Goal: Task Accomplishment & Management: Use online tool/utility

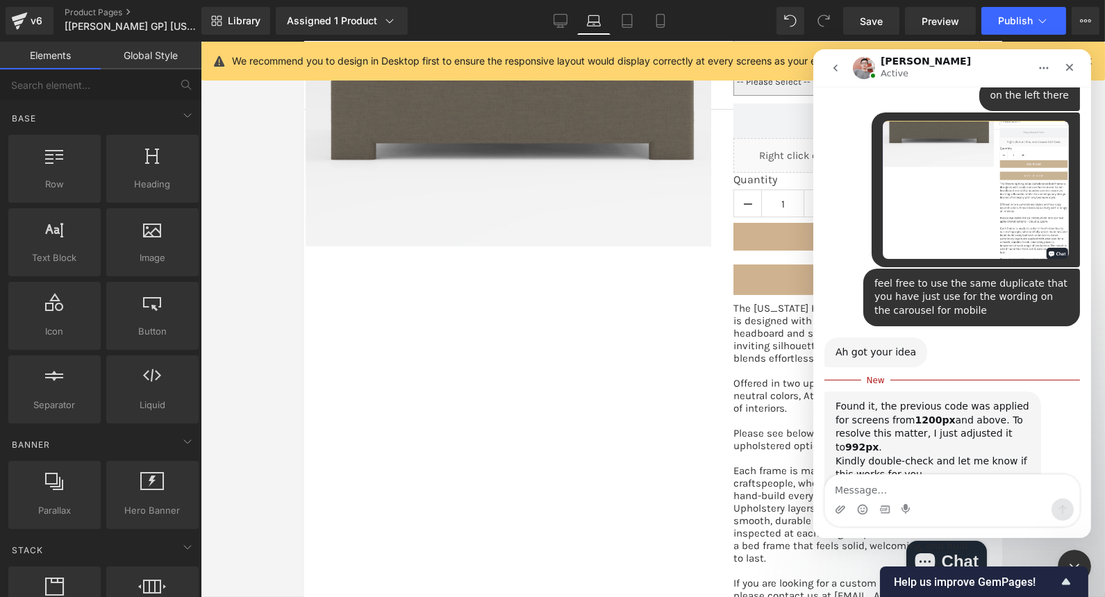
scroll to position [2579, 0]
click at [1073, 67] on icon "Close" at bounding box center [1068, 67] width 11 height 11
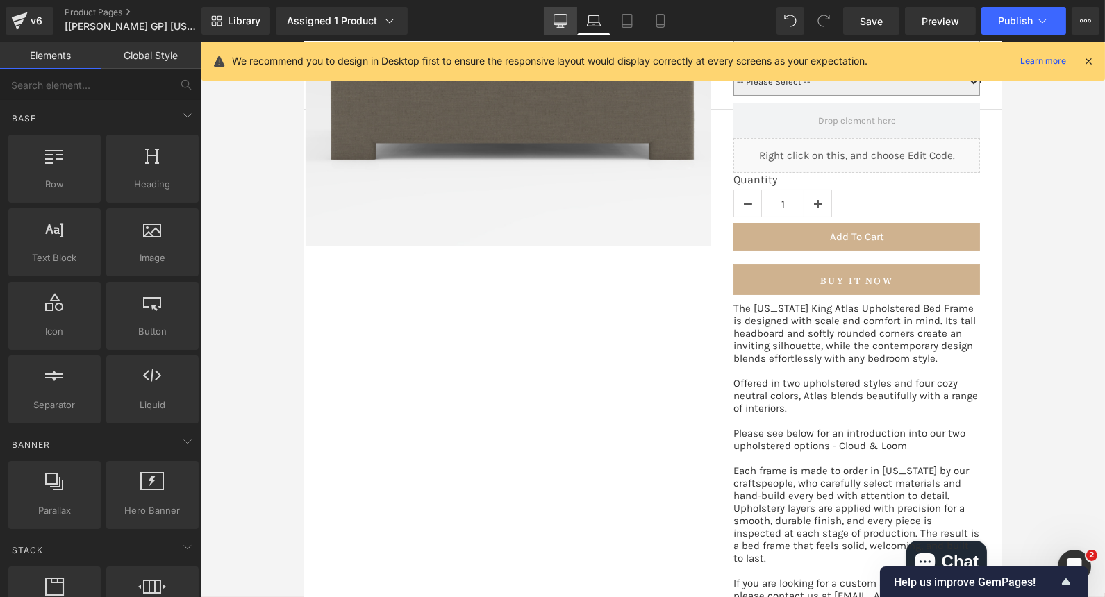
click at [553, 20] on link "Desktop" at bounding box center [560, 21] width 33 height 28
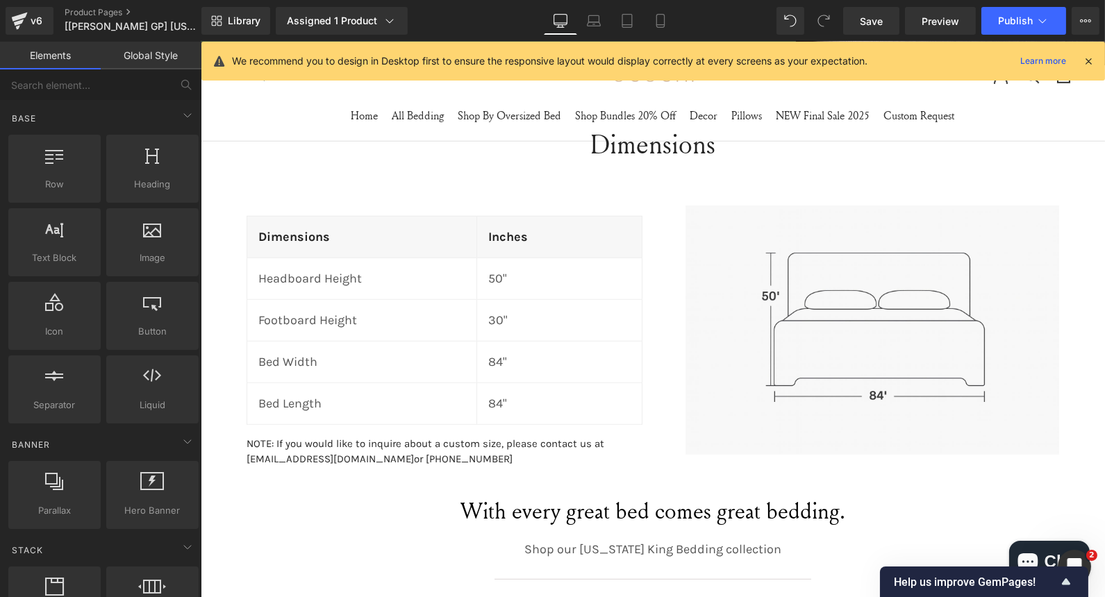
scroll to position [2165, 0]
click at [608, 11] on link "Laptop" at bounding box center [593, 21] width 33 height 28
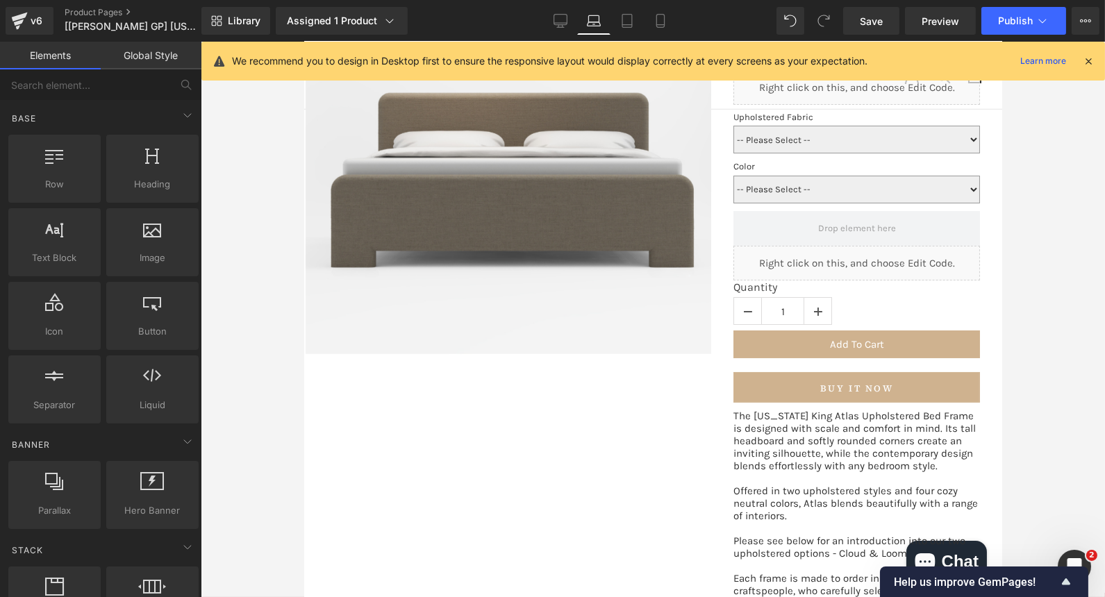
scroll to position [0, 0]
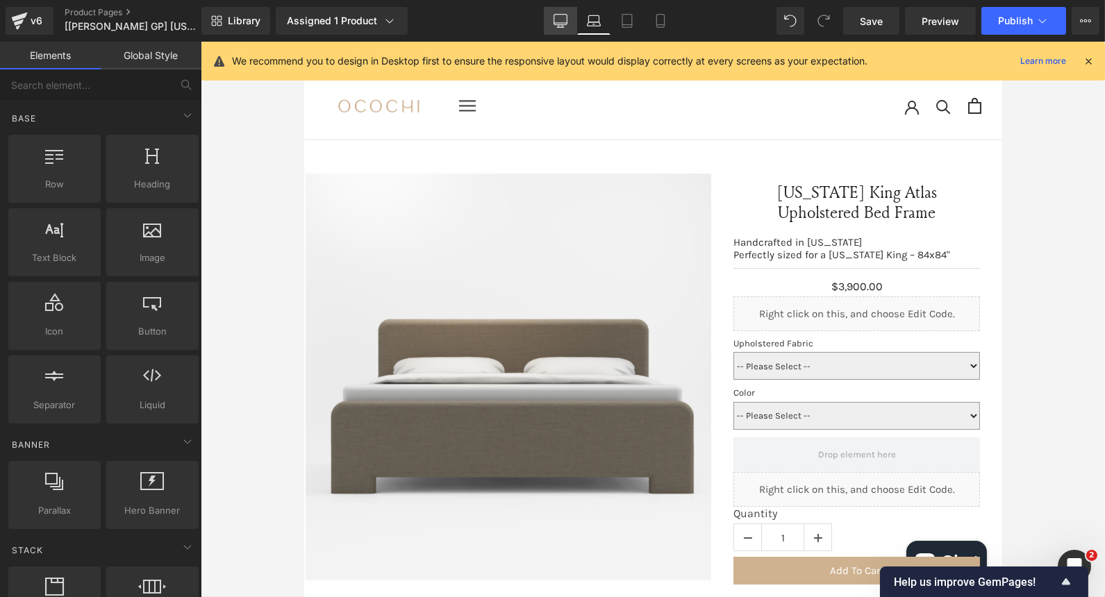
click at [563, 23] on icon at bounding box center [560, 21] width 14 height 14
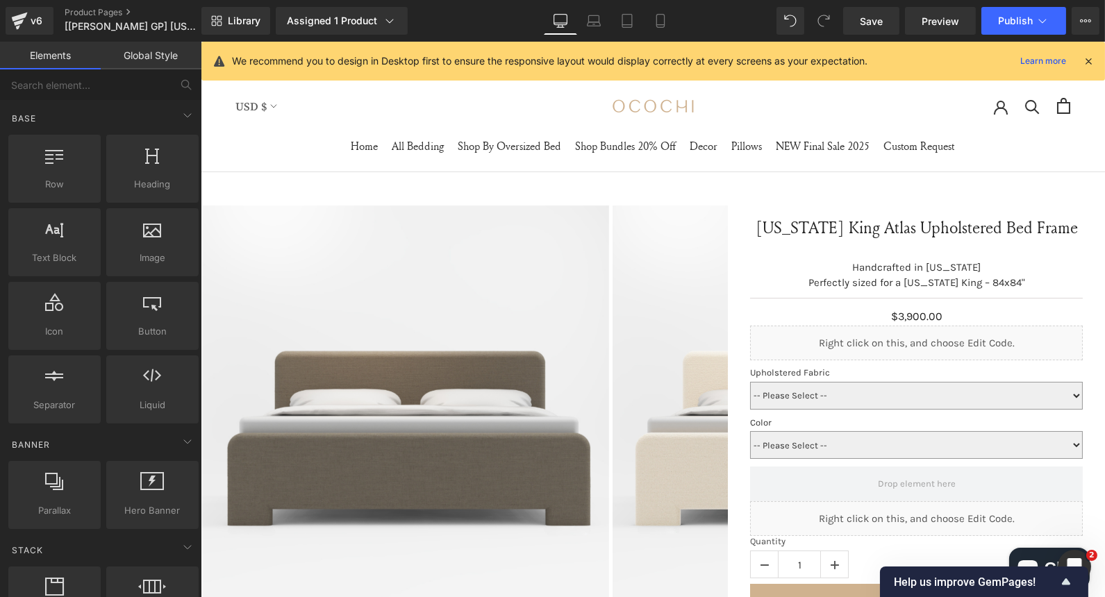
scroll to position [108, 0]
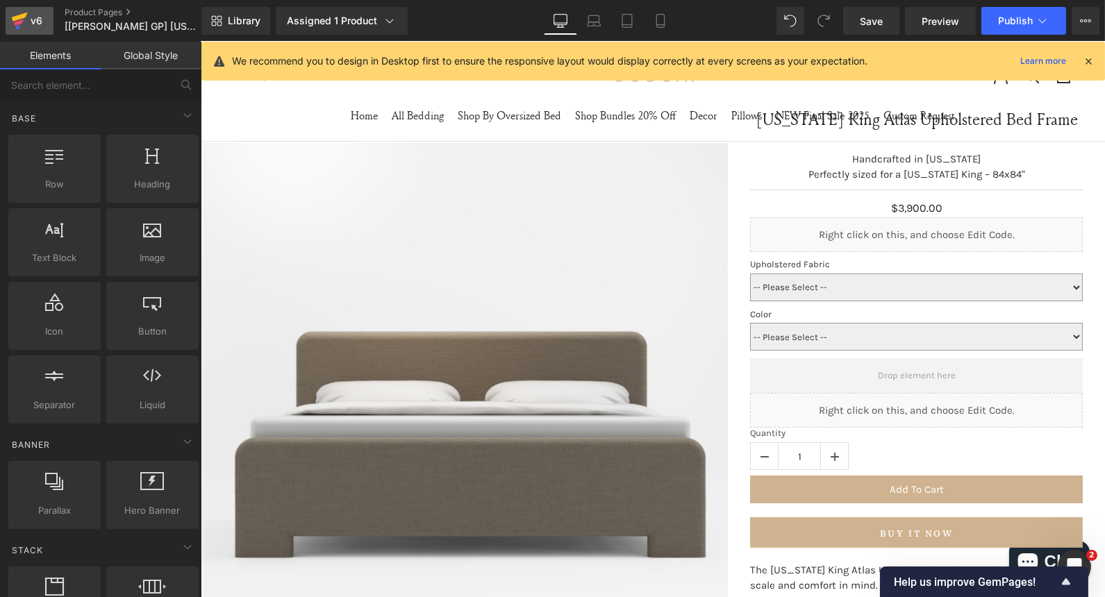
click at [28, 26] on div "v6" at bounding box center [36, 21] width 17 height 18
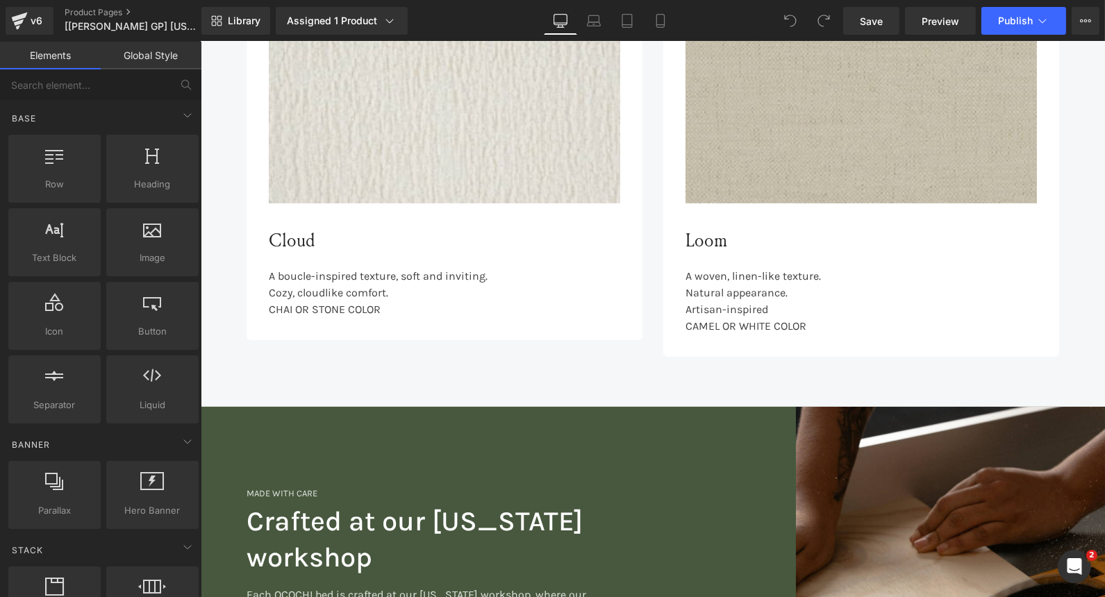
scroll to position [1514, 0]
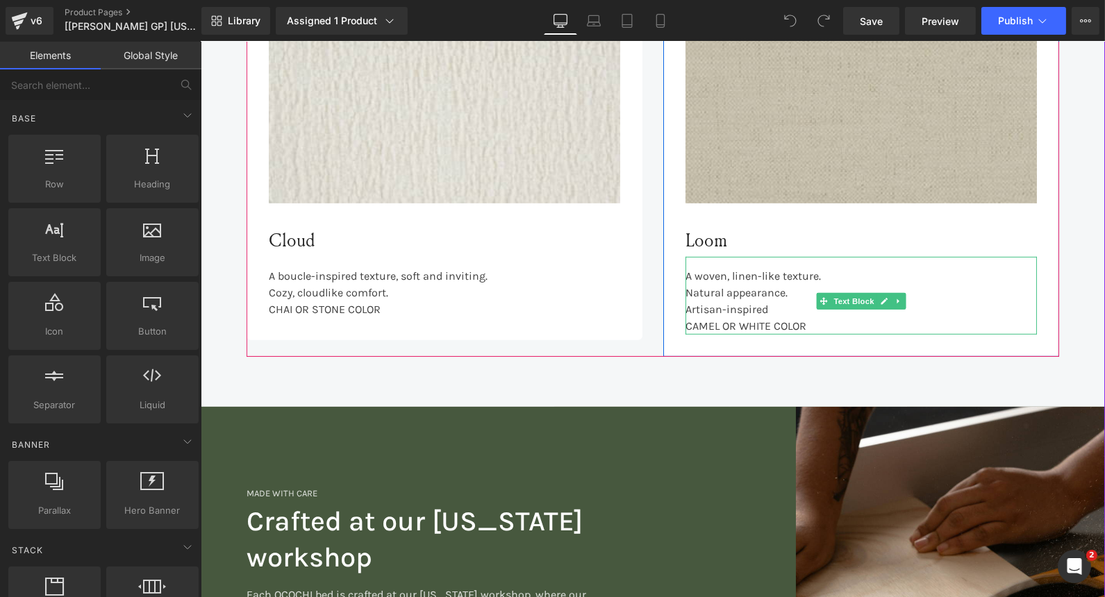
click at [685, 291] on div "Natural appearance." at bounding box center [860, 293] width 351 height 17
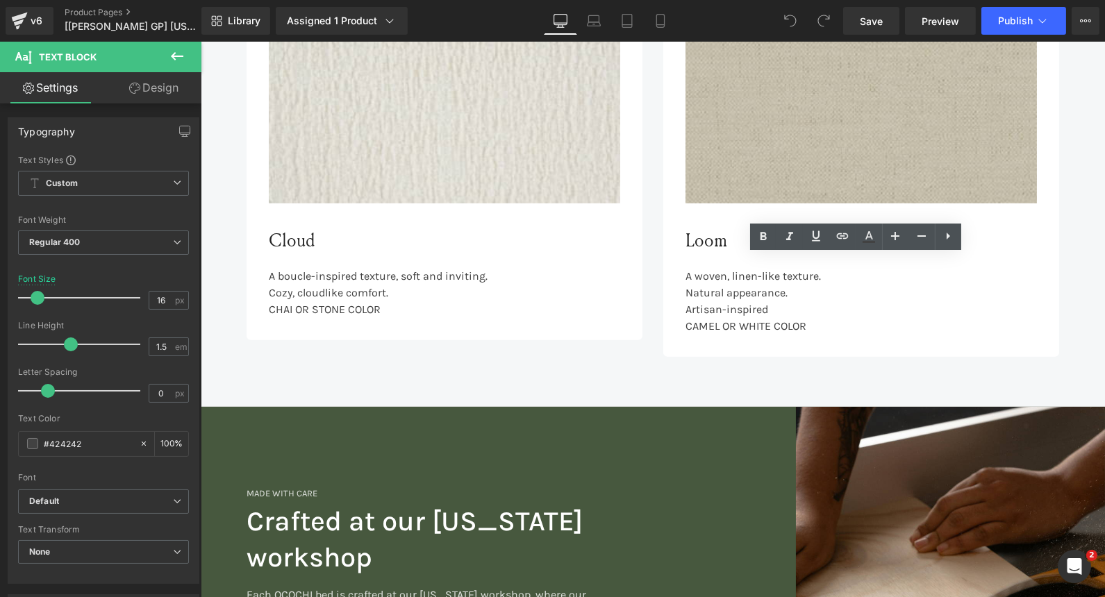
click at [685, 291] on div "Natural appearance." at bounding box center [860, 293] width 351 height 17
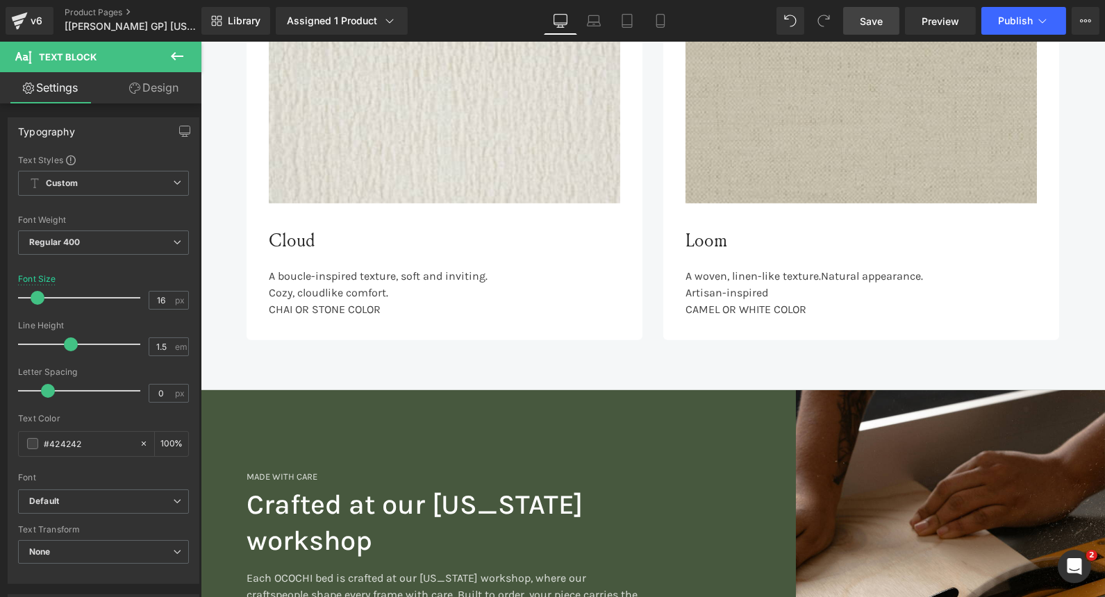
click at [857, 17] on link "Save" at bounding box center [871, 21] width 56 height 28
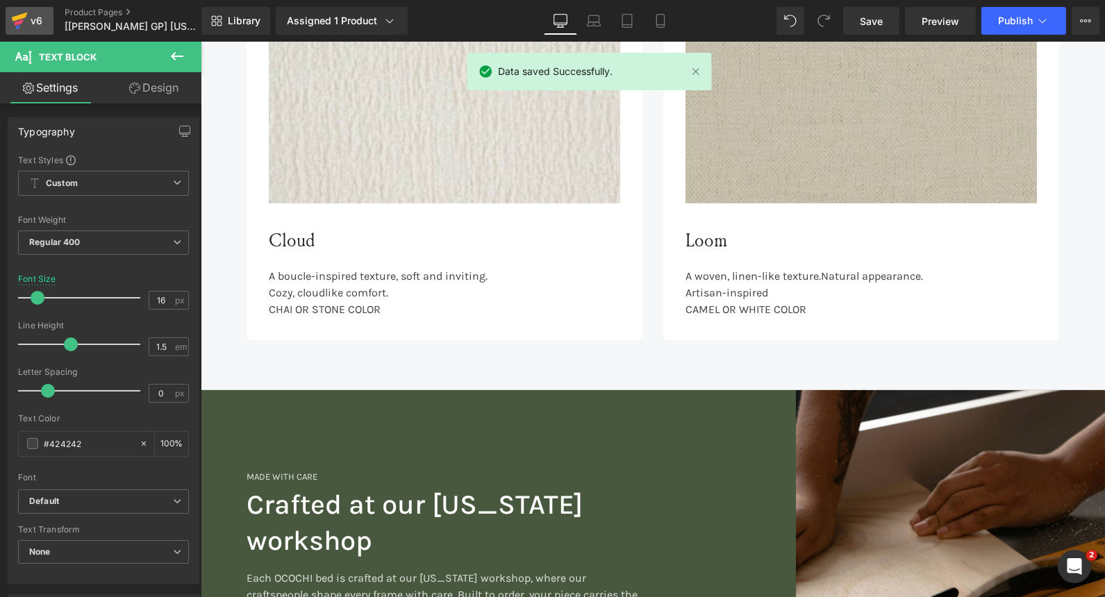
click at [18, 26] on icon at bounding box center [18, 27] width 4 height 4
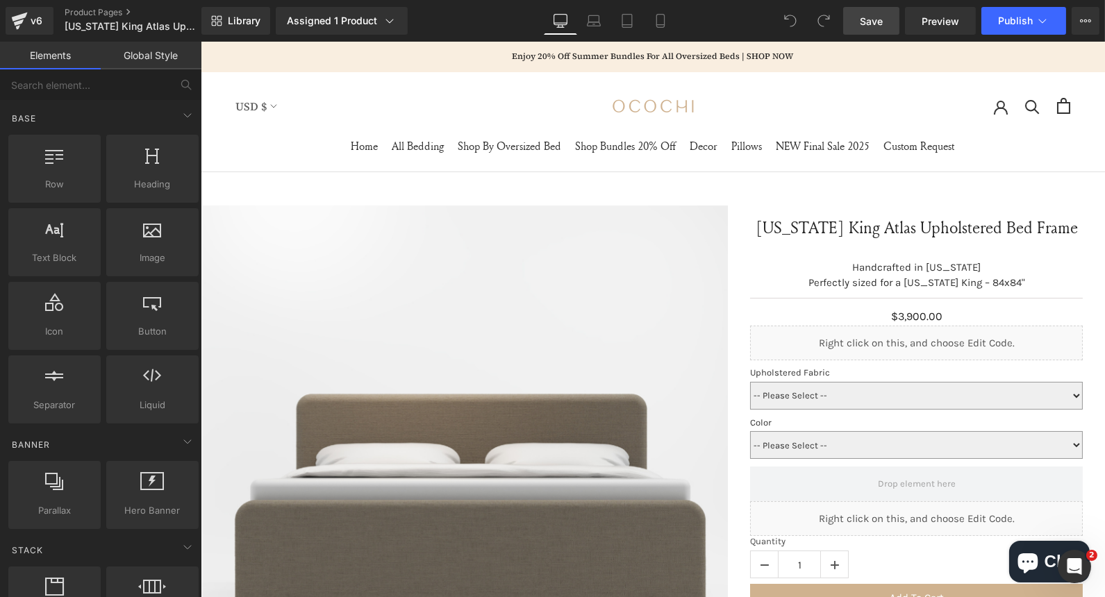
click at [870, 25] on span "Save" at bounding box center [871, 21] width 23 height 15
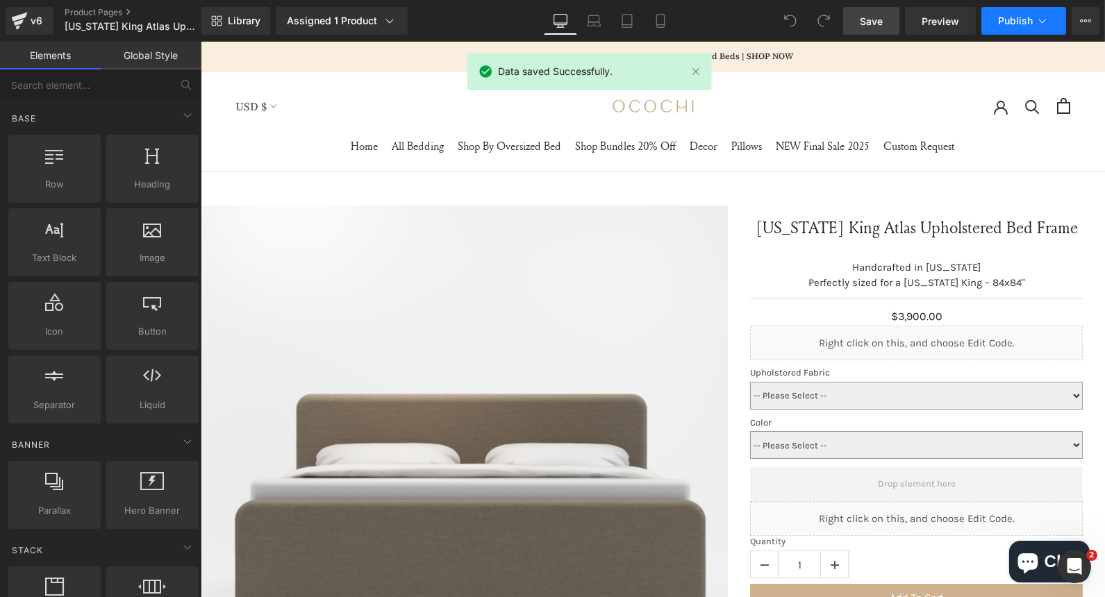
click at [988, 10] on button "Publish" at bounding box center [1023, 21] width 85 height 28
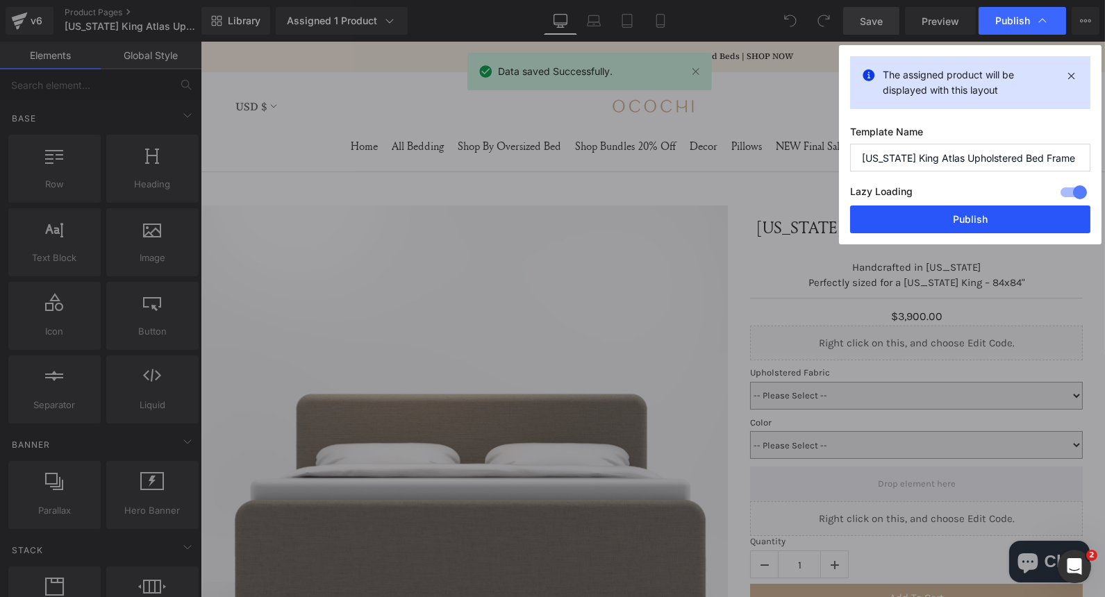
click at [981, 226] on button "Publish" at bounding box center [970, 220] width 240 height 28
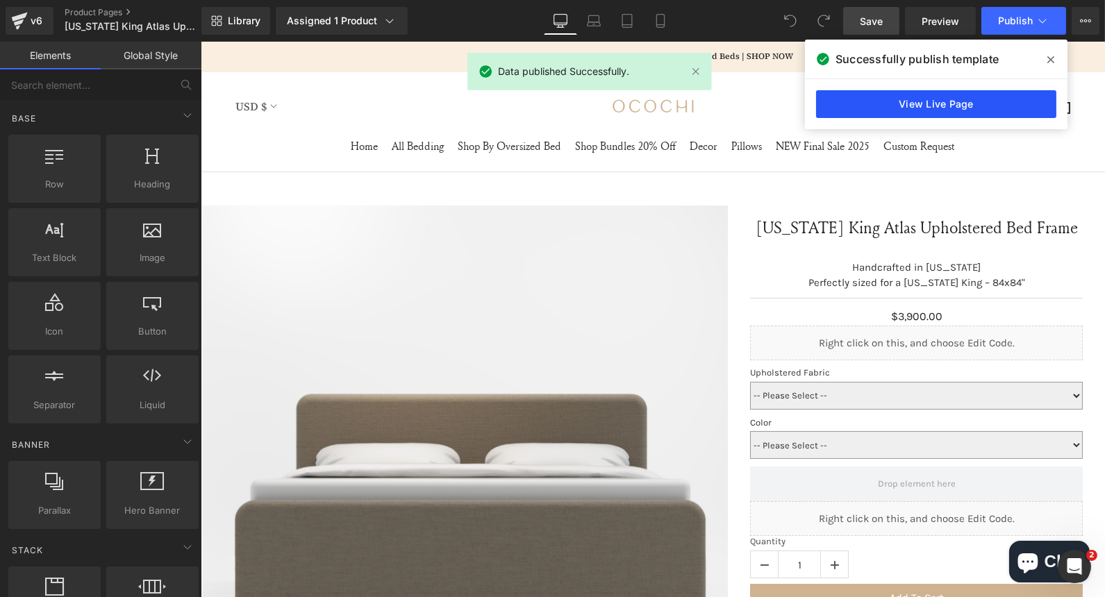
click at [944, 104] on link "View Live Page" at bounding box center [936, 104] width 240 height 28
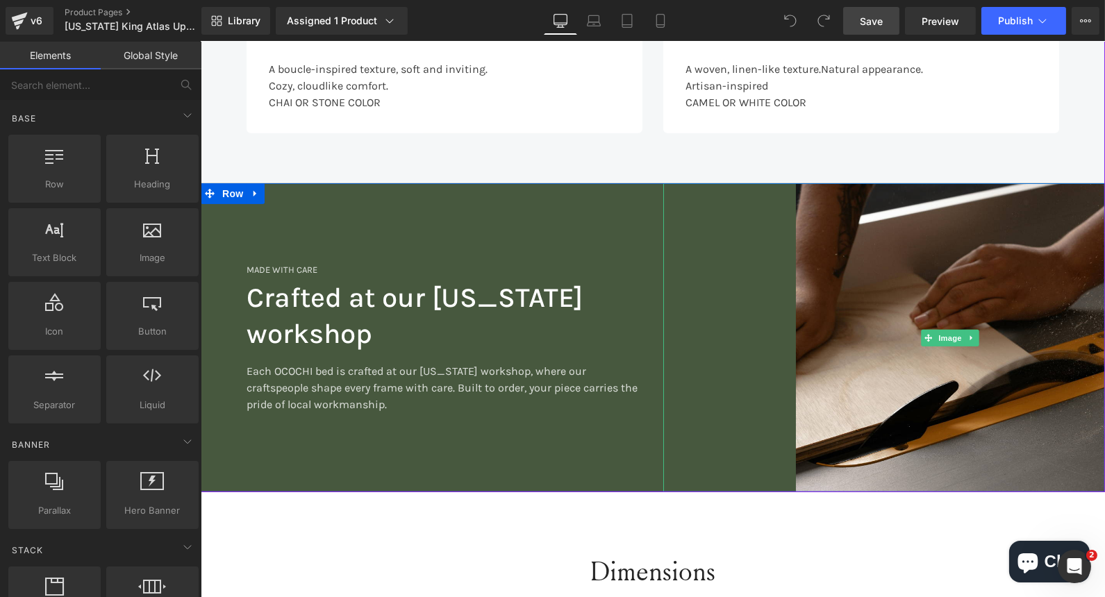
scroll to position [1720, 0]
click at [250, 196] on icon at bounding box center [255, 195] width 10 height 10
click at [268, 196] on icon at bounding box center [273, 195] width 10 height 10
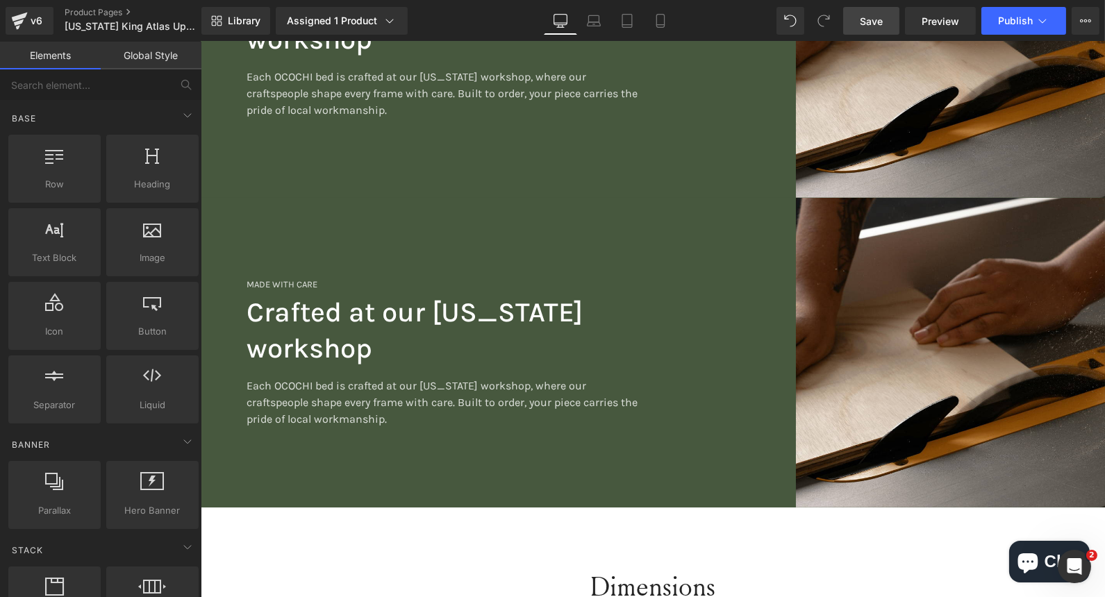
scroll to position [2014, 0]
click at [428, 234] on div "MADE WITH CARE Heading Crafted at our North Carolina workshop Heading Each OCOC…" at bounding box center [426, 353] width 452 height 309
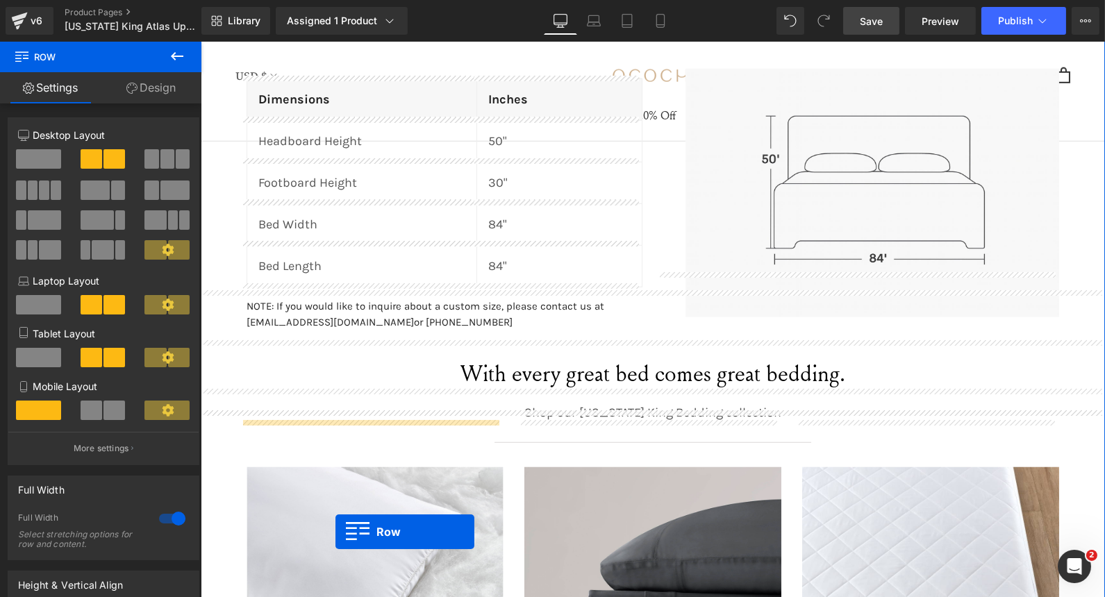
scroll to position [2361, 0]
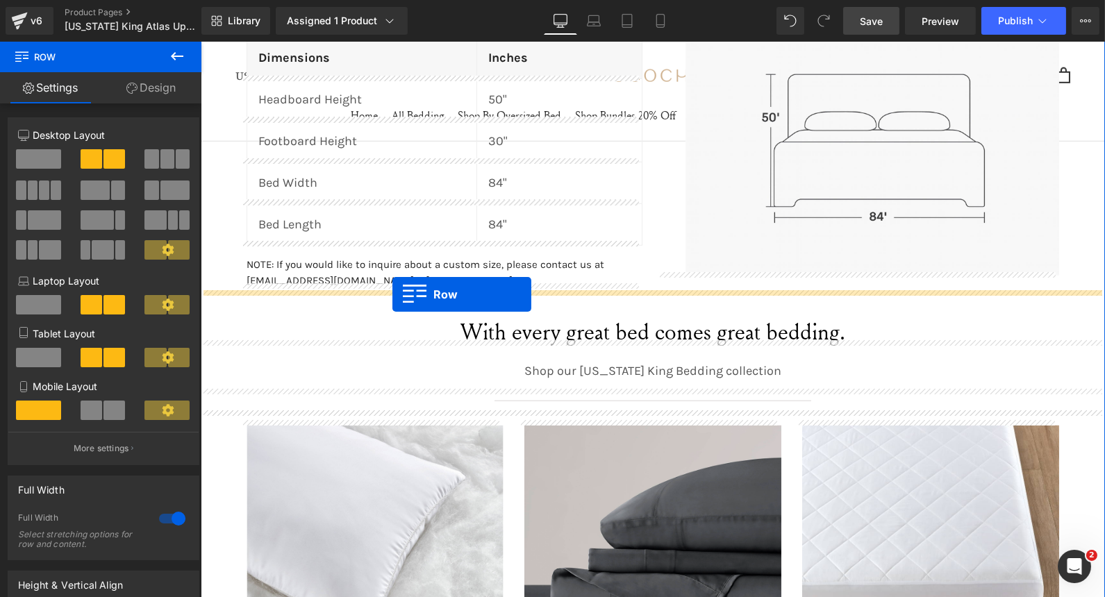
drag, startPoint x: 208, startPoint y: 212, endPoint x: 392, endPoint y: 294, distance: 201.7
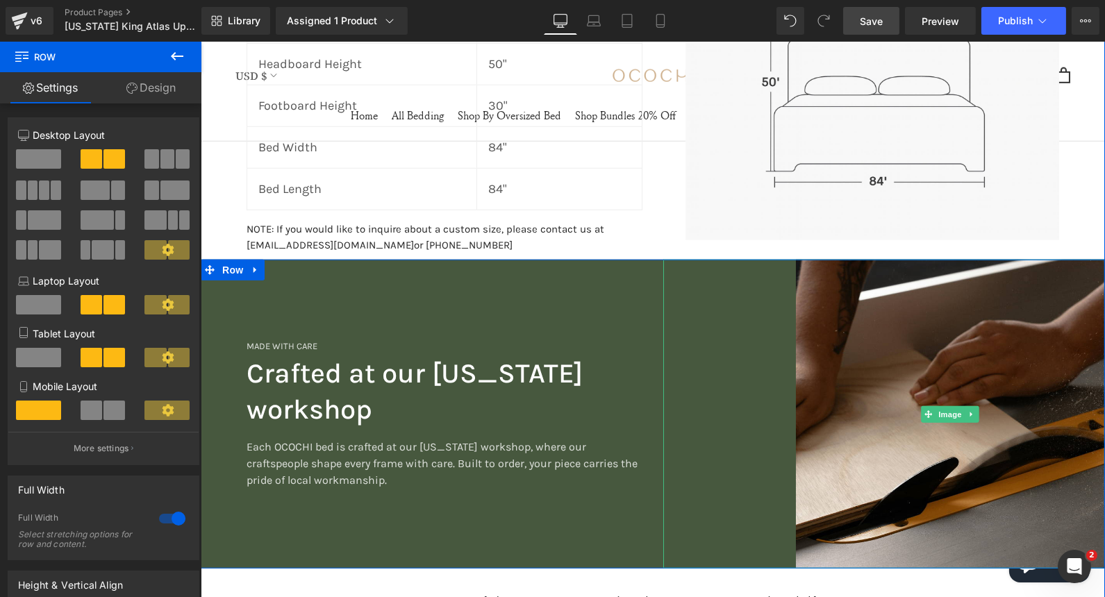
scroll to position [2364, 0]
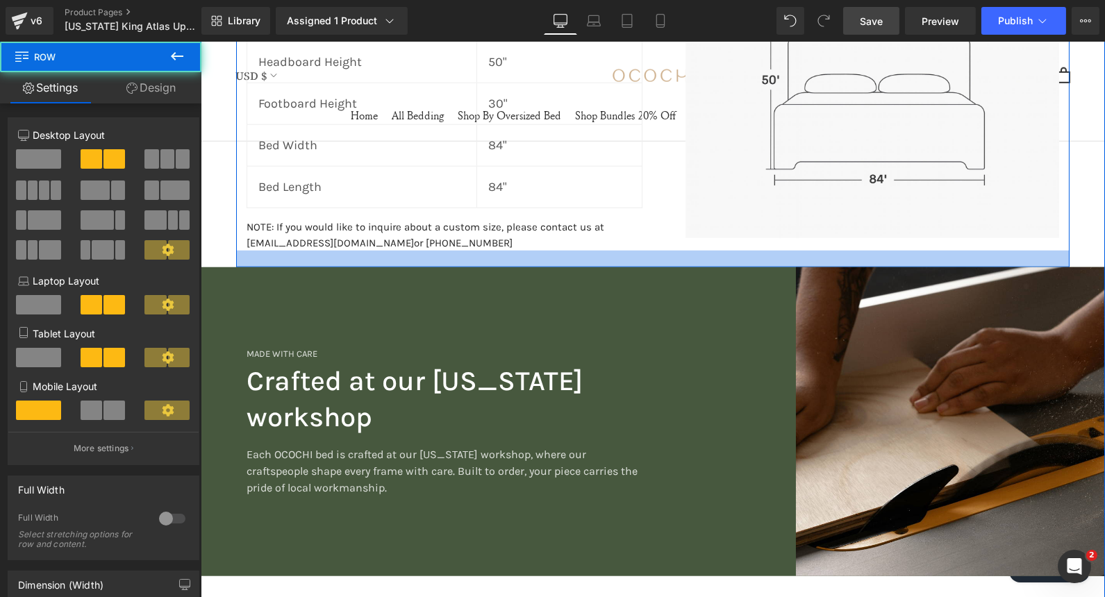
drag, startPoint x: 605, startPoint y: 250, endPoint x: 605, endPoint y: 260, distance: 10.4
click at [605, 260] on div at bounding box center [651, 259] width 833 height 17
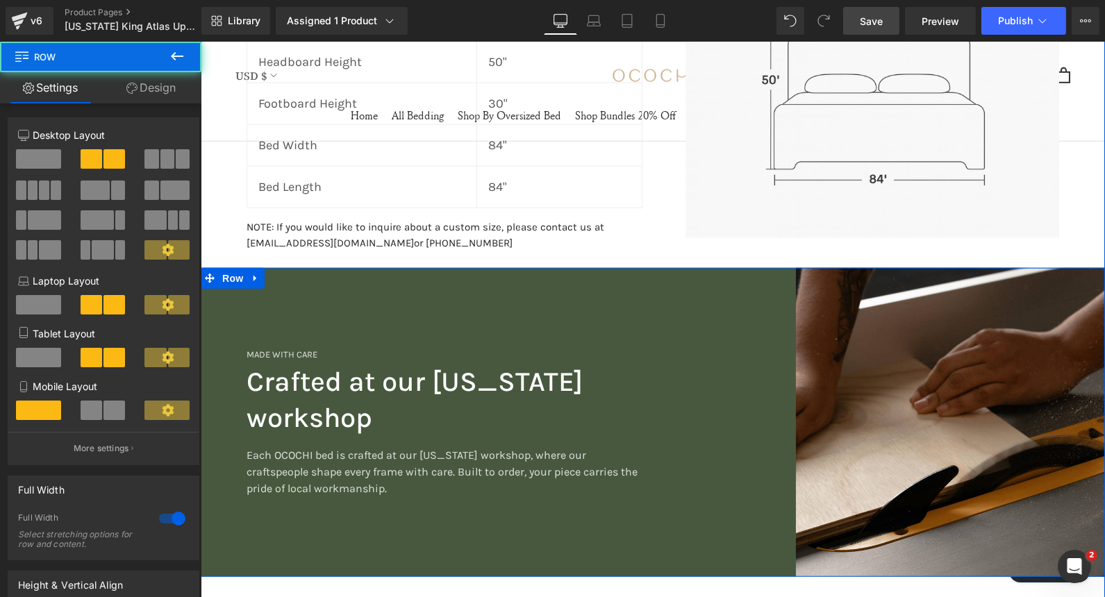
click at [376, 320] on div "MADE WITH CARE Heading Crafted at our North Carolina workshop Heading Each OCOC…" at bounding box center [426, 422] width 452 height 309
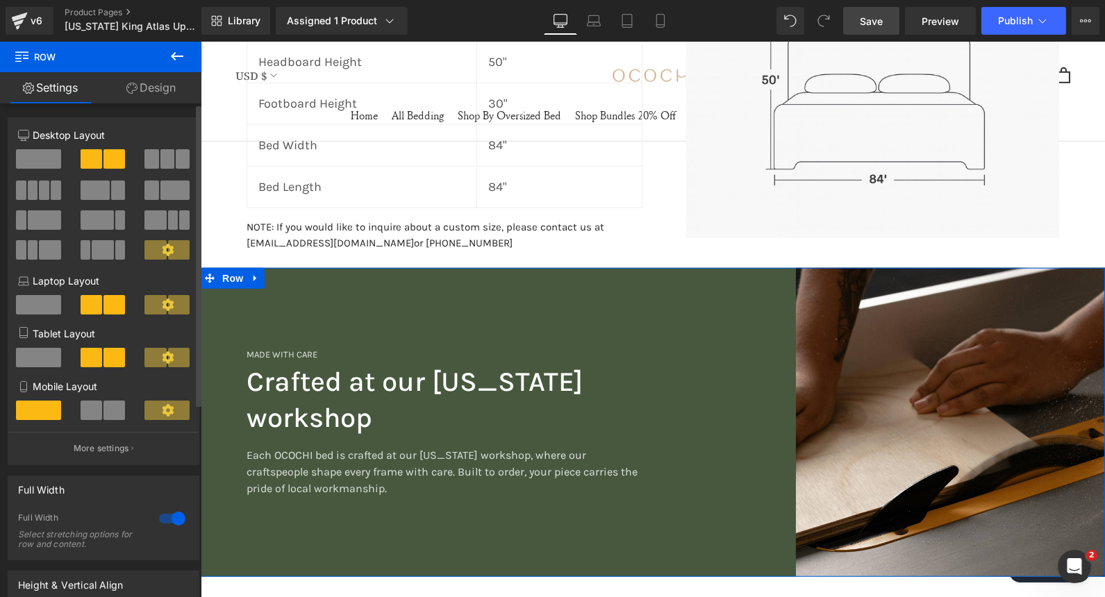
click at [167, 161] on span at bounding box center [167, 158] width 14 height 19
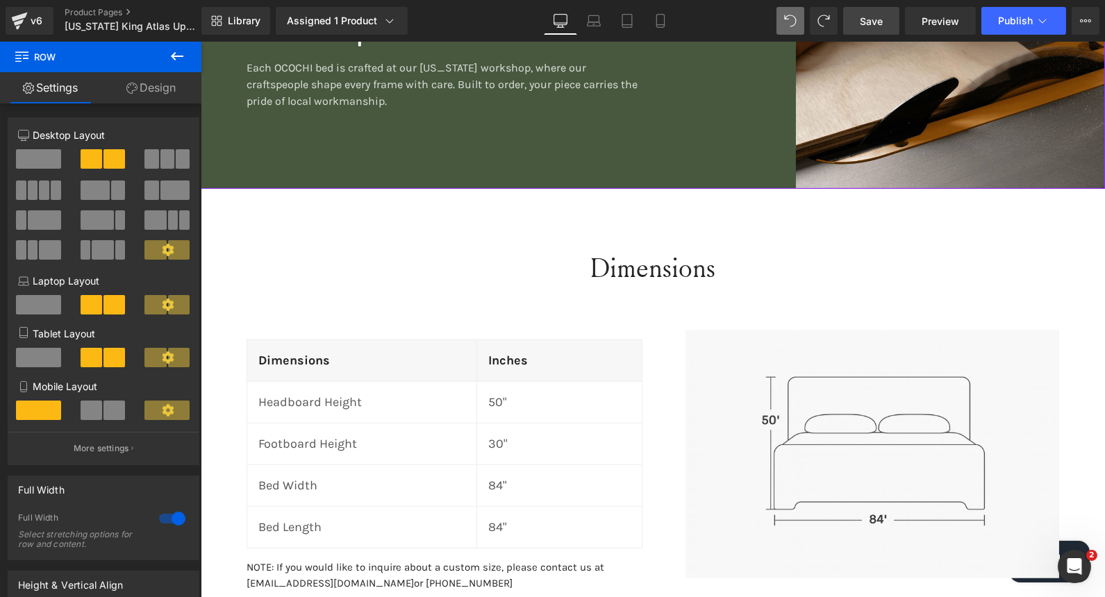
scroll to position [2297, 0]
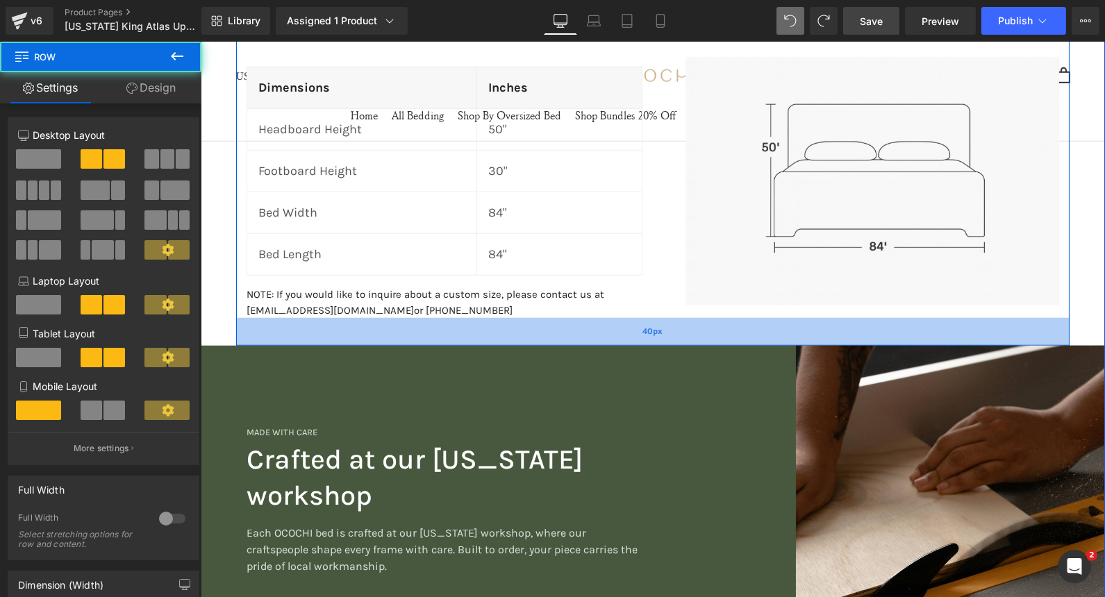
drag, startPoint x: 638, startPoint y: 319, endPoint x: 637, endPoint y: 340, distance: 20.9
click at [637, 340] on div "40px" at bounding box center [651, 332] width 833 height 28
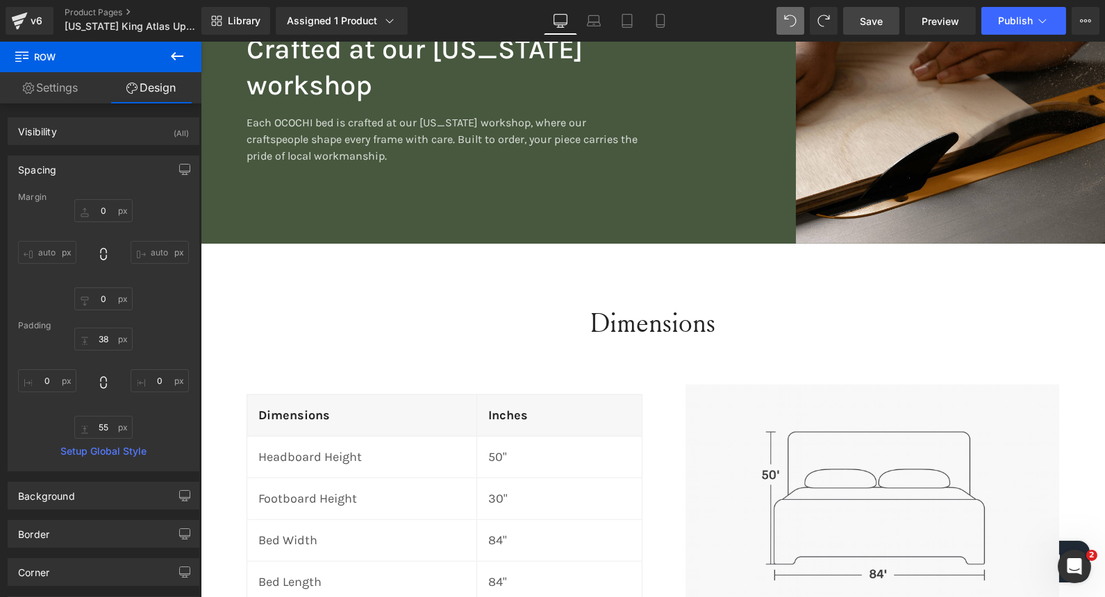
scroll to position [1973, 0]
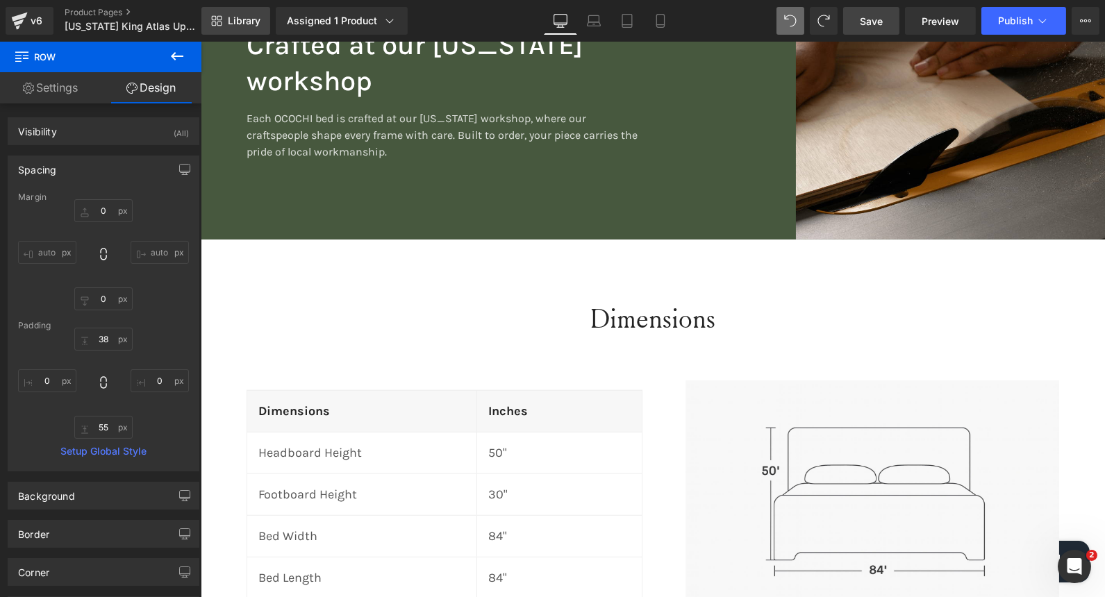
click at [209, 26] on link "Library" at bounding box center [235, 21] width 69 height 28
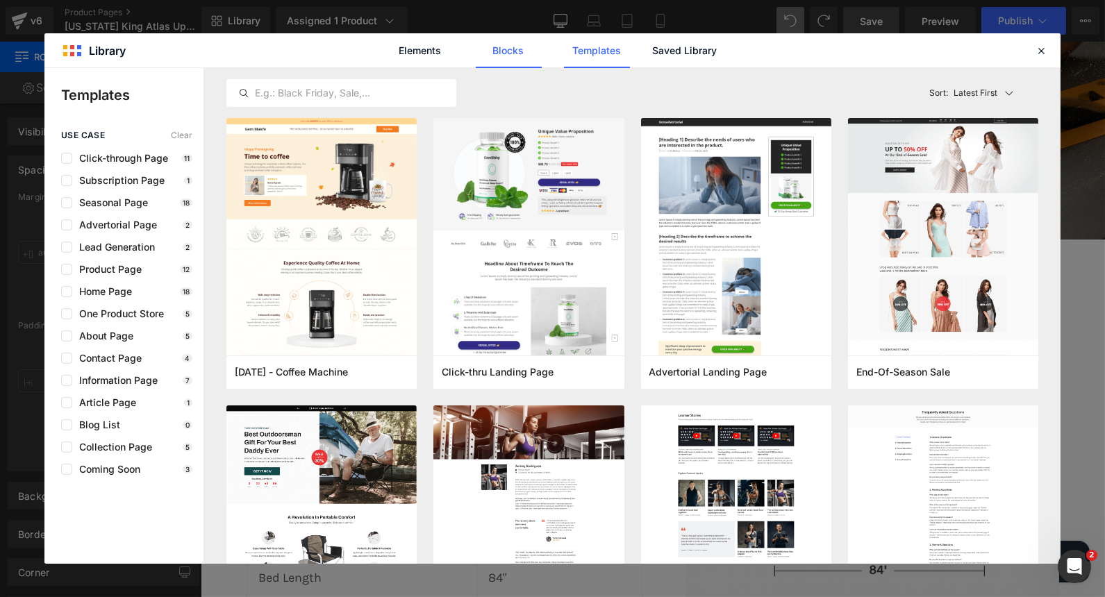
click at [498, 62] on link "Blocks" at bounding box center [509, 50] width 66 height 35
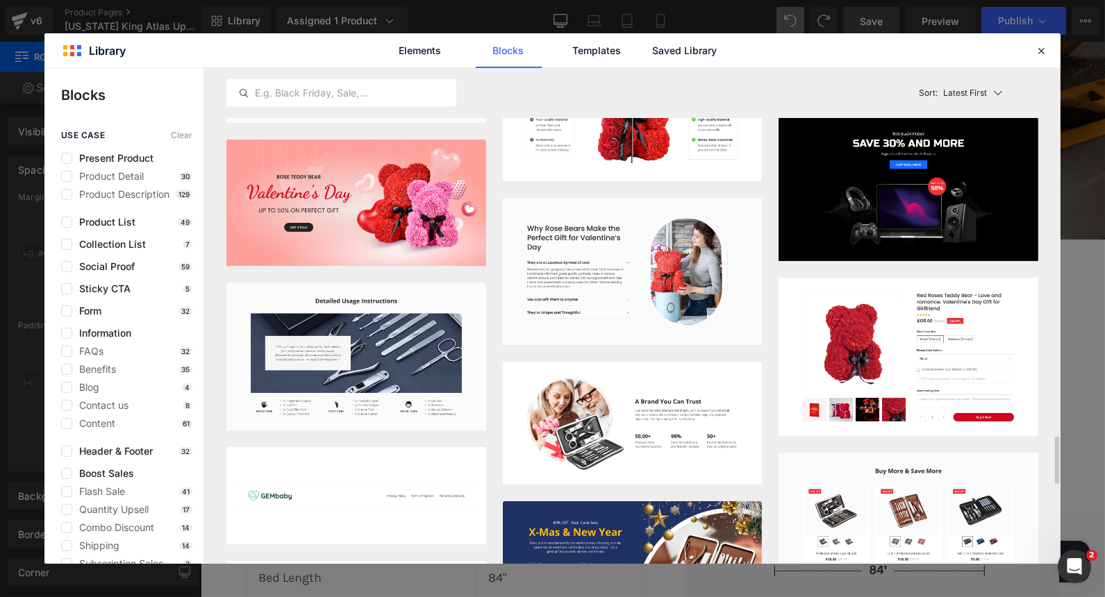
scroll to position [3849, 0]
click at [419, 418] on button "Add to page" at bounding box center [429, 414] width 91 height 22
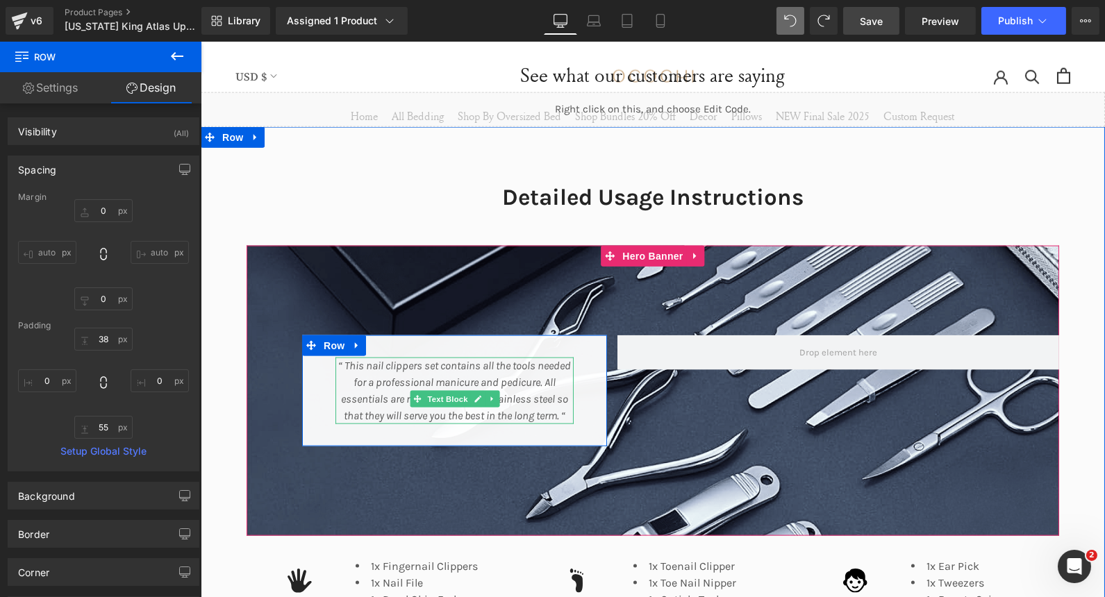
scroll to position [3511, 0]
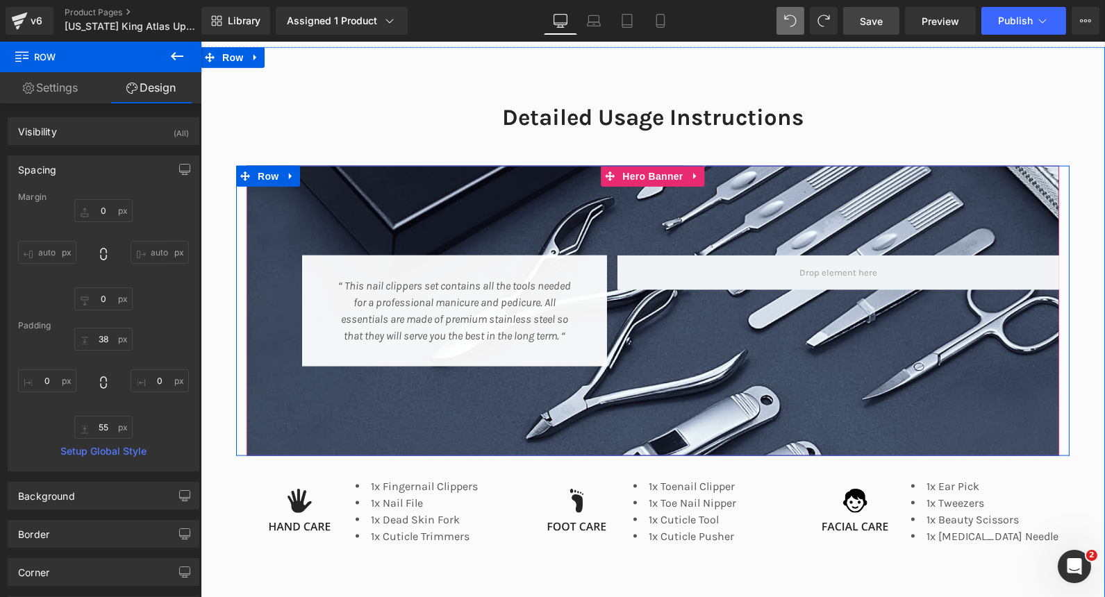
click at [781, 181] on div at bounding box center [652, 311] width 812 height 290
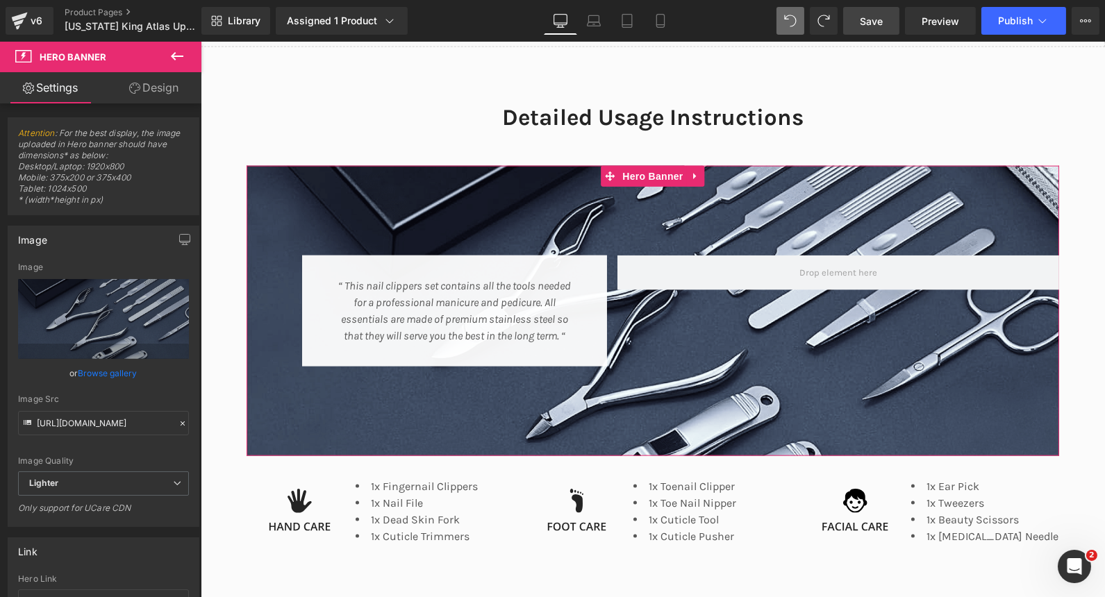
click at [169, 89] on link "Design" at bounding box center [153, 87] width 101 height 31
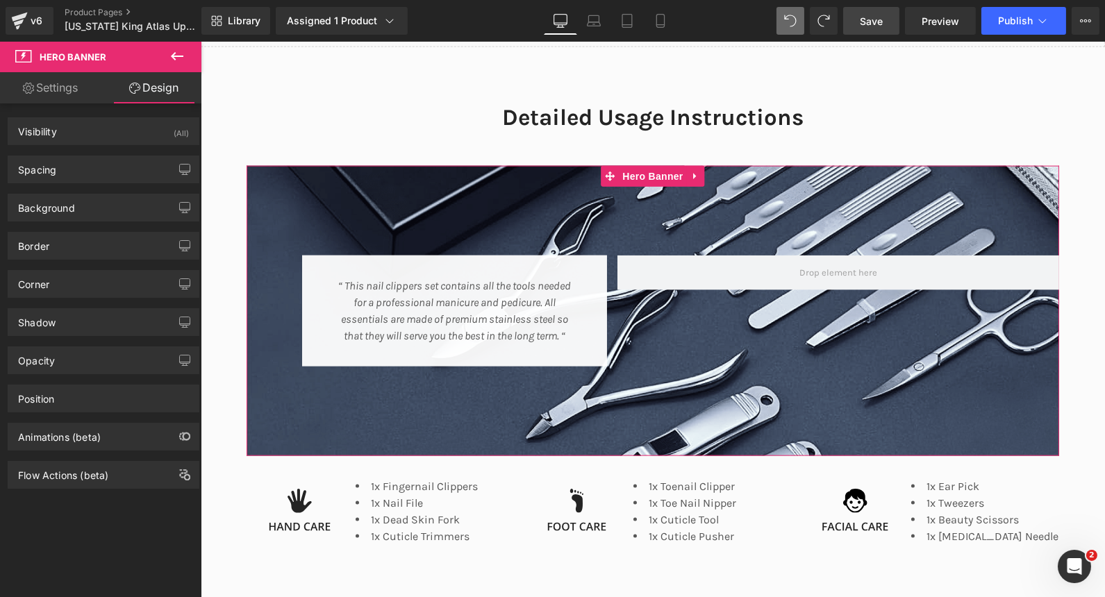
click at [72, 106] on div "Visibility (All) 0|0|0|0 1 Show on Desktop 1 Show on Laptop 1 Show on Tablet 1 …" at bounding box center [104, 295] width 208 height 385
click at [72, 91] on link "Settings" at bounding box center [50, 87] width 101 height 31
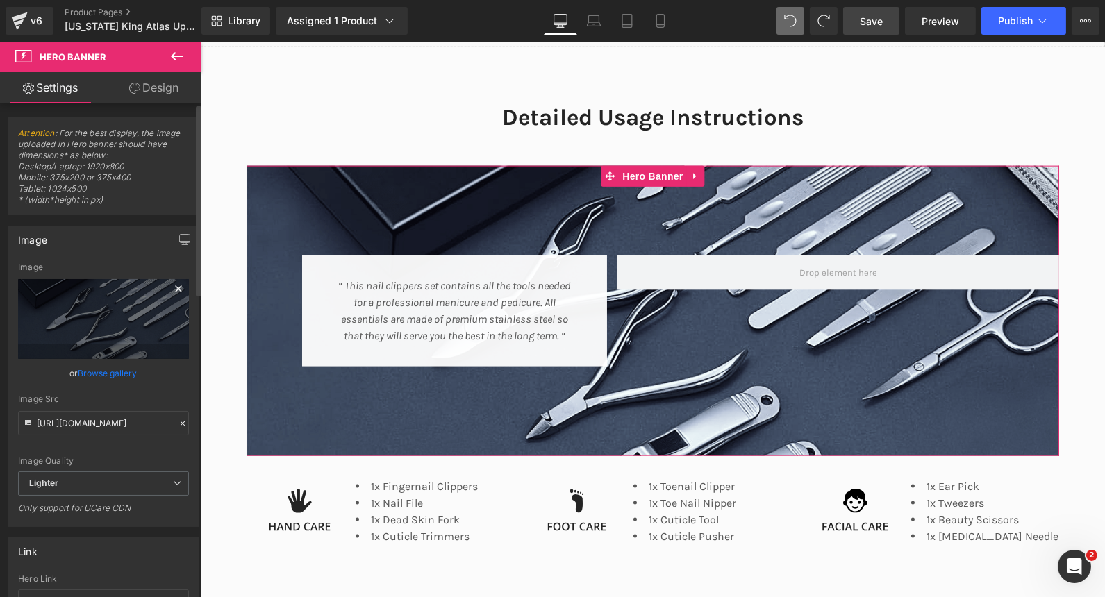
click at [173, 292] on icon at bounding box center [178, 289] width 17 height 17
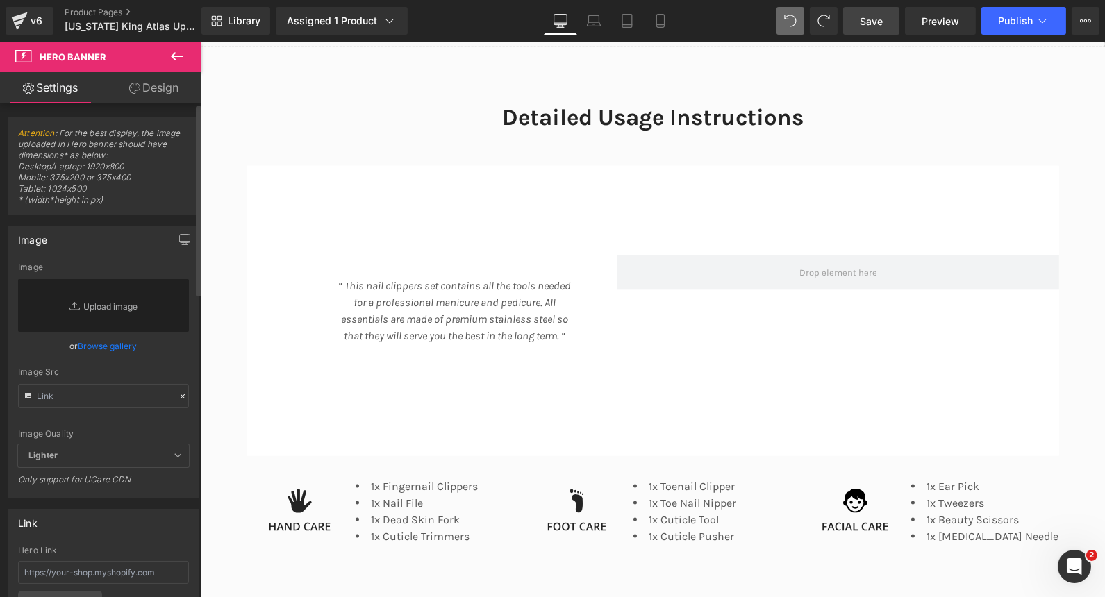
click at [125, 349] on link "Browse gallery" at bounding box center [107, 346] width 59 height 24
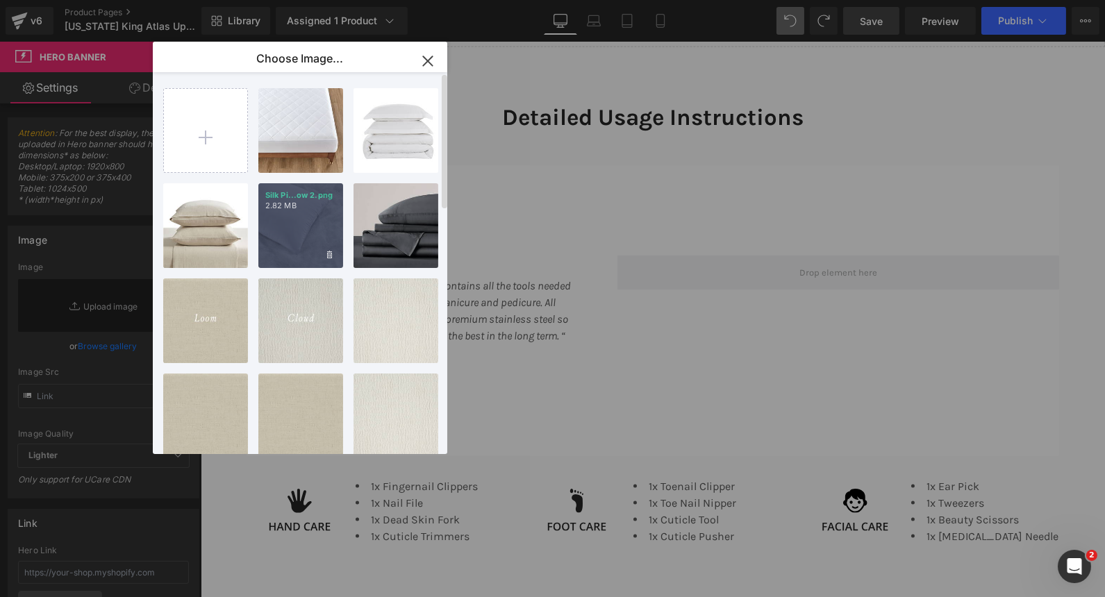
click at [321, 237] on div "Silk Pi...ow 2.png 2.82 MB" at bounding box center [300, 225] width 85 height 85
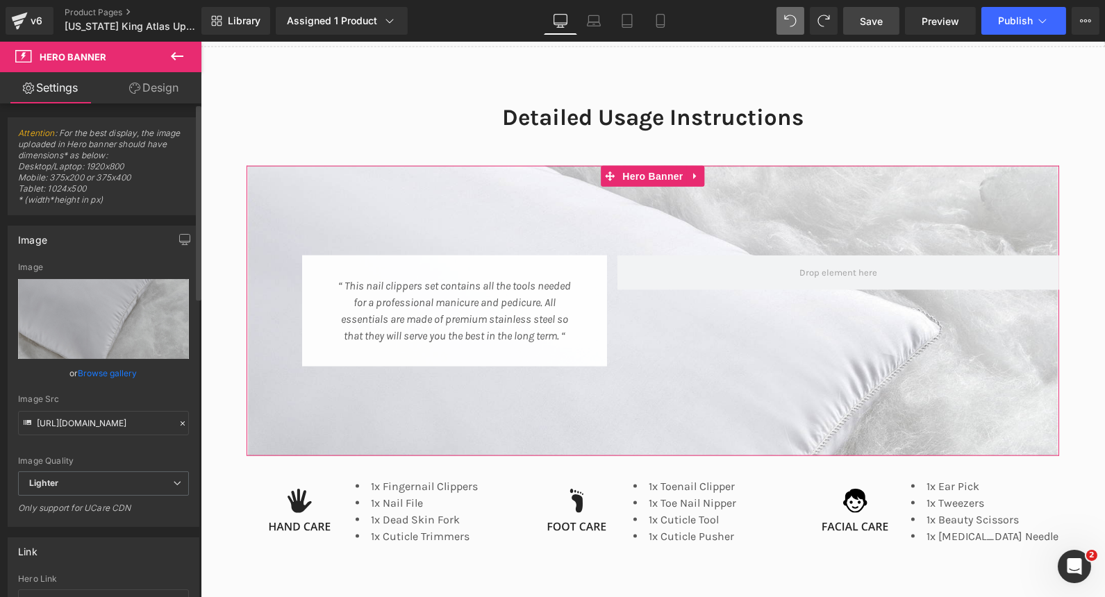
click at [102, 368] on link "Browse gallery" at bounding box center [107, 373] width 59 height 24
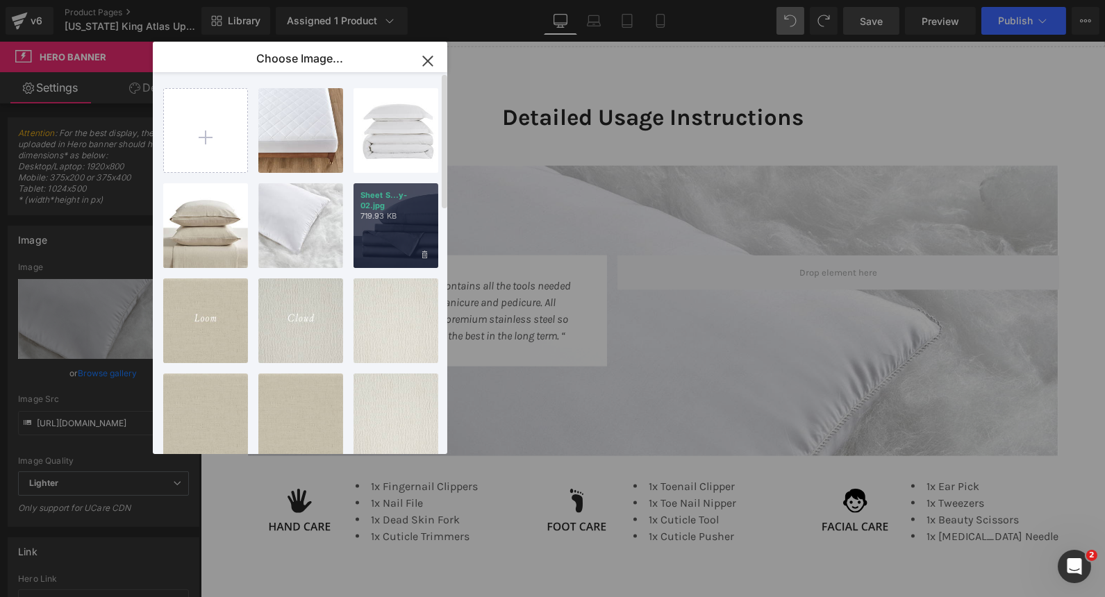
click at [373, 211] on p "719.93 KB" at bounding box center [395, 216] width 71 height 10
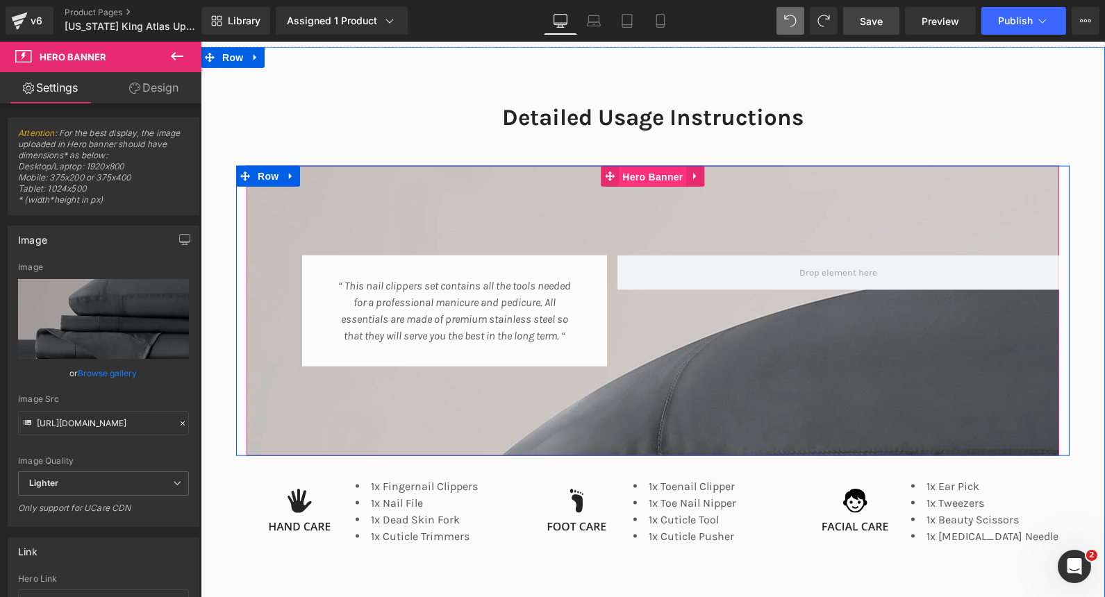
click at [646, 173] on span "Hero Banner" at bounding box center [651, 177] width 67 height 21
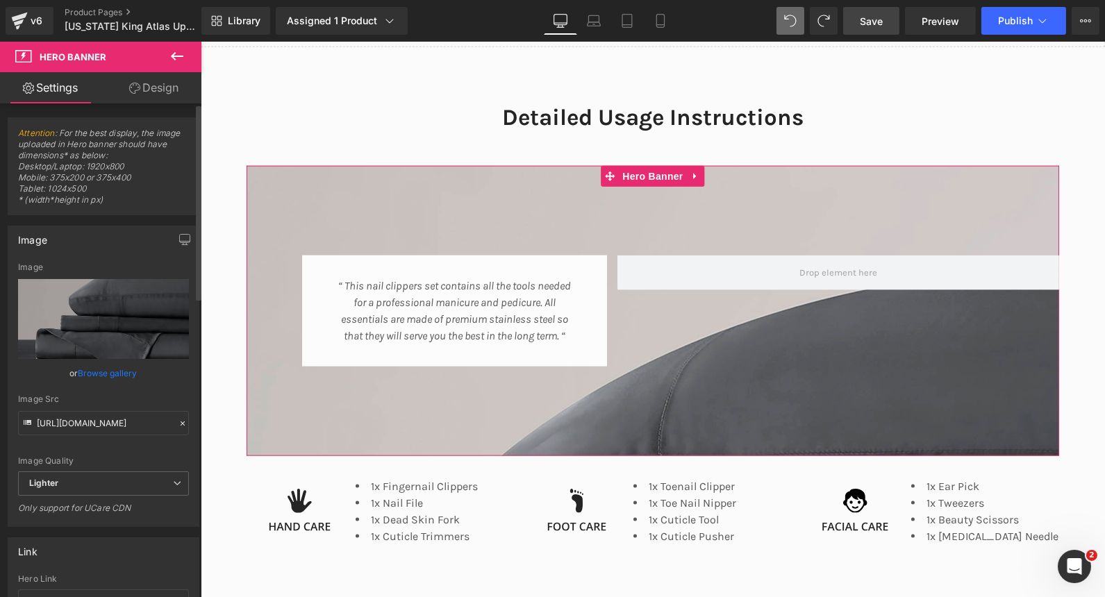
click at [121, 367] on link "Browse gallery" at bounding box center [107, 373] width 59 height 24
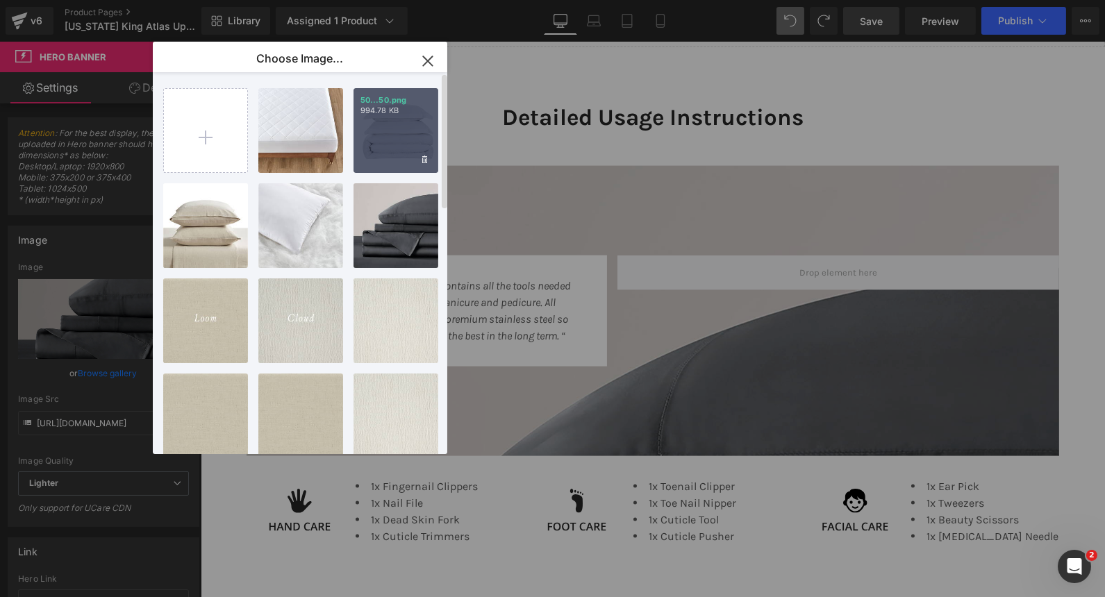
click at [417, 115] on p "994.78 KB" at bounding box center [395, 111] width 71 height 10
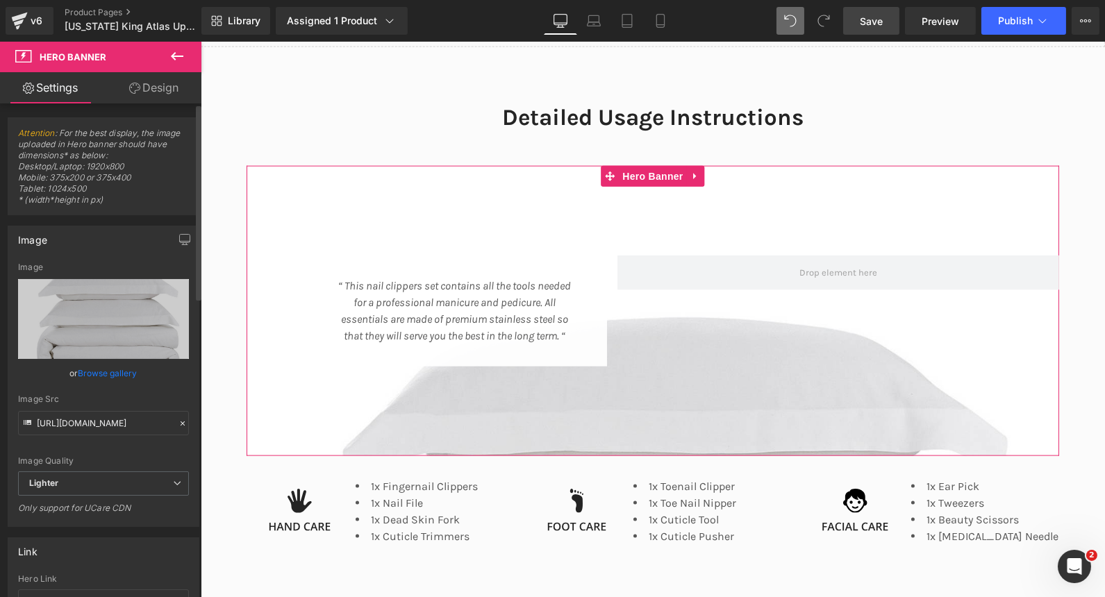
click at [87, 367] on link "Browse gallery" at bounding box center [107, 373] width 59 height 24
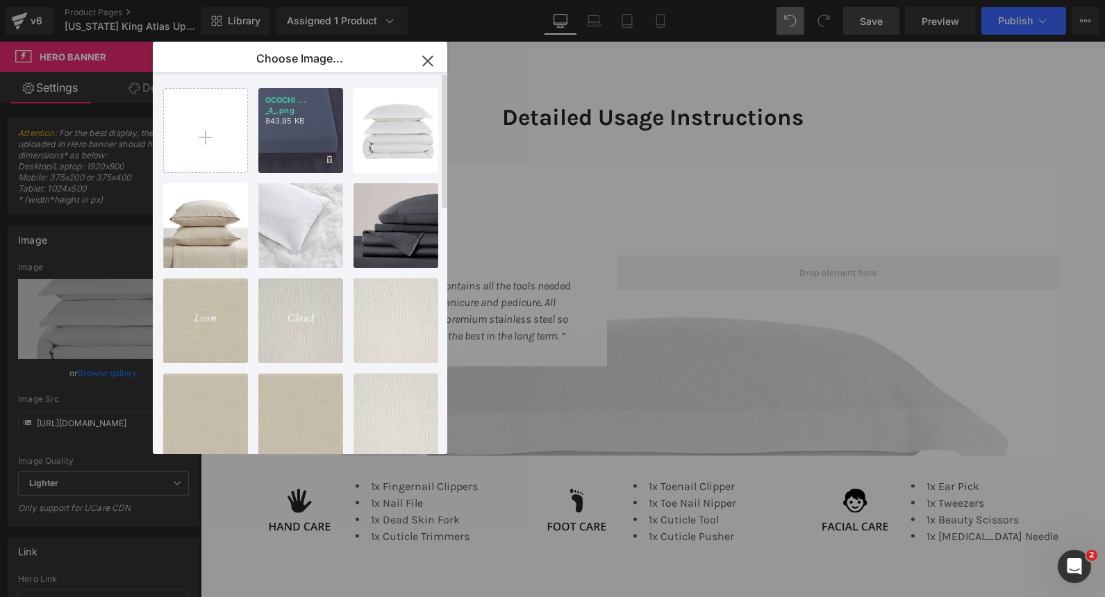
click at [292, 105] on p "OCOCHI ... _4_.png" at bounding box center [300, 105] width 71 height 21
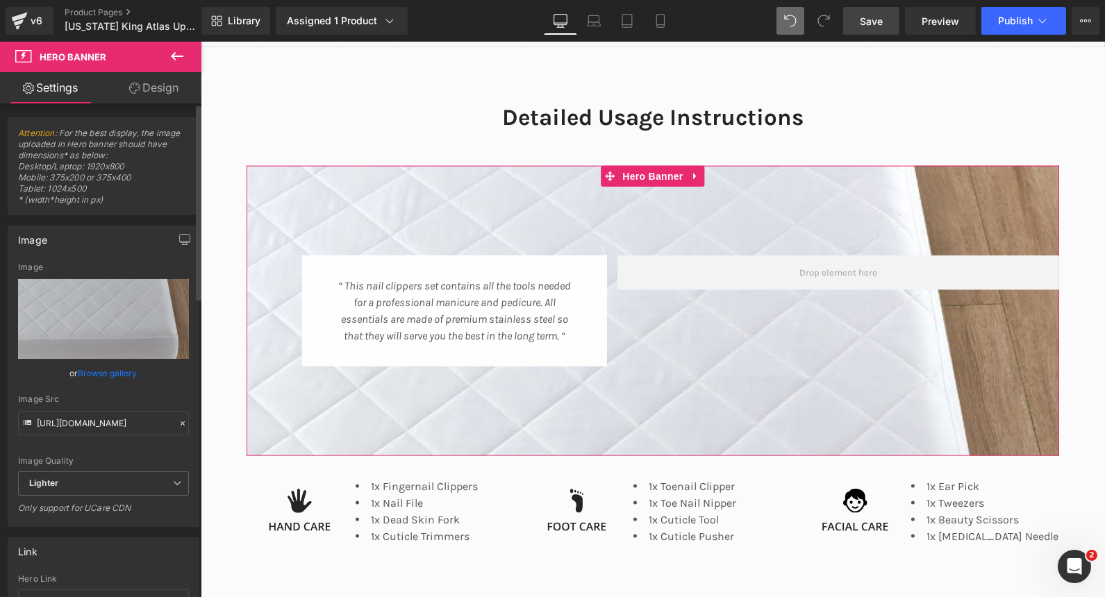
click at [126, 377] on link "Browse gallery" at bounding box center [107, 373] width 59 height 24
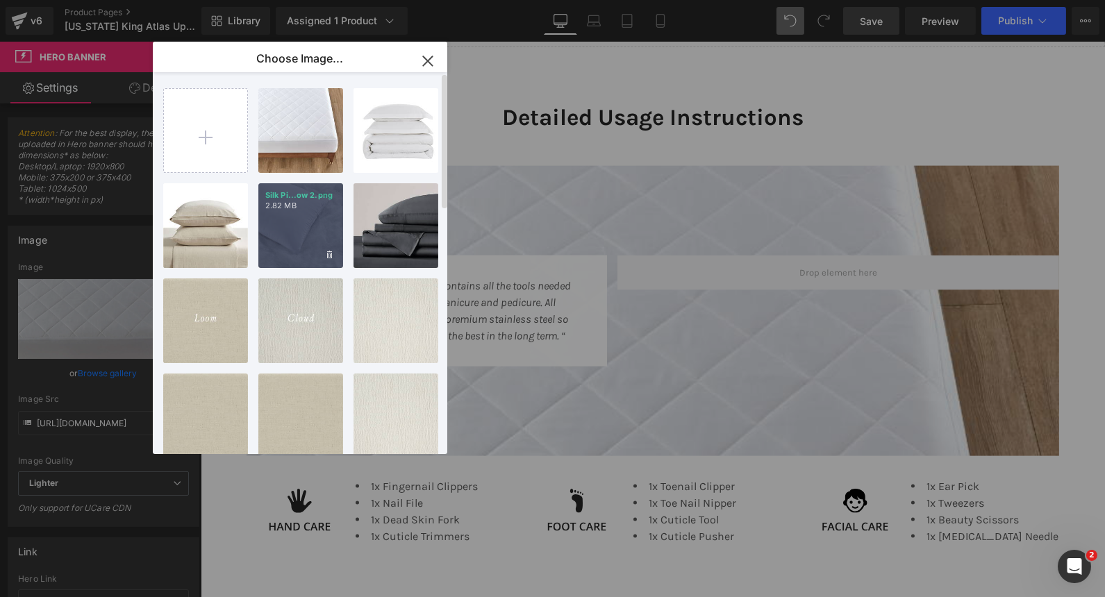
click at [267, 205] on p "2.82 MB" at bounding box center [300, 206] width 71 height 10
type input "https://ucarecdn.com/4ead5ad2-6f3f-4637-8e8e-fd2191b44da0/-/format/auto/-/previ…"
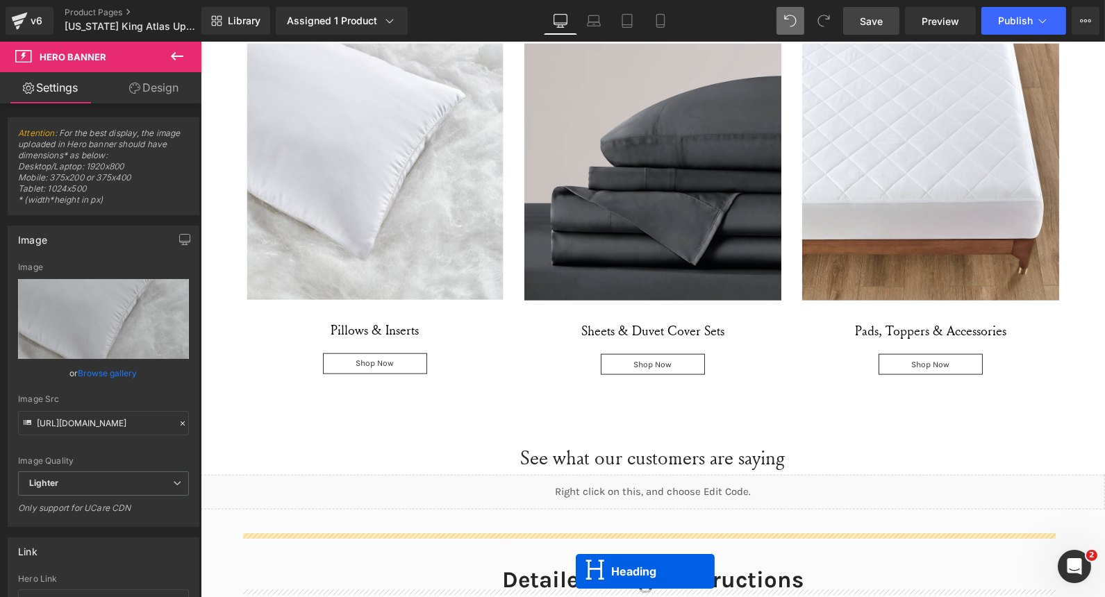
scroll to position [3131, 0]
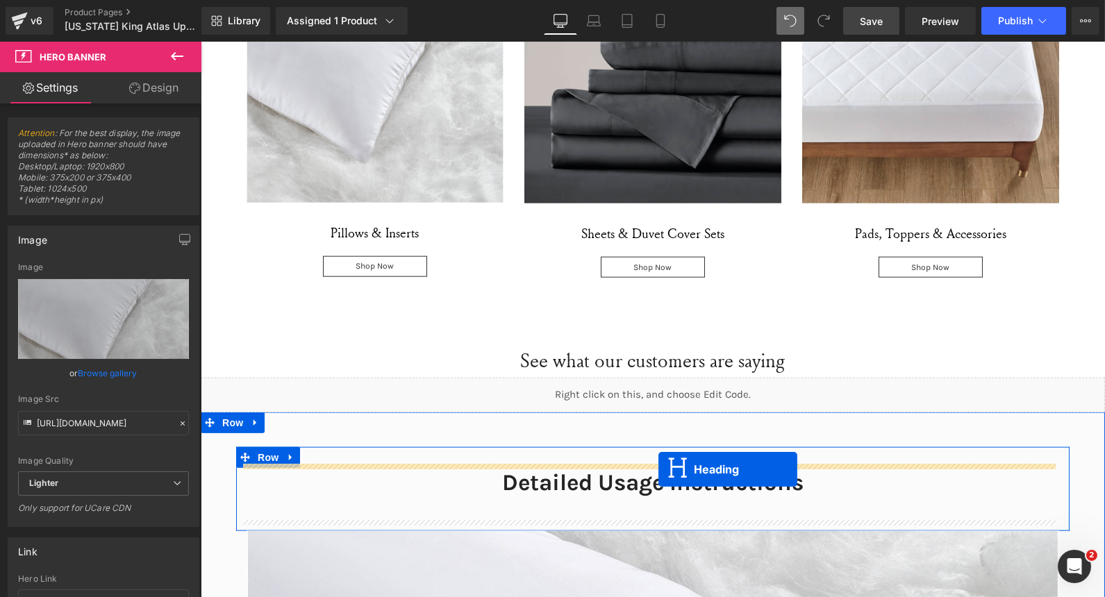
drag, startPoint x: 614, startPoint y: 144, endPoint x: 658, endPoint y: 469, distance: 328.6
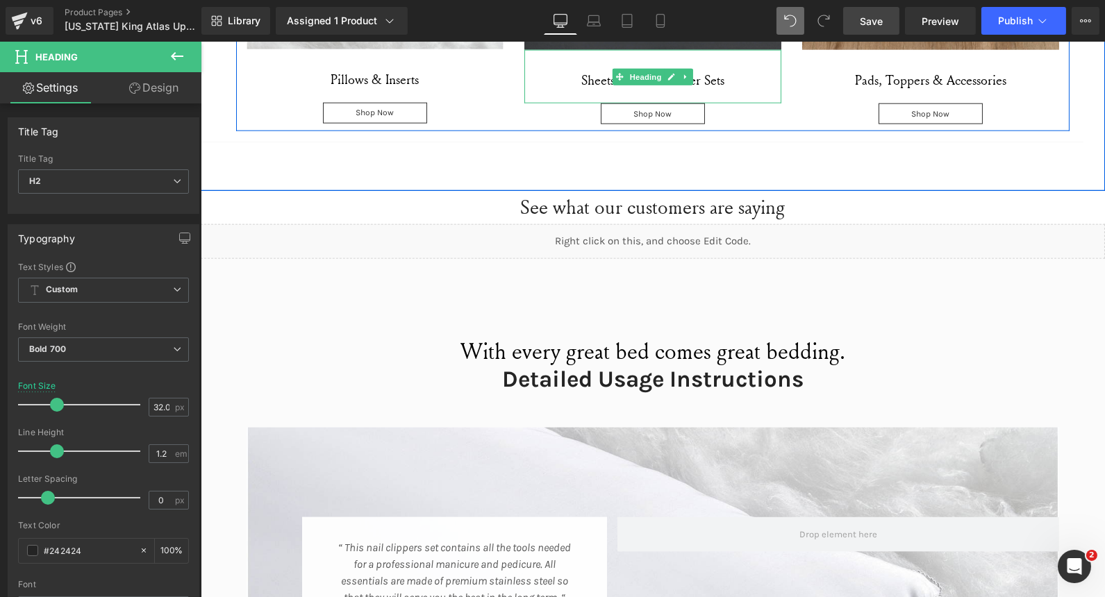
scroll to position [3254, 0]
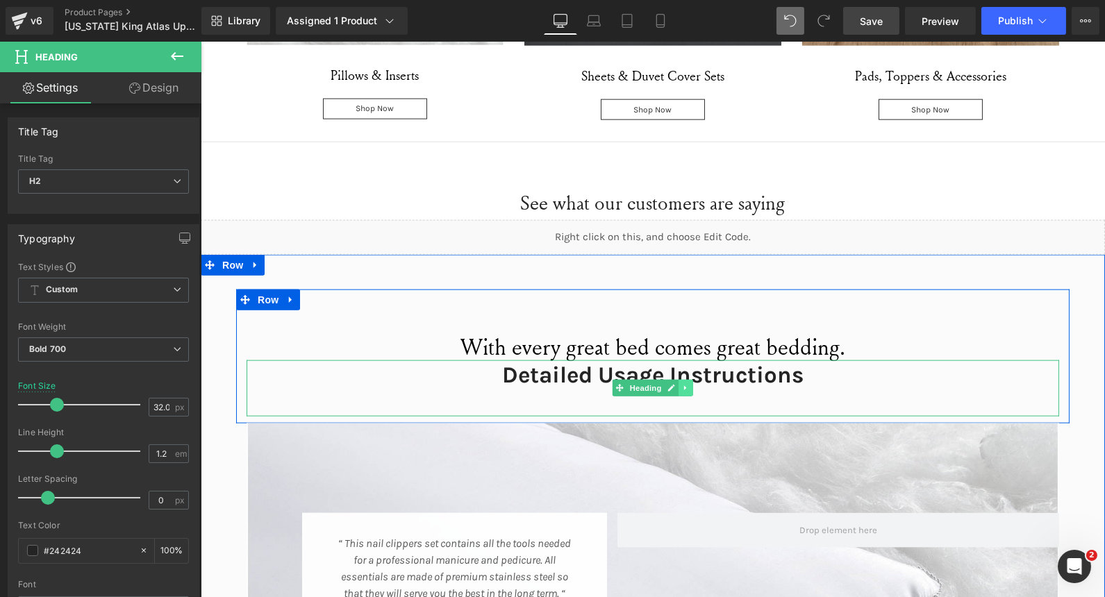
click at [683, 384] on link at bounding box center [685, 388] width 15 height 17
click at [689, 385] on icon at bounding box center [693, 389] width 8 height 8
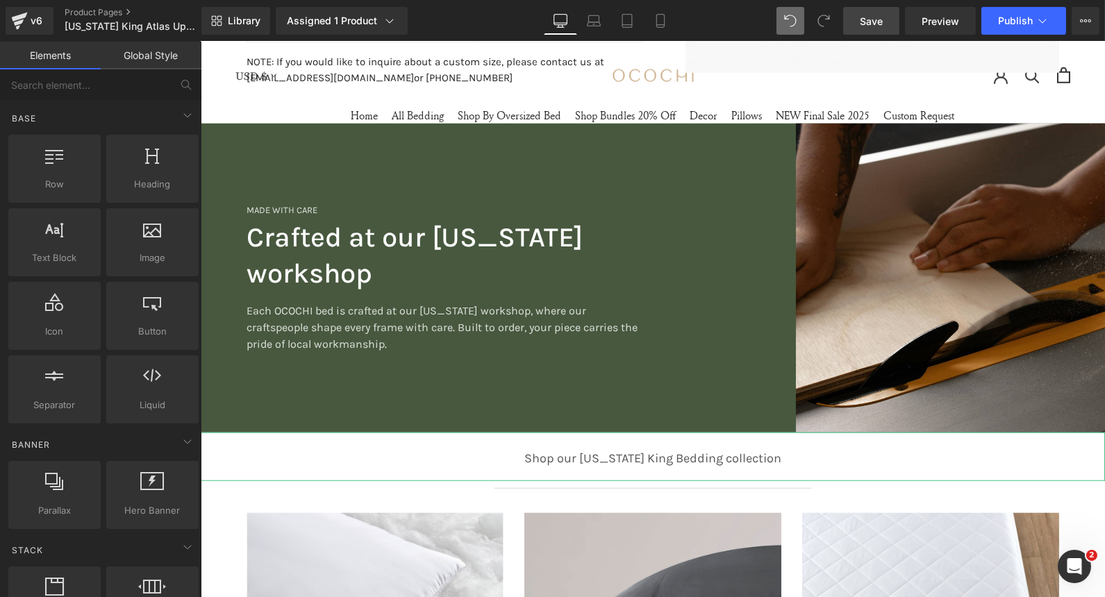
scroll to position [2585, 0]
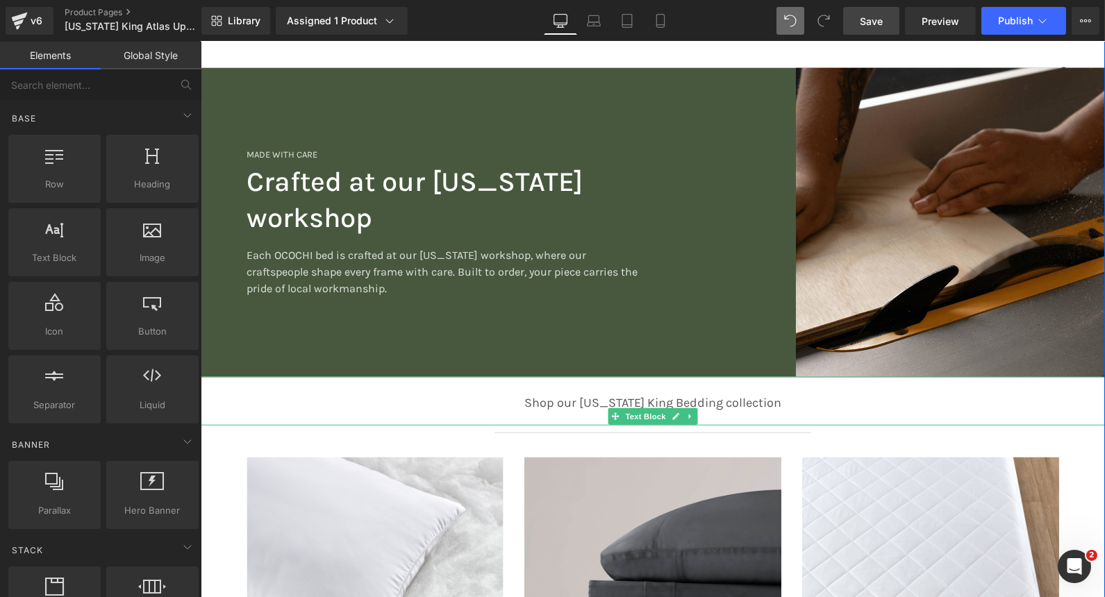
click at [574, 401] on p "Shop our Wyoming King Bedding collection" at bounding box center [652, 403] width 904 height 19
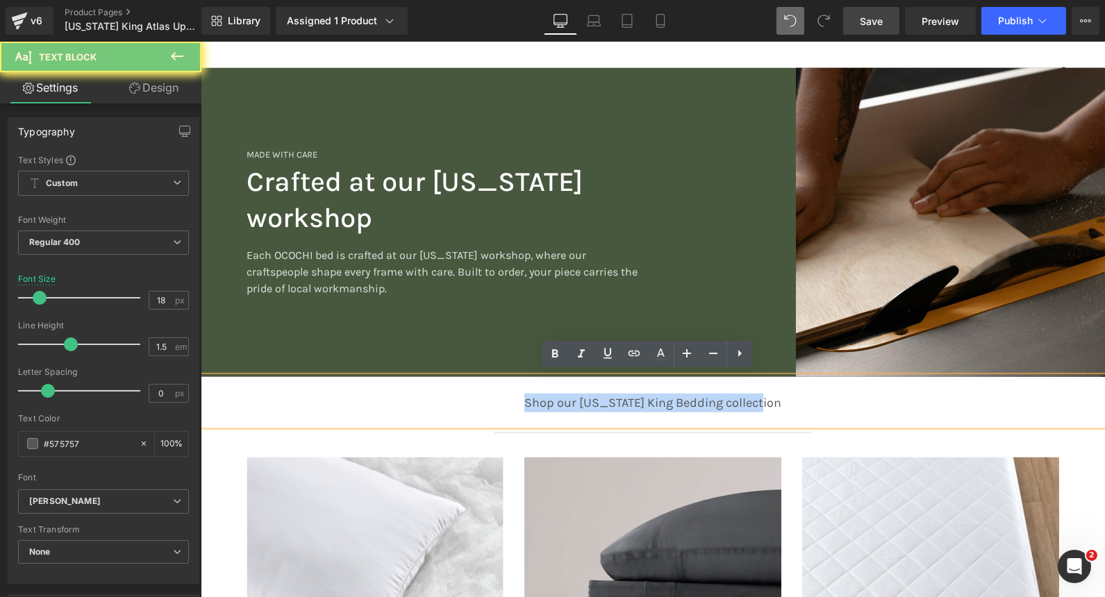
click at [574, 401] on p "Shop our Wyoming King Bedding collection" at bounding box center [652, 403] width 904 height 19
copy p "Shop our Wyoming King Bedding collection"
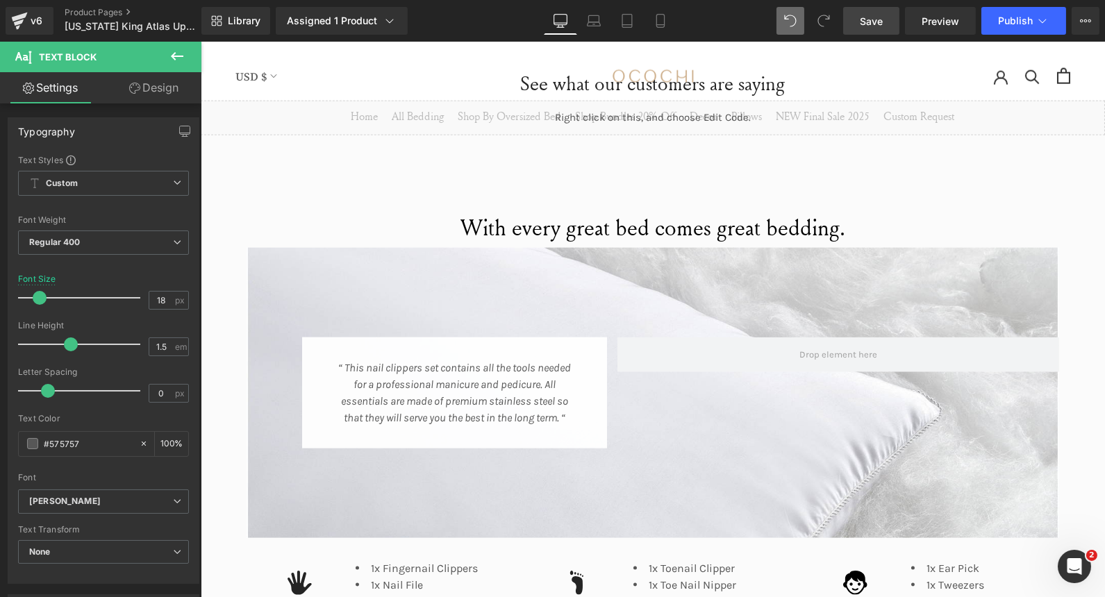
scroll to position [3373, 0]
click at [482, 402] on div "“ This nail clippers set contains all the tools needed for a professional manic…" at bounding box center [454, 393] width 238 height 67
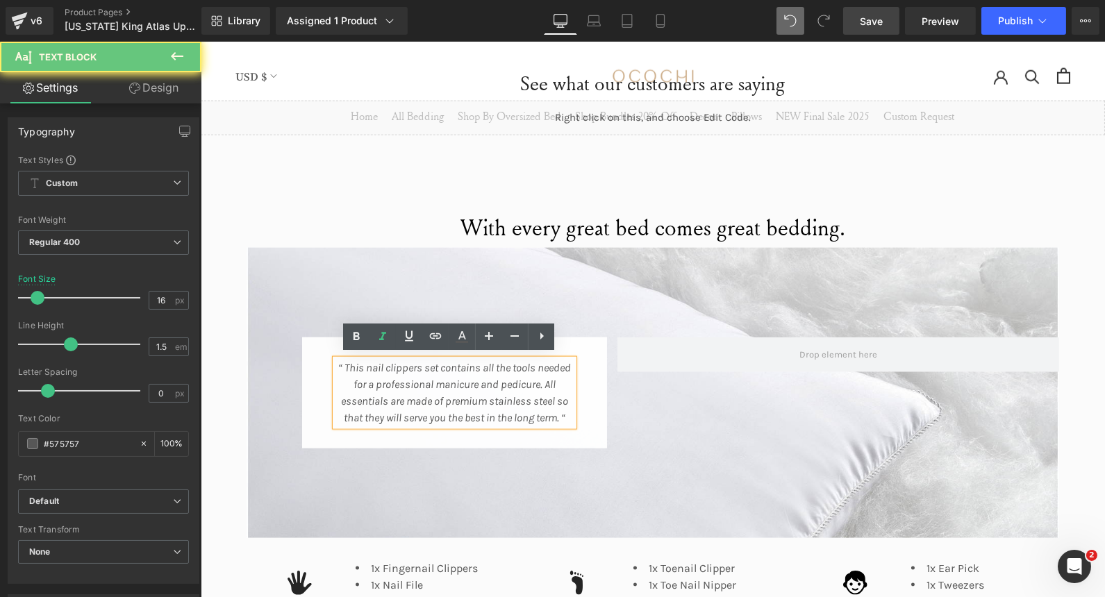
click at [482, 402] on icon "“ This nail clippers set contains all the tools needed for a professional manic…" at bounding box center [453, 392] width 233 height 63
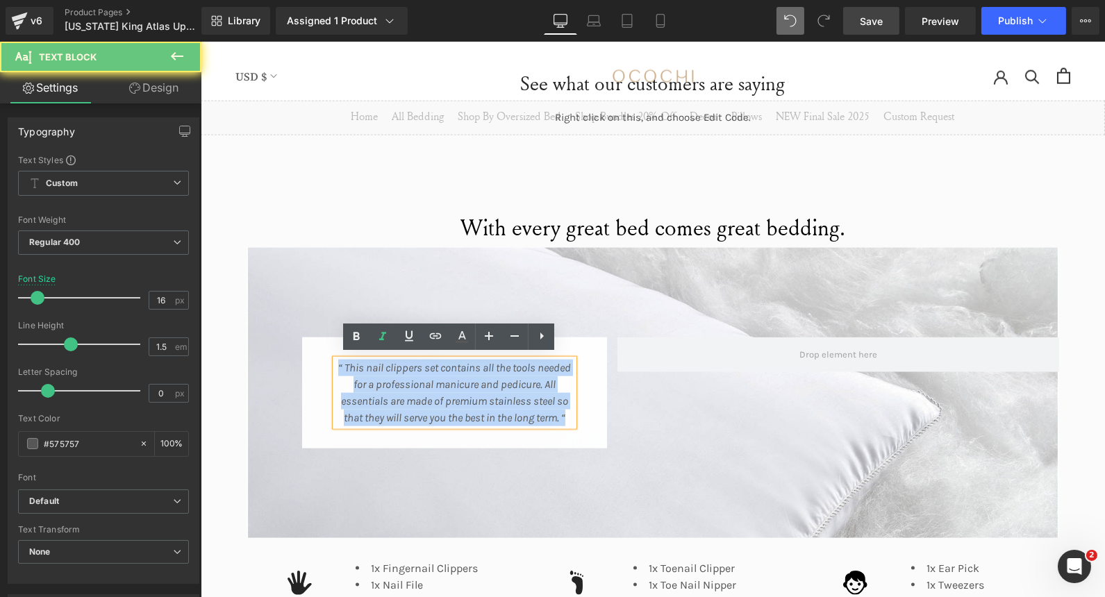
click at [482, 402] on icon "“ This nail clippers set contains all the tools needed for a professional manic…" at bounding box center [453, 392] width 233 height 63
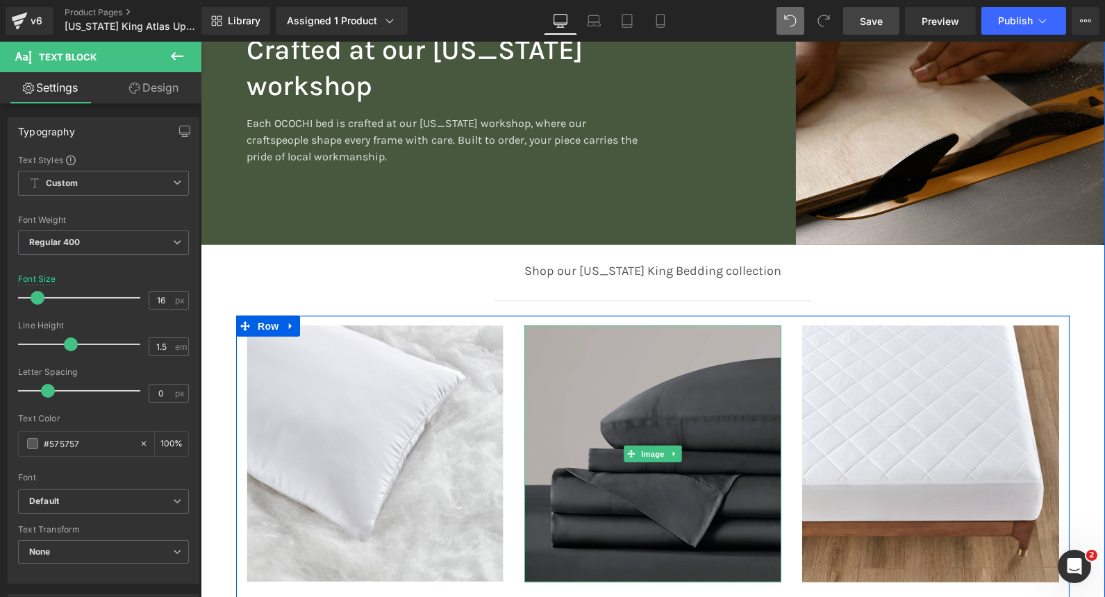
scroll to position [2718, 0]
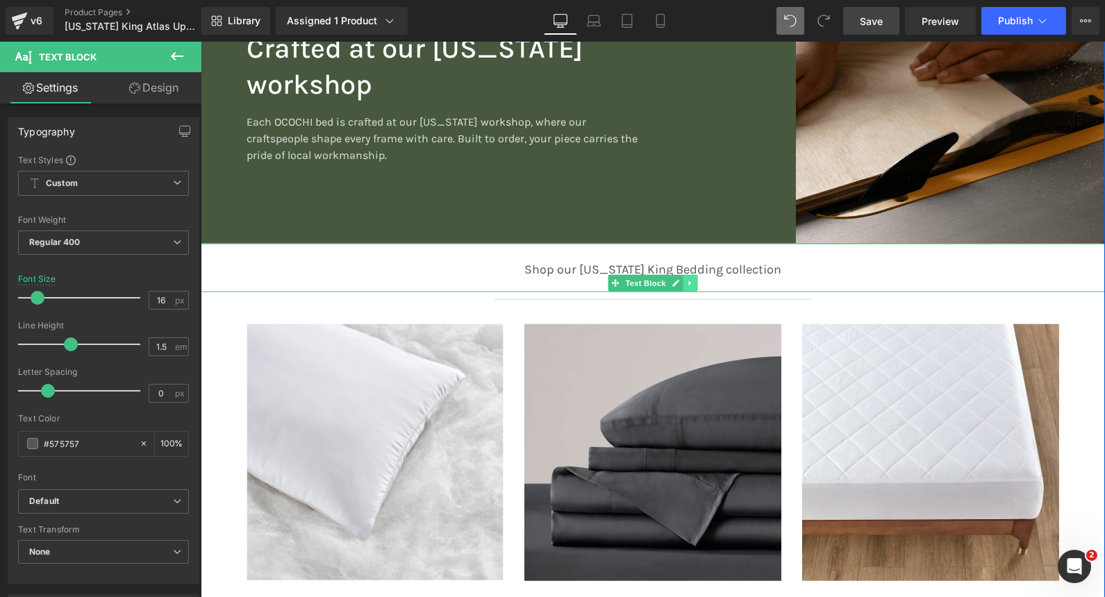
click at [685, 282] on icon at bounding box center [689, 283] width 8 height 8
click at [678, 282] on icon at bounding box center [682, 283] width 8 height 8
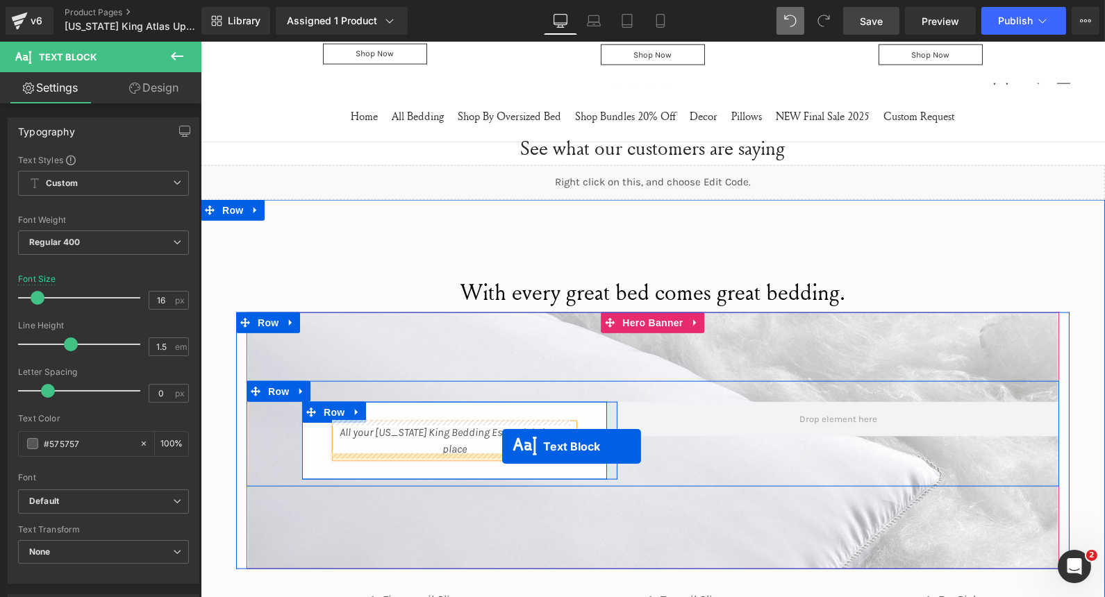
drag, startPoint x: 610, startPoint y: 325, endPoint x: 501, endPoint y: 446, distance: 163.2
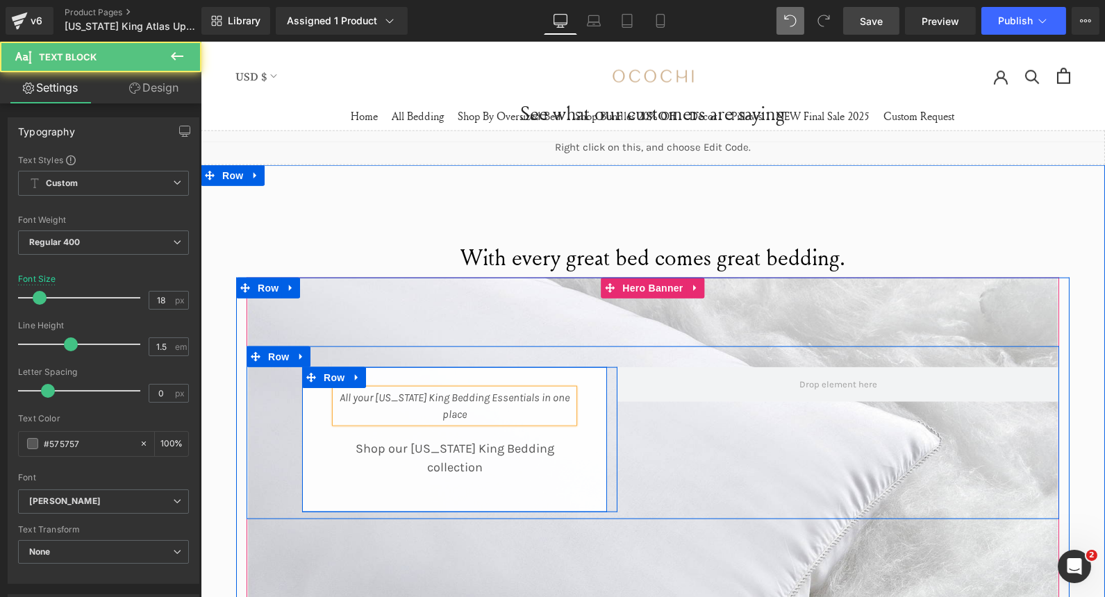
scroll to position [3308, 0]
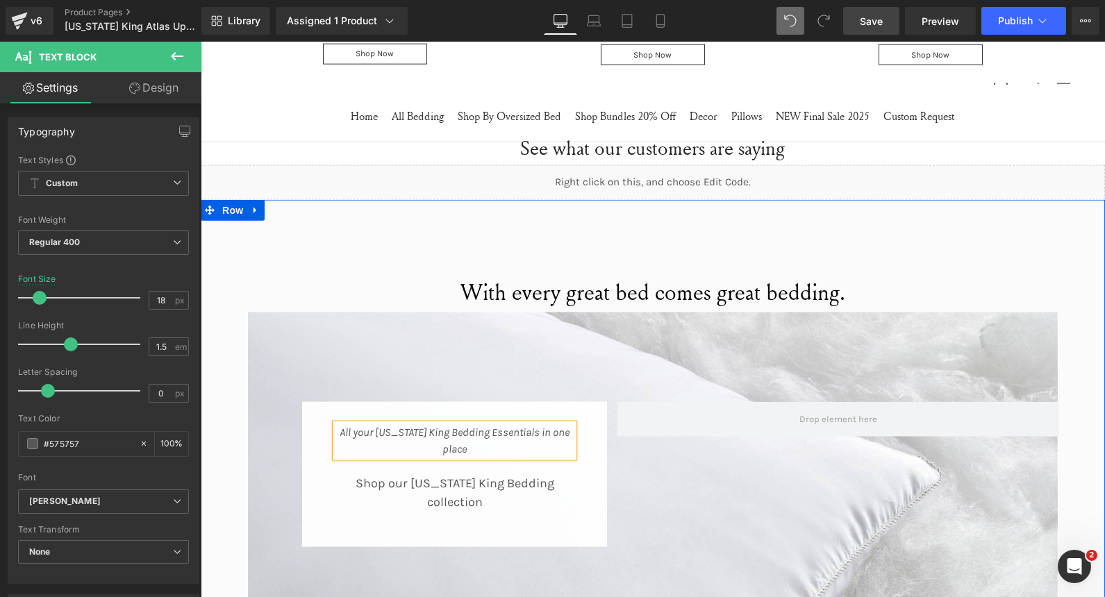
click at [588, 490] on div "All your Wyoming King Bedding Essentials in one place Text Block Shop our Wyomi…" at bounding box center [453, 474] width 305 height 145
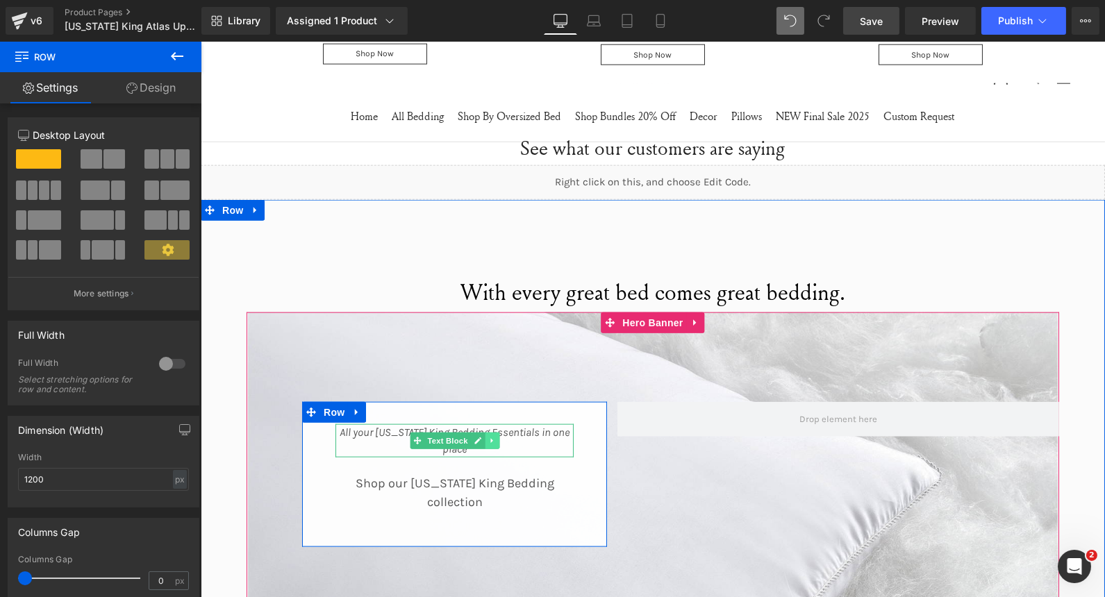
click at [487, 438] on icon at bounding box center [491, 441] width 8 height 8
click at [494, 437] on icon at bounding box center [498, 441] width 8 height 8
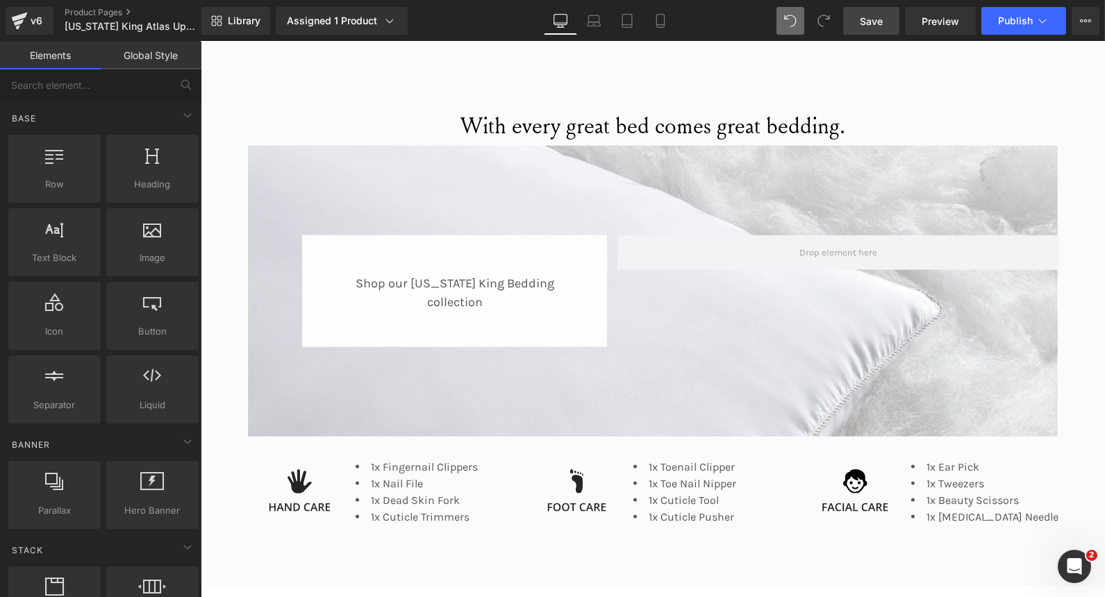
scroll to position [3483, 0]
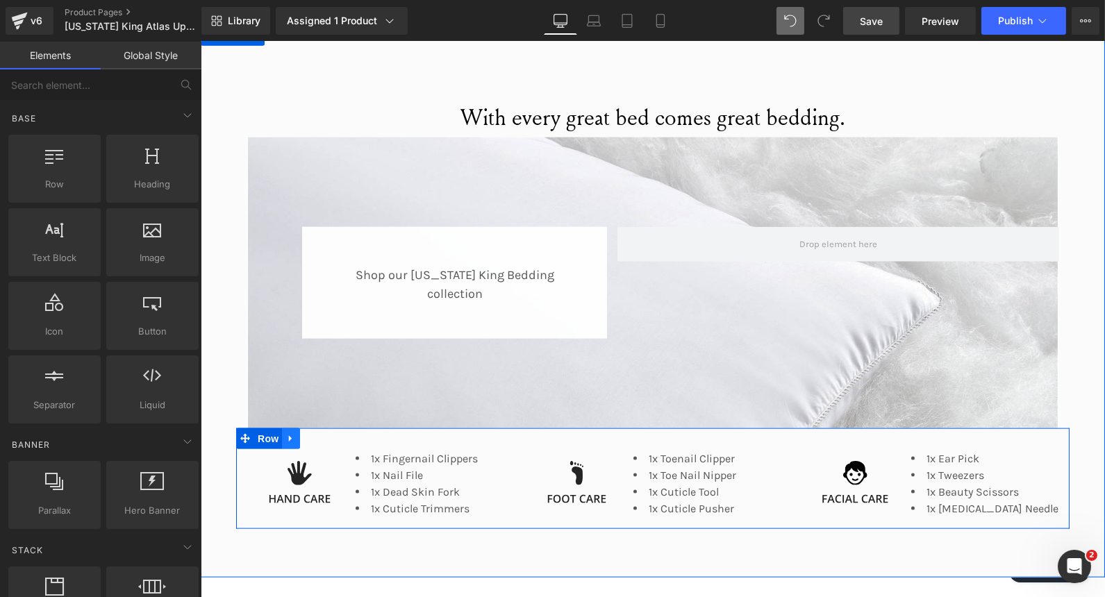
click at [290, 433] on link at bounding box center [290, 438] width 18 height 21
click at [321, 434] on icon at bounding box center [326, 439] width 10 height 10
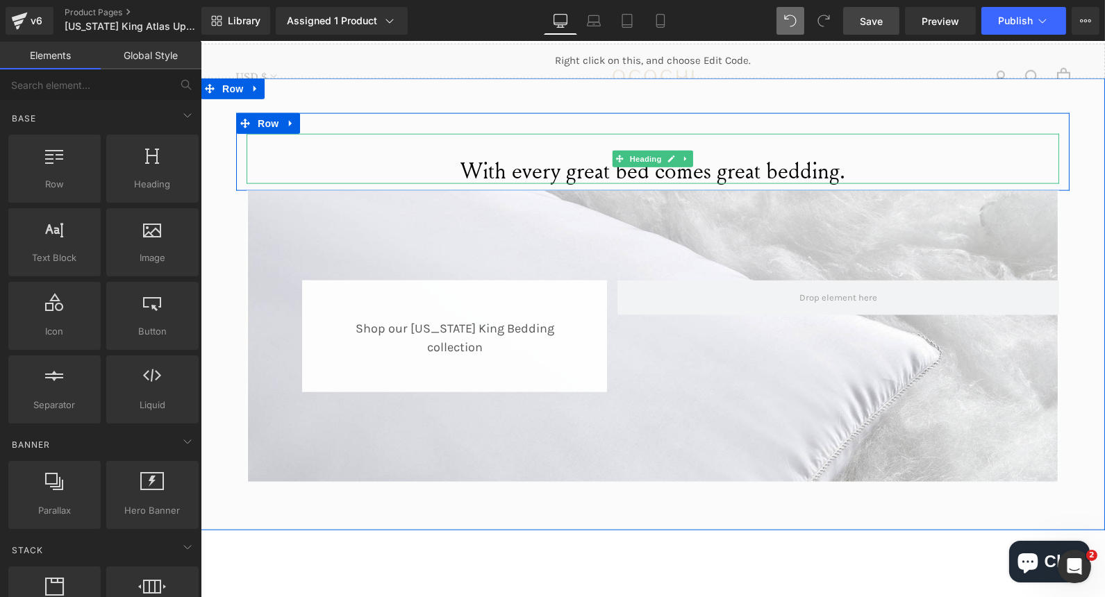
scroll to position [3428, 0]
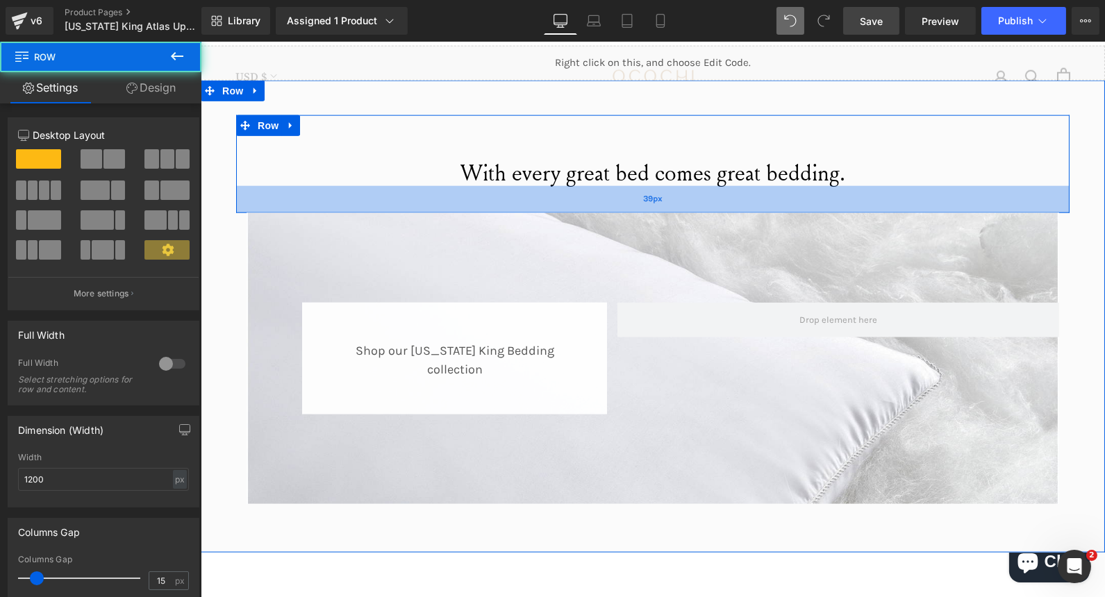
drag, startPoint x: 711, startPoint y: 185, endPoint x: 706, endPoint y: 205, distance: 20.7
click at [706, 205] on div "39px" at bounding box center [651, 199] width 833 height 27
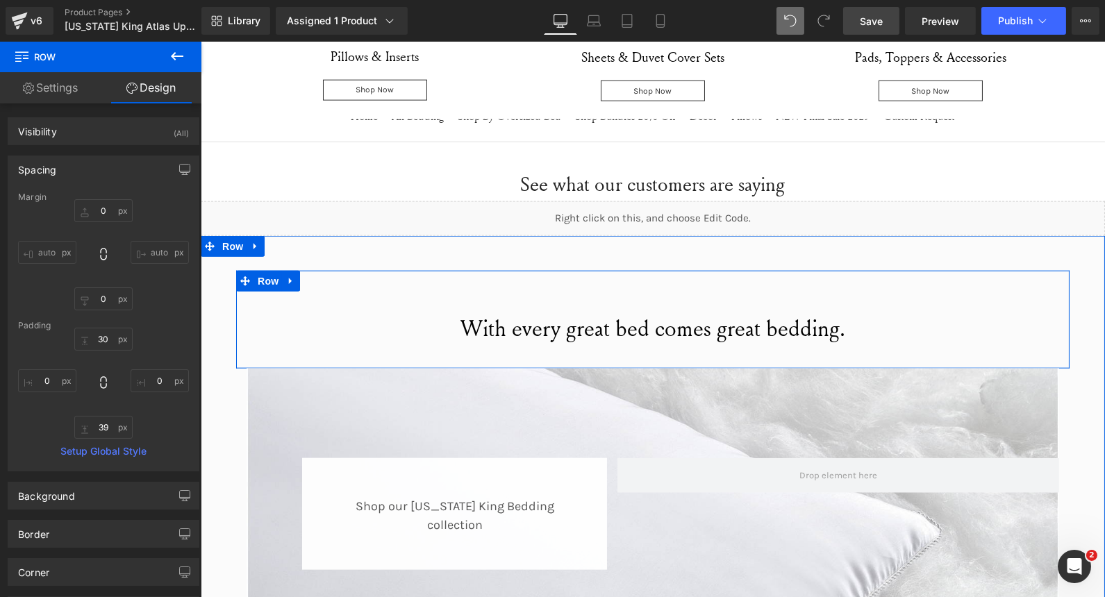
scroll to position [3274, 0]
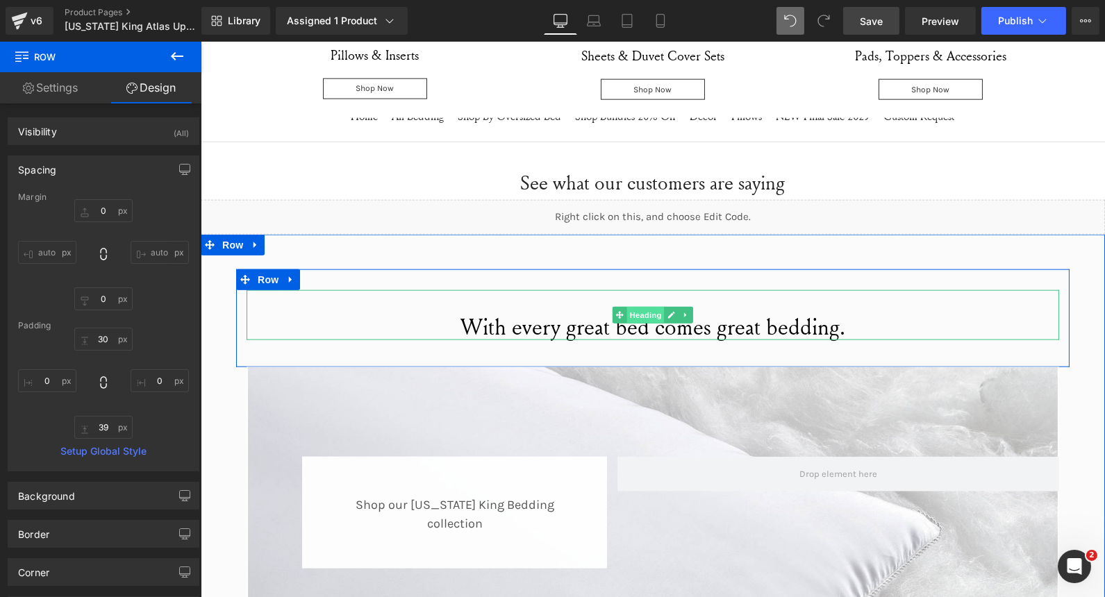
click at [640, 316] on span "Heading" at bounding box center [644, 315] width 37 height 17
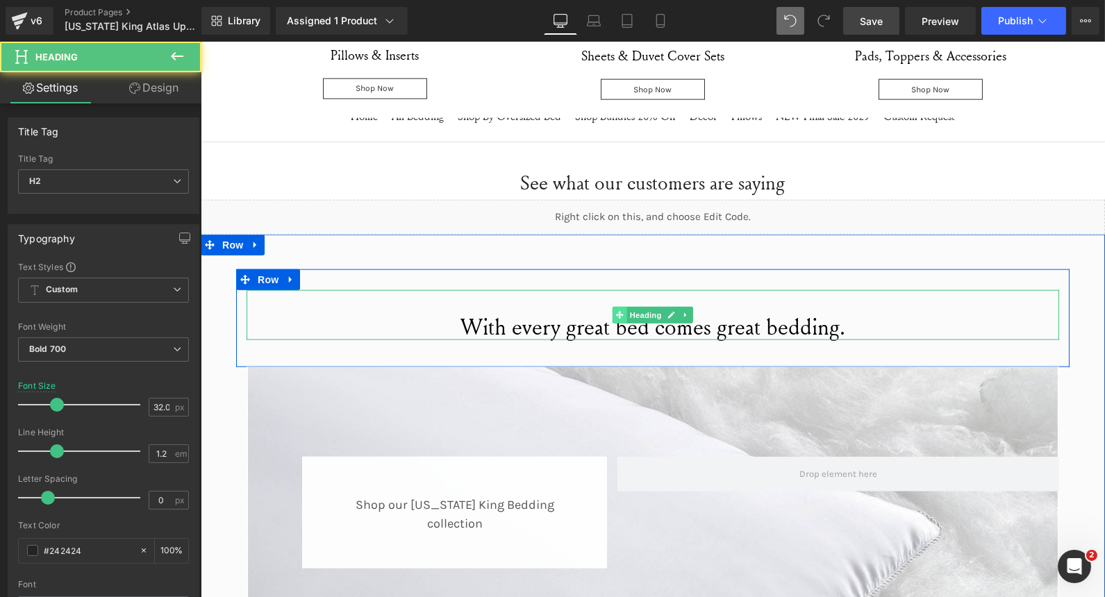
click at [612, 318] on span at bounding box center [619, 315] width 15 height 17
click at [642, 330] on span "With every great bed comes great bedding." at bounding box center [652, 326] width 385 height 31
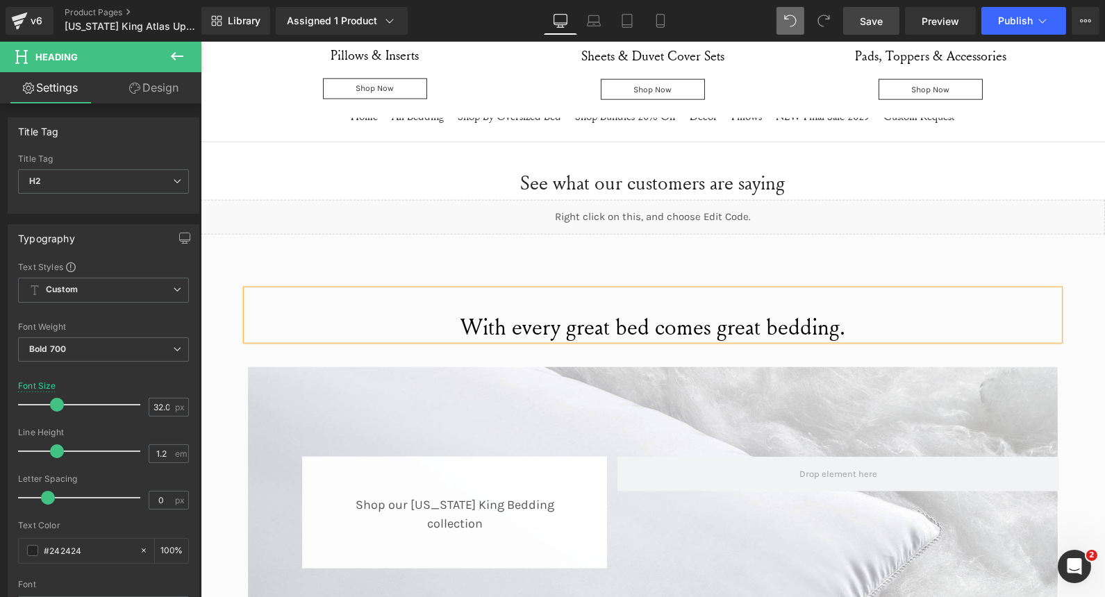
click at [639, 323] on span "With every great bed comes great bedding." at bounding box center [652, 326] width 385 height 31
click at [365, 245] on div "With every great bed, comes great bedding. Heading Row 39px Shop our Wyoming Ki…" at bounding box center [652, 470] width 904 height 471
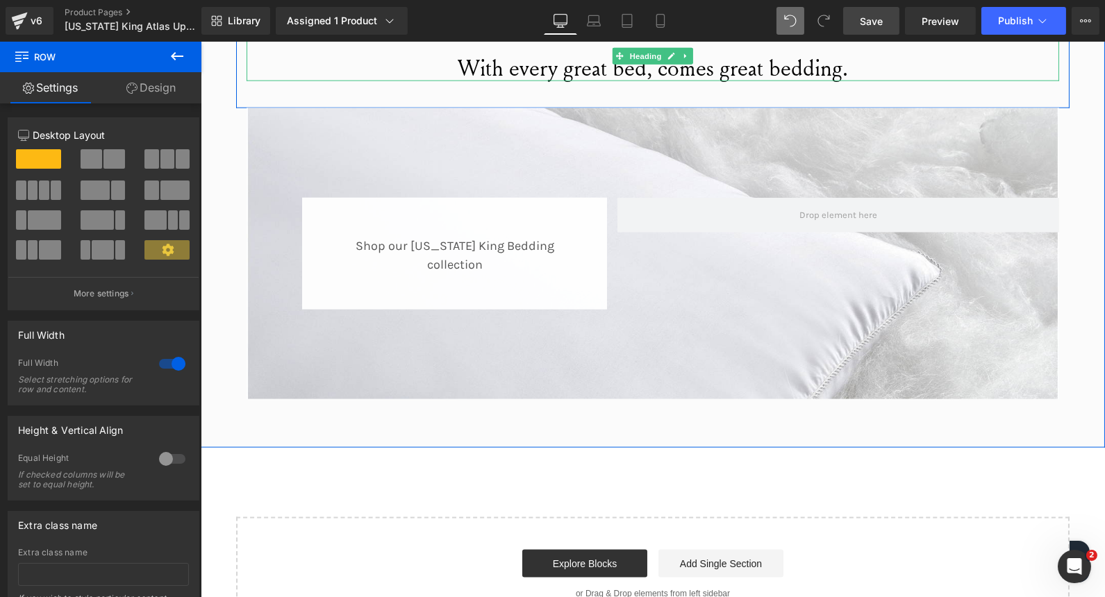
scroll to position [3533, 0]
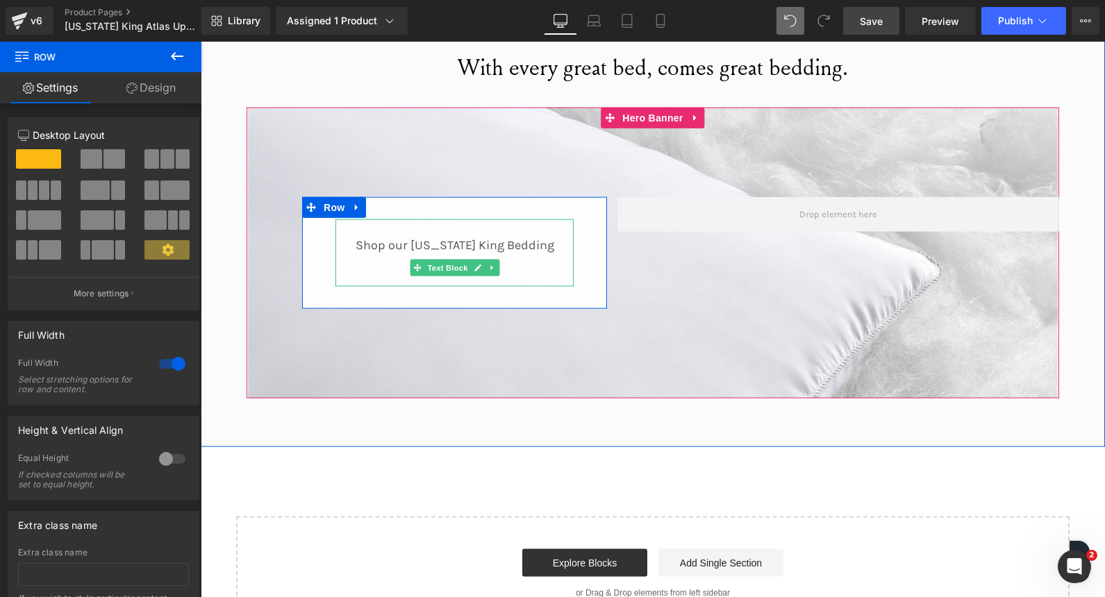
click at [487, 252] on p "Shop our Wyoming King Bedding collection" at bounding box center [454, 254] width 238 height 37
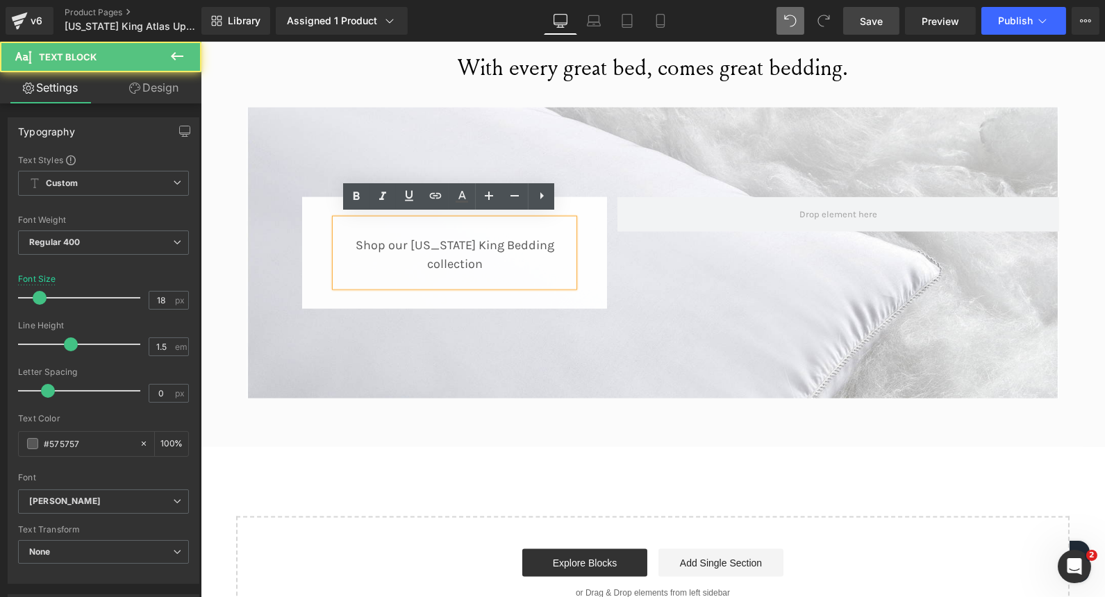
click at [506, 258] on p "Shop our Wyoming King Bedding collection" at bounding box center [454, 254] width 238 height 37
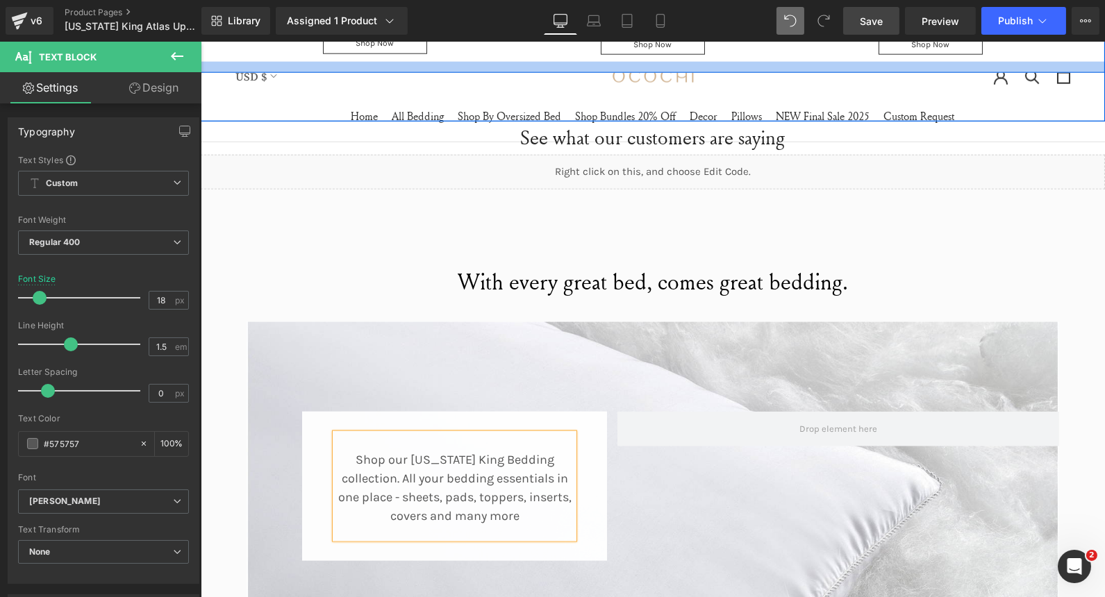
scroll to position [3284, 0]
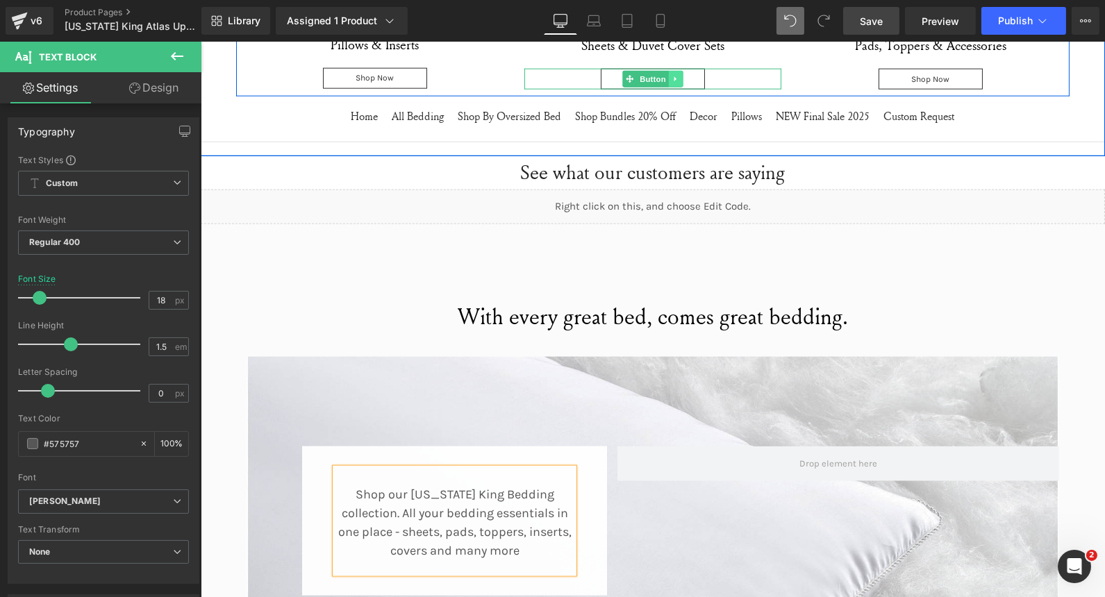
click at [672, 77] on link at bounding box center [675, 79] width 15 height 17
click at [660, 74] on link at bounding box center [667, 79] width 15 height 17
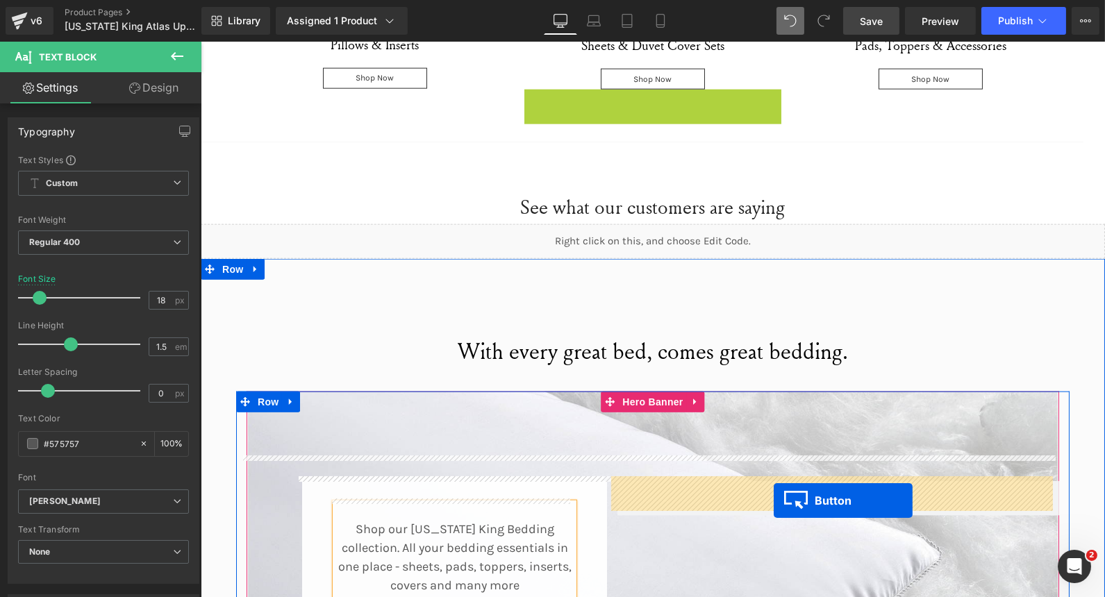
drag, startPoint x: 628, startPoint y: 102, endPoint x: 773, endPoint y: 501, distance: 423.9
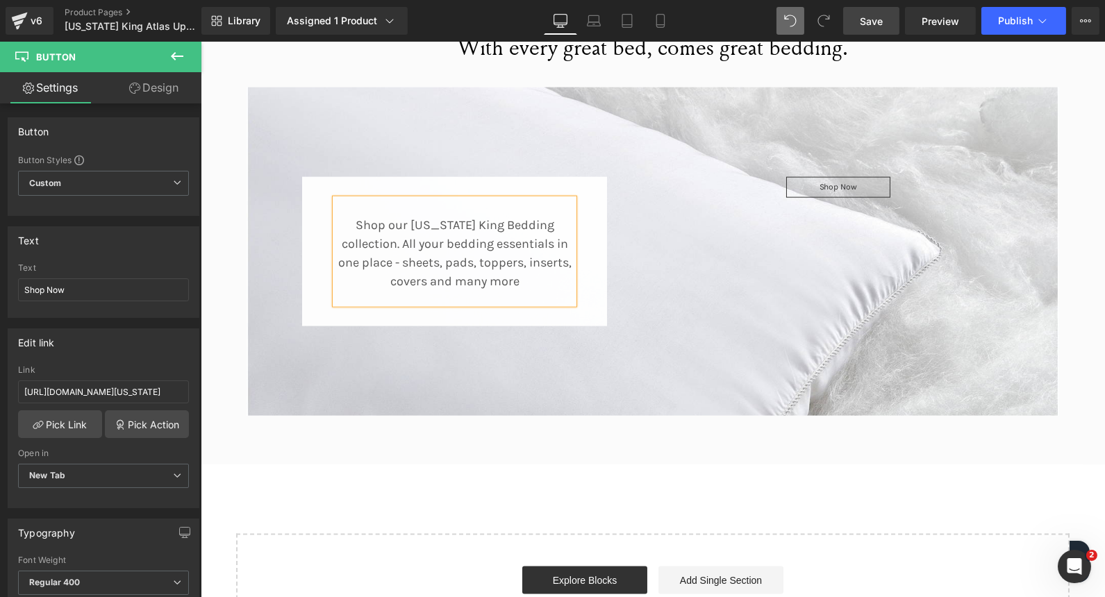
scroll to position [3574, 0]
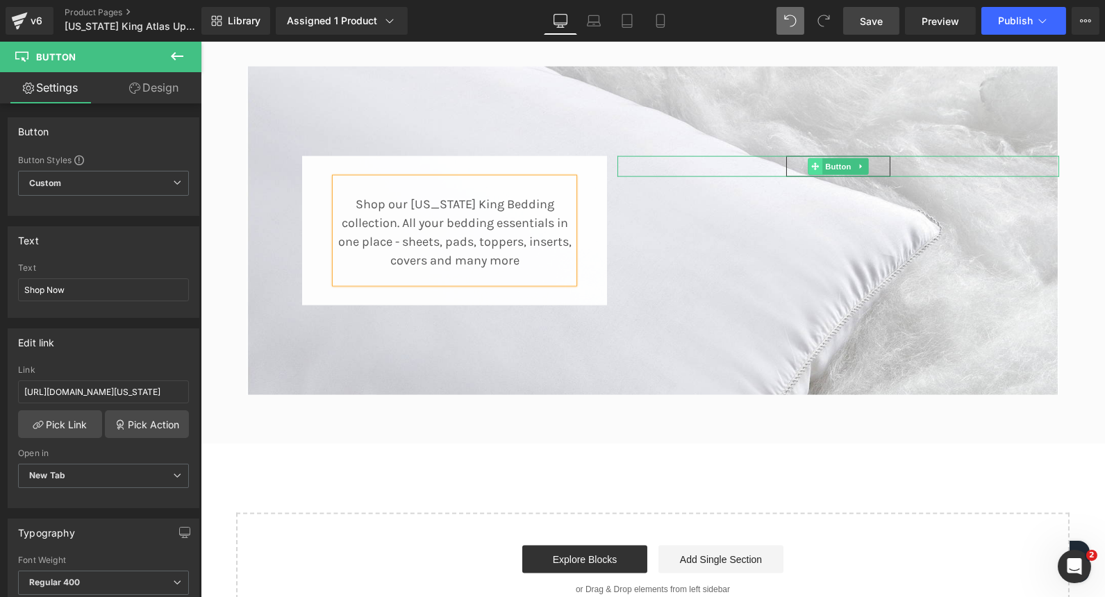
click at [811, 158] on span at bounding box center [814, 166] width 15 height 17
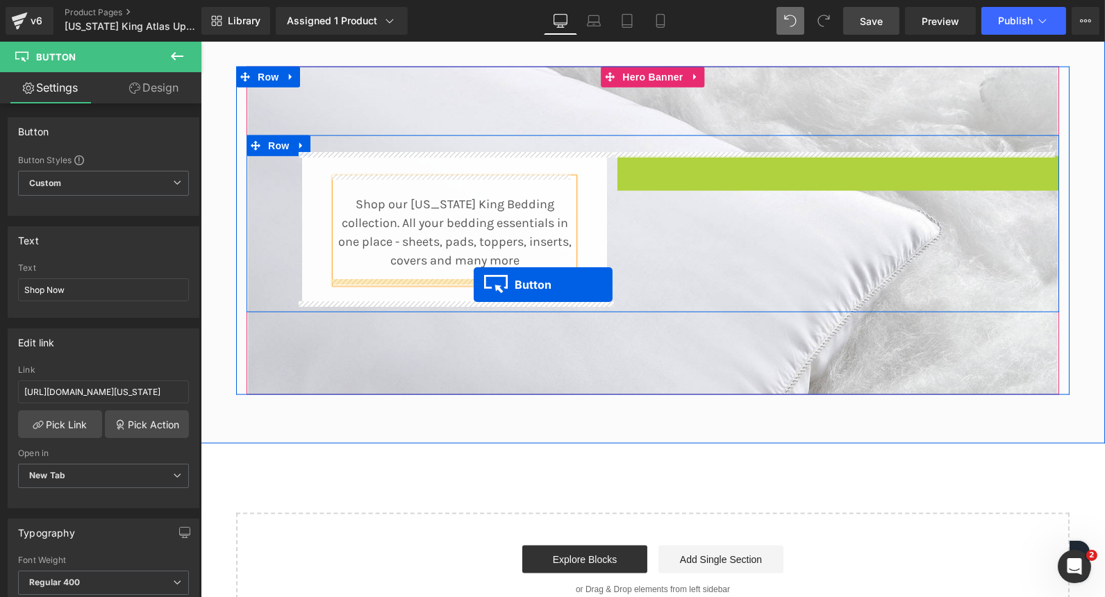
drag, startPoint x: 811, startPoint y: 157, endPoint x: 473, endPoint y: 285, distance: 361.5
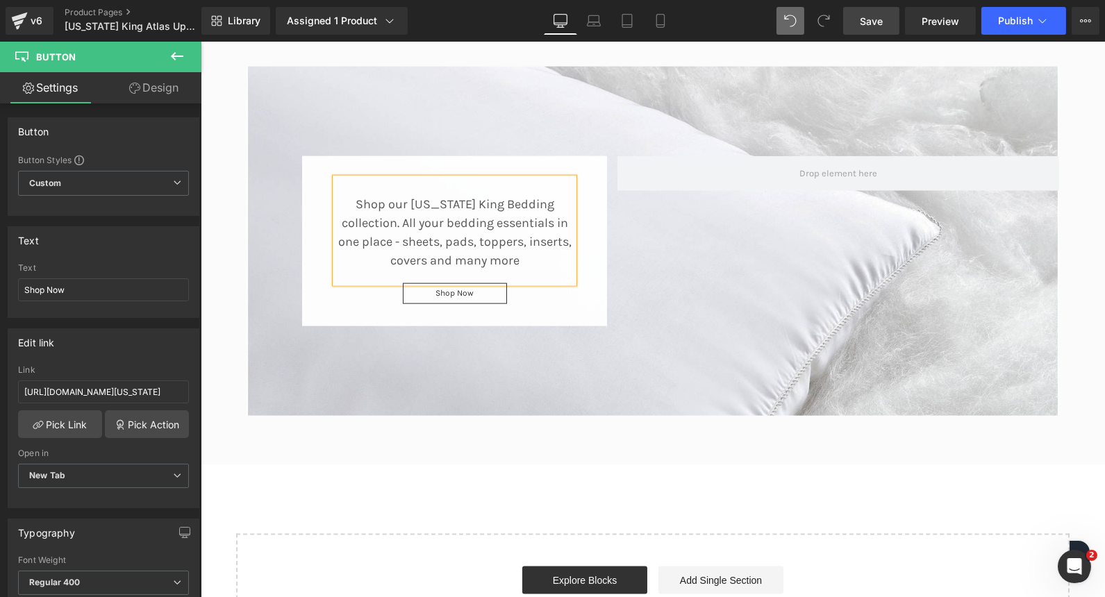
click at [748, 333] on div at bounding box center [652, 241] width 812 height 349
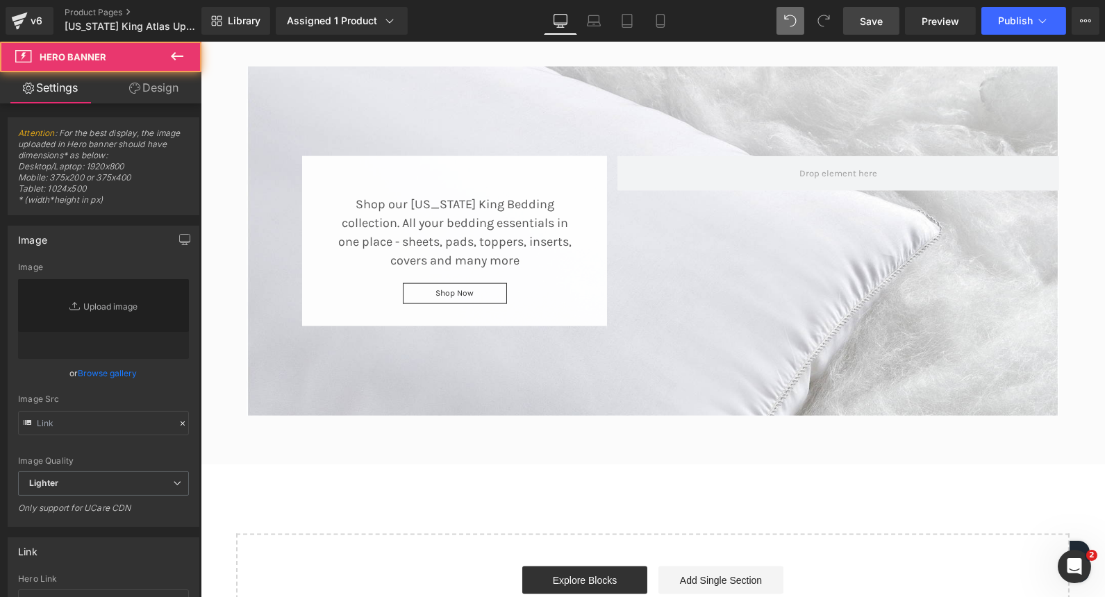
type input "https://ucarecdn.com/4ead5ad2-6f3f-4637-8e8e-fd2191b44da0/-/format/auto/-/previ…"
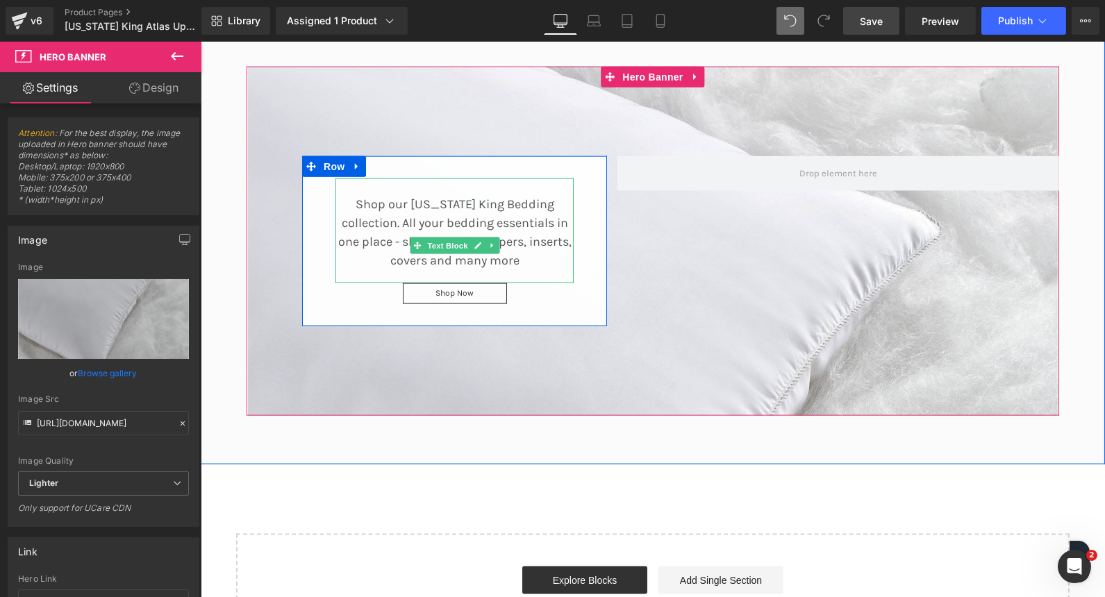
click at [399, 221] on p "Shop our Wyoming King Bedding collection. All your bedding essentials in one pl…" at bounding box center [454, 232] width 238 height 75
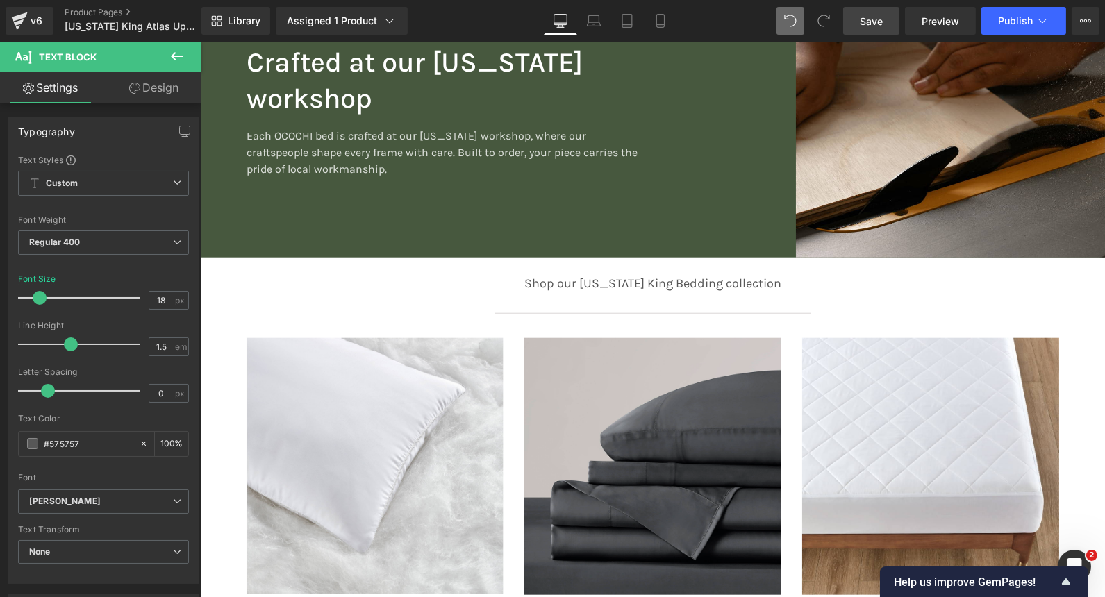
scroll to position [2696, 0]
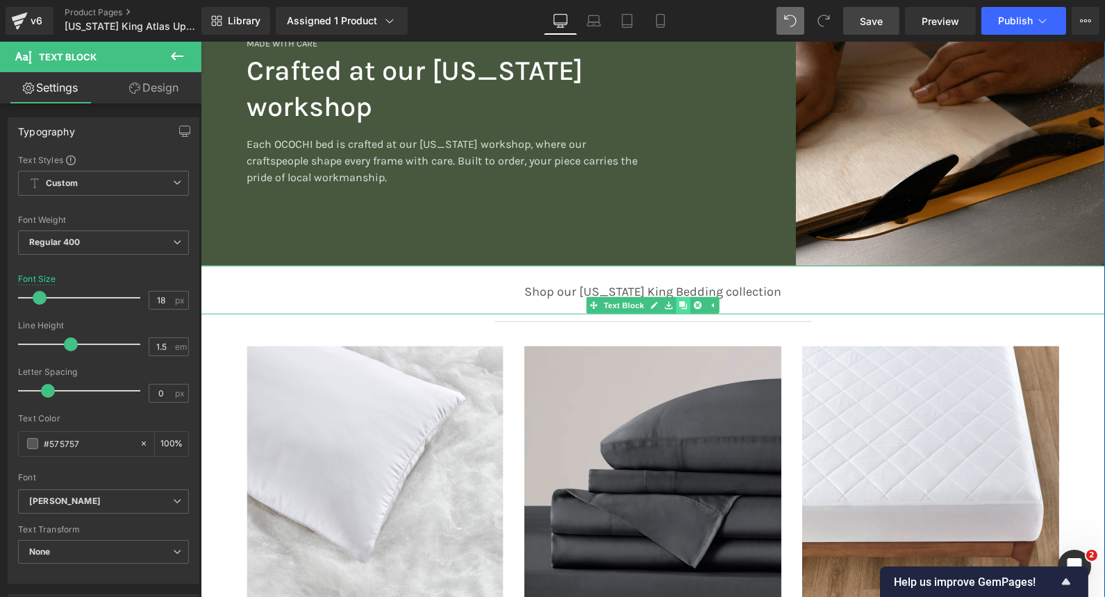
click at [678, 303] on icon at bounding box center [682, 305] width 8 height 8
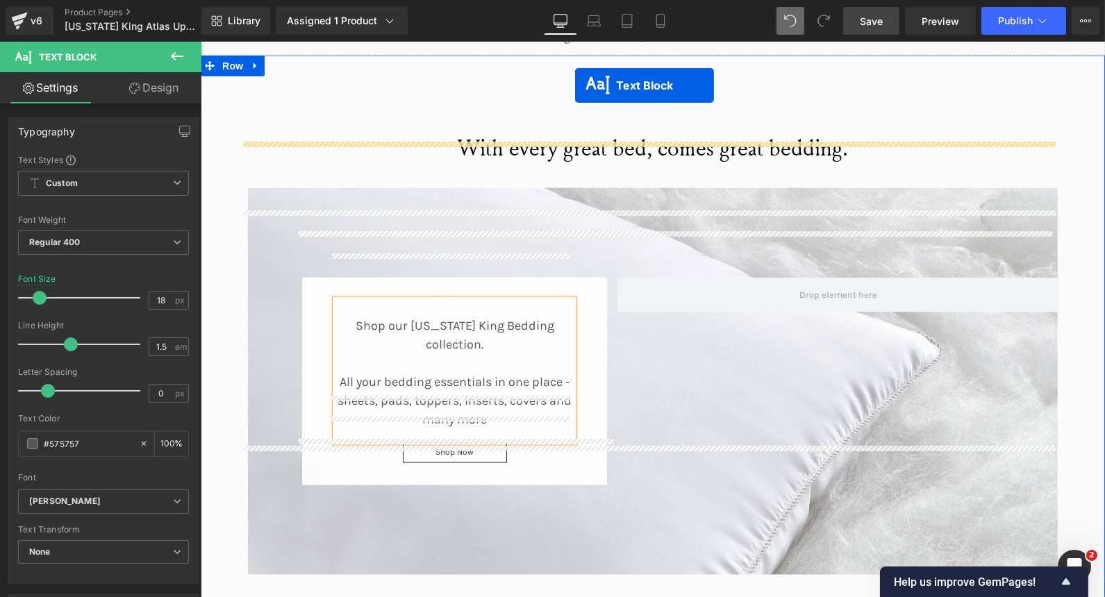
scroll to position [3349, 0]
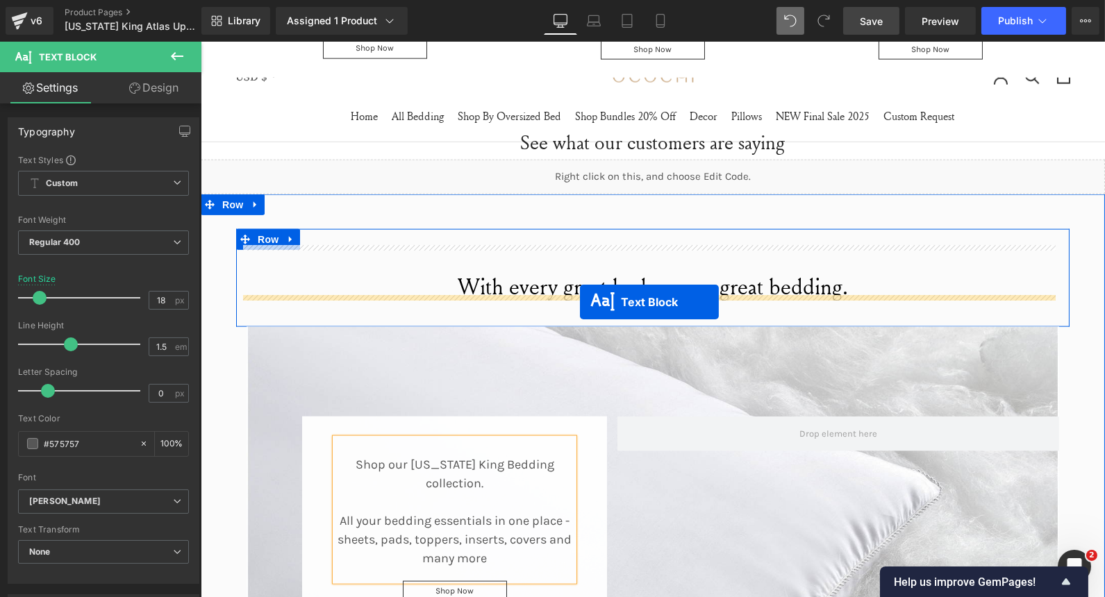
drag, startPoint x: 613, startPoint y: 345, endPoint x: 579, endPoint y: 301, distance: 55.4
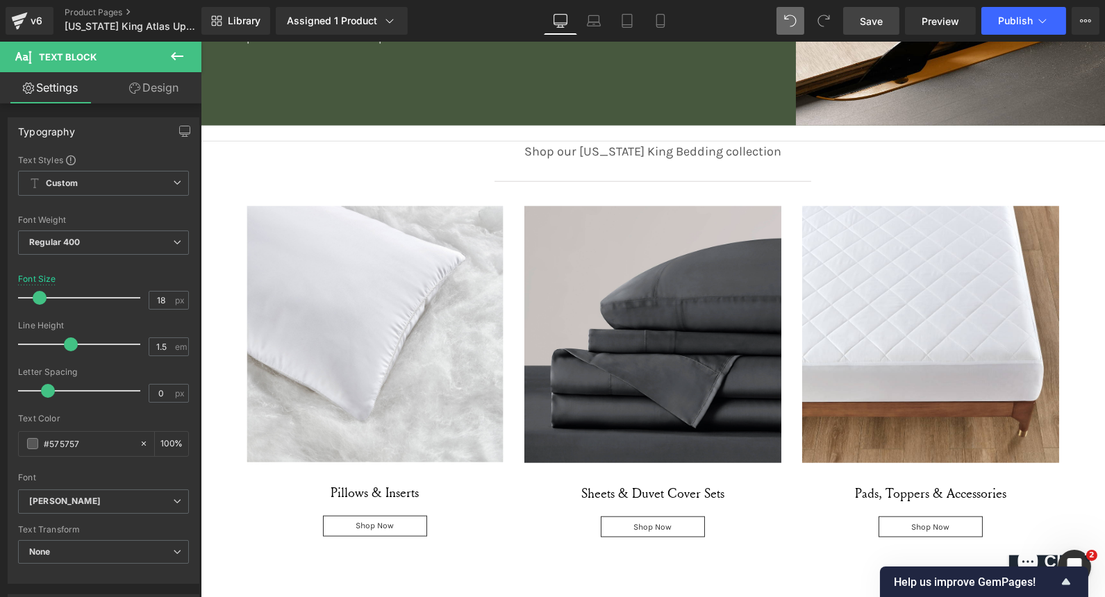
scroll to position [2756, 0]
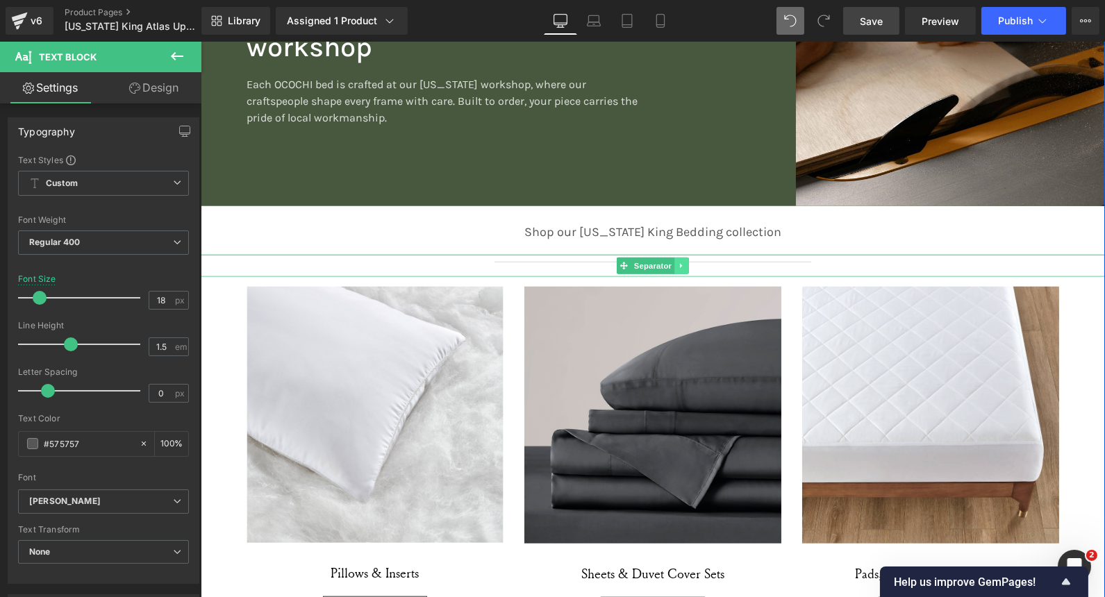
click at [679, 264] on icon at bounding box center [680, 266] width 2 height 5
click at [667, 260] on link at bounding box center [674, 266] width 15 height 17
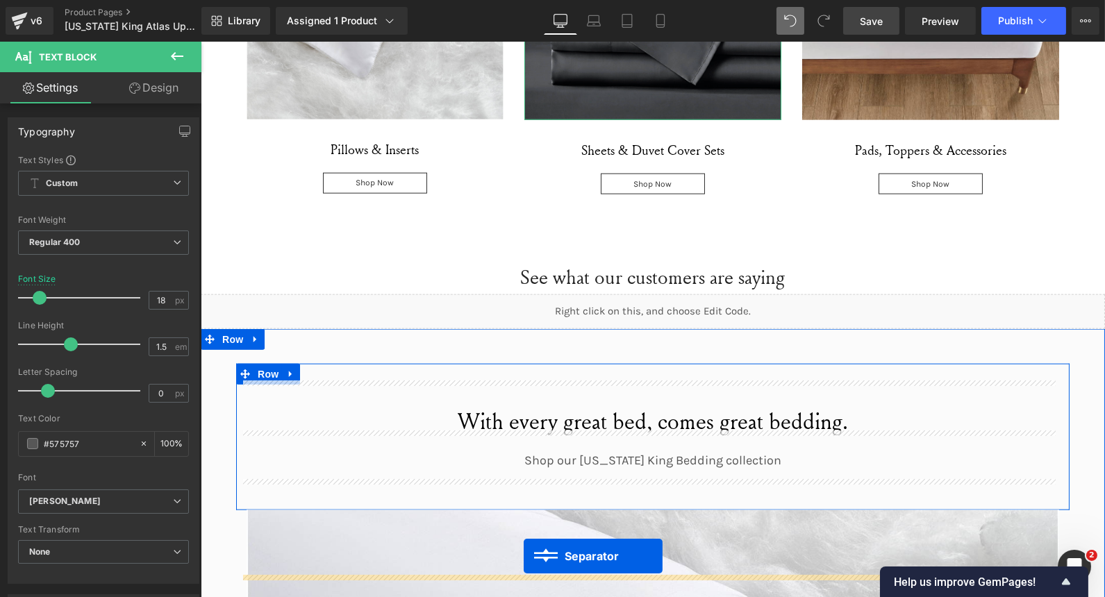
scroll to position [3283, 0]
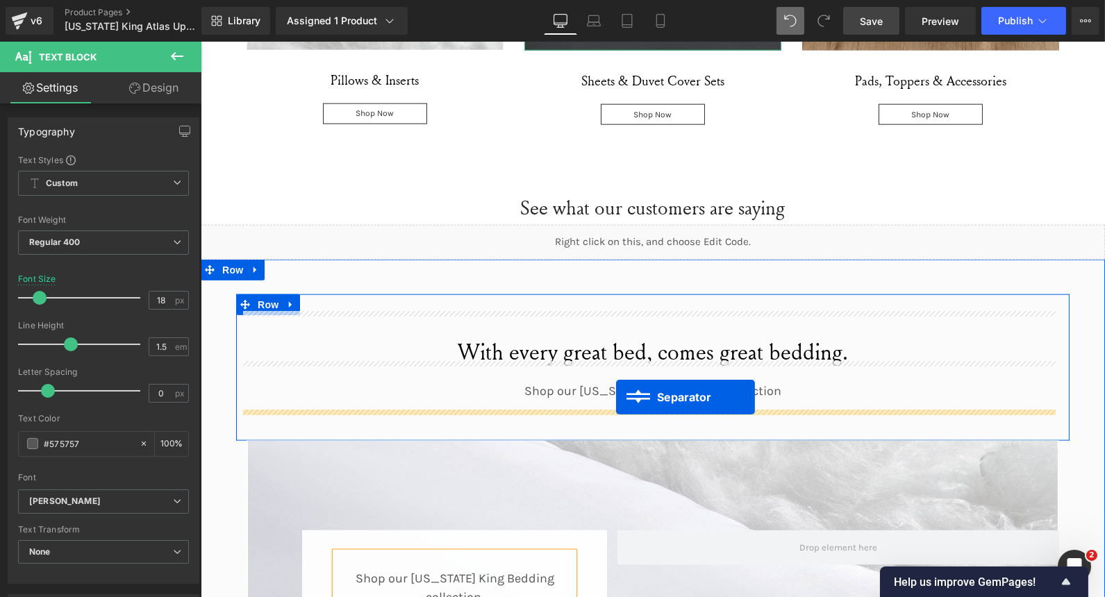
drag, startPoint x: 620, startPoint y: 281, endPoint x: 615, endPoint y: 396, distance: 114.7
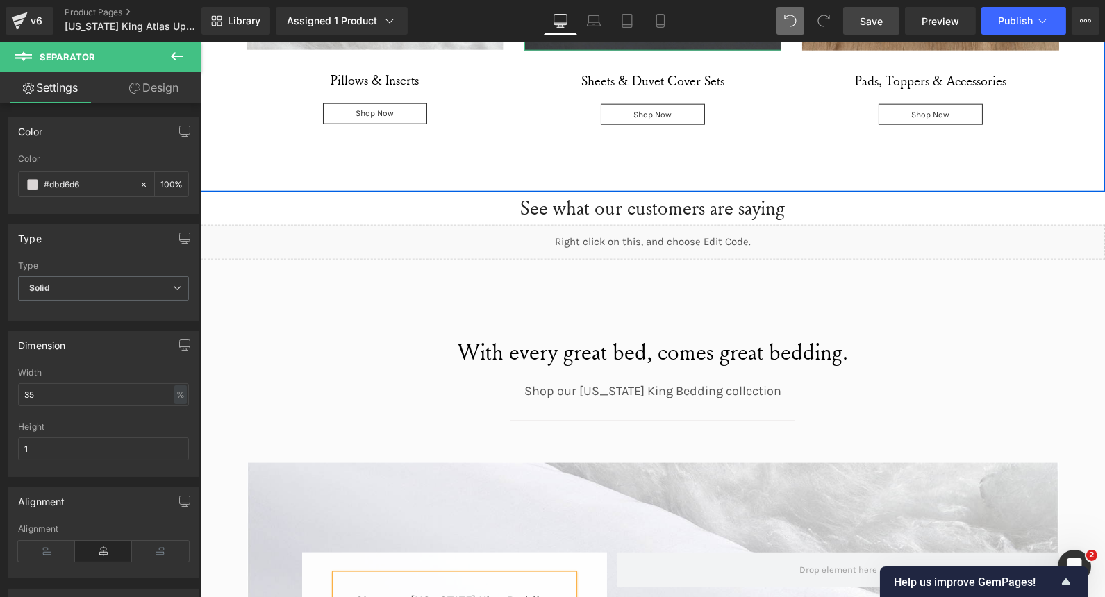
scroll to position [3494, 0]
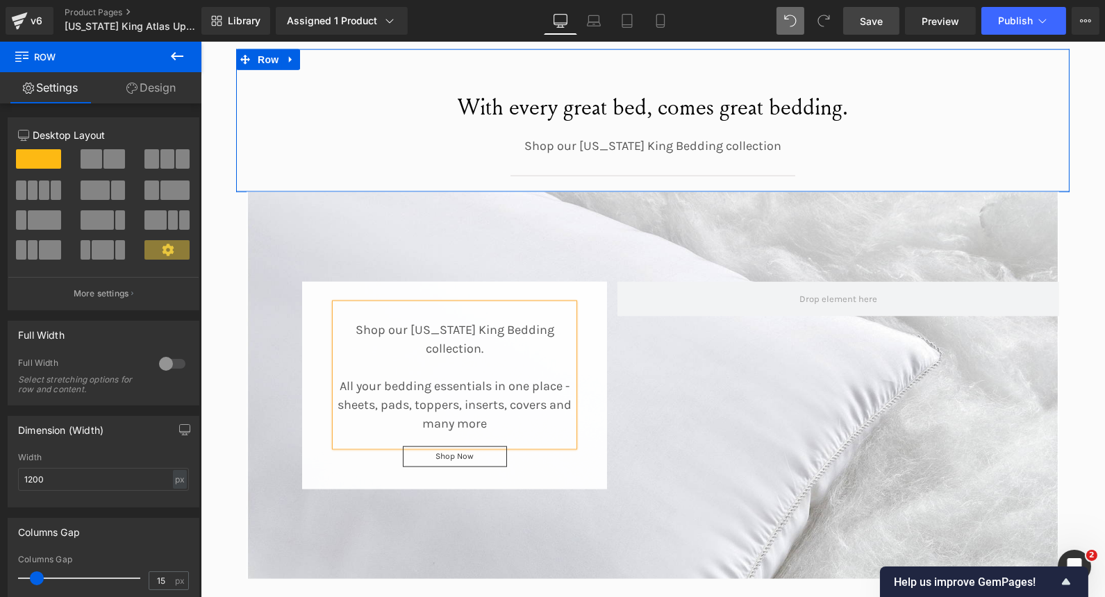
drag, startPoint x: 560, startPoint y: 195, endPoint x: 560, endPoint y: 169, distance: 25.7
click at [560, 169] on div "With every great bed, comes great bedding. Heading Shop our Wyoming King Beddin…" at bounding box center [651, 120] width 833 height 142
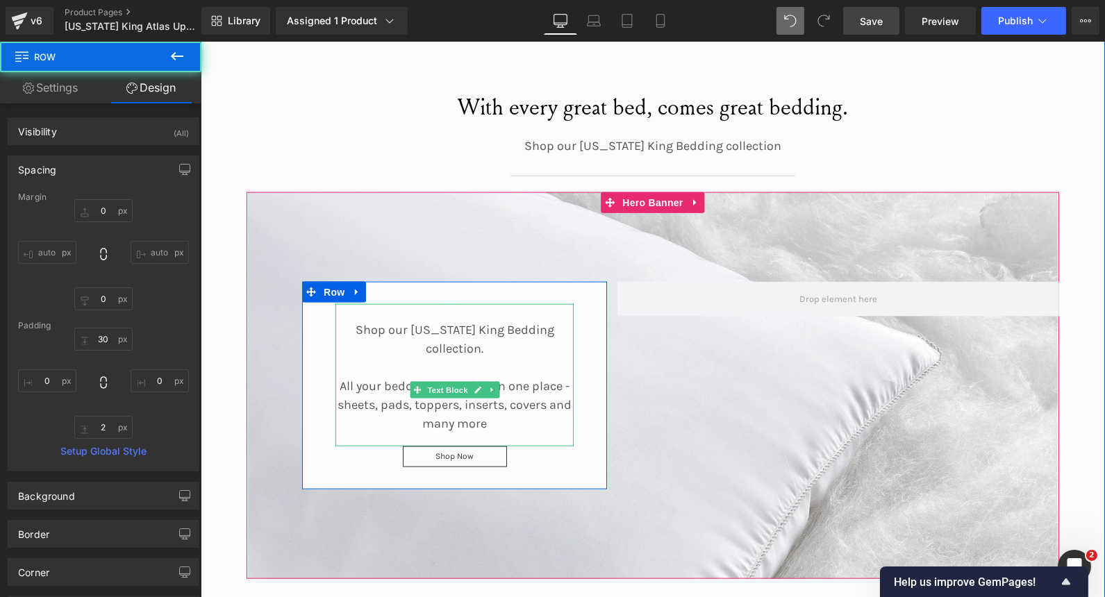
click at [335, 380] on p "All your bedding essentials in one place - sheets, pads, toppers, inserts, cove…" at bounding box center [454, 405] width 238 height 56
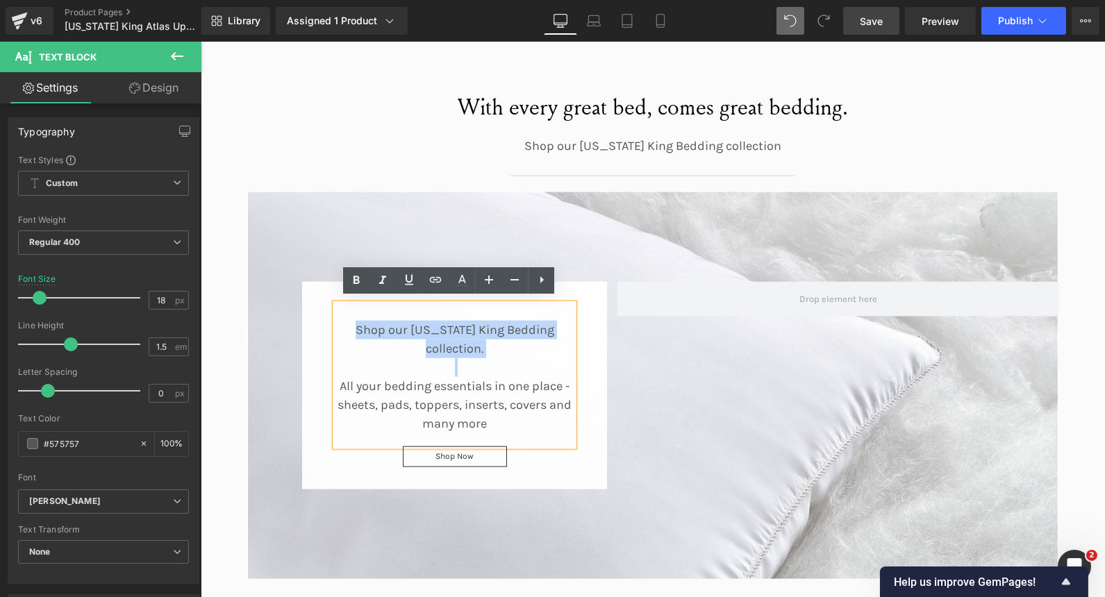
drag, startPoint x: 335, startPoint y: 380, endPoint x: 331, endPoint y: 324, distance: 56.3
click at [335, 324] on div "Shop our Wyoming King Bedding collection. All your bedding essentials in one pl…" at bounding box center [454, 375] width 238 height 142
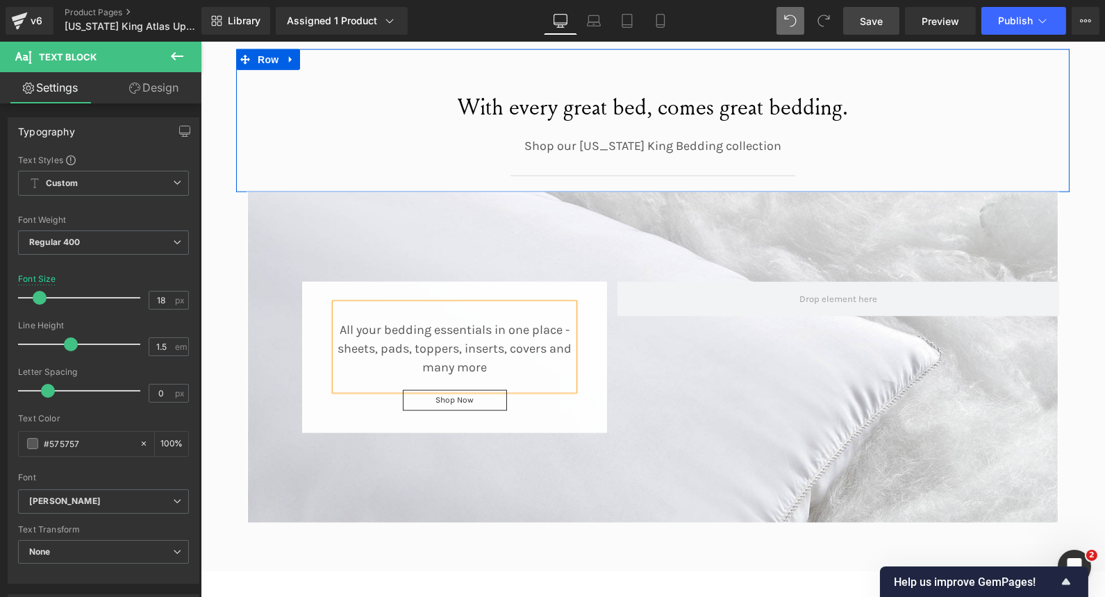
click at [301, 137] on p "Shop our Wyoming King Bedding collection" at bounding box center [652, 146] width 812 height 19
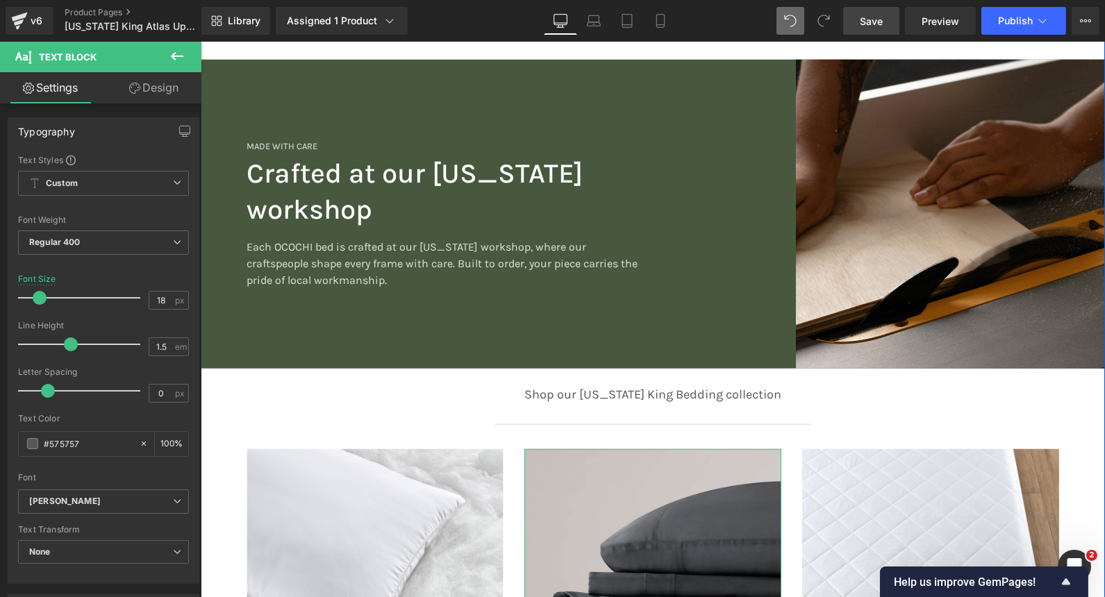
scroll to position [2747, 0]
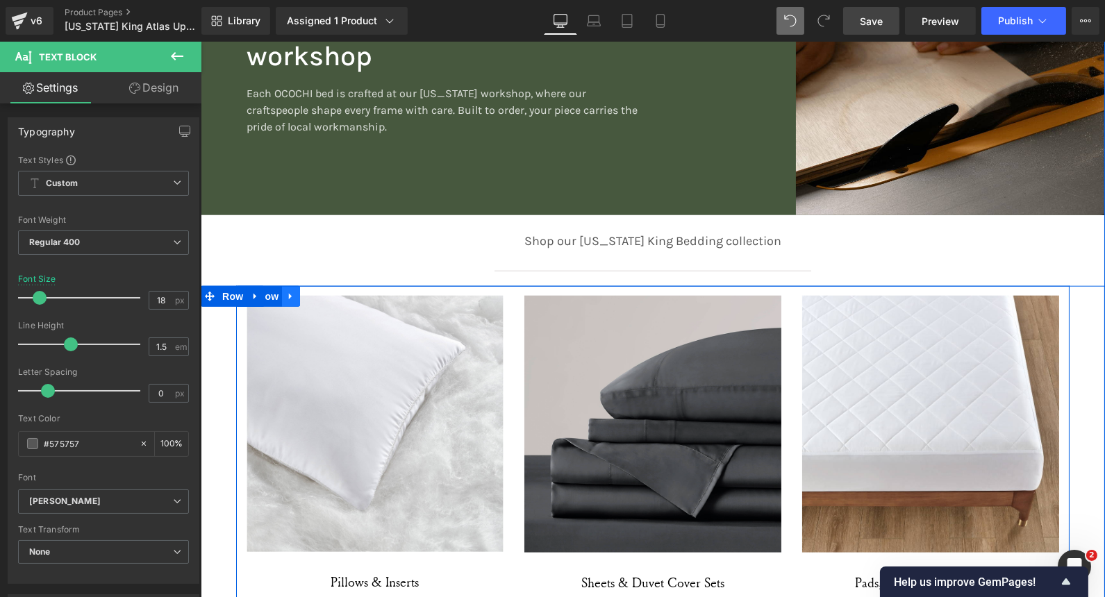
click at [286, 296] on icon at bounding box center [290, 297] width 10 height 10
click at [285, 297] on icon at bounding box center [290, 297] width 10 height 10
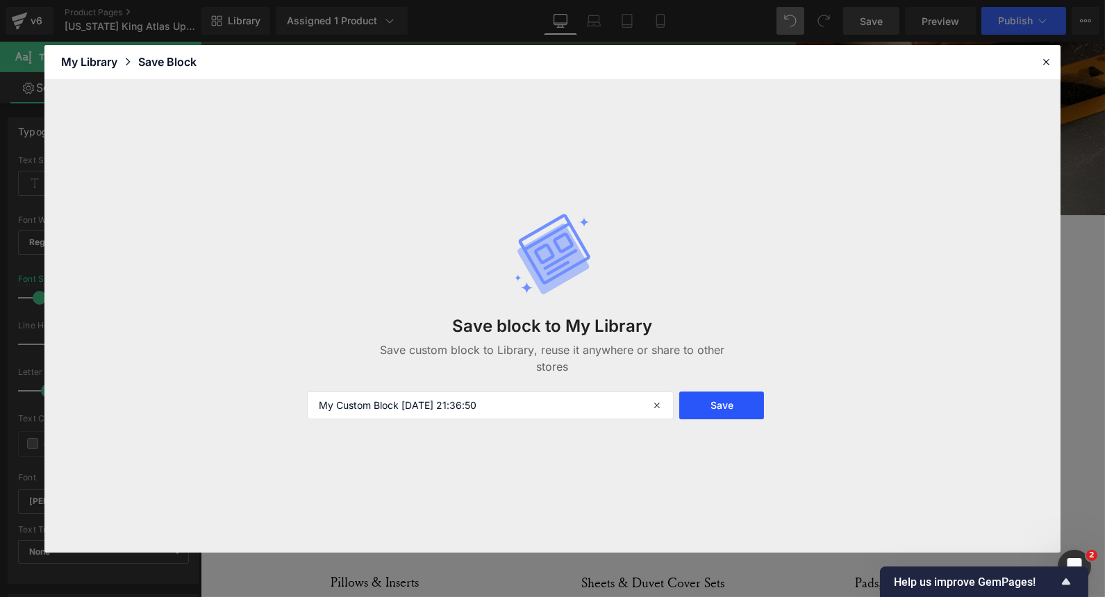
click at [710, 417] on button "Save" at bounding box center [721, 406] width 85 height 28
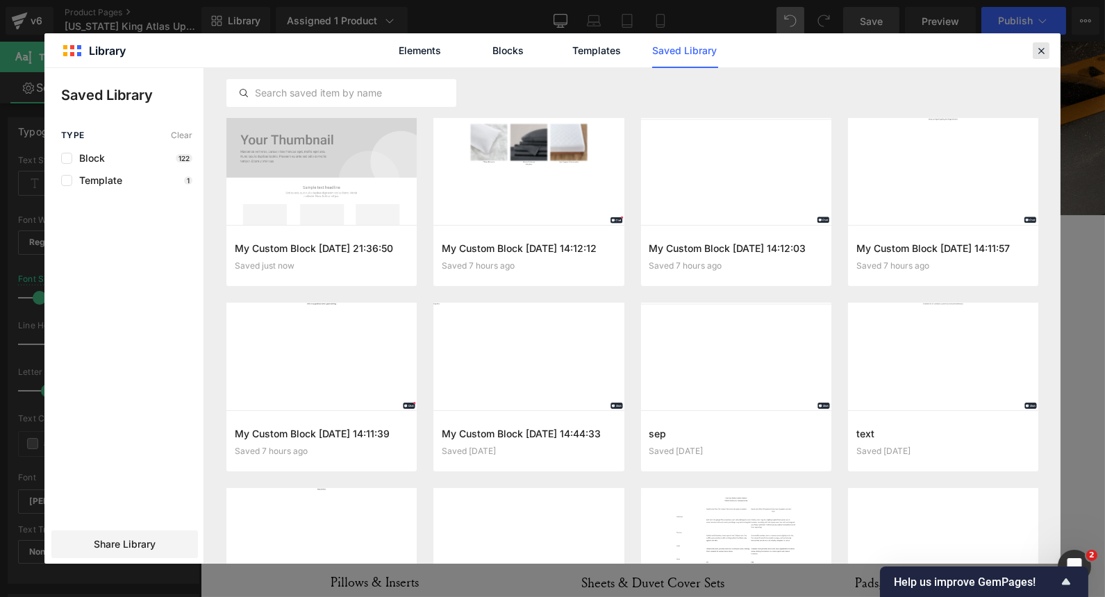
click at [1035, 56] on icon at bounding box center [1041, 50] width 12 height 12
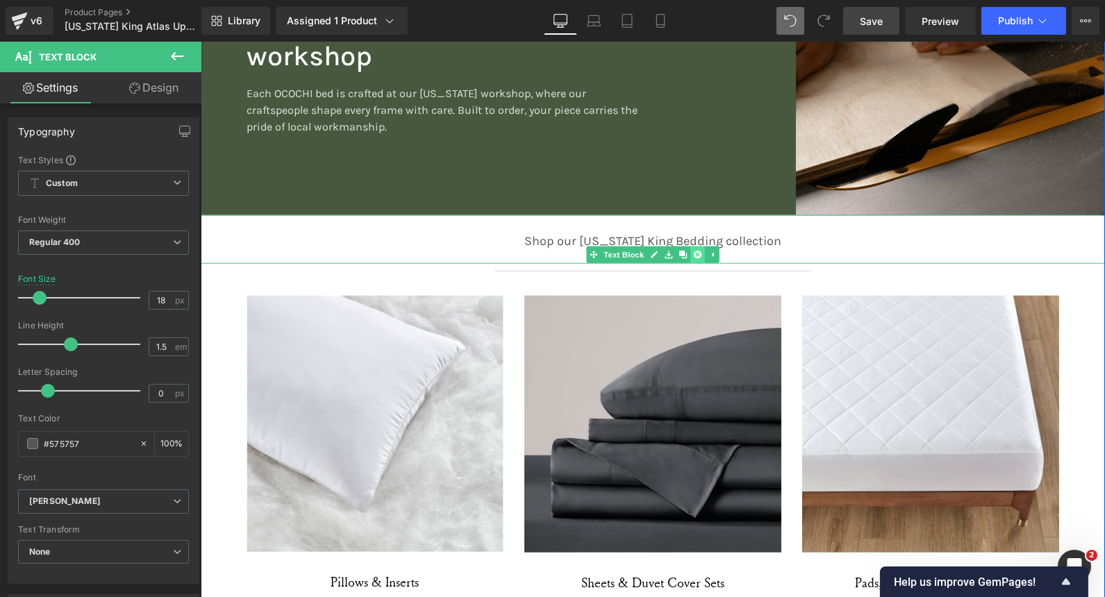
click at [693, 251] on icon at bounding box center [697, 255] width 8 height 8
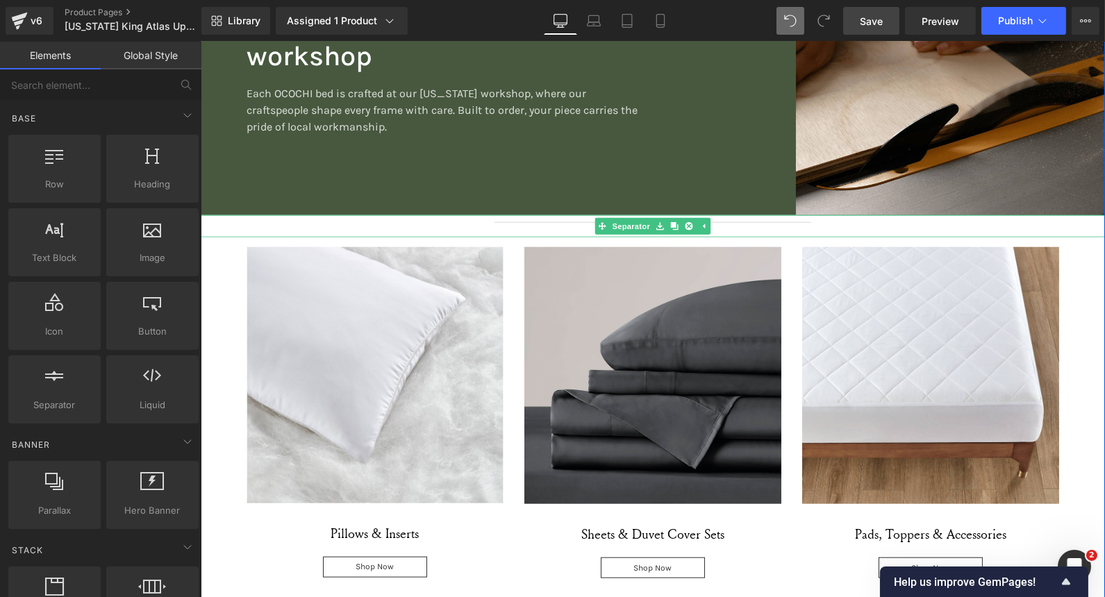
click at [687, 224] on link at bounding box center [688, 226] width 15 height 17
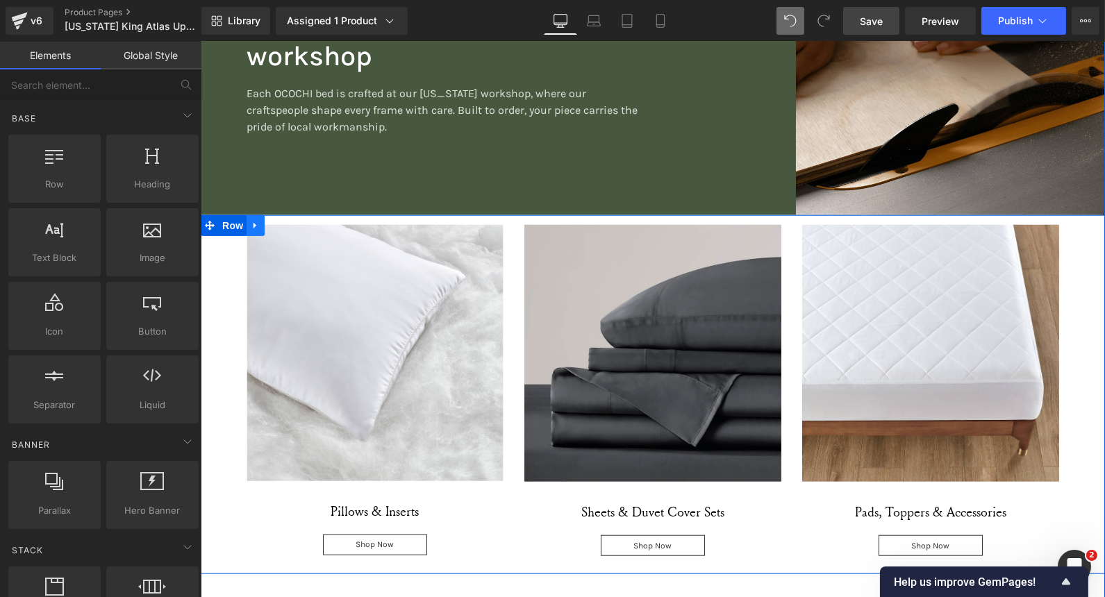
click at [246, 222] on link at bounding box center [255, 225] width 18 height 21
click at [286, 221] on icon at bounding box center [291, 226] width 10 height 10
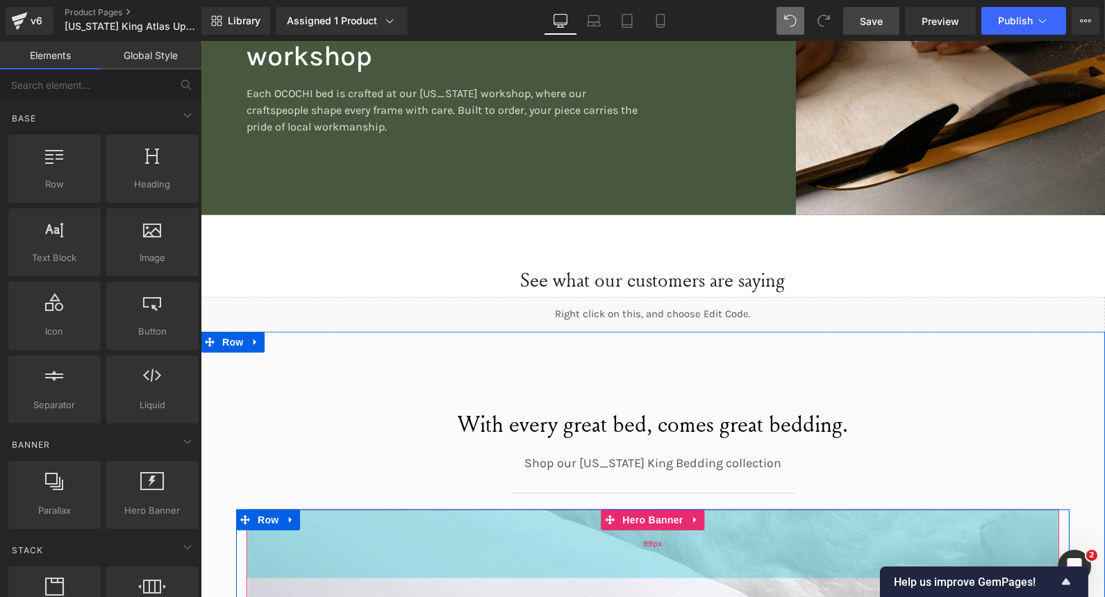
scroll to position [2822, 0]
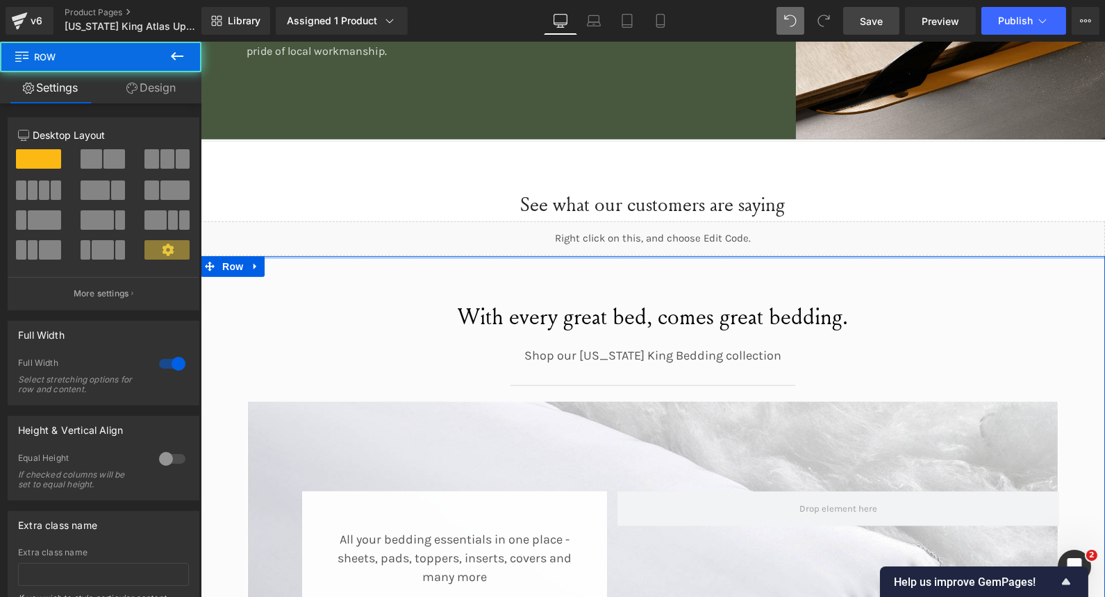
drag, startPoint x: 598, startPoint y: 277, endPoint x: 610, endPoint y: 245, distance: 34.3
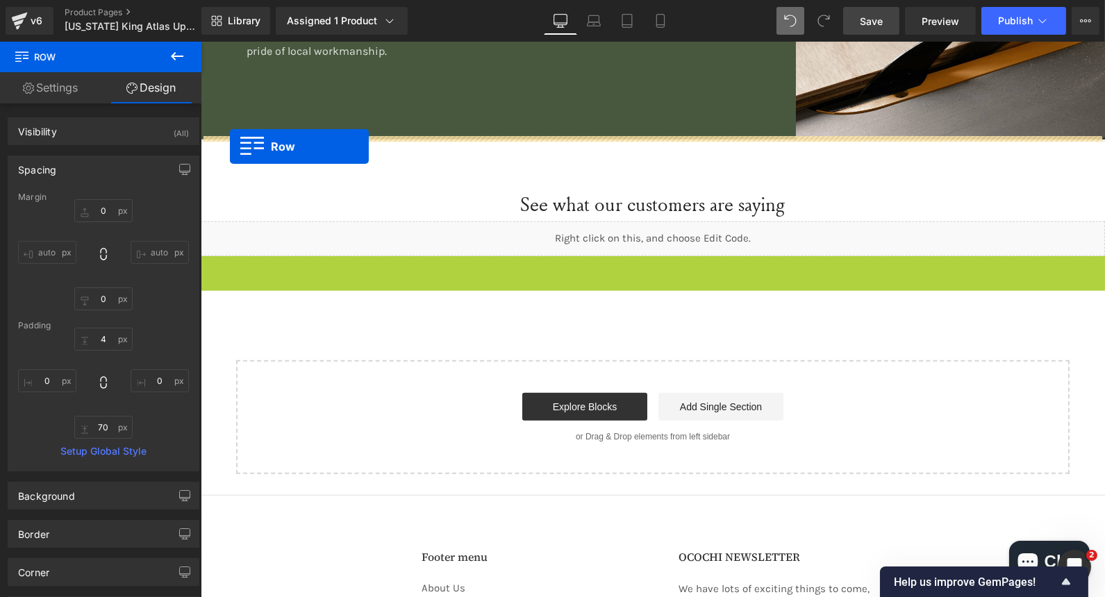
drag, startPoint x: 206, startPoint y: 262, endPoint x: 229, endPoint y: 147, distance: 118.3
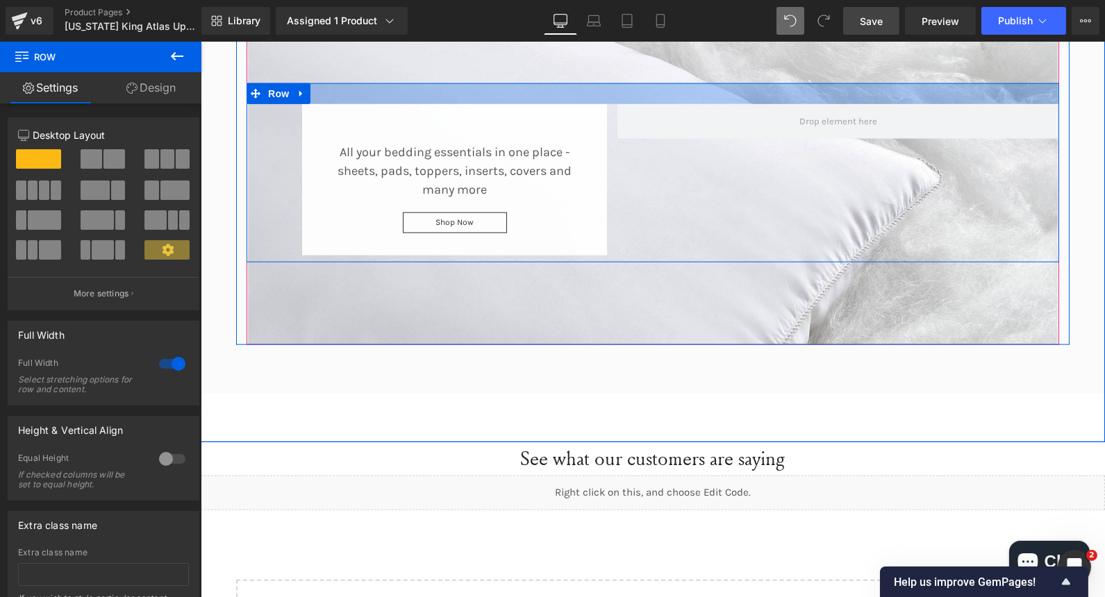
scroll to position [3083, 0]
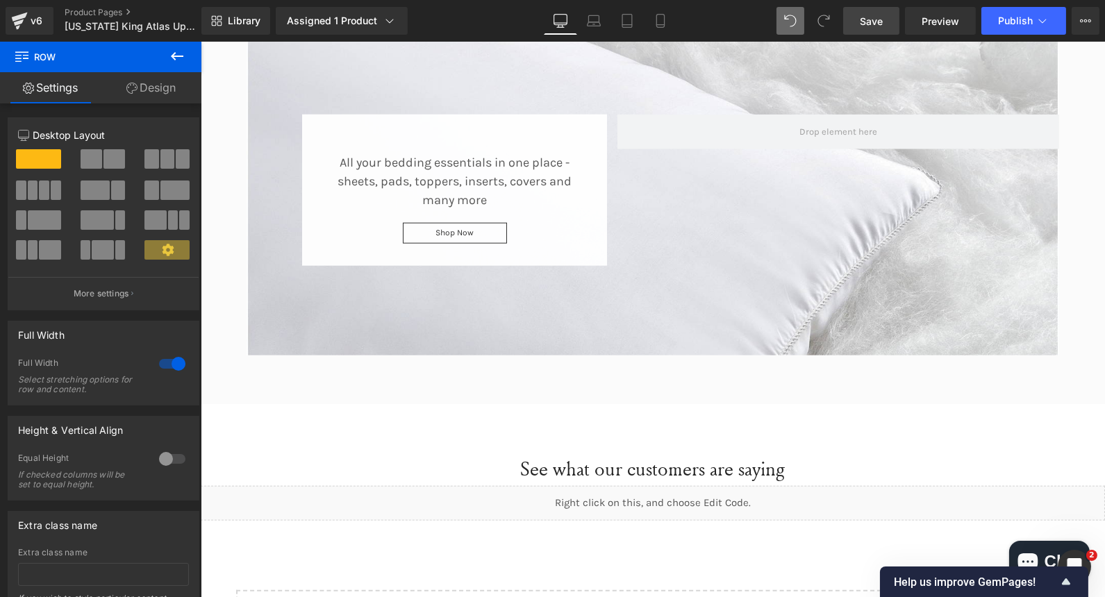
click at [880, 26] on span "Save" at bounding box center [871, 21] width 23 height 15
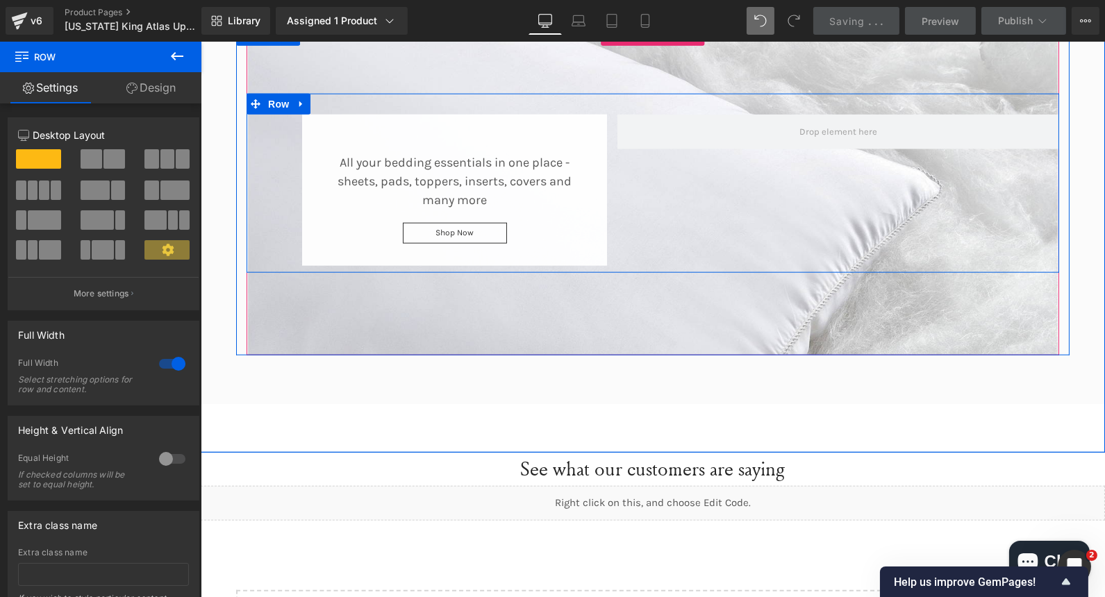
drag, startPoint x: 1080, startPoint y: 68, endPoint x: 840, endPoint y: 187, distance: 267.7
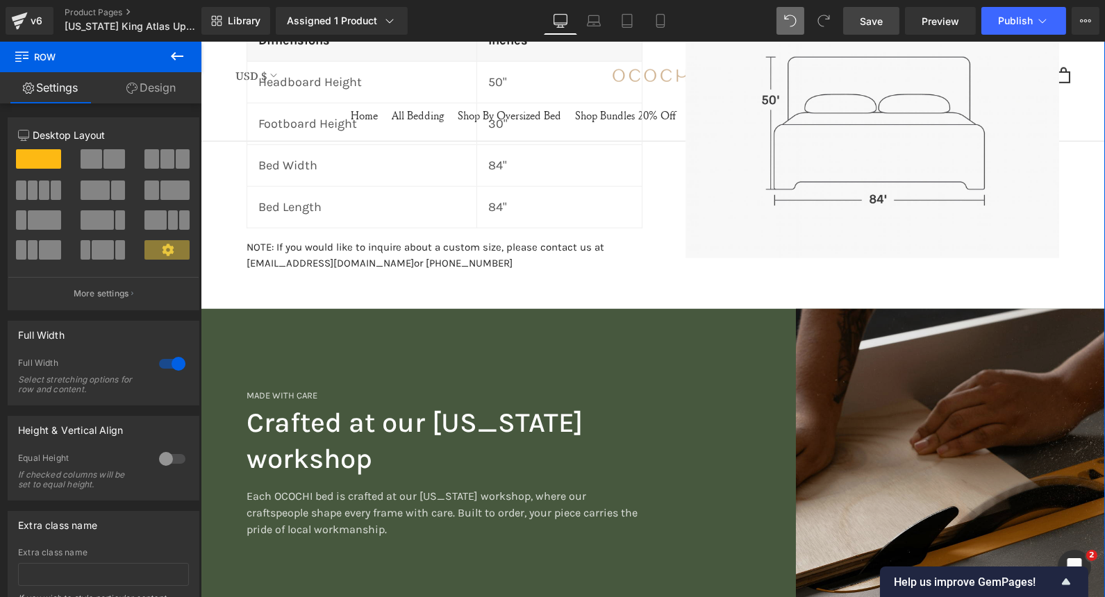
scroll to position [2356, 0]
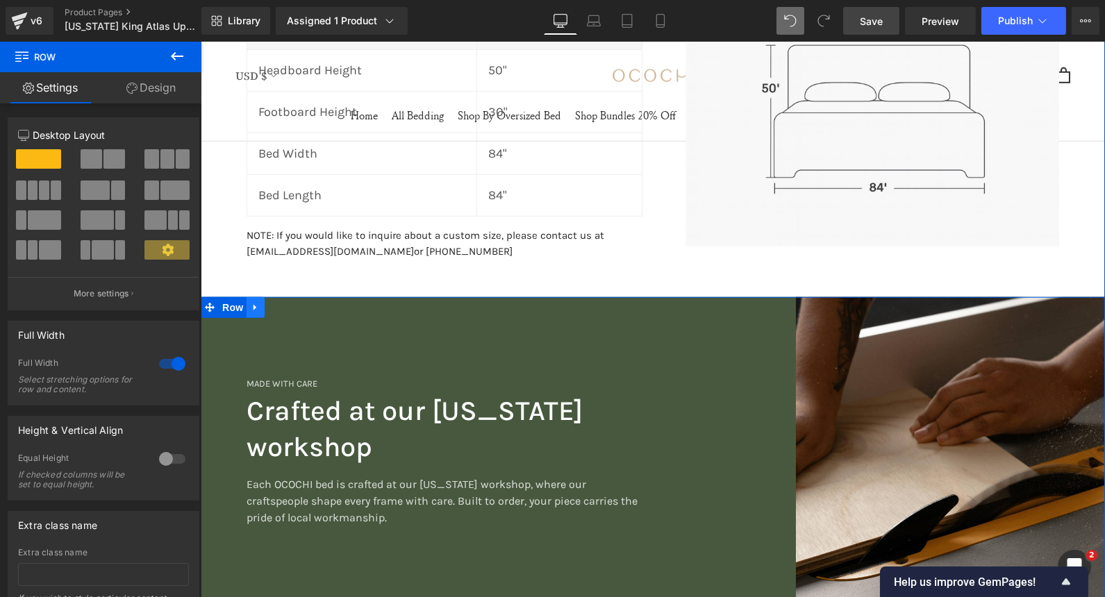
click at [253, 305] on icon at bounding box center [254, 308] width 3 height 6
click at [286, 305] on icon at bounding box center [291, 308] width 10 height 10
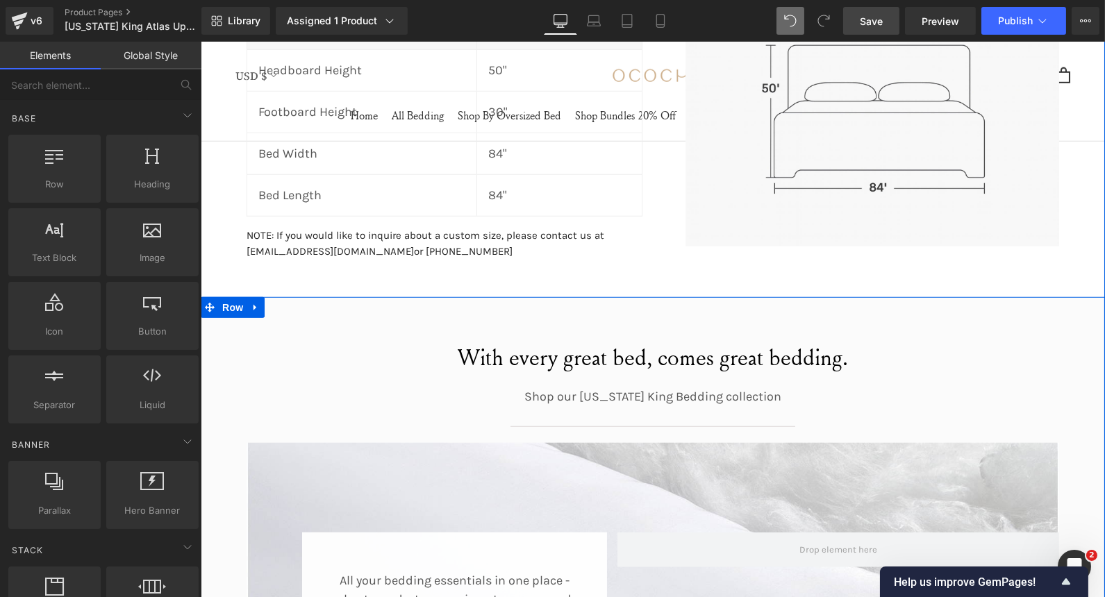
drag, startPoint x: 210, startPoint y: 299, endPoint x: 324, endPoint y: 325, distance: 117.6
click at [287, 324] on div "With every great bed, comes great bedding. Heading Shop our Wyoming King Beddin…" at bounding box center [652, 559] width 904 height 524
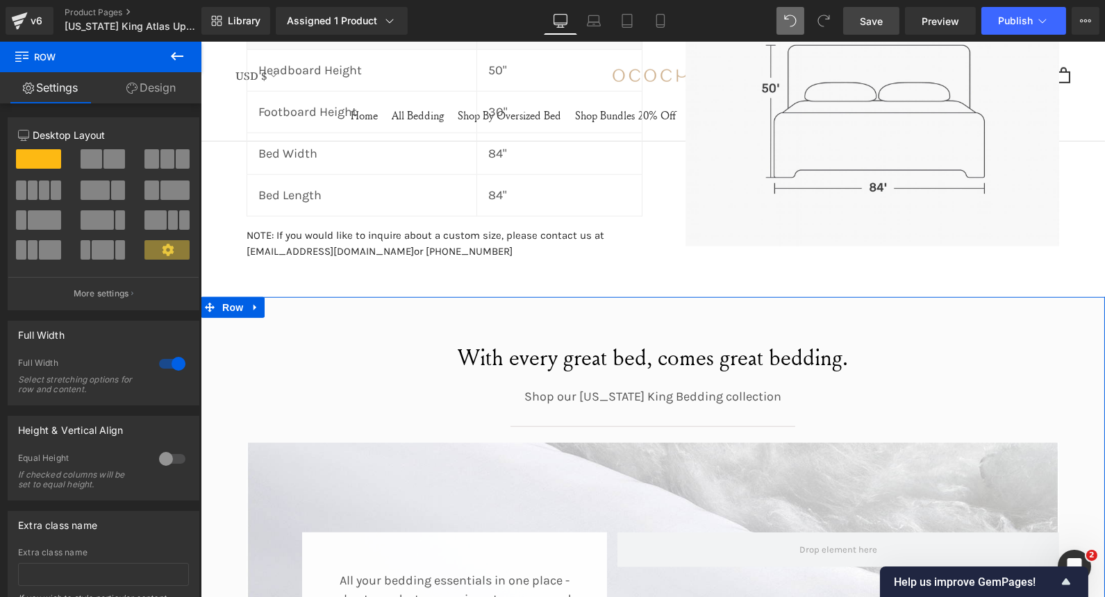
click at [151, 91] on link "Design" at bounding box center [151, 87] width 101 height 31
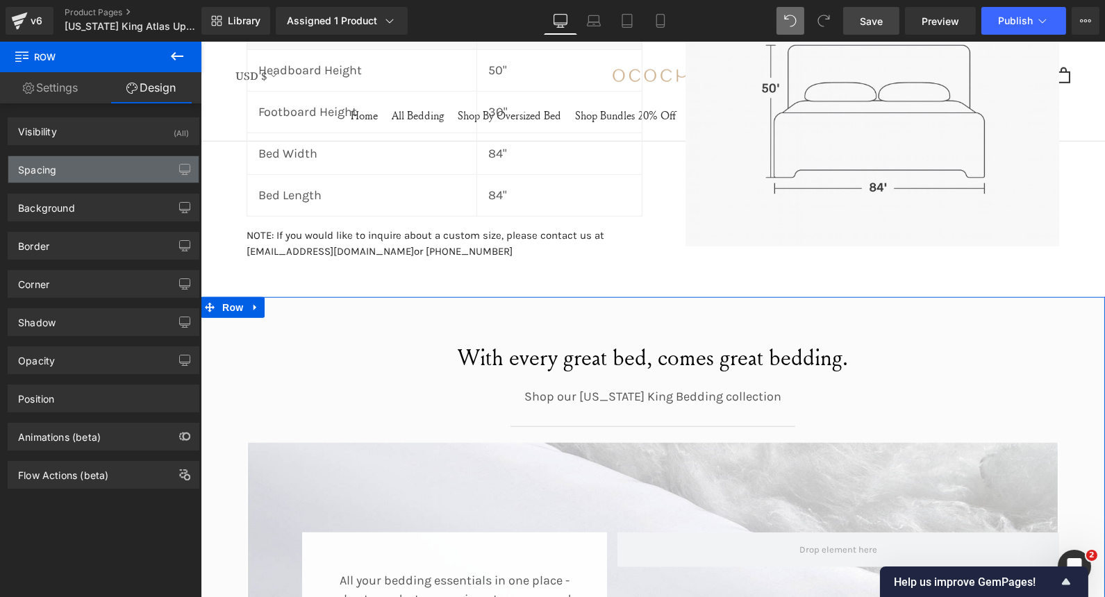
type input "#fbfbfb"
type input "100"
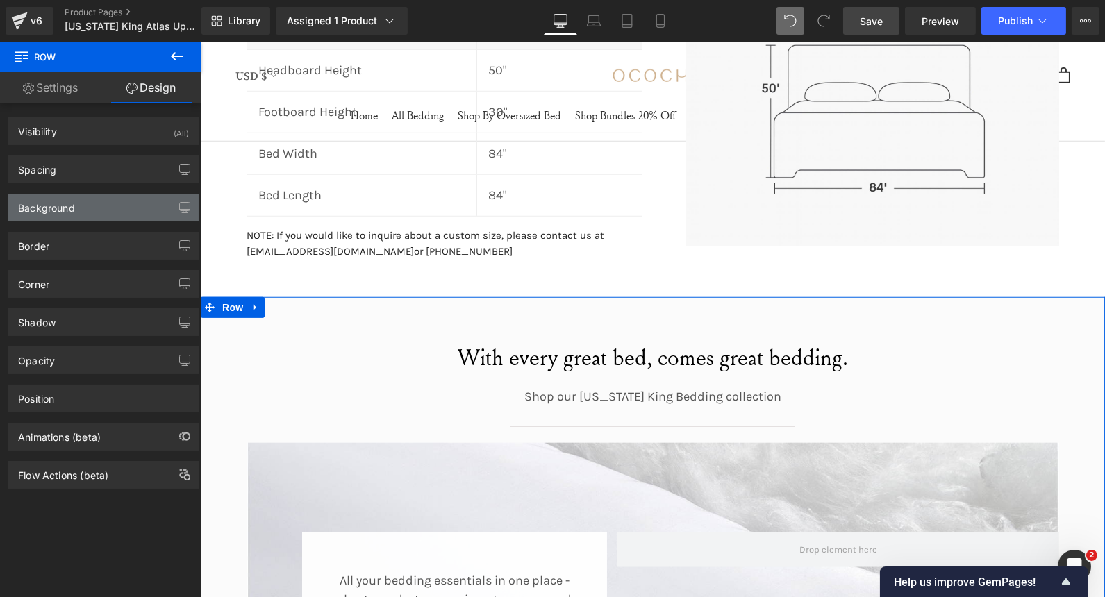
click at [79, 199] on div "Background" at bounding box center [103, 207] width 190 height 26
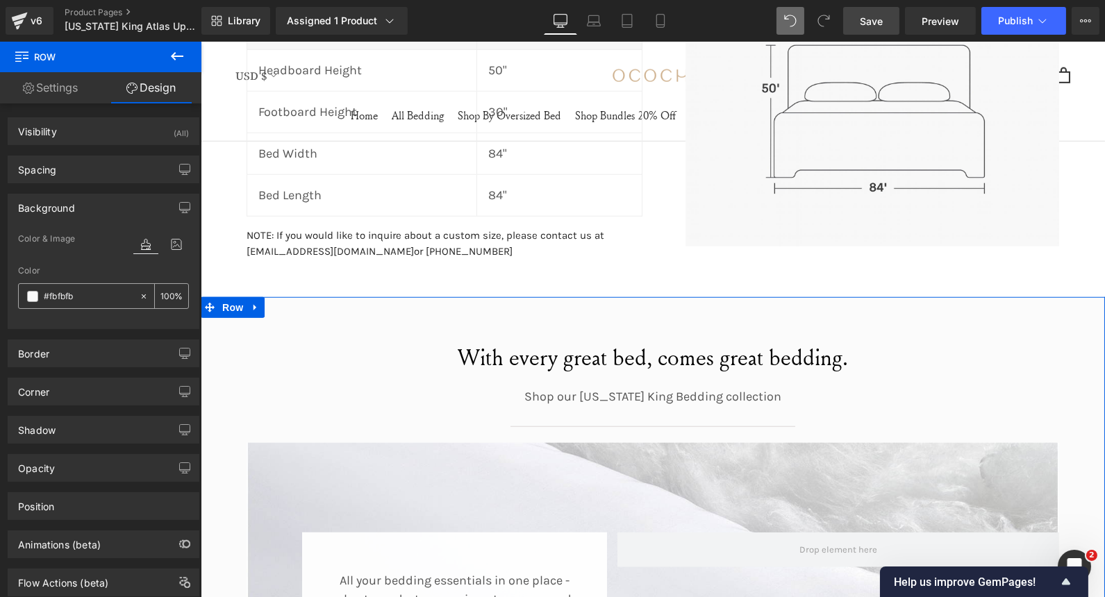
click at [38, 294] on div "#fbfbfb" at bounding box center [79, 296] width 120 height 24
click at [31, 295] on span at bounding box center [32, 296] width 11 height 11
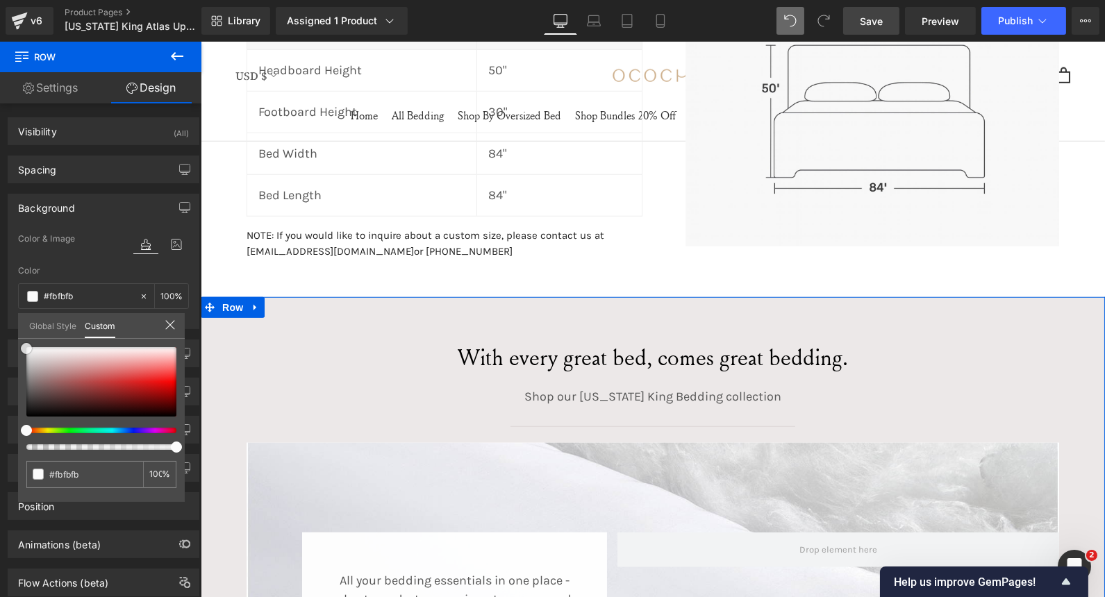
type input "#ece8e8"
type input "#954646"
type input "#944141"
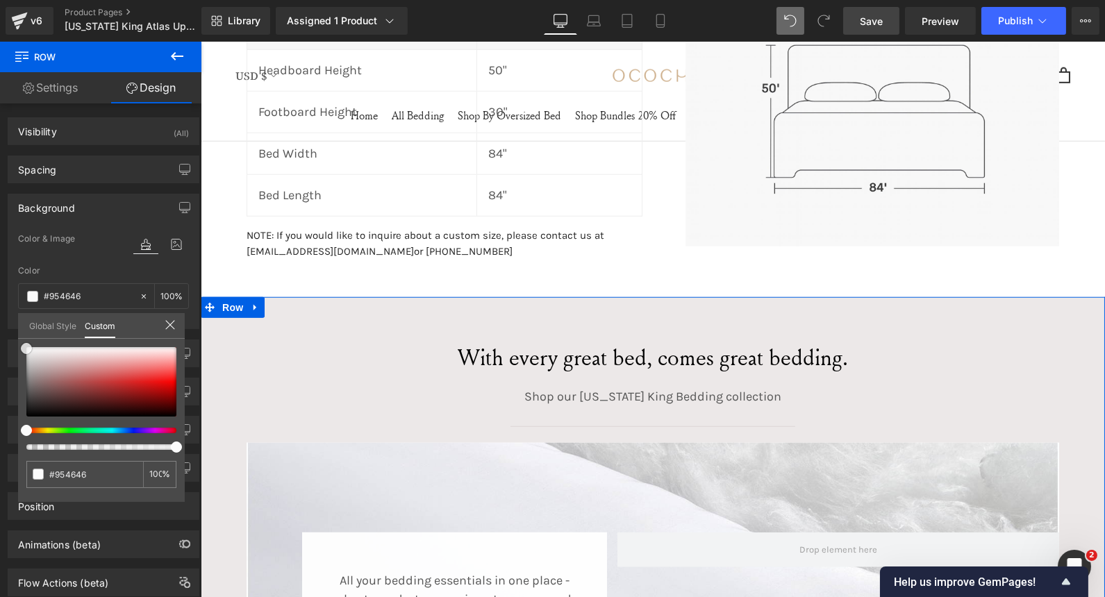
type input "#944141"
type input "#904040"
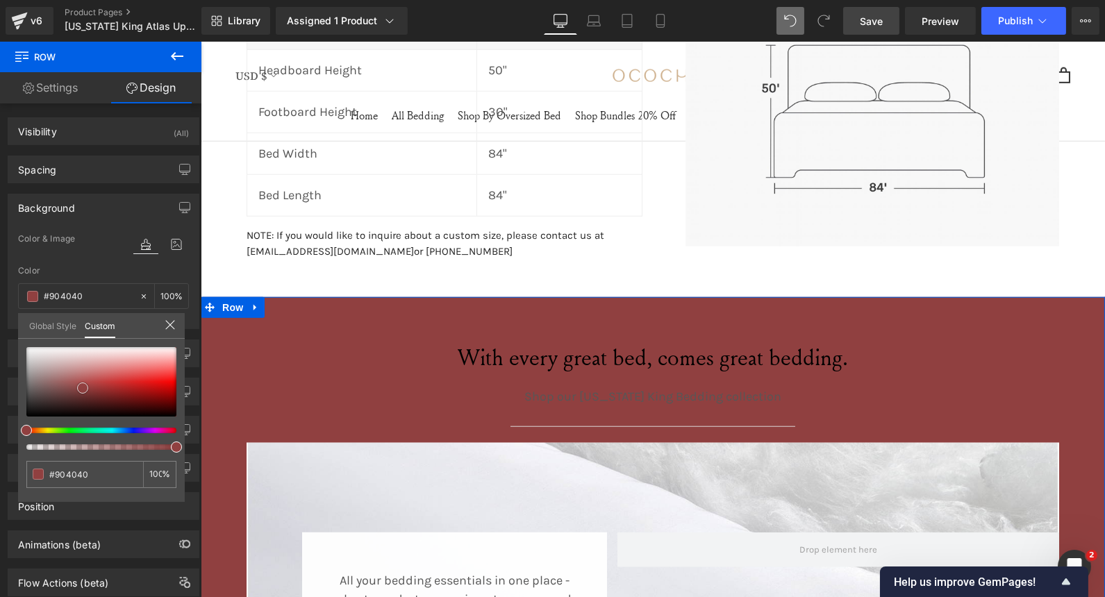
type input "#9a4545"
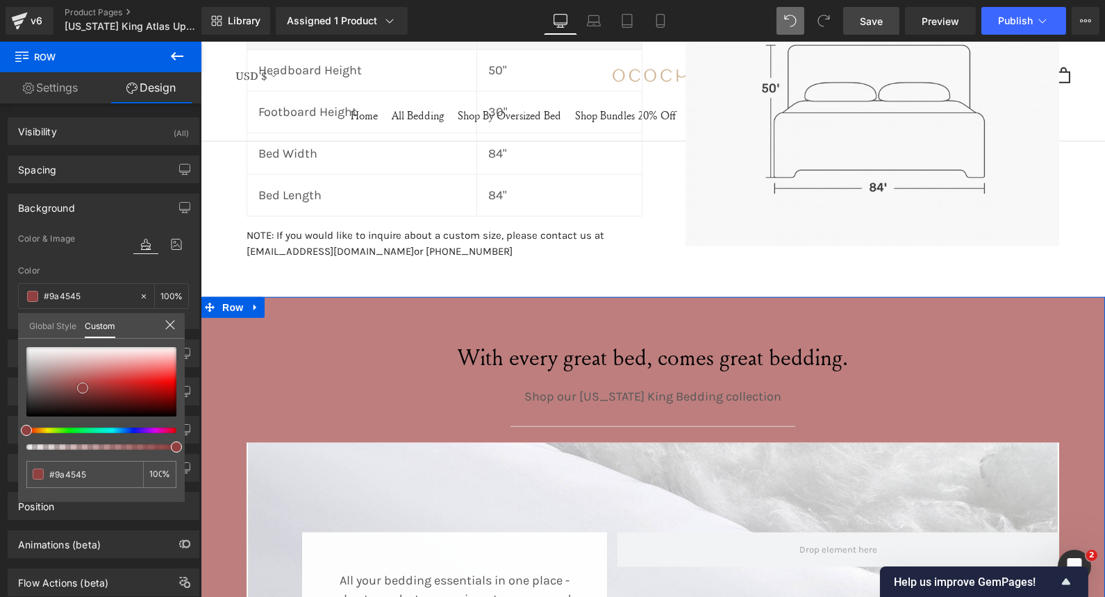
type input "#be7e7e"
type input "#d1acac"
type input "#e0cbcb"
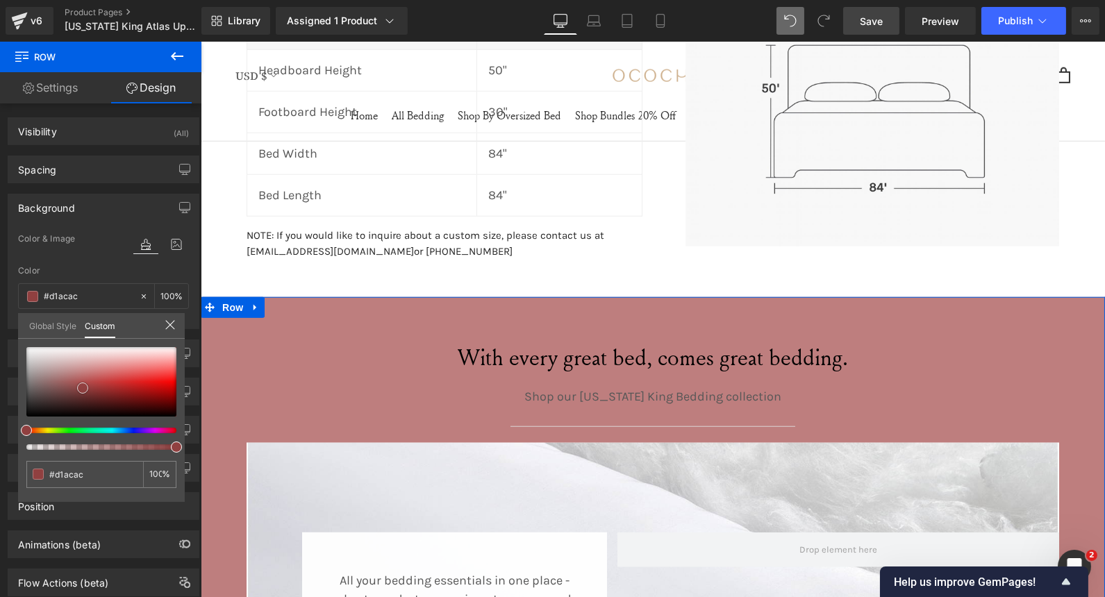
type input "#e0cbcb"
type input "#e9dcdc"
type input "#ede2e2"
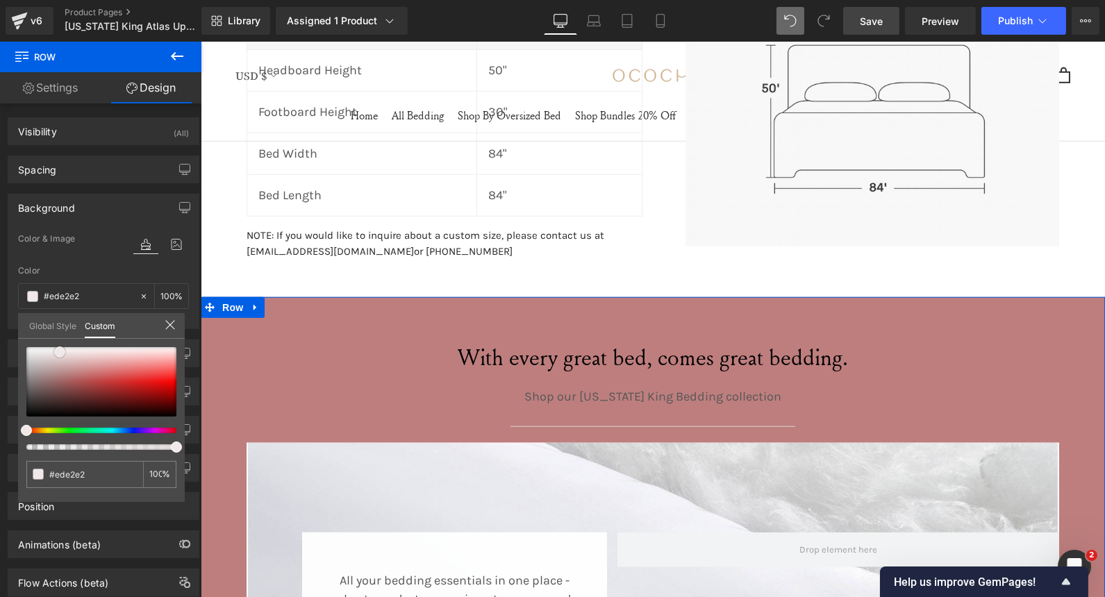
type input "#f1e9e9"
type input "#f2ecec"
type input "#f4efef"
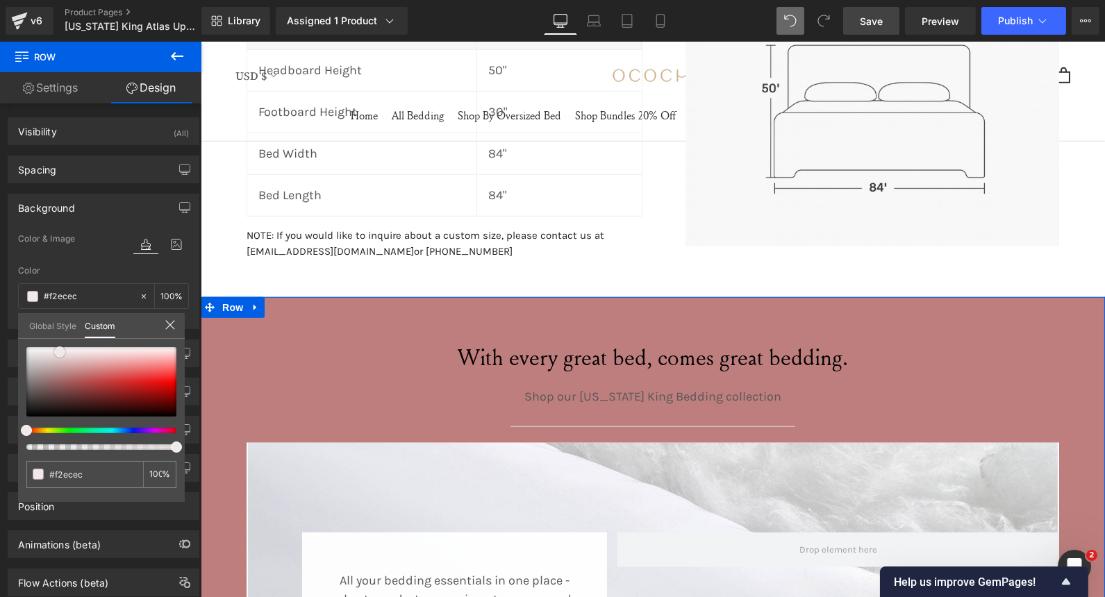
type input "#f4efef"
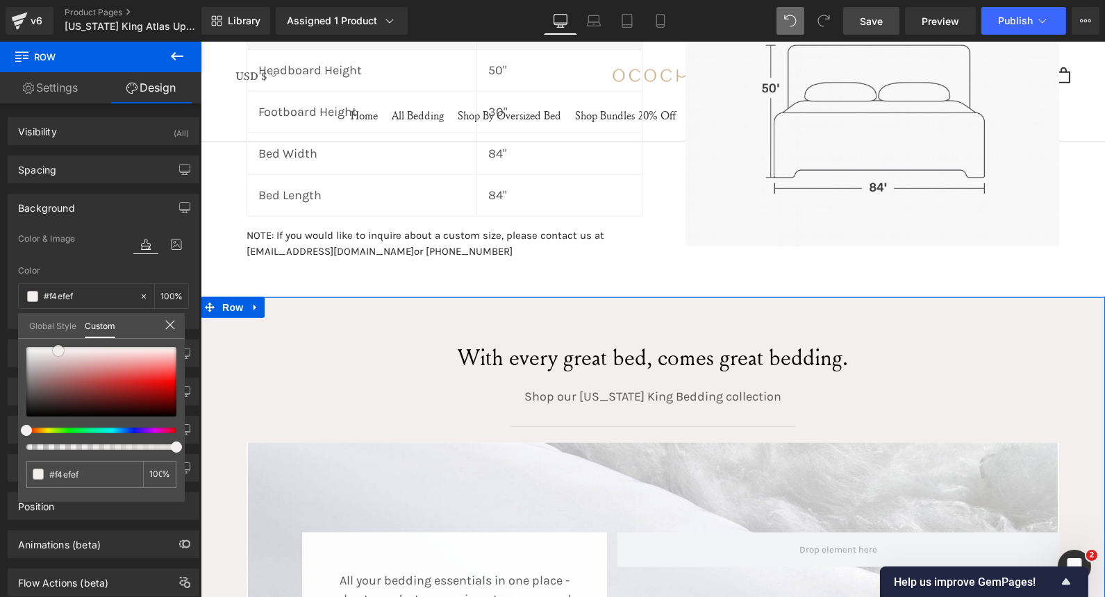
type input "#f2ecec"
type input "#eae0e0"
type input "#e4d7d7"
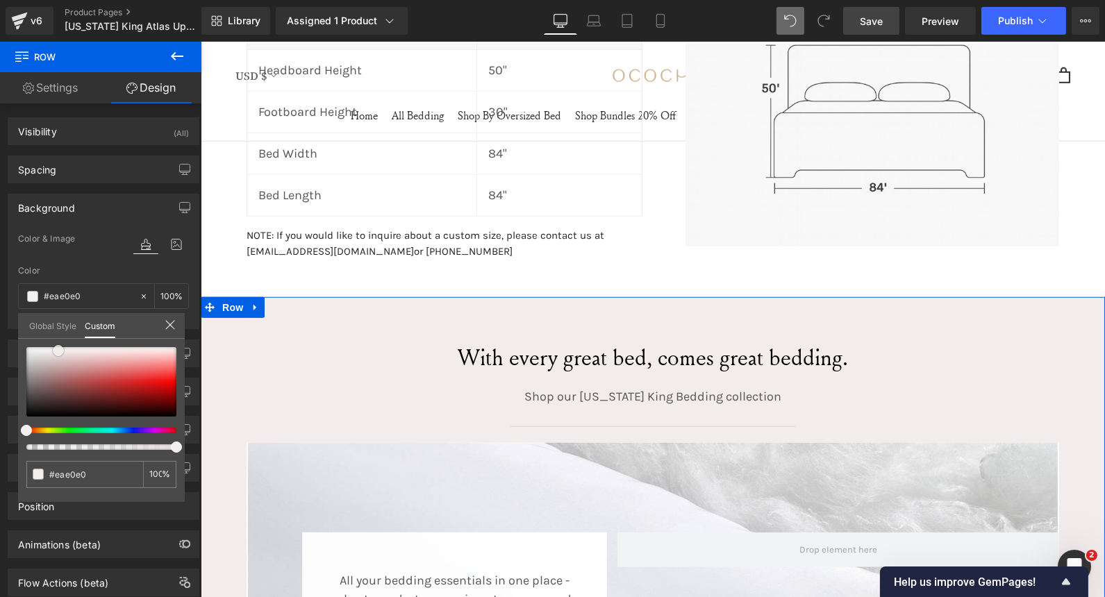
type input "#e4d7d7"
type input "#decdcd"
type input "#dccaca"
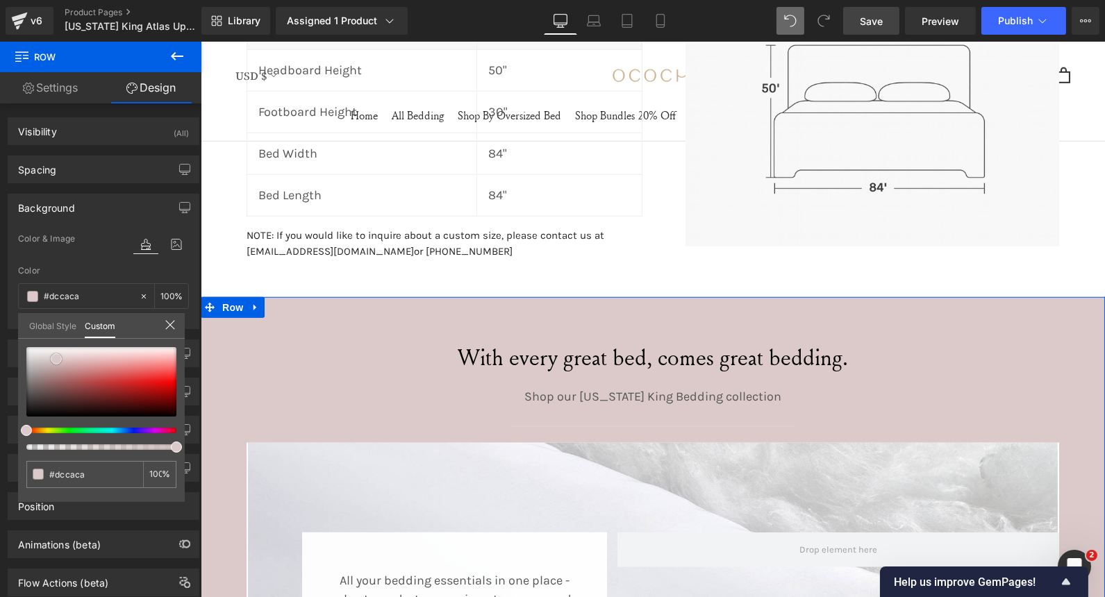
type input "#decece"
type input "#e0d1d1"
type input "#e4d7d7"
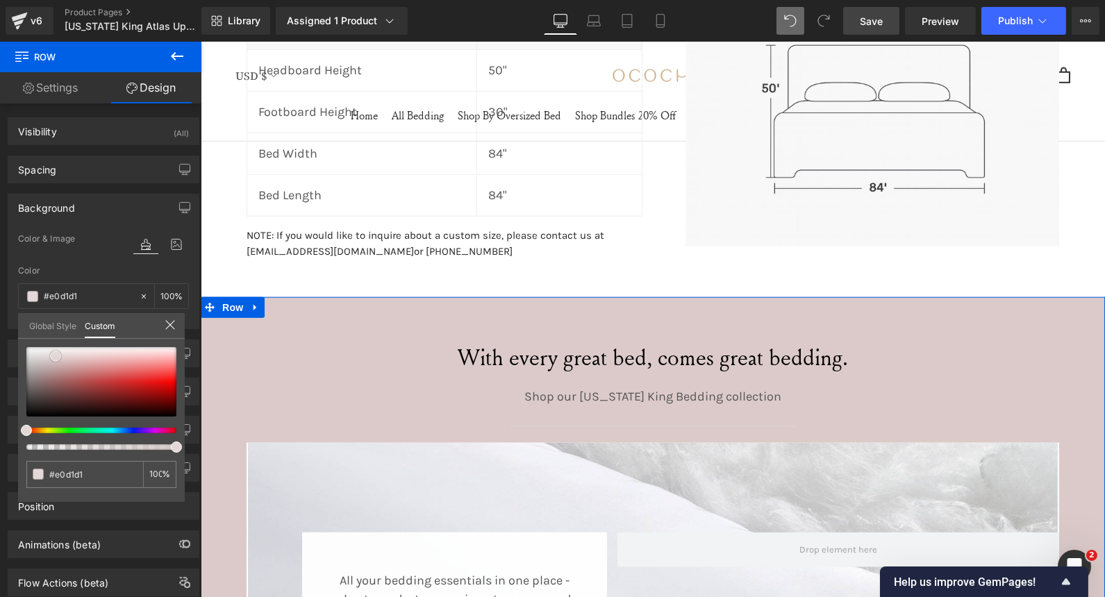
type input "#e4d7d7"
type input "#e6dada"
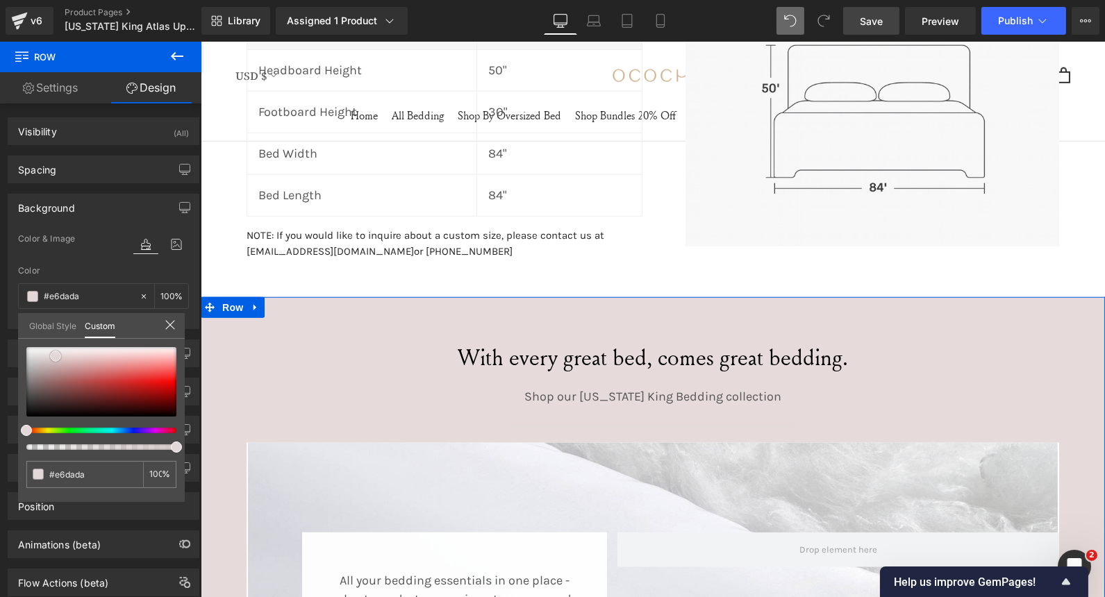
drag, startPoint x: 28, startPoint y: 346, endPoint x: 57, endPoint y: 351, distance: 28.9
click at [57, 351] on span at bounding box center [55, 356] width 11 height 11
type input "#ece3e3"
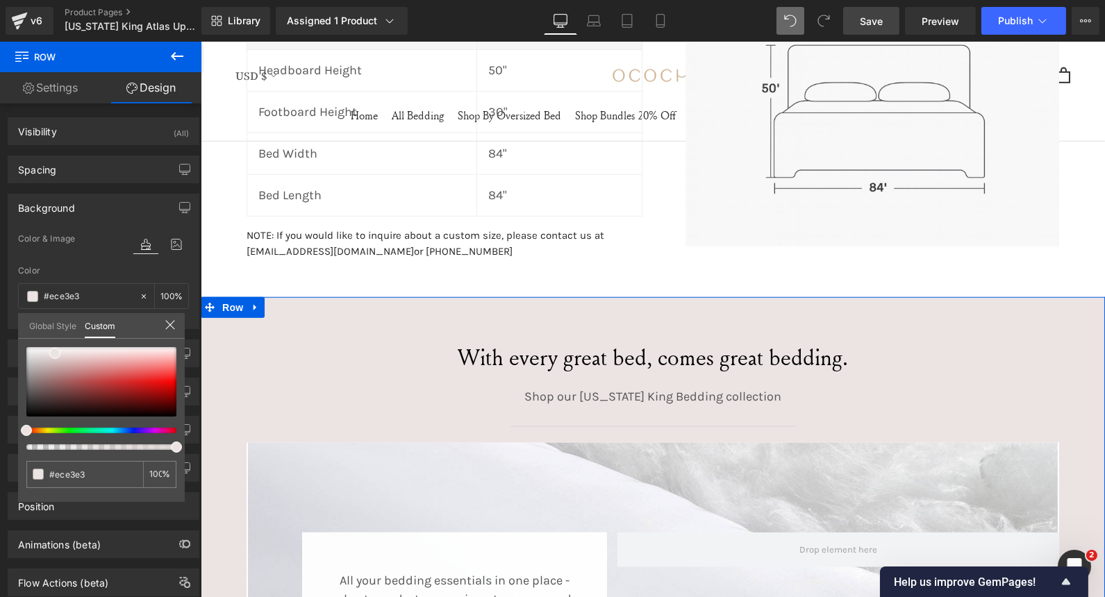
type input "#ece5e3"
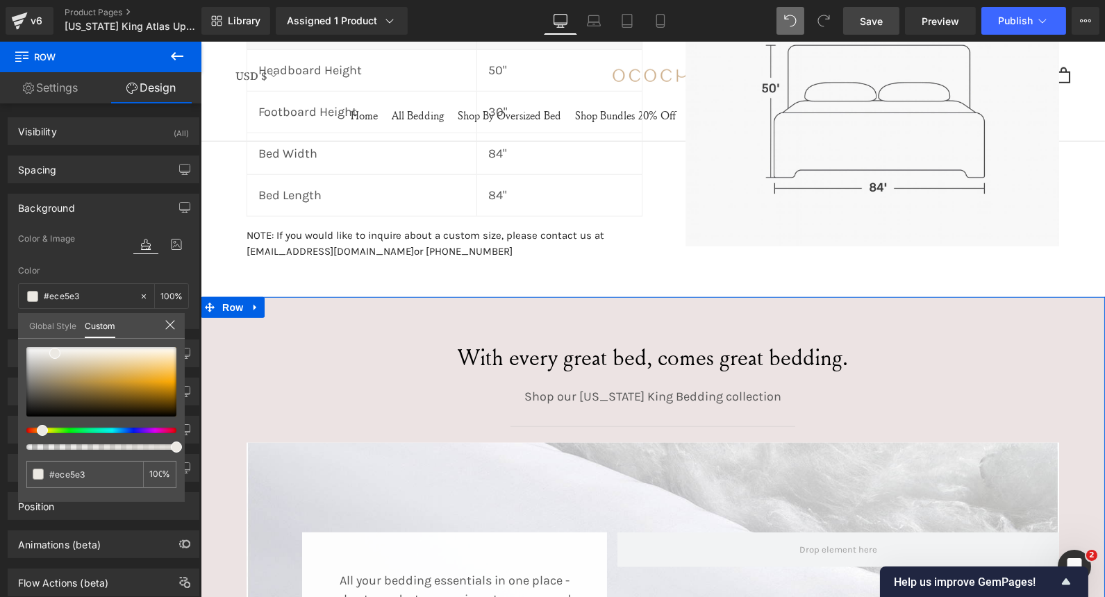
type input "#ece8e3"
type input "#ece9e3"
type input "#eceae3"
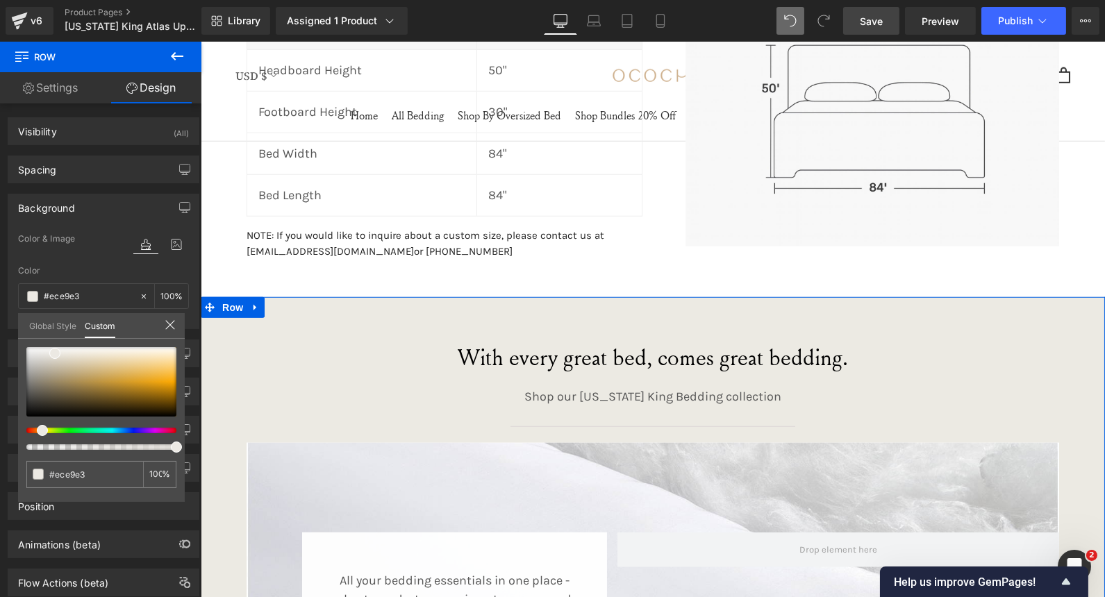
type input "#eceae3"
type input "#ecebe3"
type input "#ecece3"
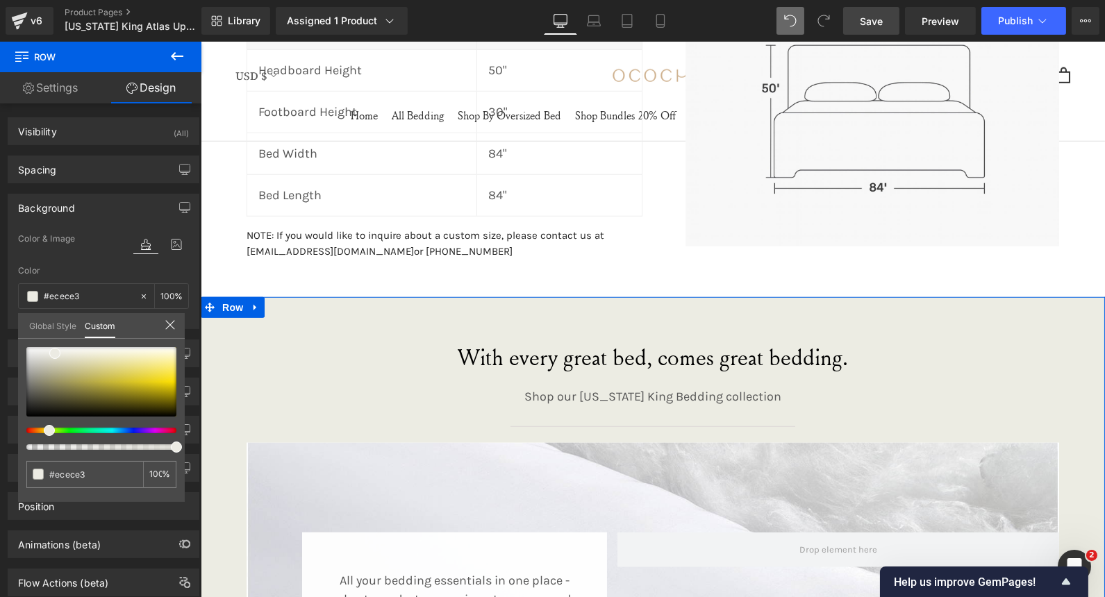
type input "#ebece3"
drag, startPoint x: 27, startPoint y: 433, endPoint x: 49, endPoint y: 434, distance: 22.3
click at [49, 434] on div at bounding box center [101, 398] width 150 height 103
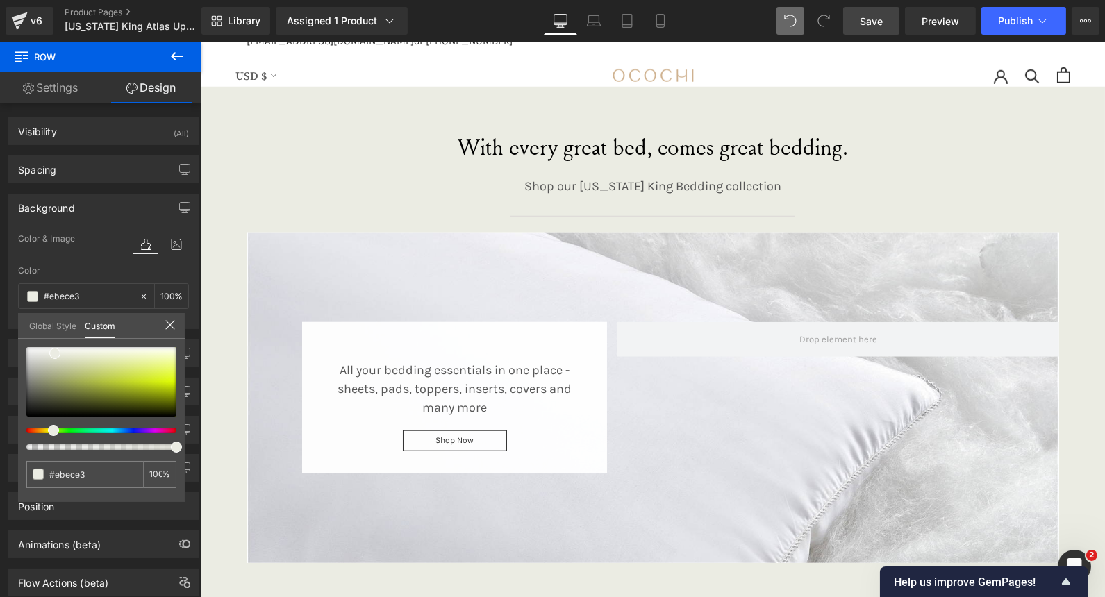
scroll to position [2567, 0]
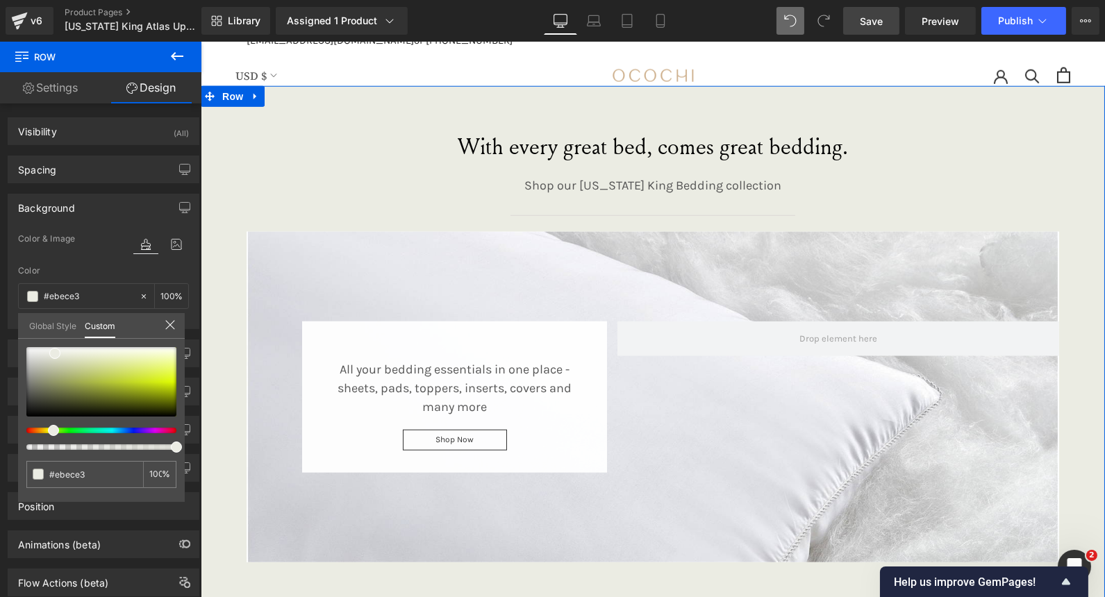
type input "#eaece3"
type input "#ebece3"
type input "#ecece3"
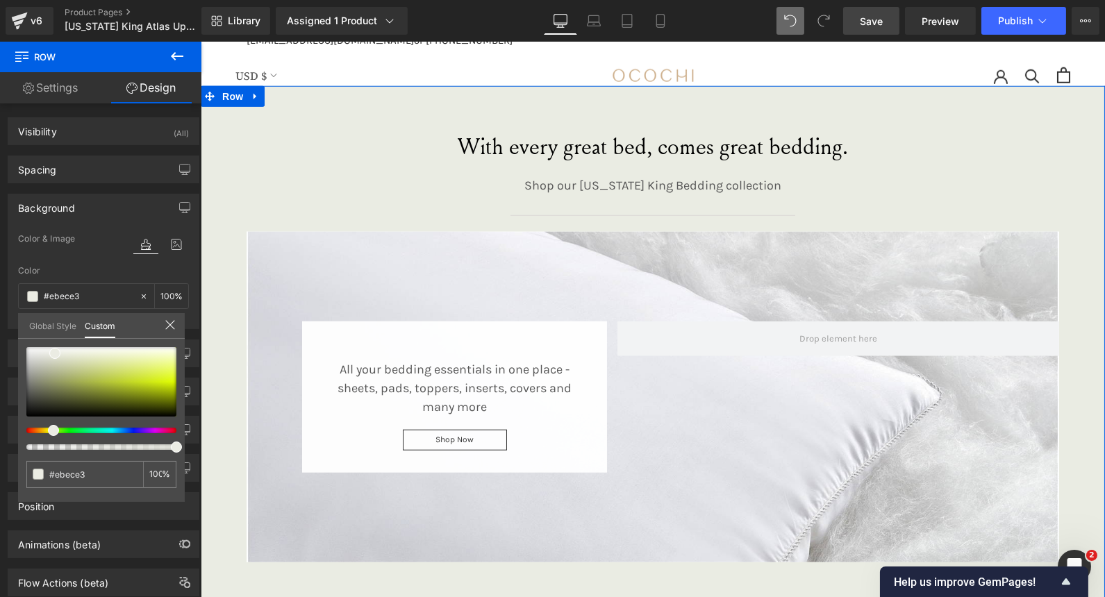
type input "#ecece3"
type input "#ecebe3"
type input "#eceae3"
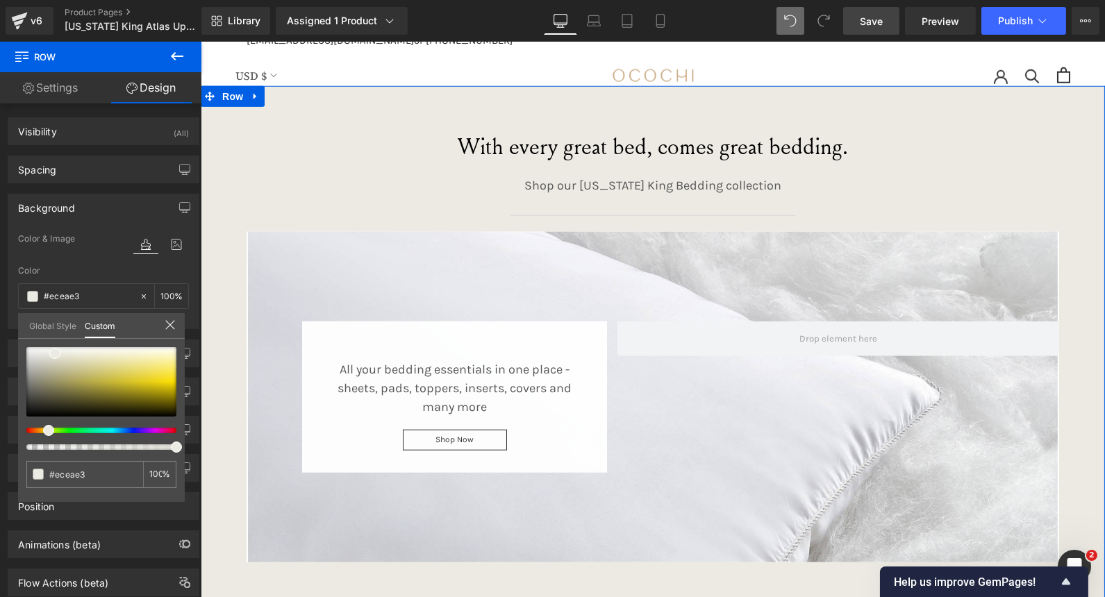
type input "#ece9e3"
drag, startPoint x: 53, startPoint y: 426, endPoint x: 39, endPoint y: 431, distance: 15.6
click at [39, 431] on span at bounding box center [43, 430] width 11 height 11
type input "#eeebe6"
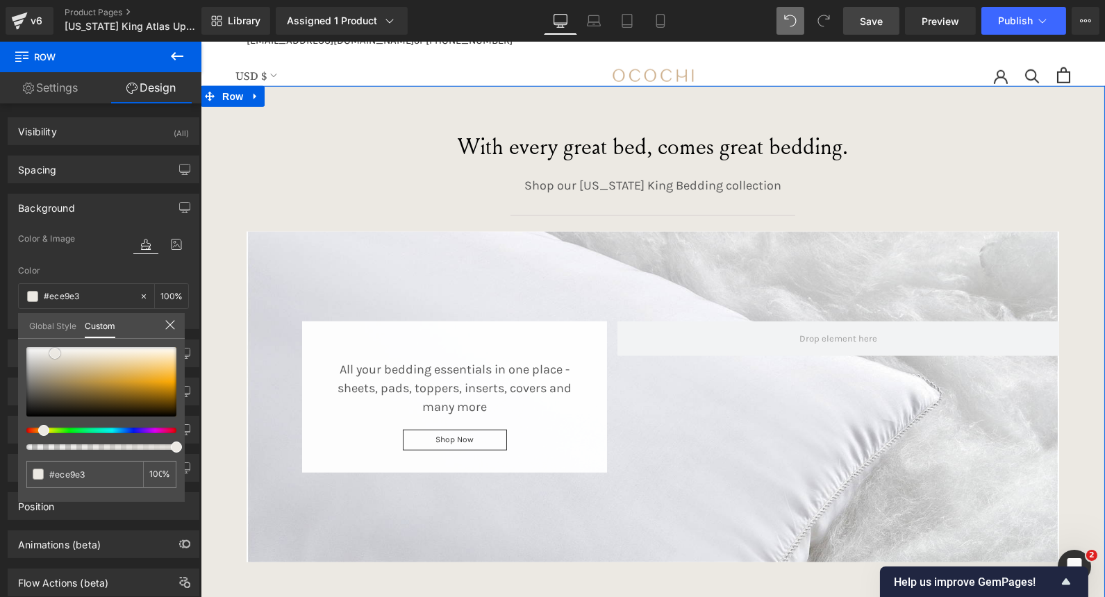
type input "#eeebe6"
type input "#f4f2ef"
type input "#f7f5f2"
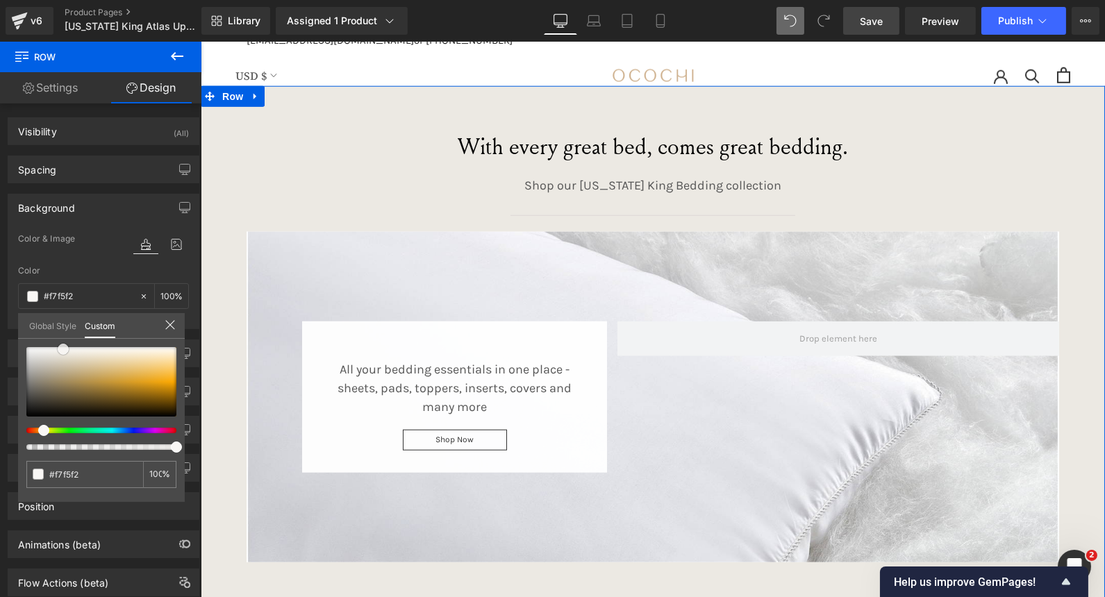
type input "#f9f7f5"
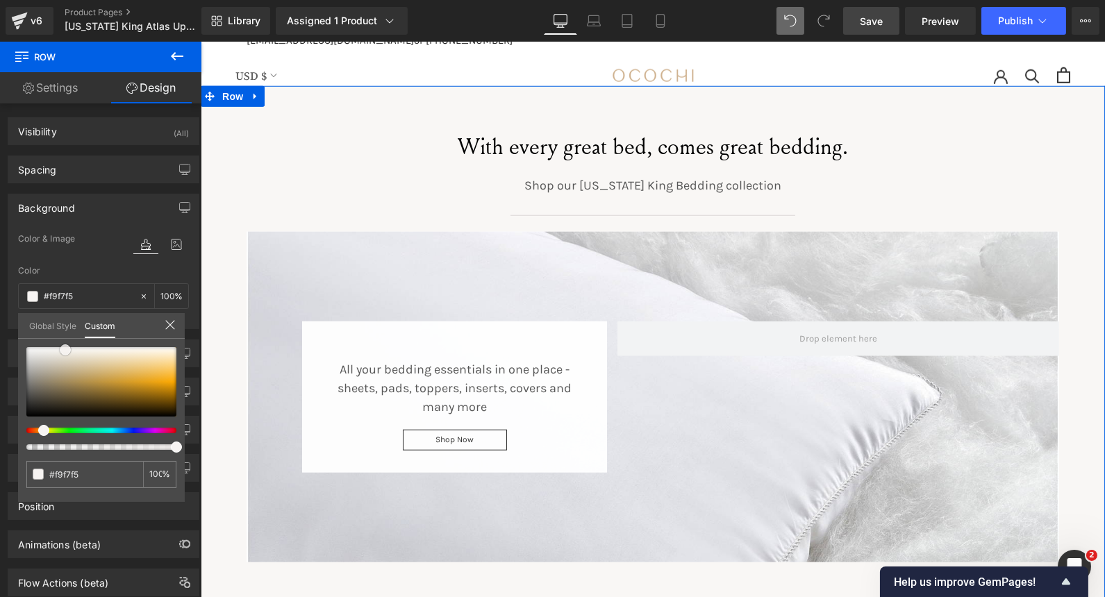
type input "#f7f4f2"
type input "#f5f1ef"
type input "#efe8e5"
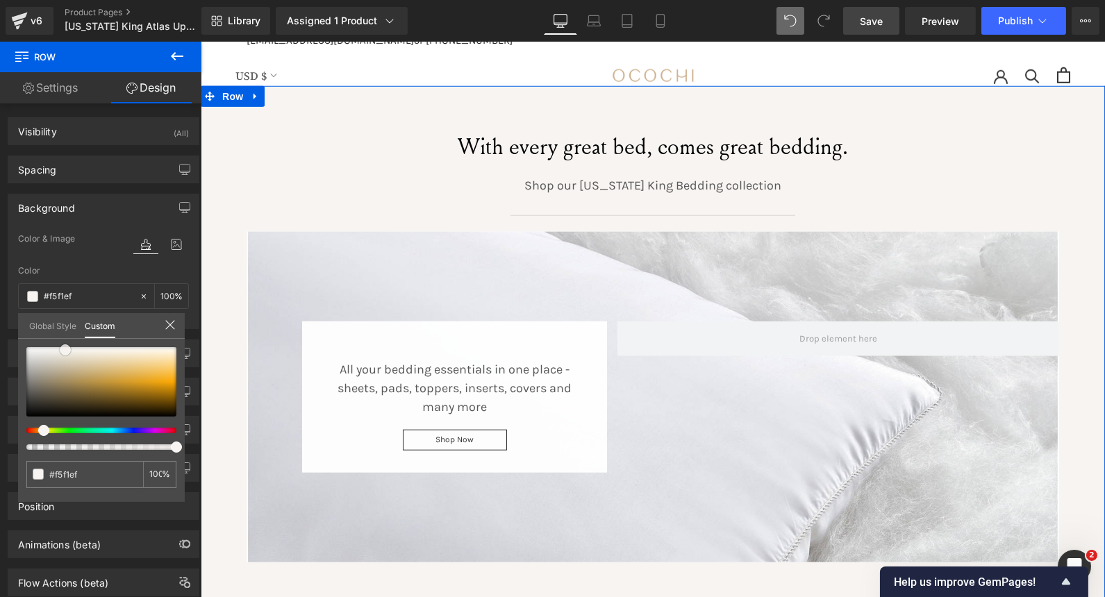
type input "#efe8e5"
type input "#ede5e2"
type input "#e9dfdc"
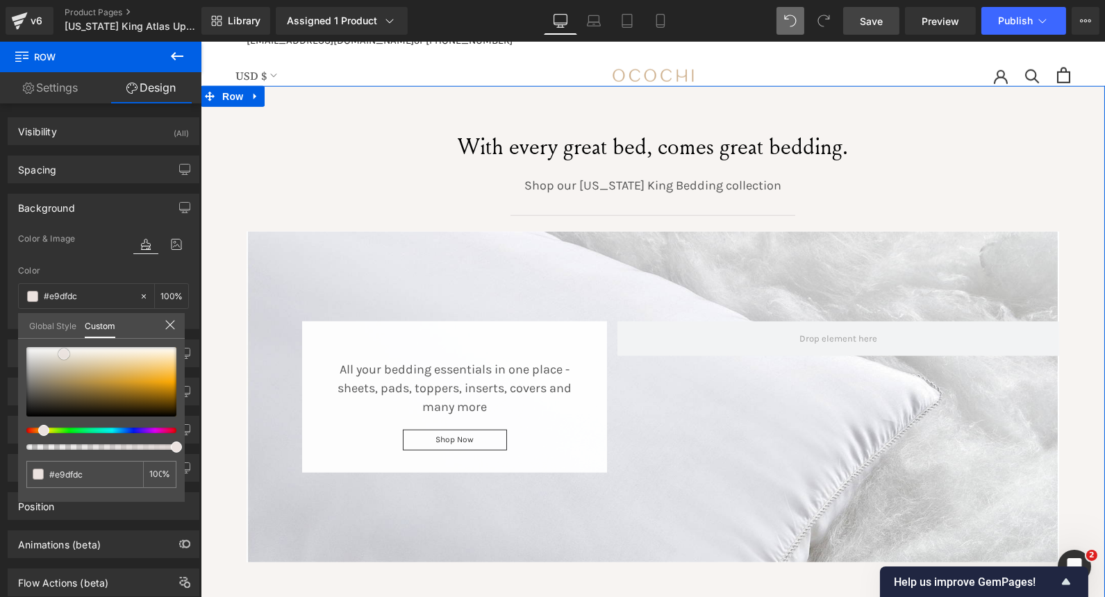
type input "#e5d9d6"
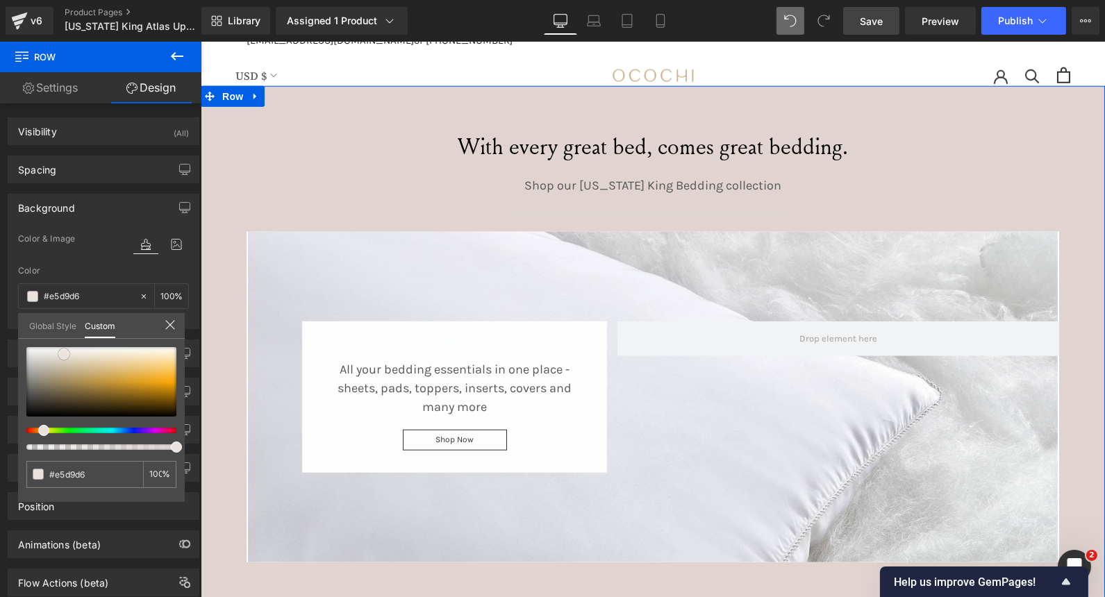
type input "#e0d3d0"
type input "#dbcecb"
type input "#d7c9c5"
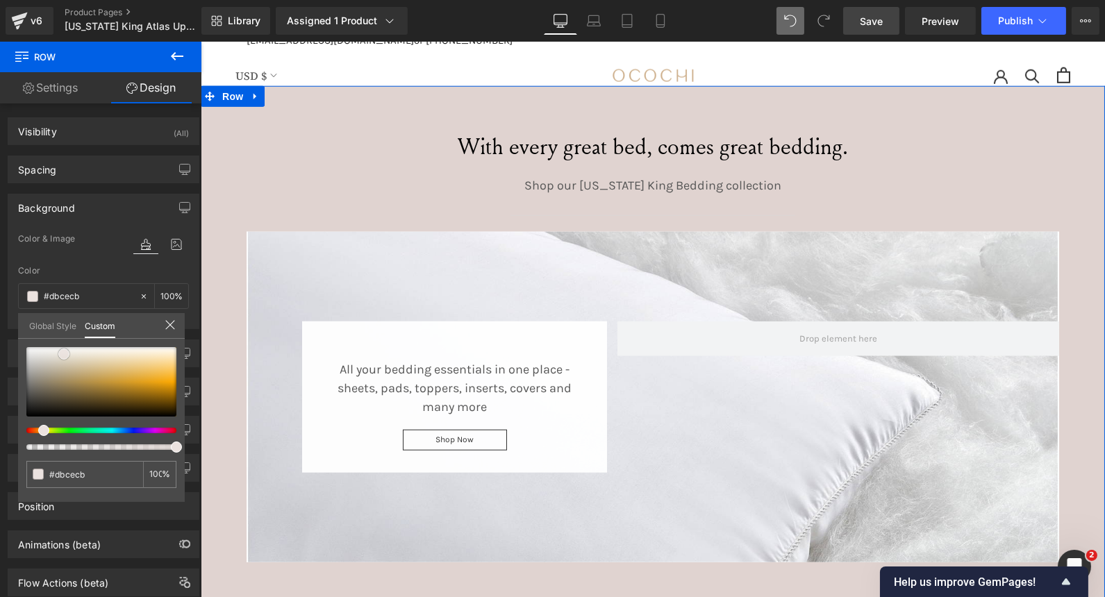
type input "#d7c9c5"
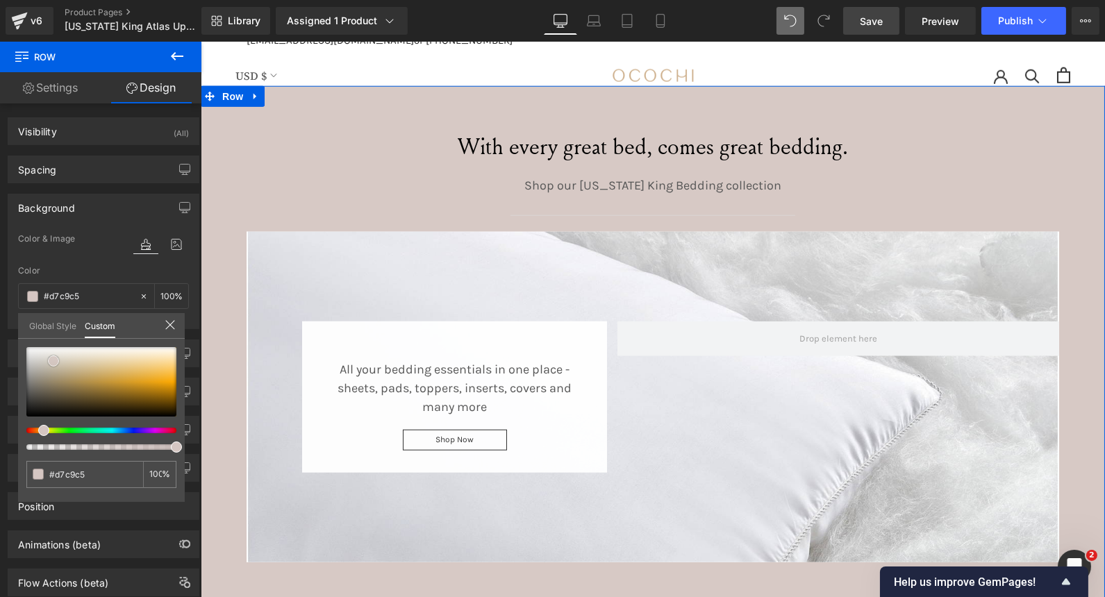
type input "#d5c6c2"
type input "#d7c9c5"
type input "#d9ccc8"
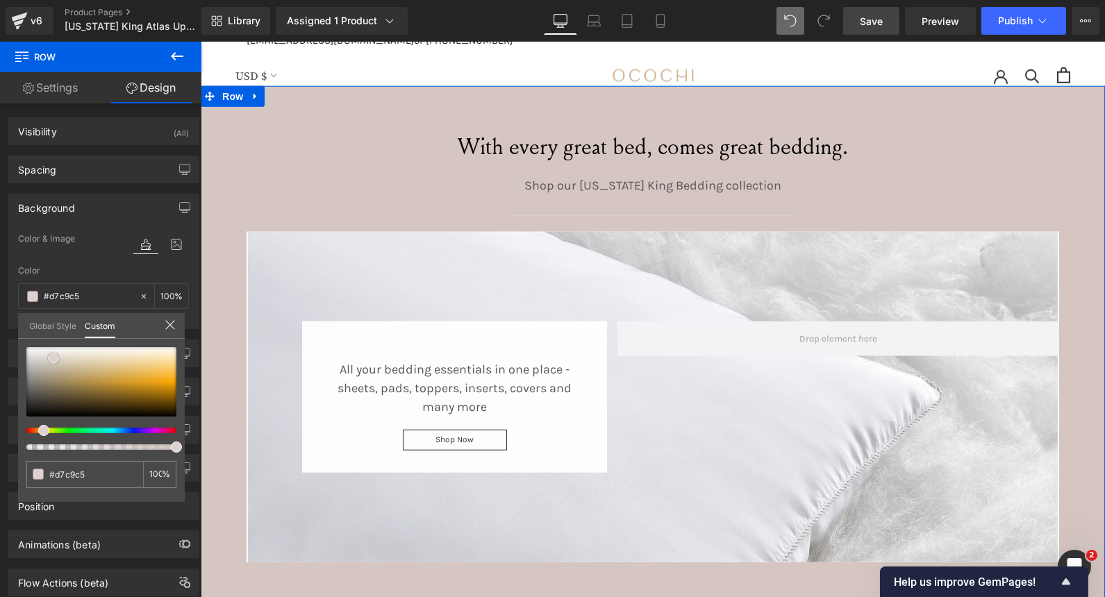
type input "#d9ccc8"
type input "#ddd2ce"
type input "#e1d8d4"
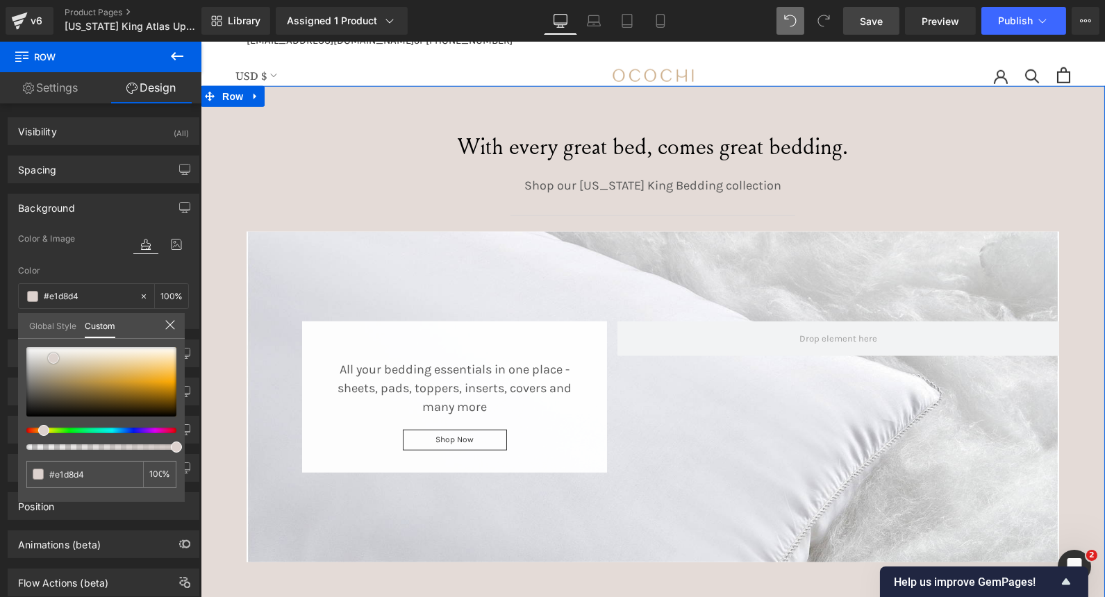
type input "#e4dbd7"
type input "#e6deda"
type input "#e8e1dd"
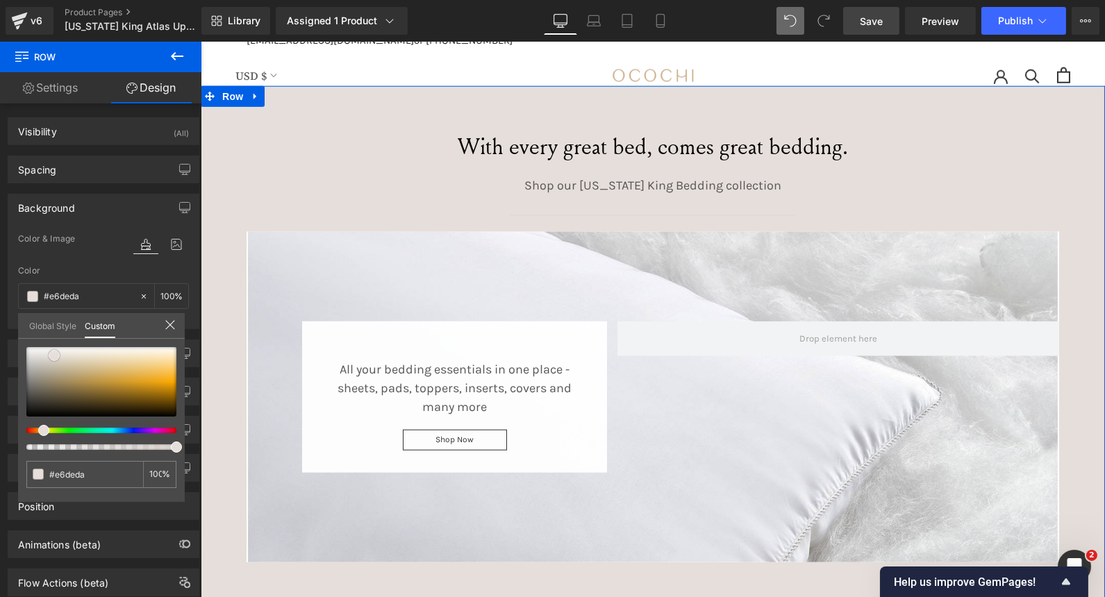
type input "#e8e1dd"
click at [53, 353] on span at bounding box center [54, 354] width 11 height 11
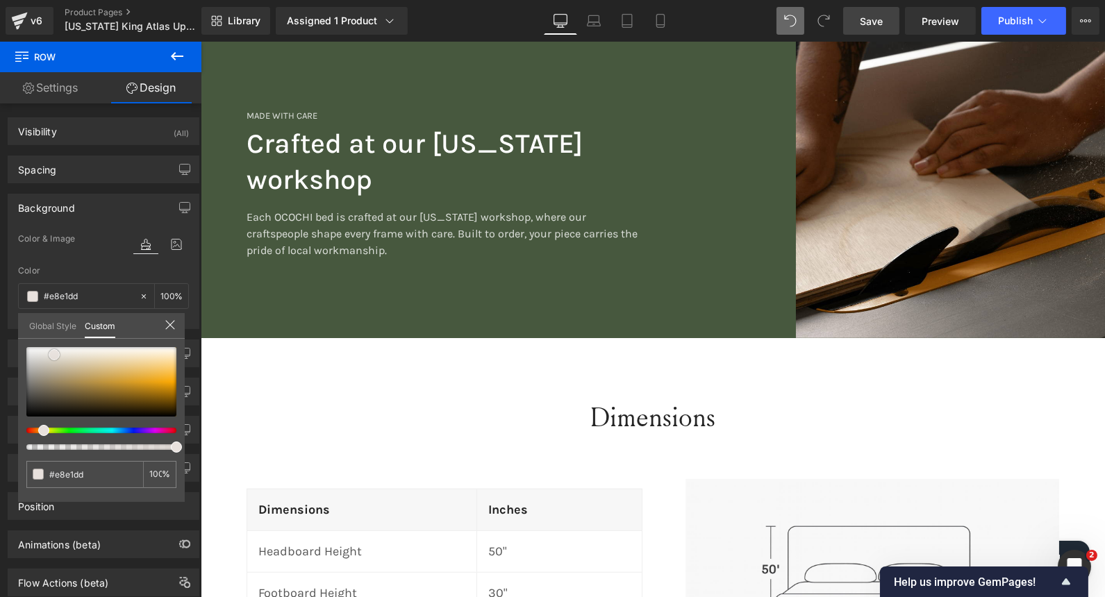
scroll to position [1869, 0]
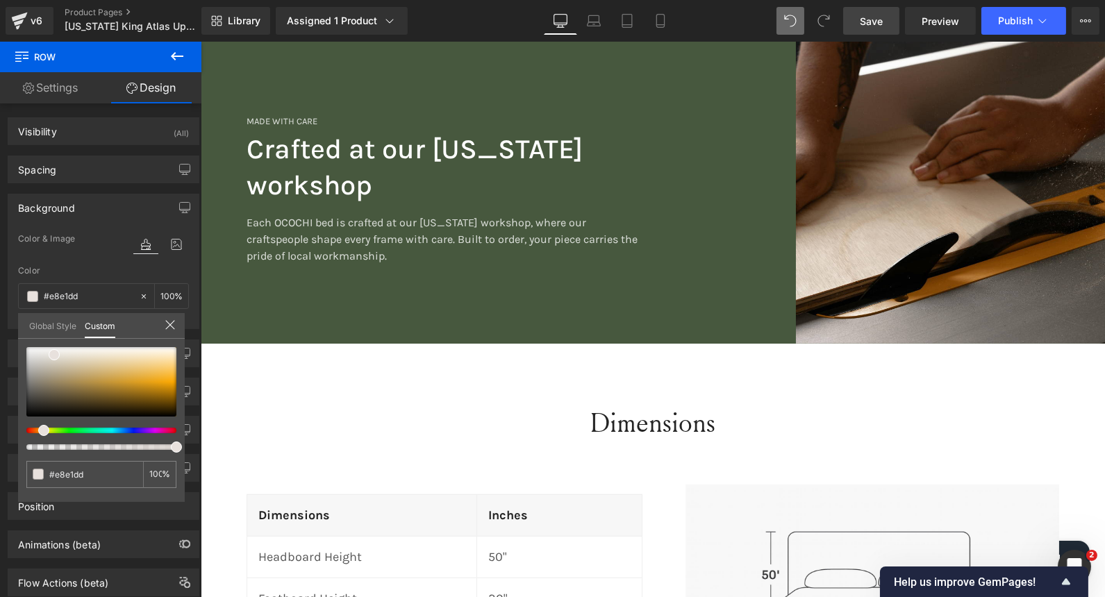
click at [867, 24] on span "Save" at bounding box center [871, 21] width 23 height 15
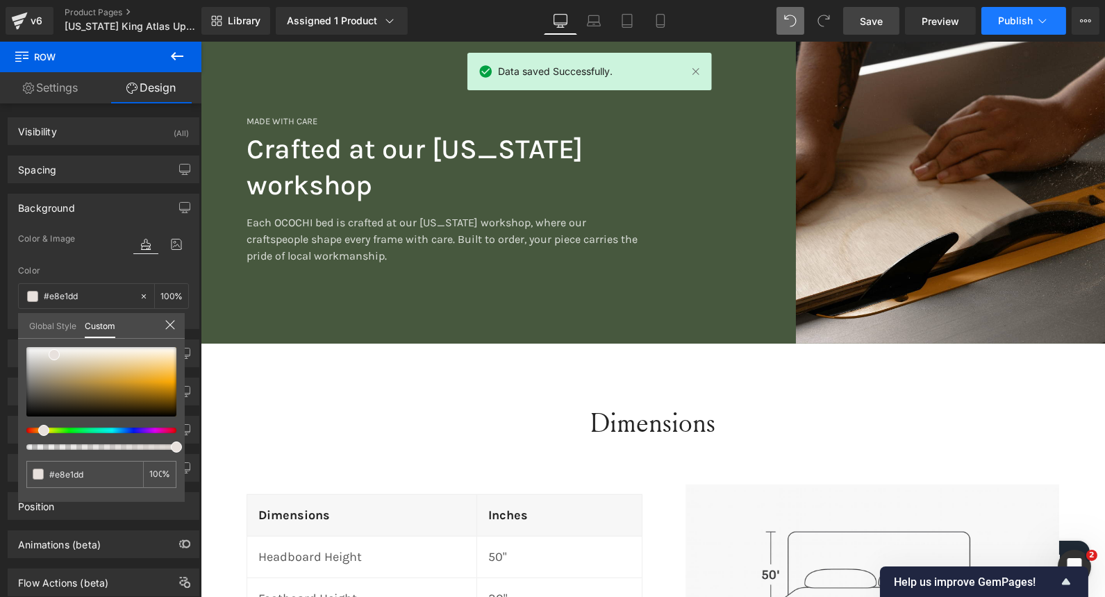
click at [1046, 19] on icon at bounding box center [1042, 21] width 14 height 14
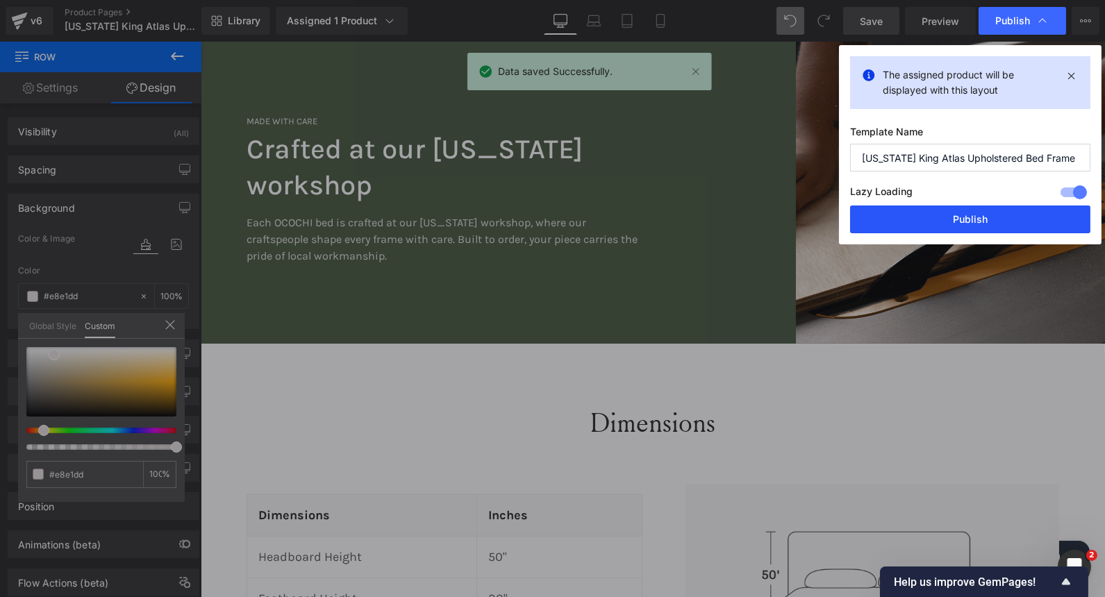
click at [945, 219] on button "Publish" at bounding box center [970, 220] width 240 height 28
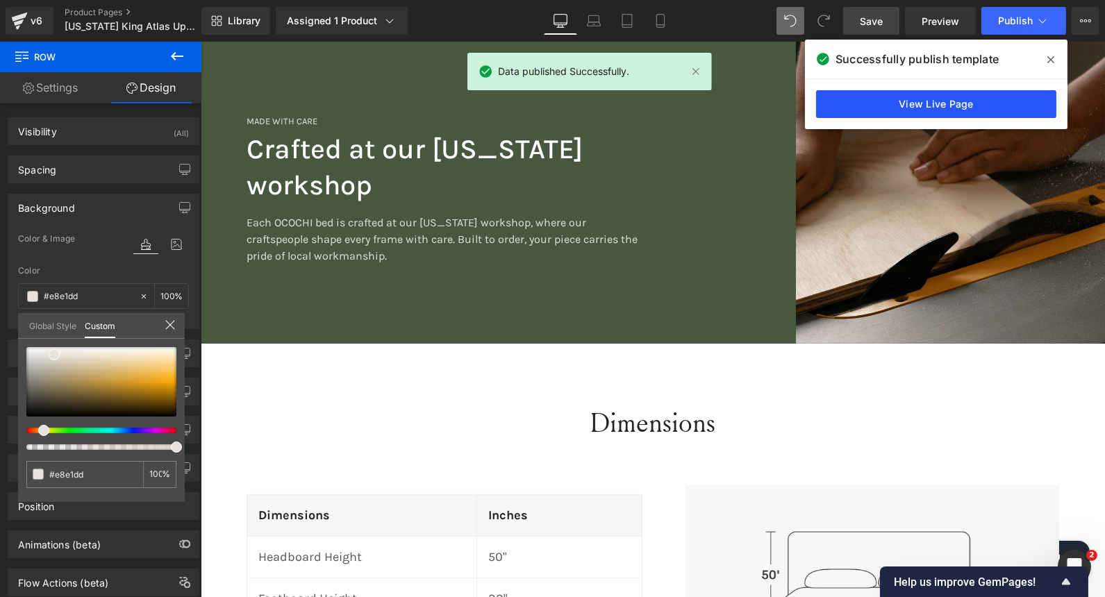
click at [880, 94] on link "View Live Page" at bounding box center [936, 104] width 240 height 28
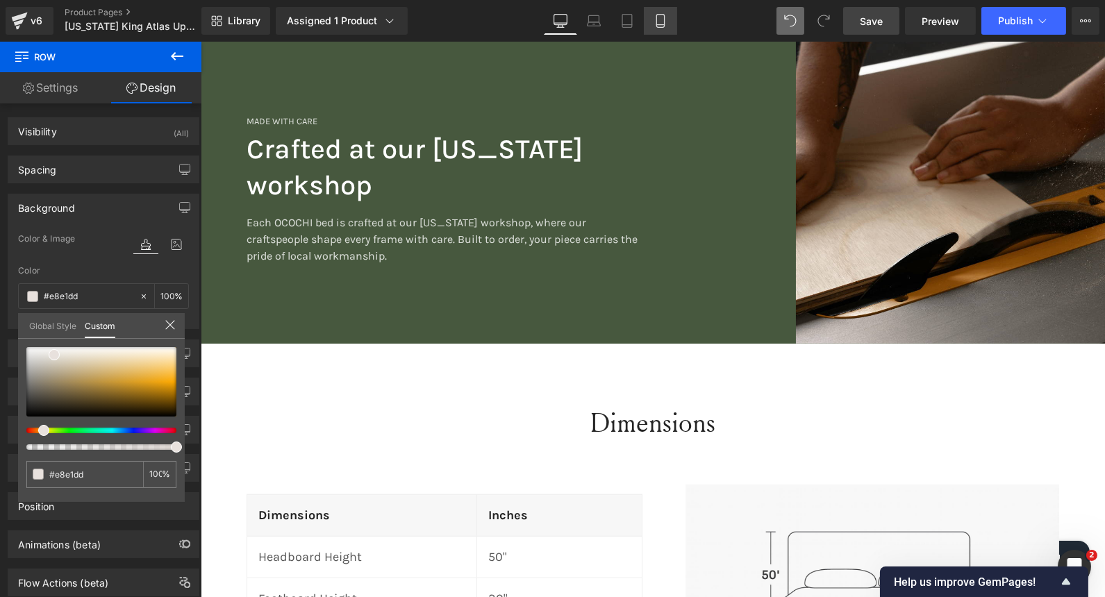
click at [658, 15] on icon at bounding box center [660, 21] width 8 height 13
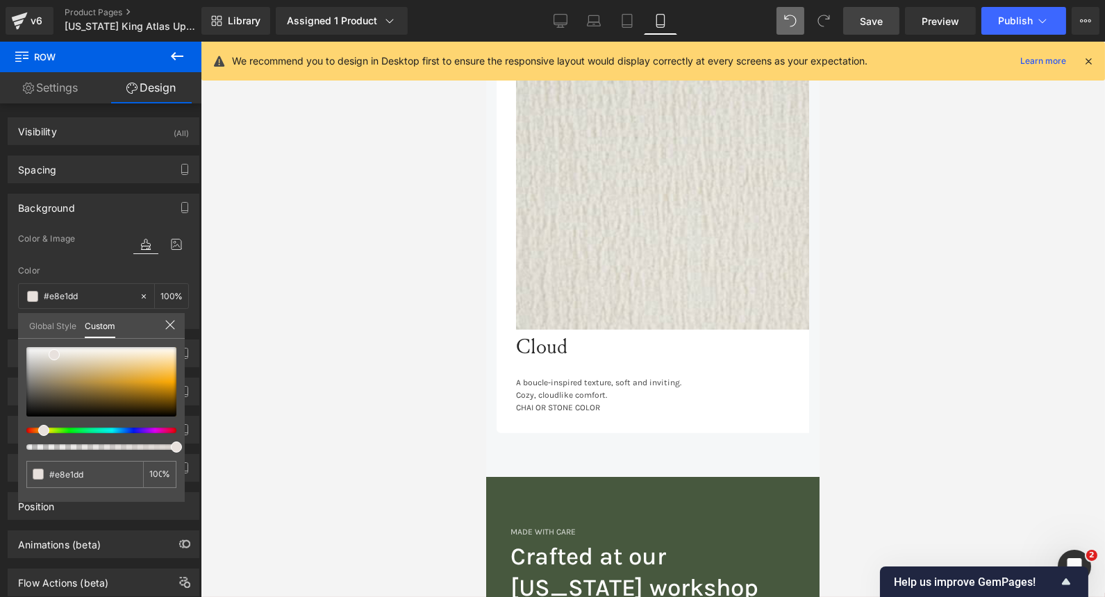
type input "100"
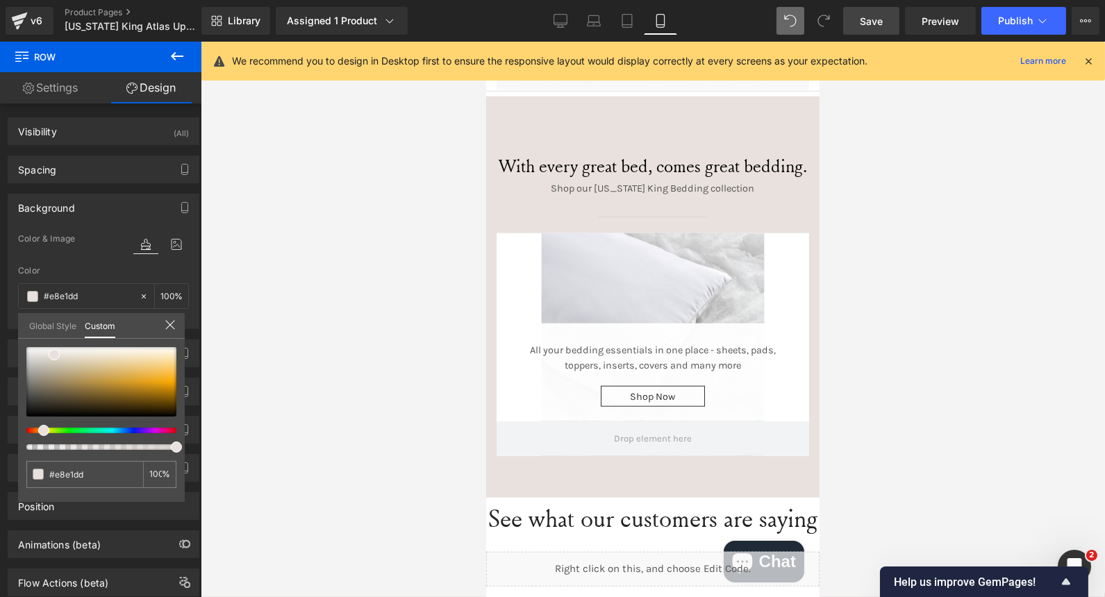
scroll to position [2943, 0]
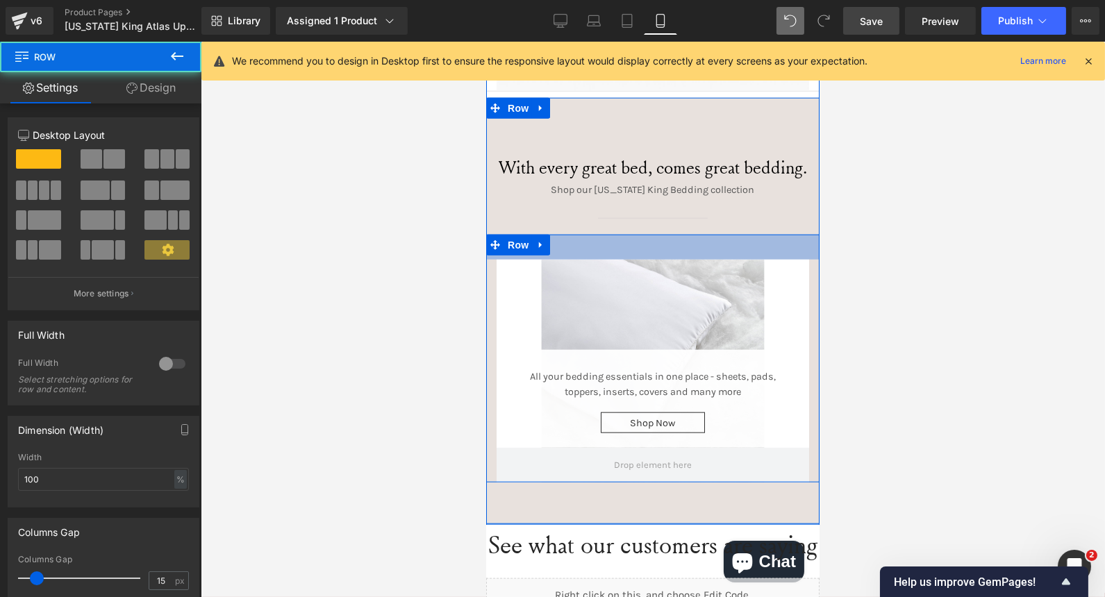
drag, startPoint x: 712, startPoint y: 198, endPoint x: 710, endPoint y: 233, distance: 34.8
click at [710, 235] on div "All your bedding essentials in one place - sheets, pads, toppers, inserts, cove…" at bounding box center [651, 359] width 333 height 248
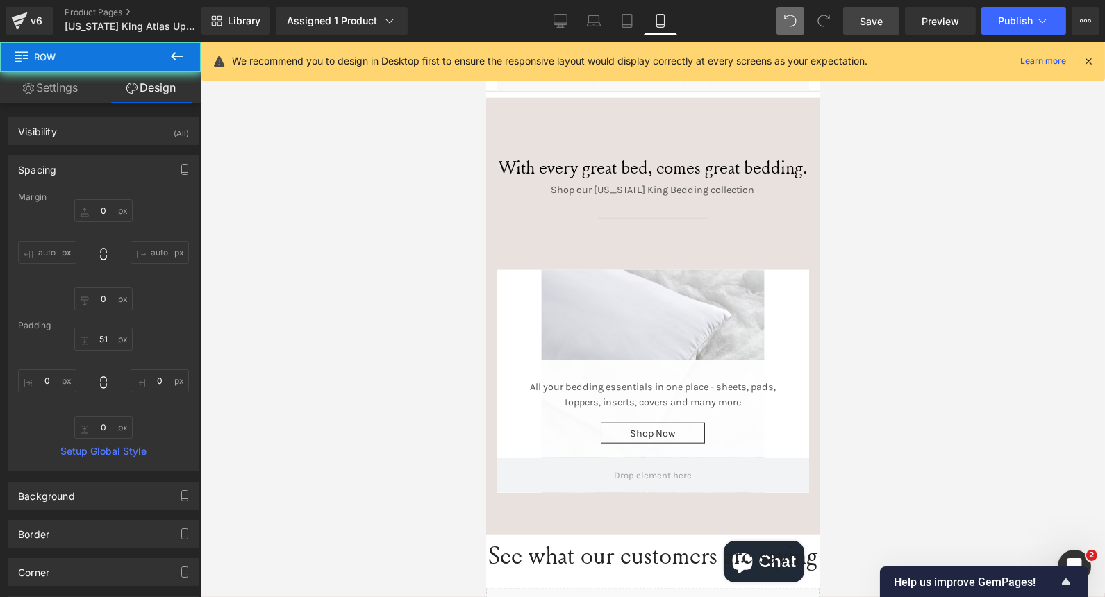
type input "0"
type input "51"
type input "0"
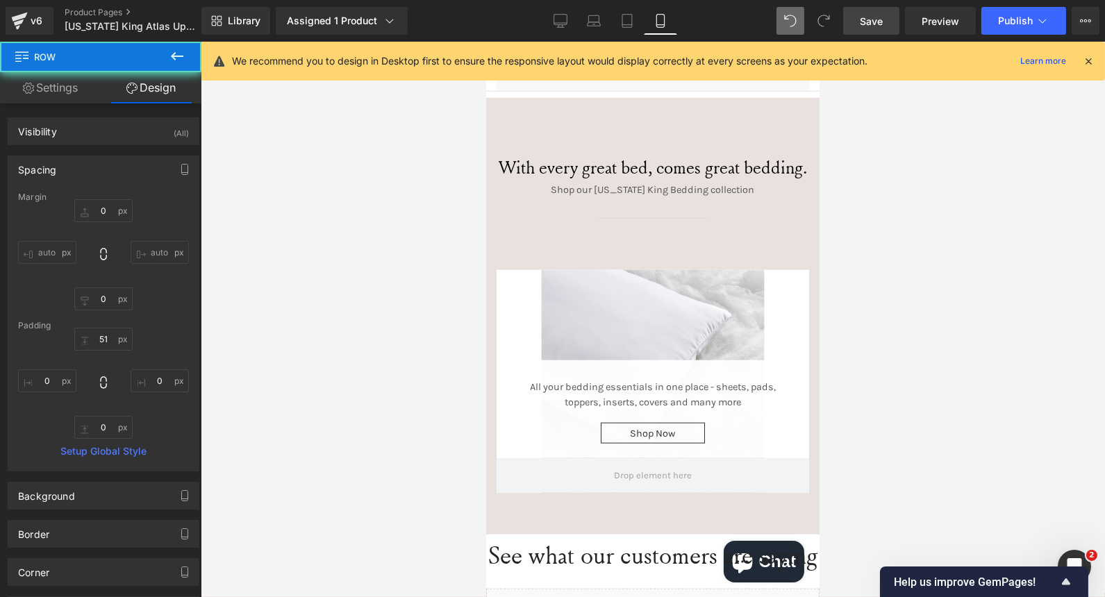
type input "0"
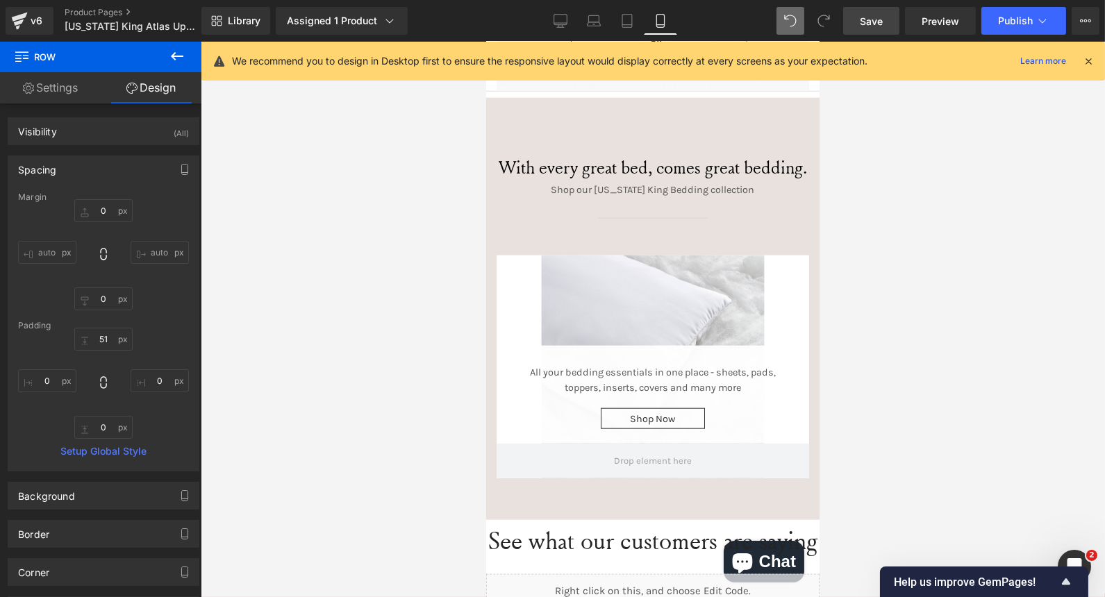
type input "0"
type input "30"
type input "0"
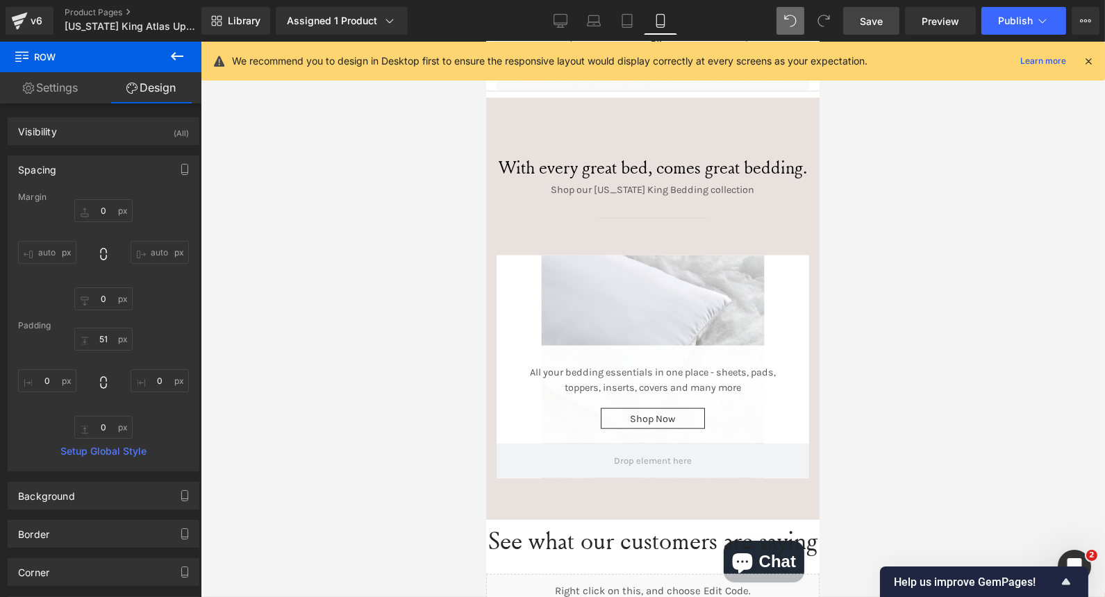
type input "0"
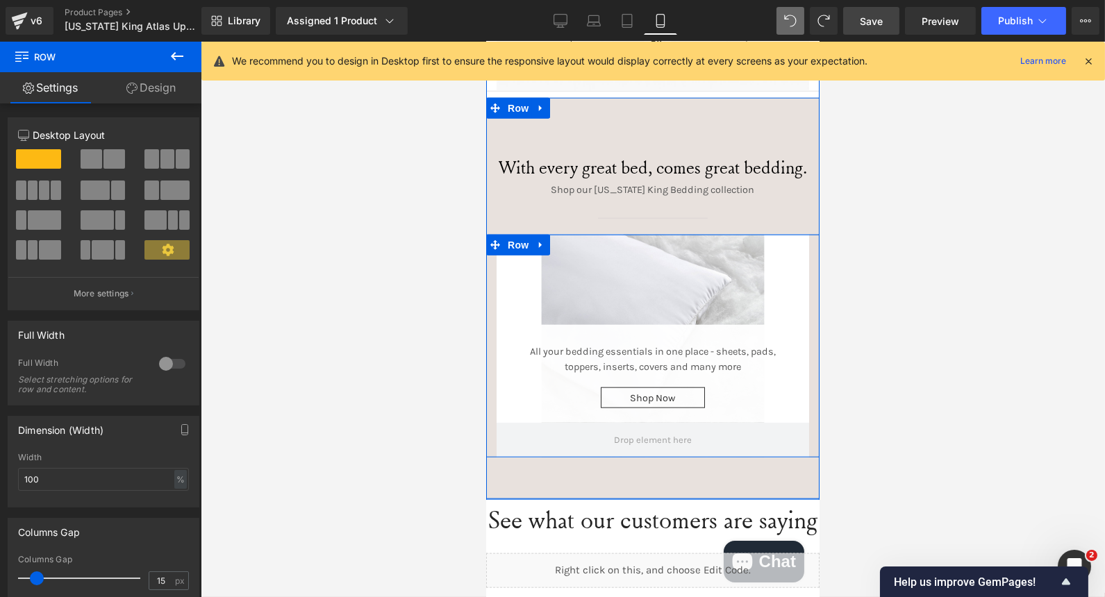
drag, startPoint x: 671, startPoint y: 213, endPoint x: 671, endPoint y: 192, distance: 21.5
click at [671, 192] on div "With every great bed, comes great bedding. Heading Shop our Wyoming King Beddin…" at bounding box center [651, 292] width 333 height 332
click at [399, 274] on div at bounding box center [653, 319] width 904 height 555
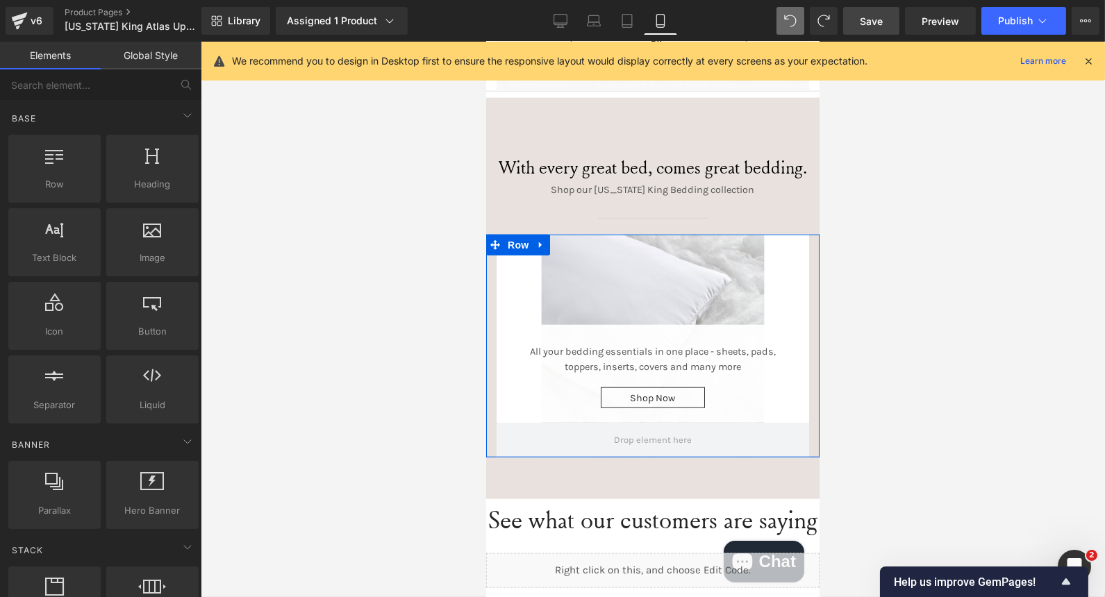
click at [399, 274] on div at bounding box center [653, 319] width 904 height 555
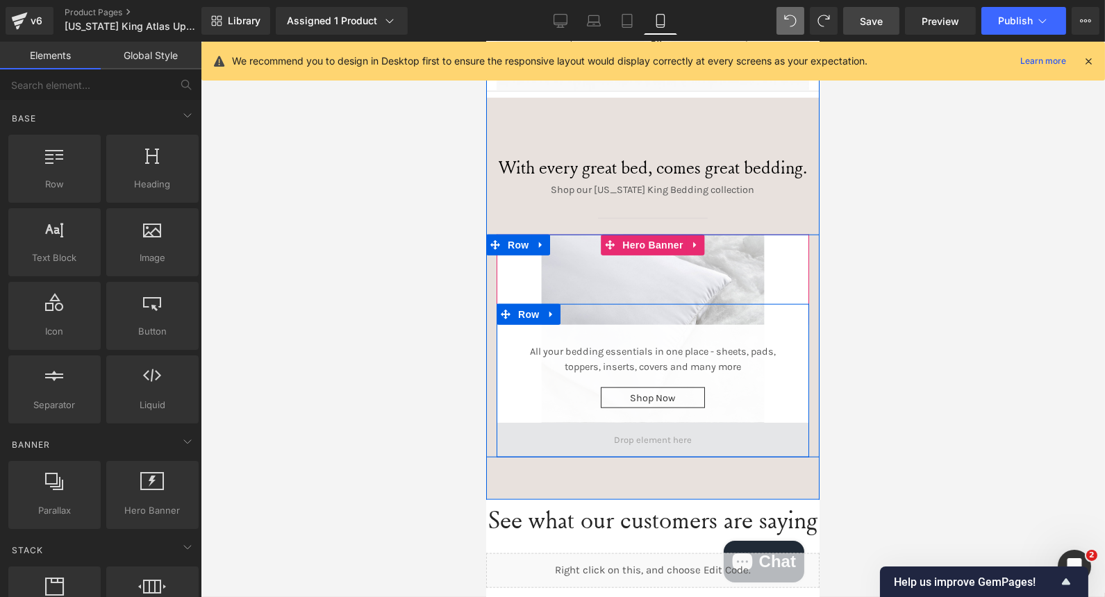
click at [641, 429] on span at bounding box center [651, 440] width 87 height 22
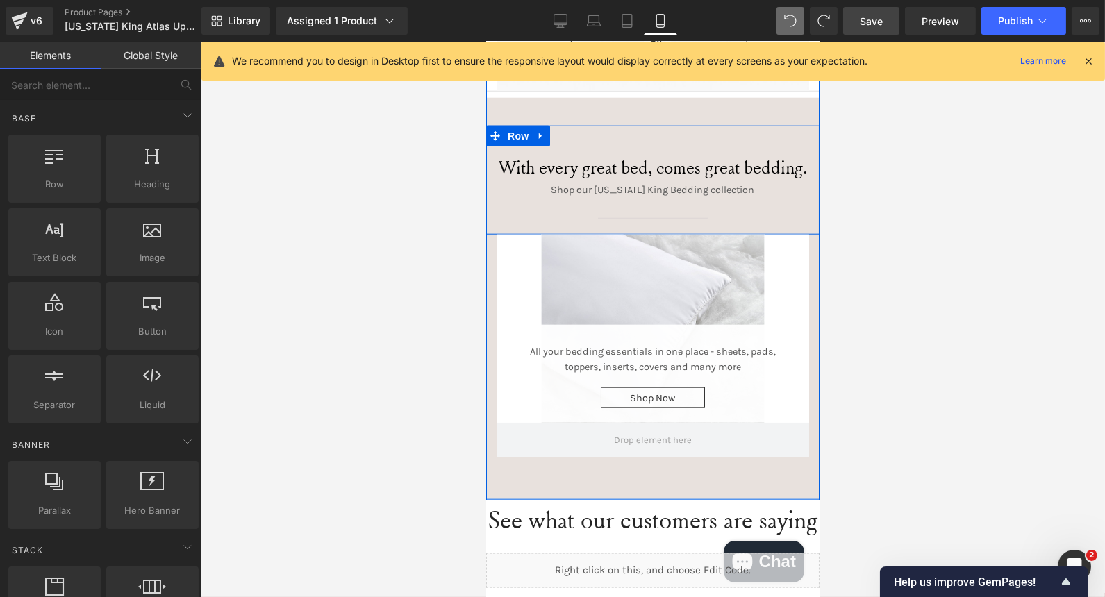
click at [876, 154] on span "Heading" at bounding box center [894, 162] width 37 height 17
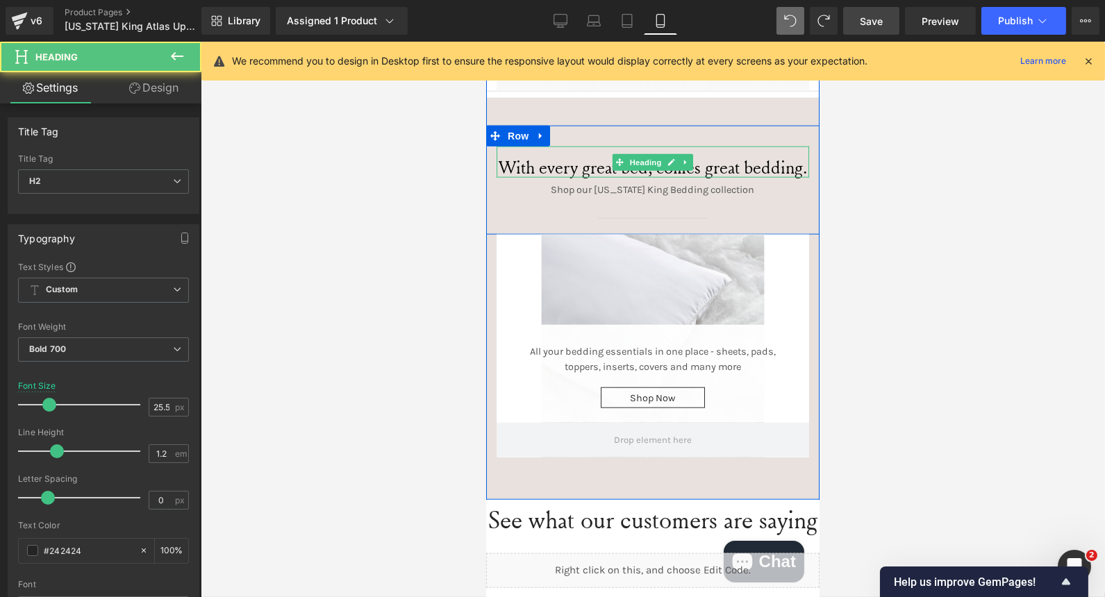
click at [647, 178] on div "Shop our Wyoming King Bedding collection Text Block" at bounding box center [652, 194] width 312 height 33
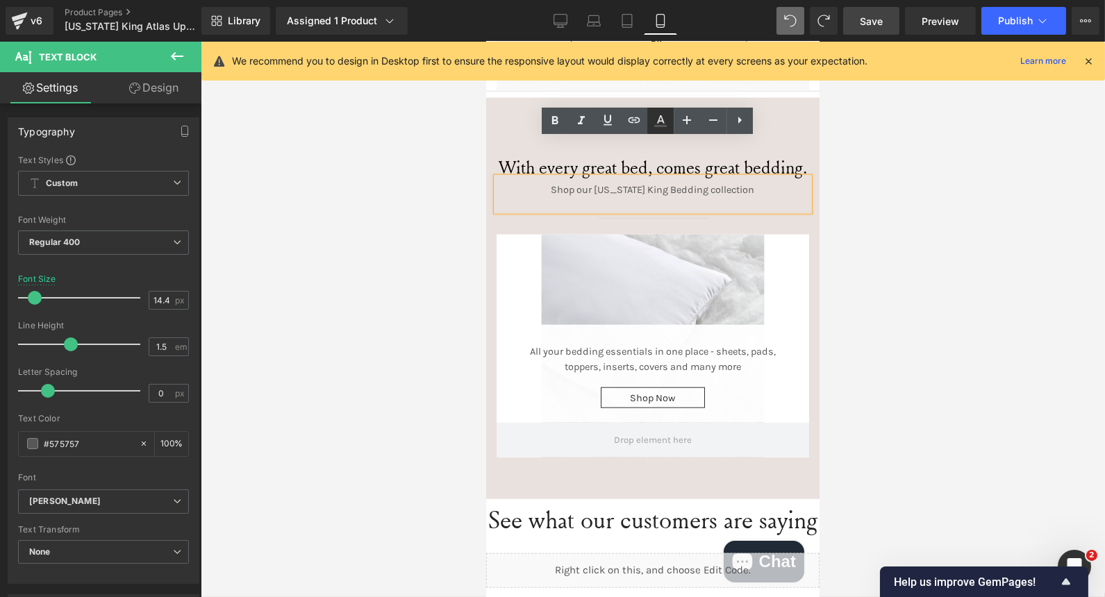
click at [651, 133] on link at bounding box center [660, 121] width 26 height 26
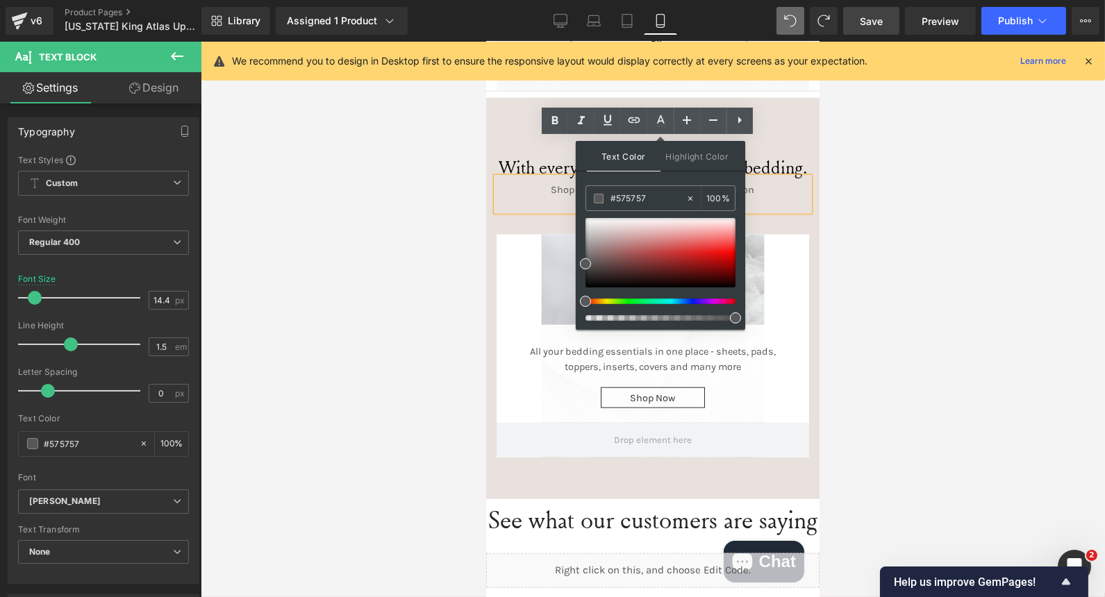
click at [767, 155] on span "With every great bed, comes great bedding." at bounding box center [652, 167] width 308 height 24
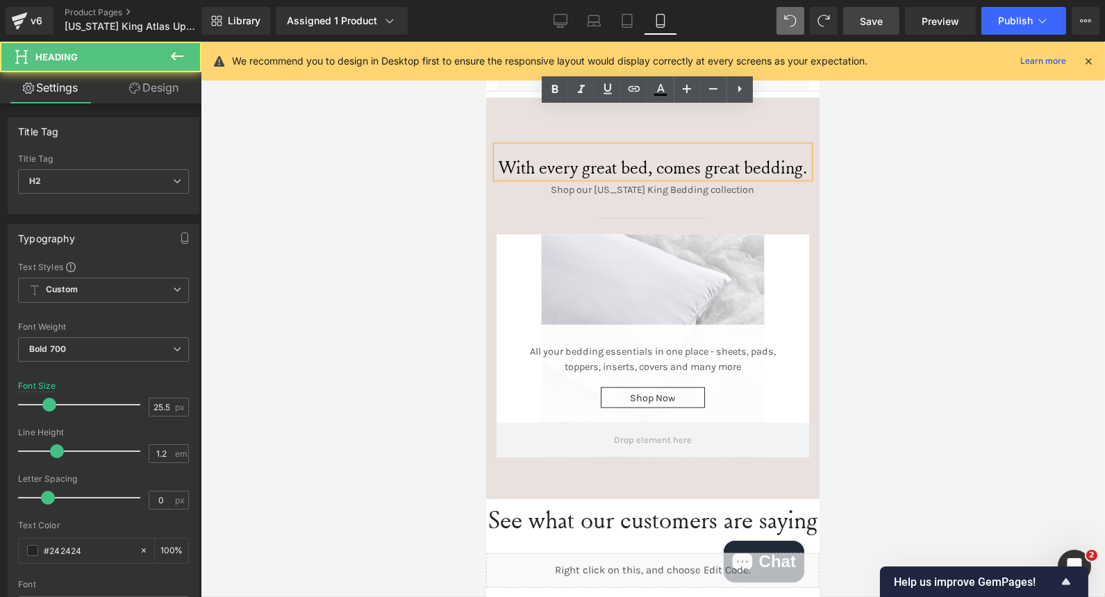
click at [650, 155] on span "With every great bed, comes great bedding." at bounding box center [652, 167] width 308 height 24
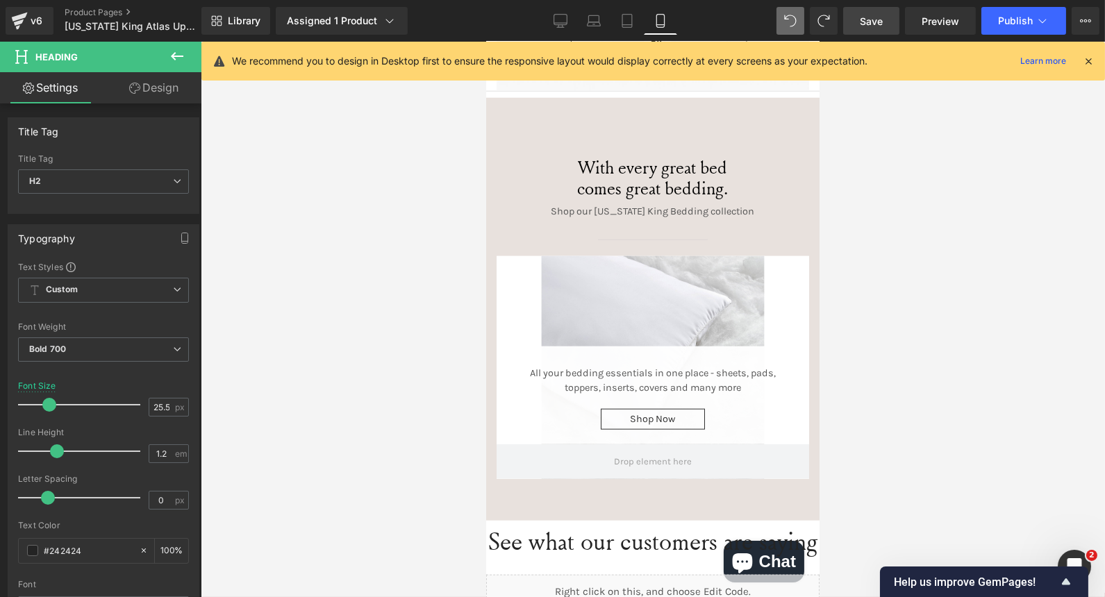
click at [424, 196] on div at bounding box center [653, 319] width 904 height 555
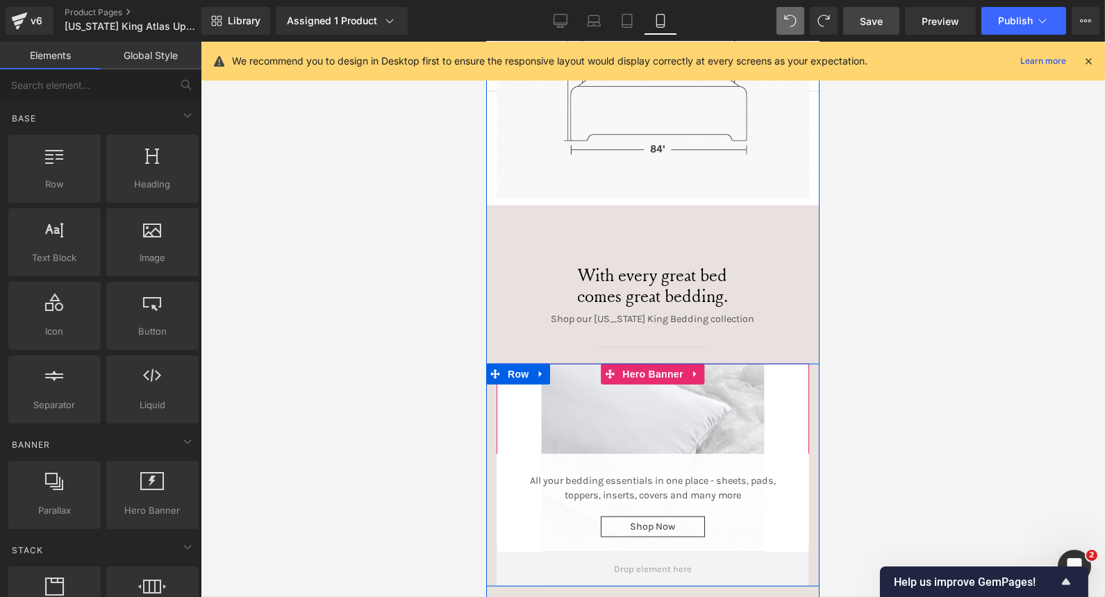
scroll to position [2831, 0]
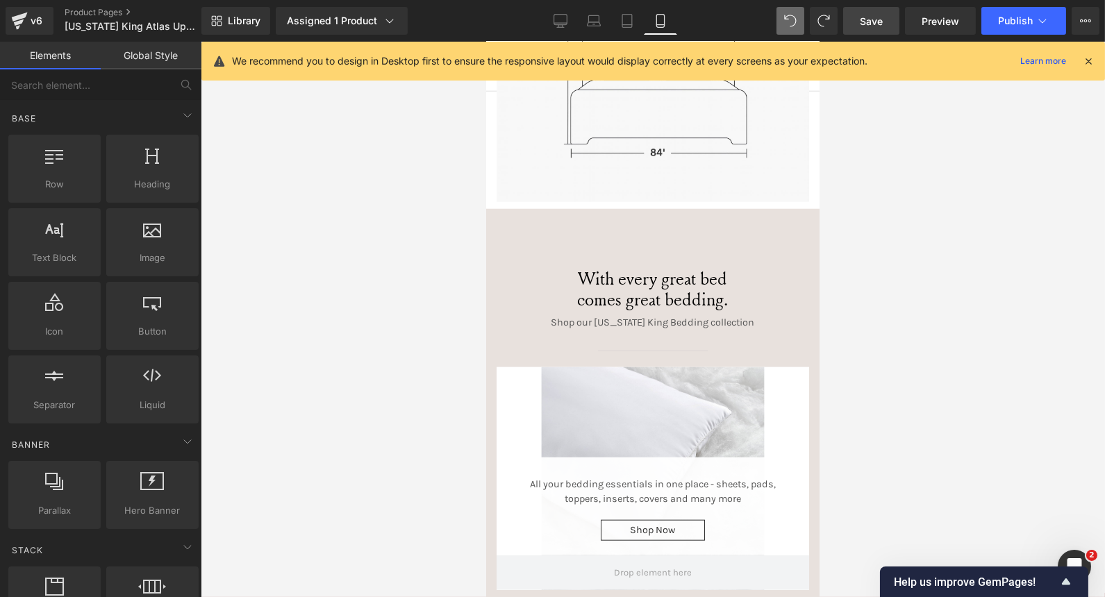
click at [557, 35] on div "Library Assigned 1 Product Product Preview Wyoming King Atlas Upholstered Bed F…" at bounding box center [652, 21] width 903 height 42
click at [560, 26] on icon at bounding box center [560, 21] width 14 height 14
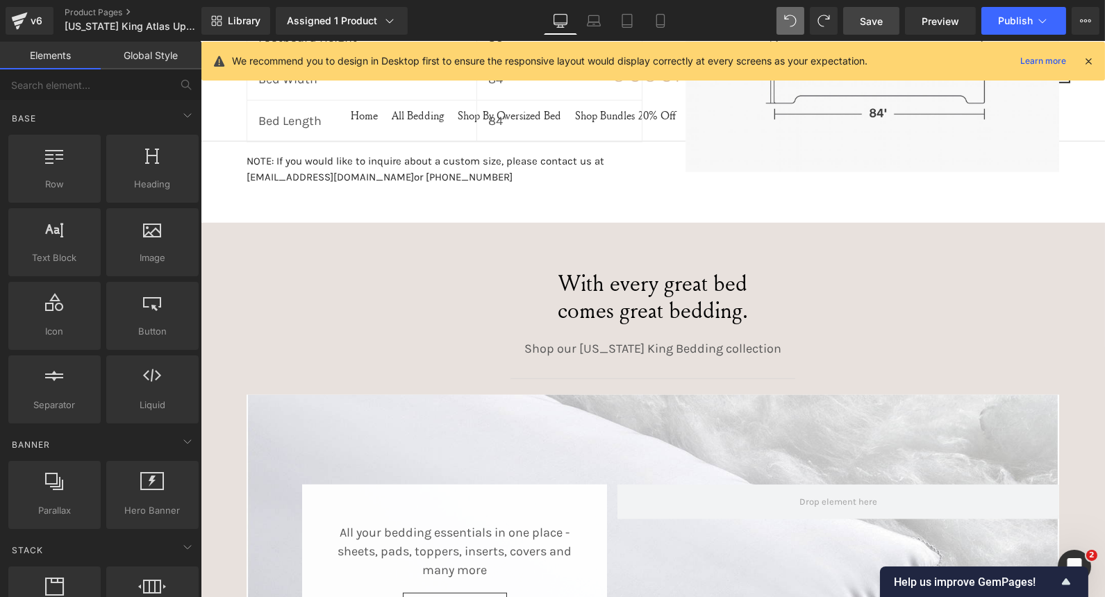
scroll to position [2431, 0]
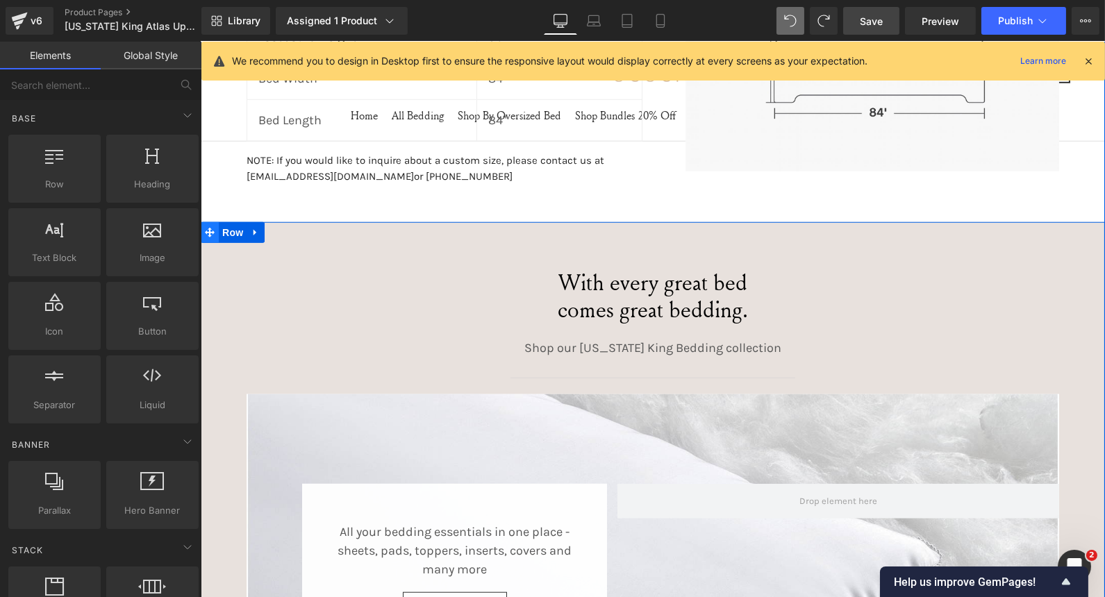
click at [210, 228] on span at bounding box center [209, 232] width 18 height 21
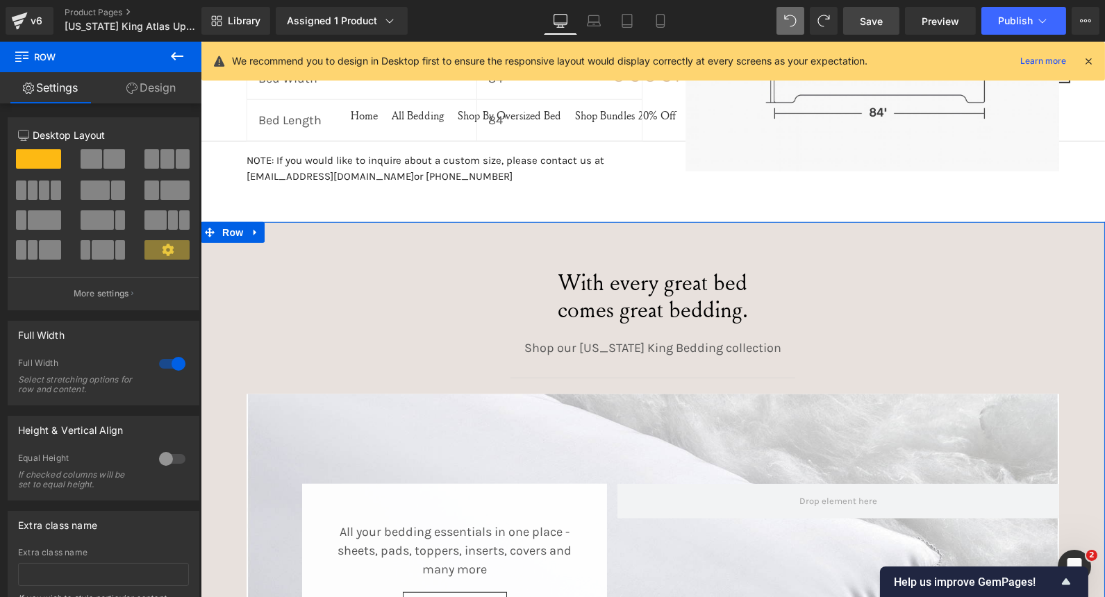
click at [167, 80] on link "Design" at bounding box center [151, 87] width 101 height 31
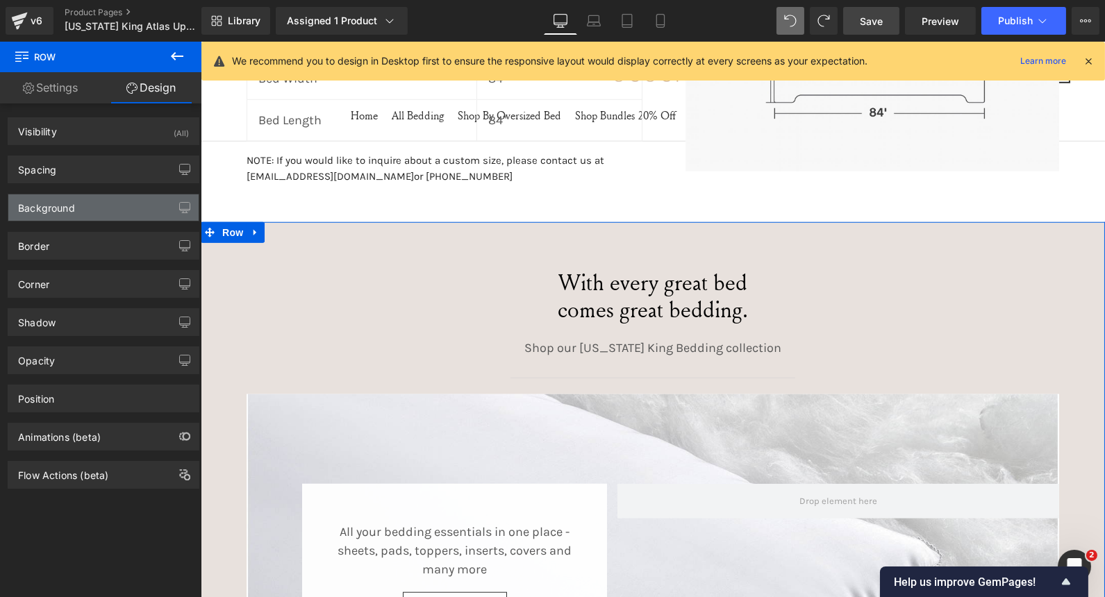
click at [91, 198] on div "Background" at bounding box center [103, 207] width 190 height 26
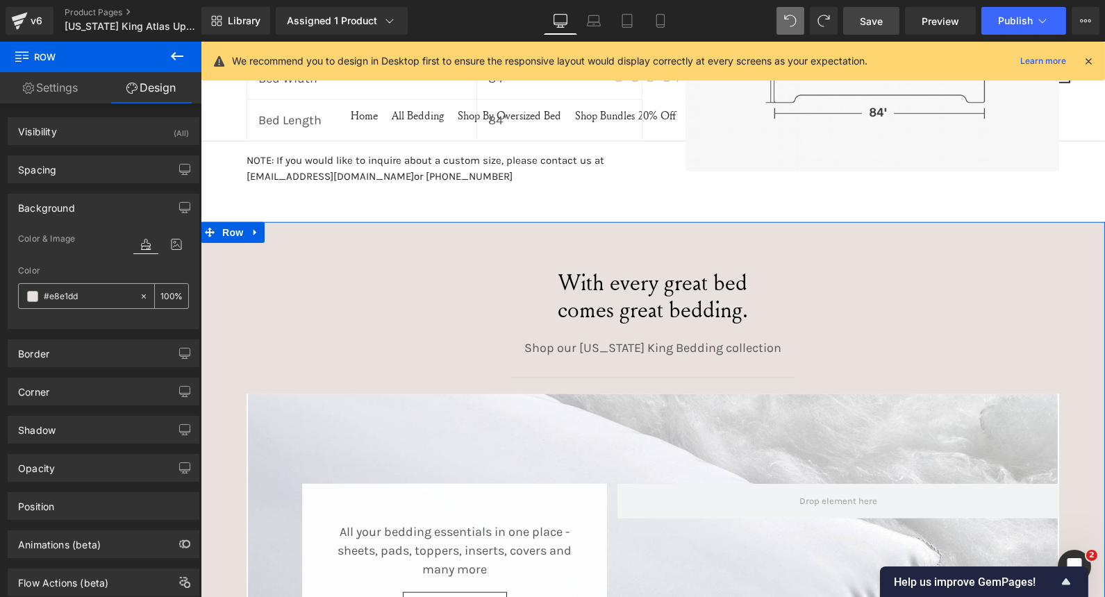
click at [32, 294] on span at bounding box center [32, 296] width 11 height 11
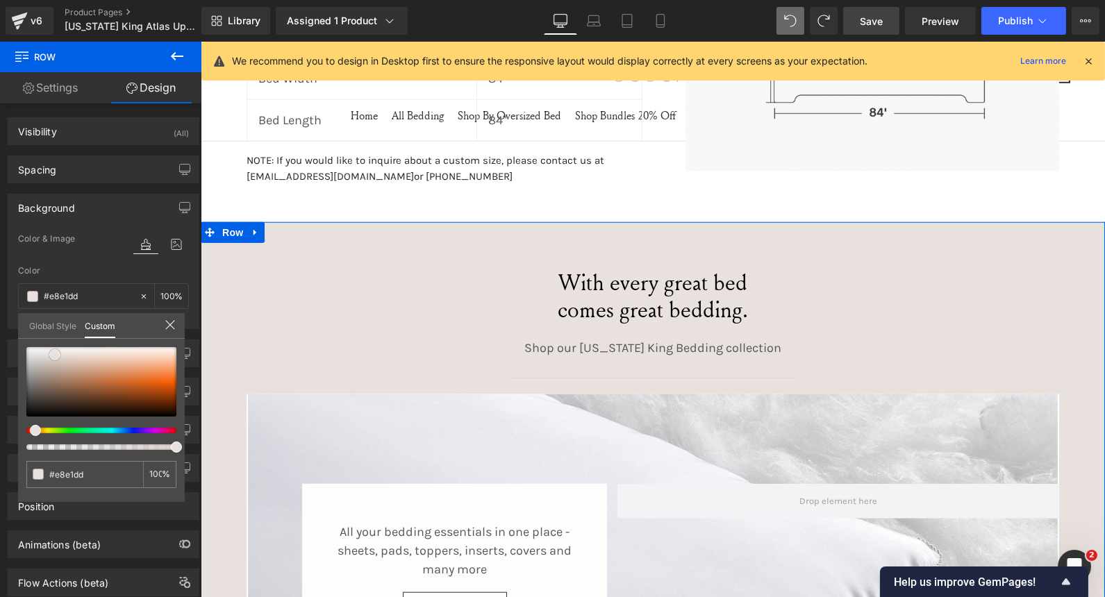
type input "#eae4e0"
type input "#ffffff"
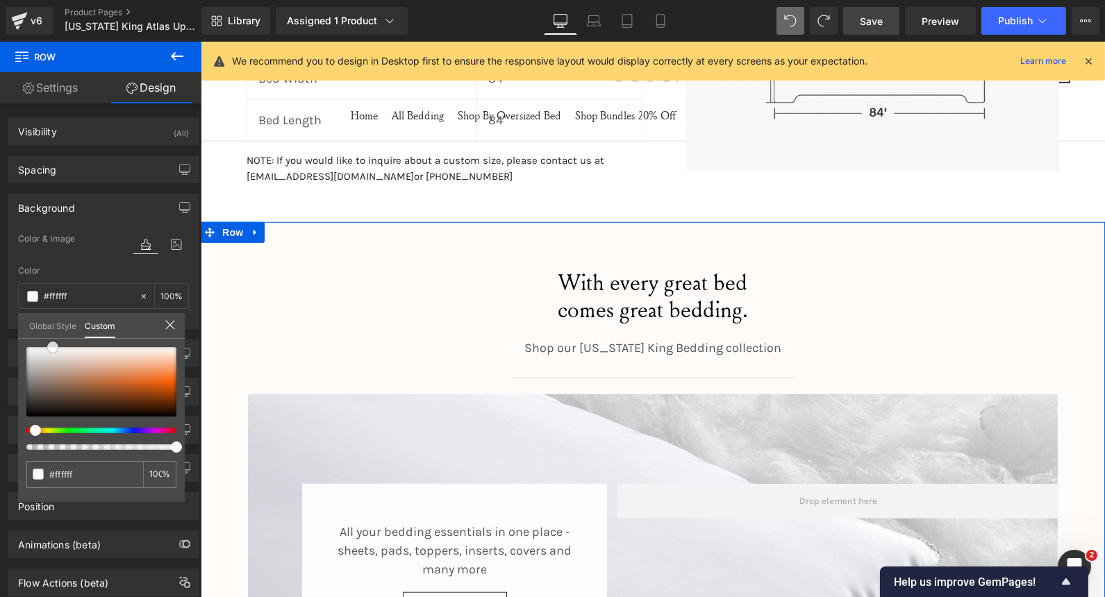
type input "#fffbf9"
type input "#fcfcfc"
type input "#f8f7f6"
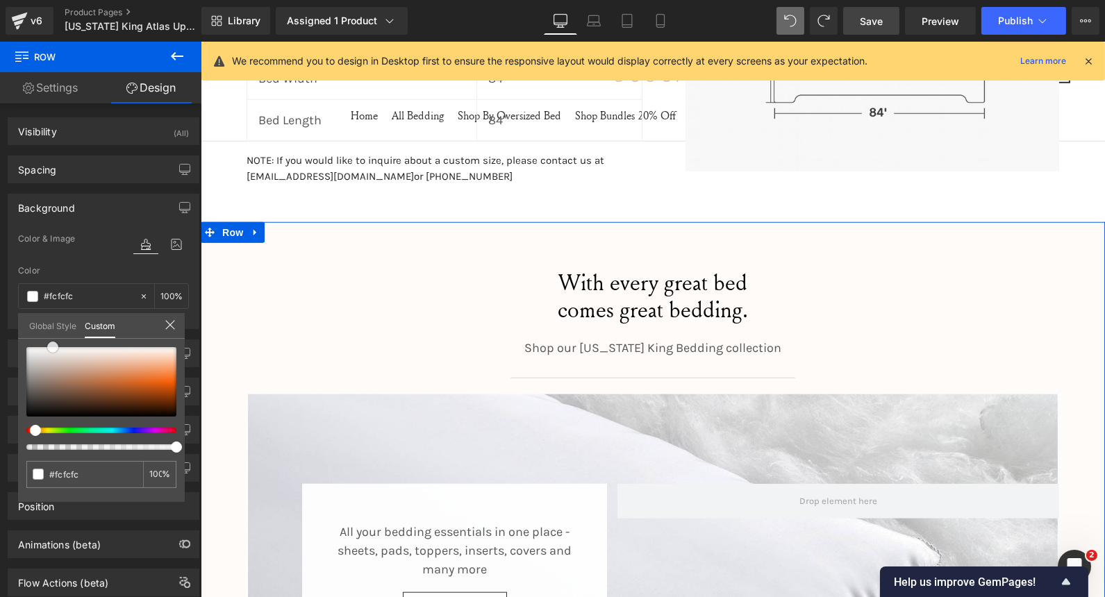
type input "#f8f7f6"
type input "#f6f4f3"
type input "#f4f1f0"
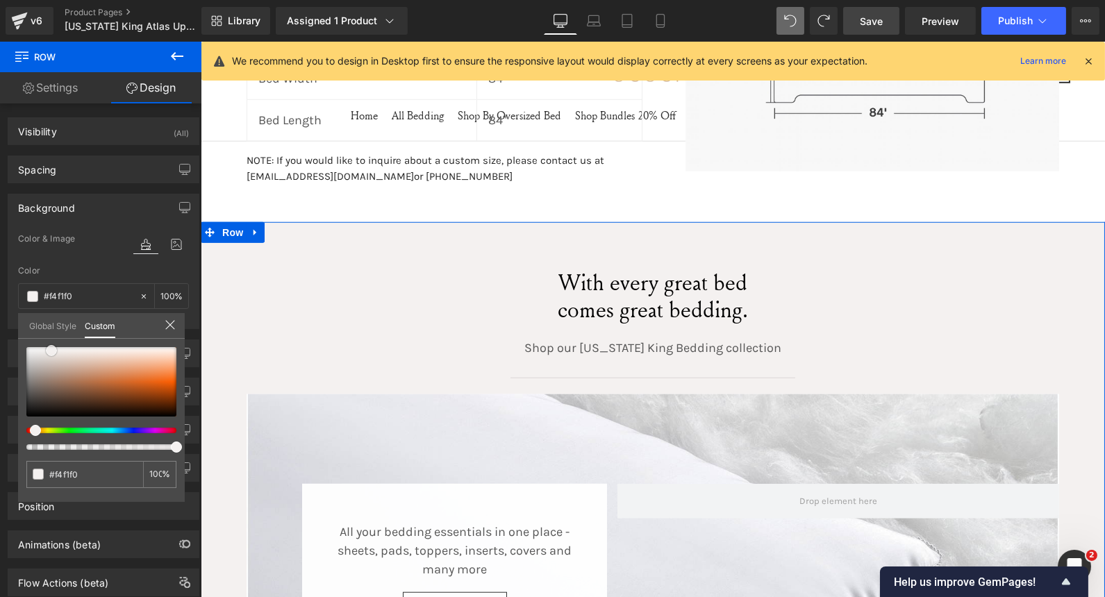
type input "#f6f4f3"
type input "#f8f6f6"
type input "#faf9f9"
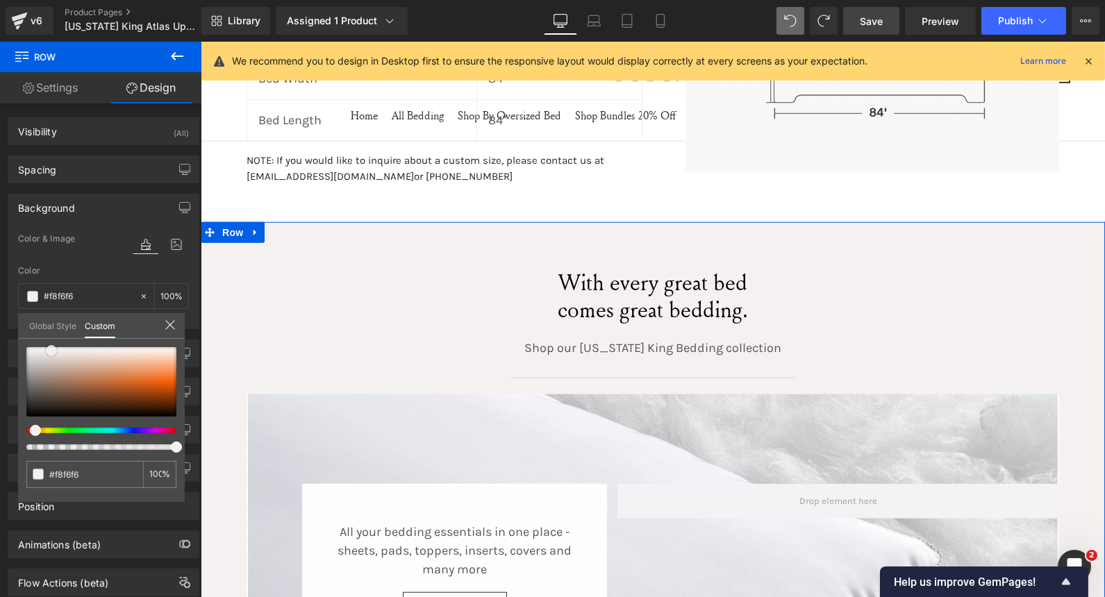
type input "#faf9f9"
type input "#fcfcfc"
type input "#ffffff"
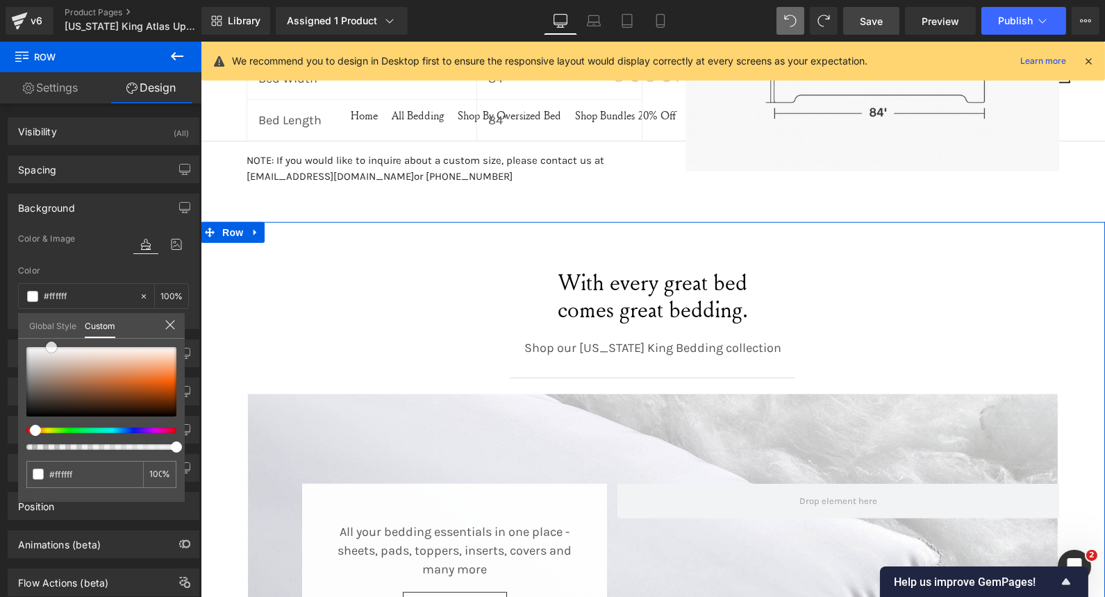
type input "#fffbf9"
type input "#fcfcfc"
type input "#faf9f9"
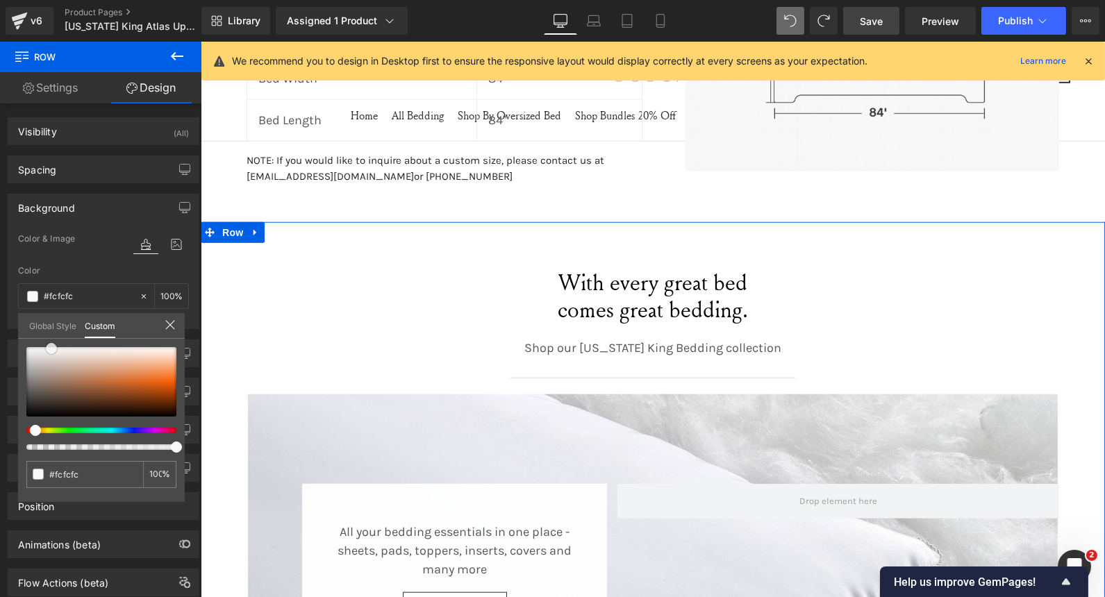
type input "#faf9f9"
drag, startPoint x: 56, startPoint y: 351, endPoint x: 52, endPoint y: 345, distance: 7.1
click at [52, 345] on span at bounding box center [51, 348] width 11 height 11
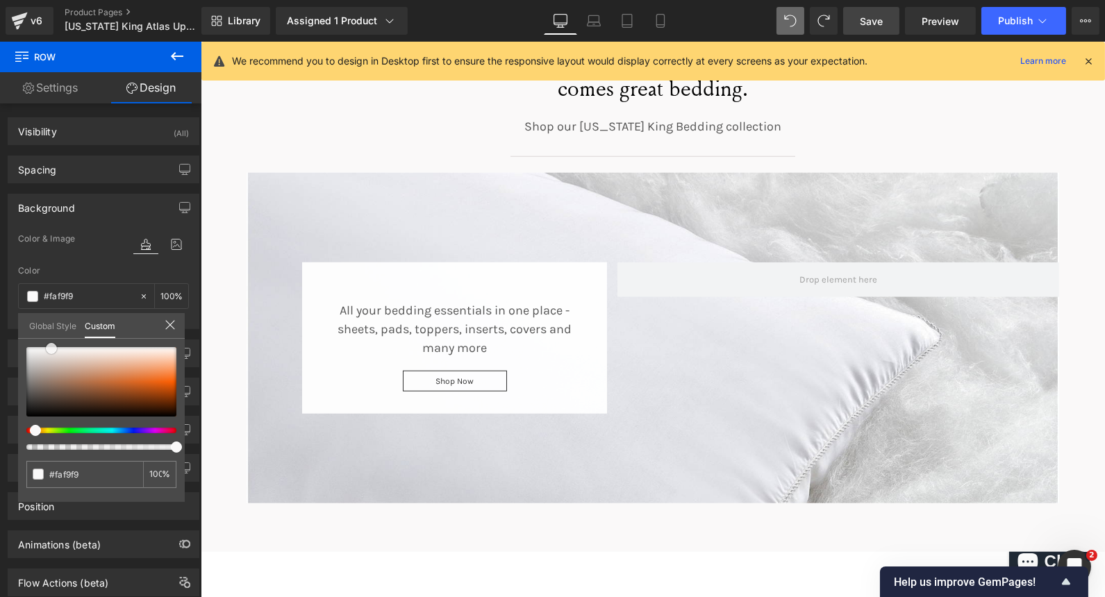
scroll to position [2654, 0]
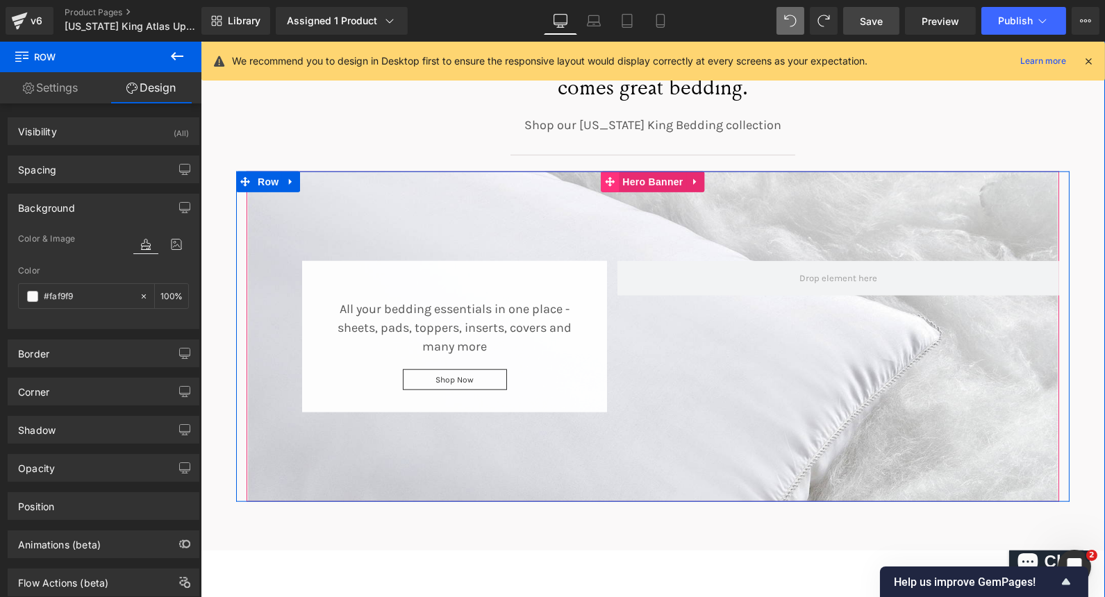
click at [612, 179] on span at bounding box center [609, 181] width 18 height 21
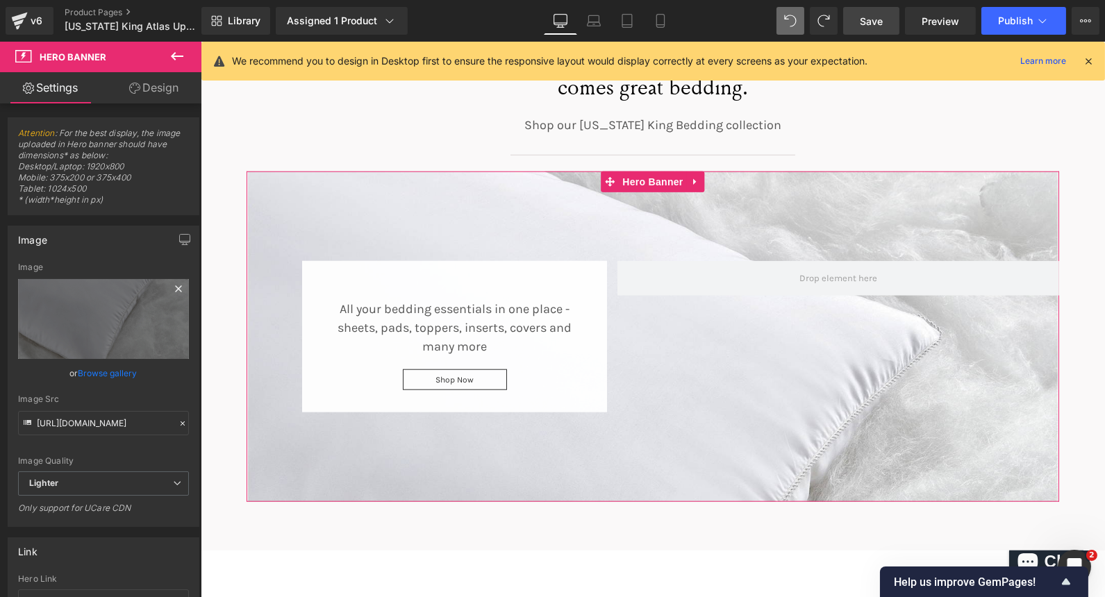
click at [175, 287] on icon at bounding box center [178, 289] width 17 height 17
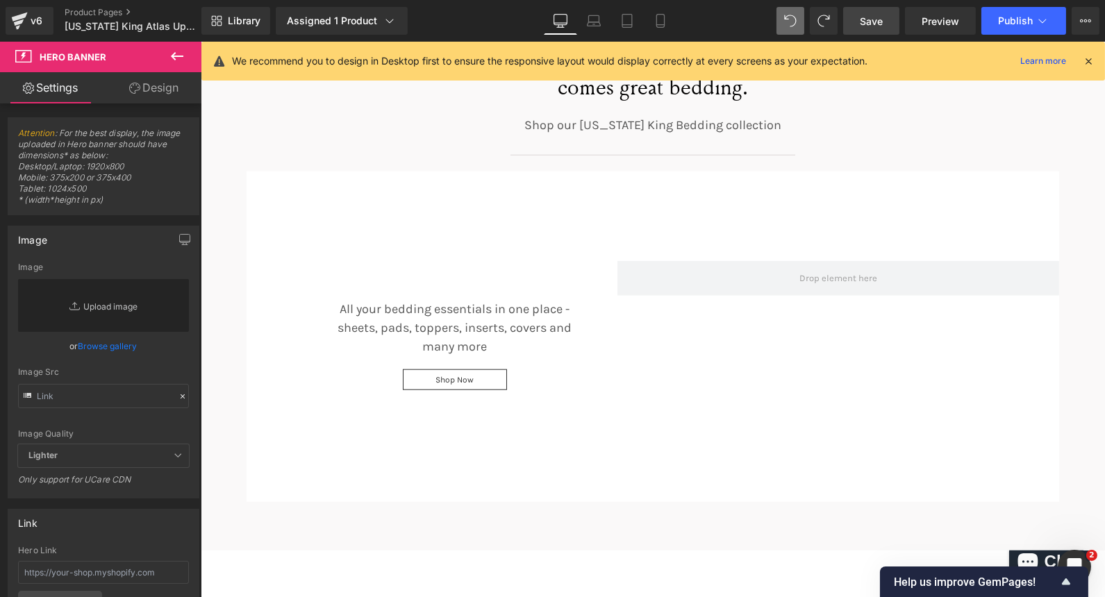
click at [118, 317] on link "Replace Image" at bounding box center [103, 305] width 171 height 53
type input "C:\fakepath\Screenshot 2025-09-29 133349.png"
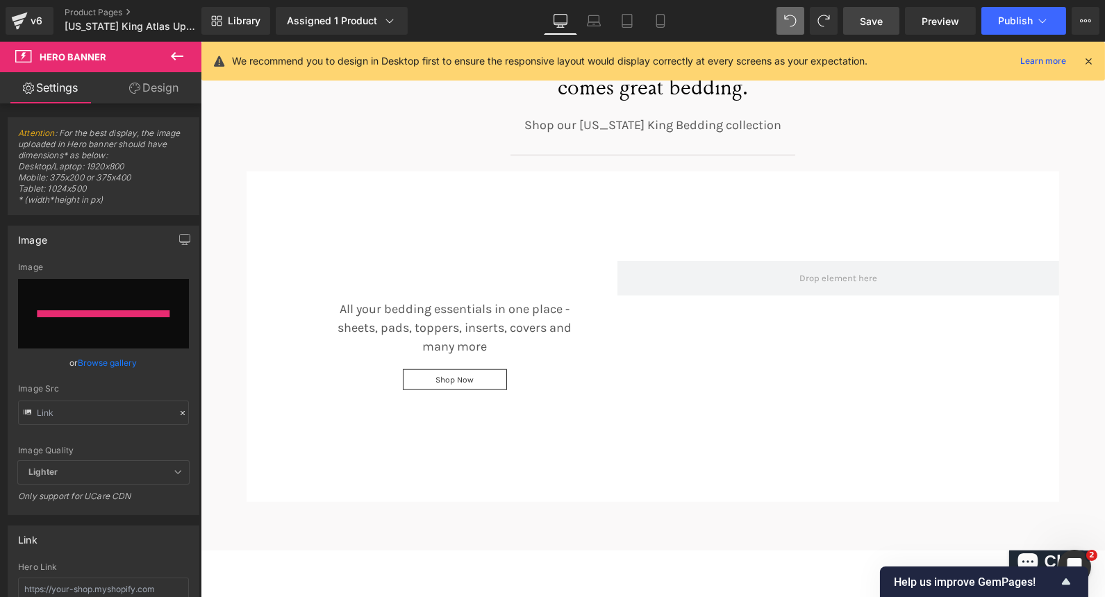
type input "https://ucarecdn.com/94f89839-53e5-4905-b647-36ce68d797ce/-/format/auto/-/previ…"
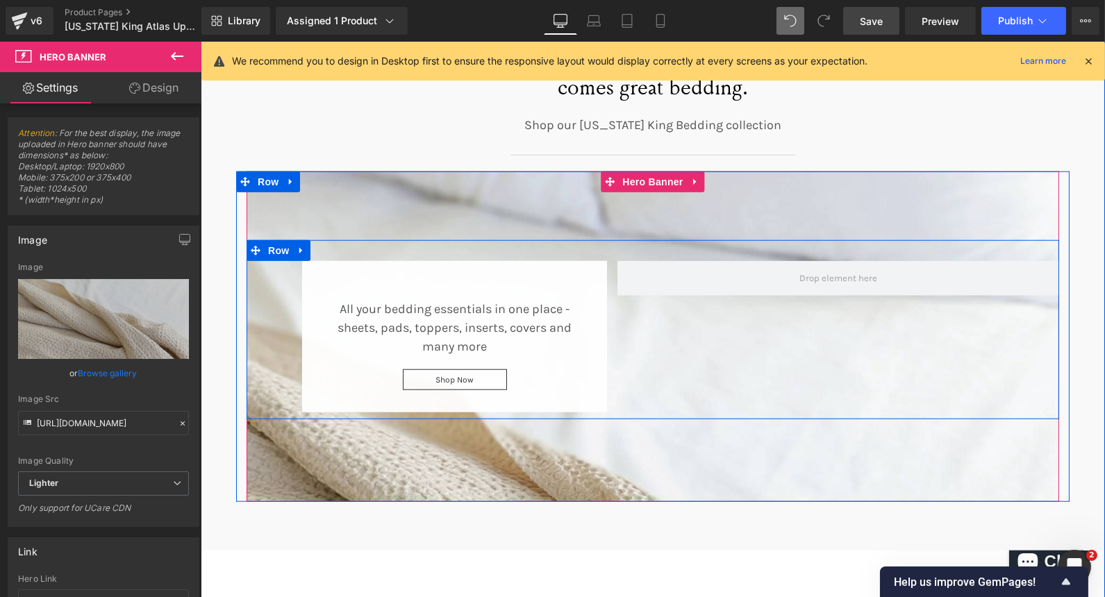
click at [253, 240] on span at bounding box center [255, 250] width 18 height 21
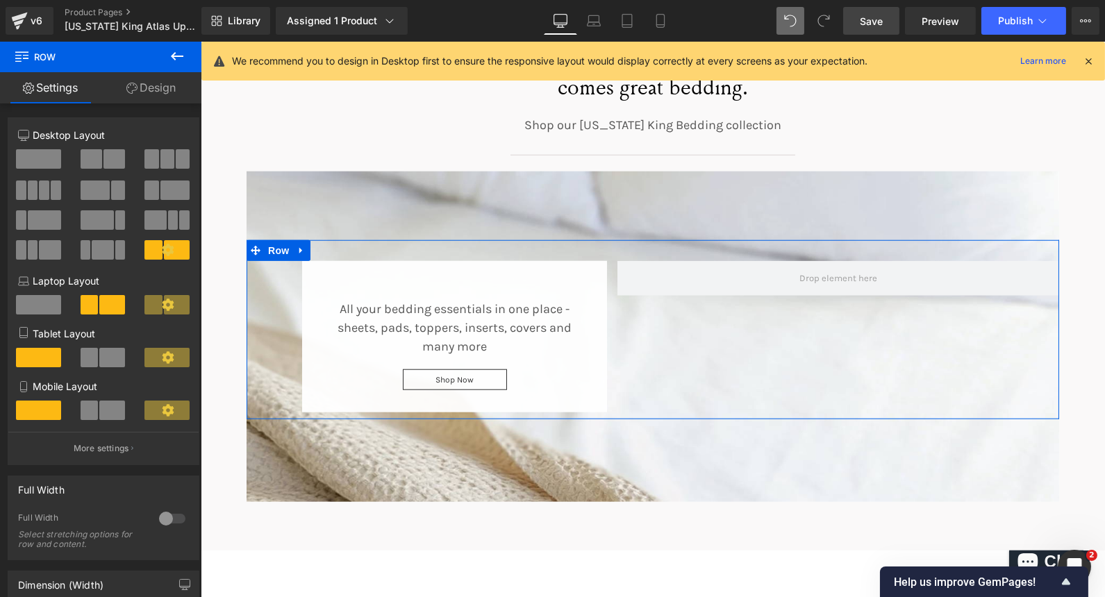
click at [47, 158] on span at bounding box center [38, 158] width 45 height 19
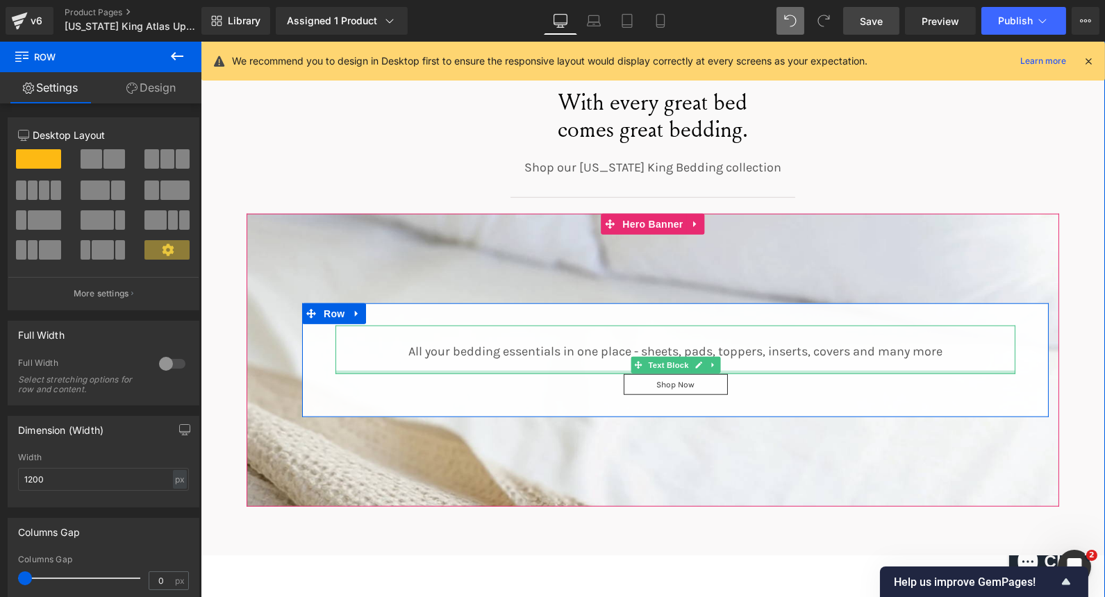
scroll to position [2611, 0]
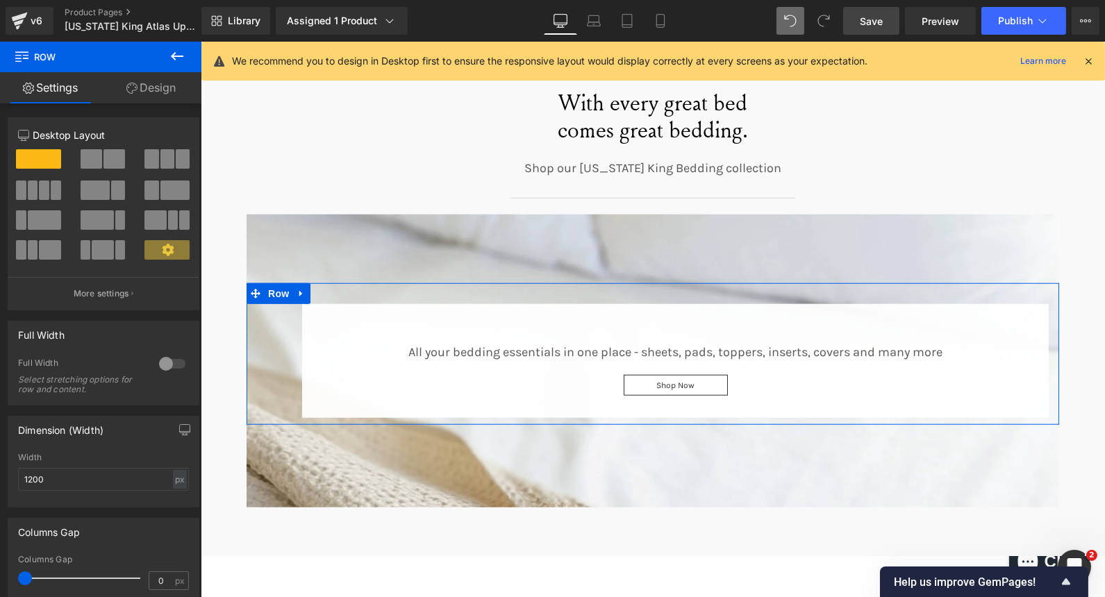
click at [174, 362] on div at bounding box center [172, 364] width 33 height 22
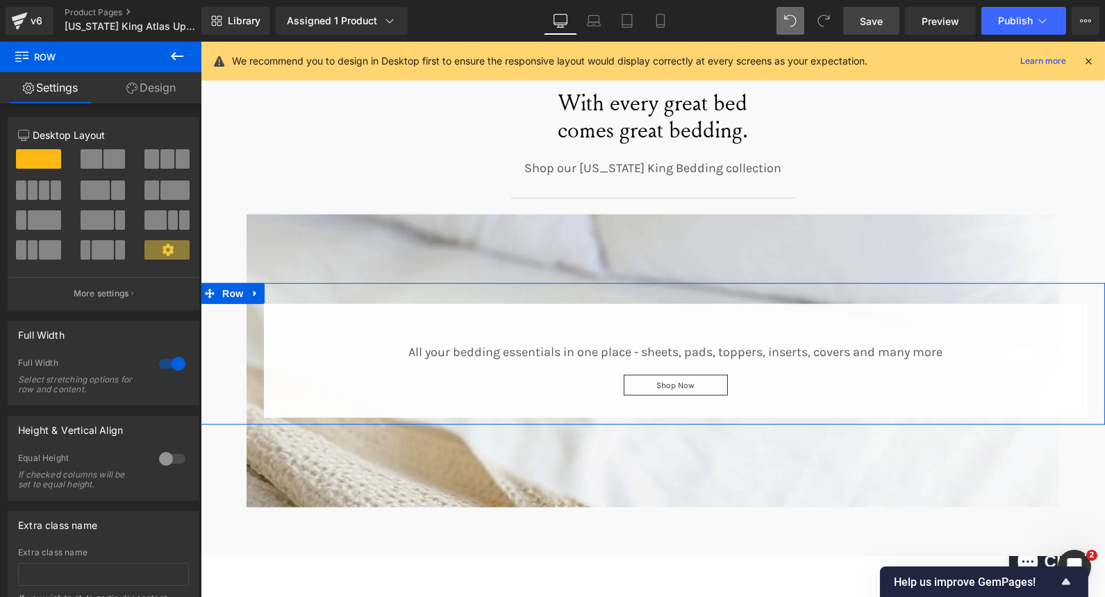
click at [157, 367] on div at bounding box center [172, 364] width 33 height 22
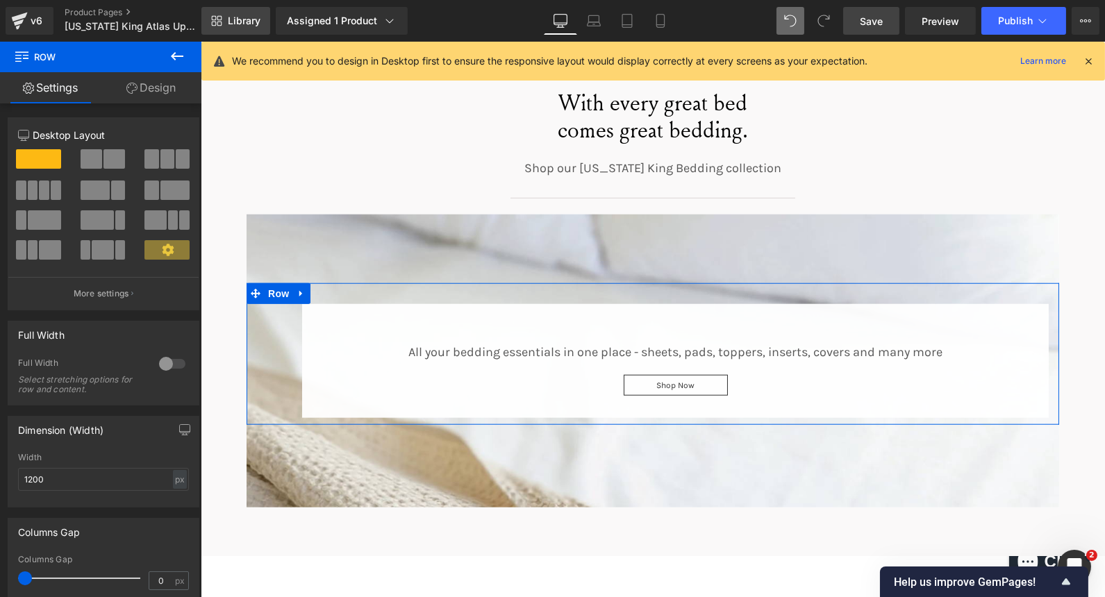
scroll to position [1, 0]
click at [158, 89] on link "Design" at bounding box center [151, 87] width 101 height 31
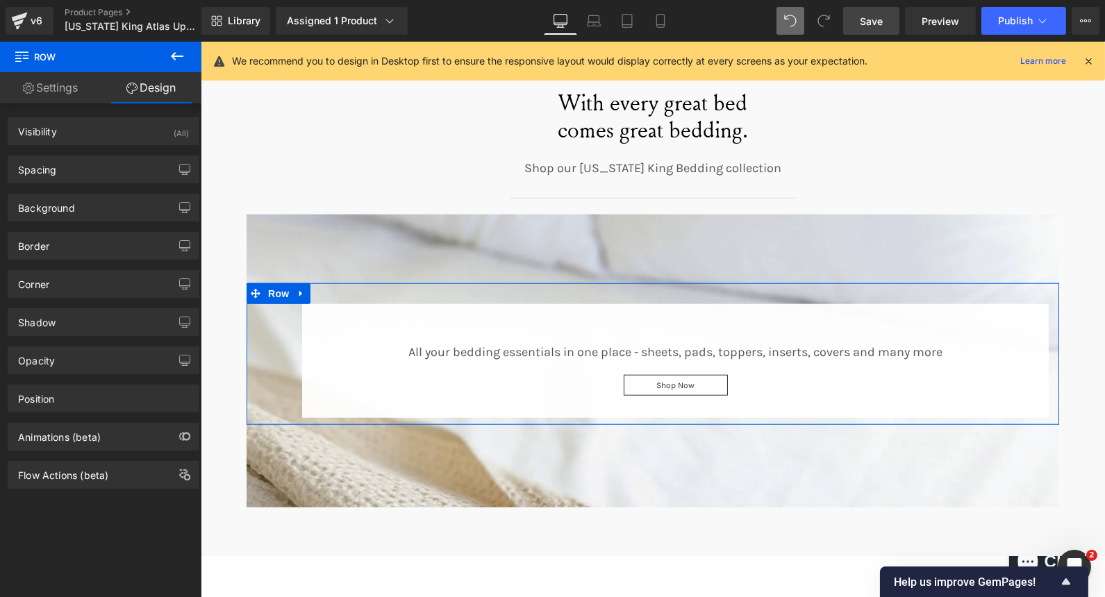
click at [87, 156] on div "Spacing Margin 0px 0 auto auto 0px 0 auto auto Padding 30px 30 0px 0 10px 10 80…" at bounding box center [104, 170] width 192 height 28
click at [82, 160] on div "Spacing" at bounding box center [103, 169] width 190 height 26
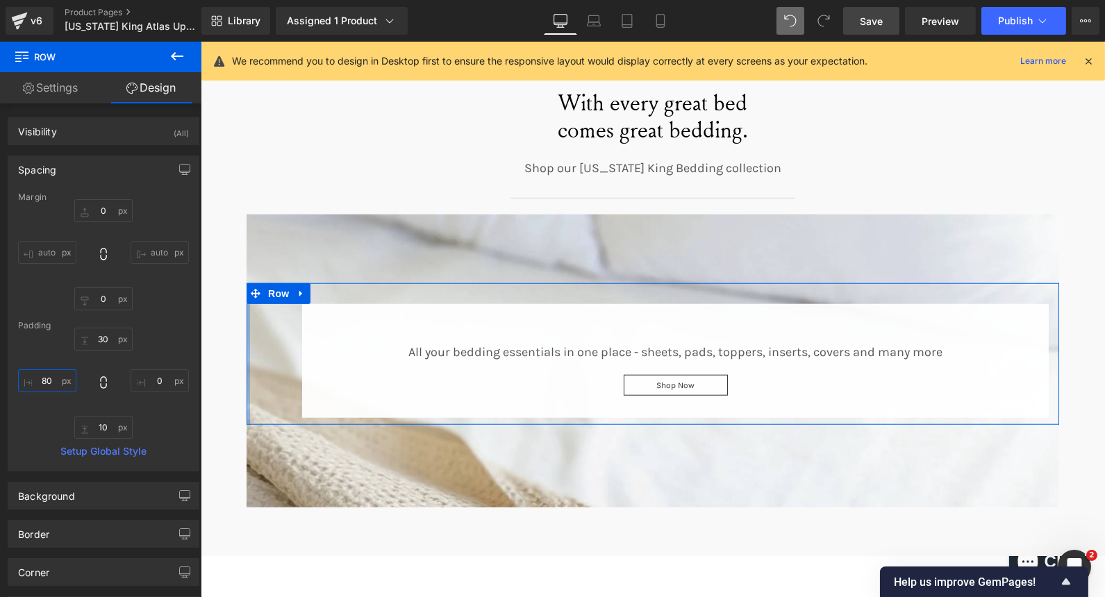
click at [50, 383] on input "80" at bounding box center [47, 380] width 58 height 23
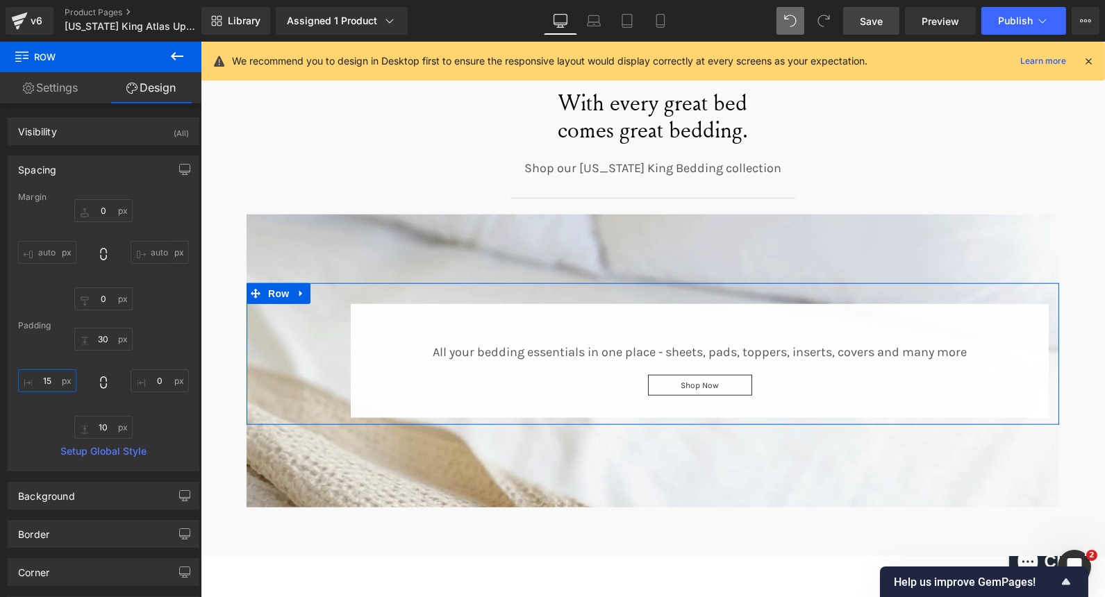
type input "1"
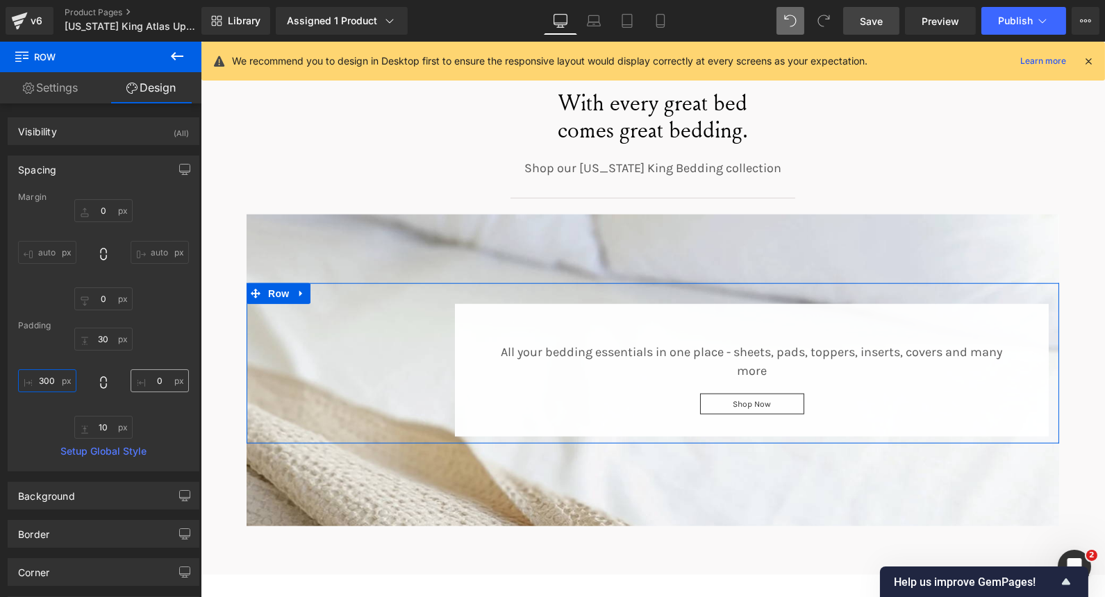
type input "300"
click at [141, 383] on input "0" at bounding box center [160, 380] width 58 height 23
type input "300"
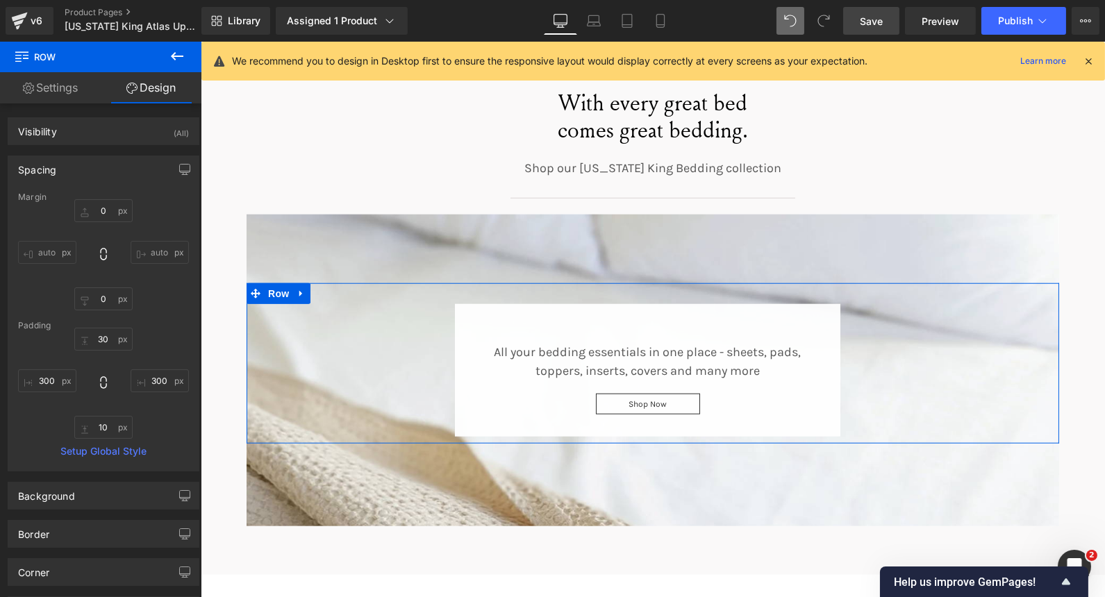
click at [55, 99] on link "Settings" at bounding box center [50, 87] width 101 height 31
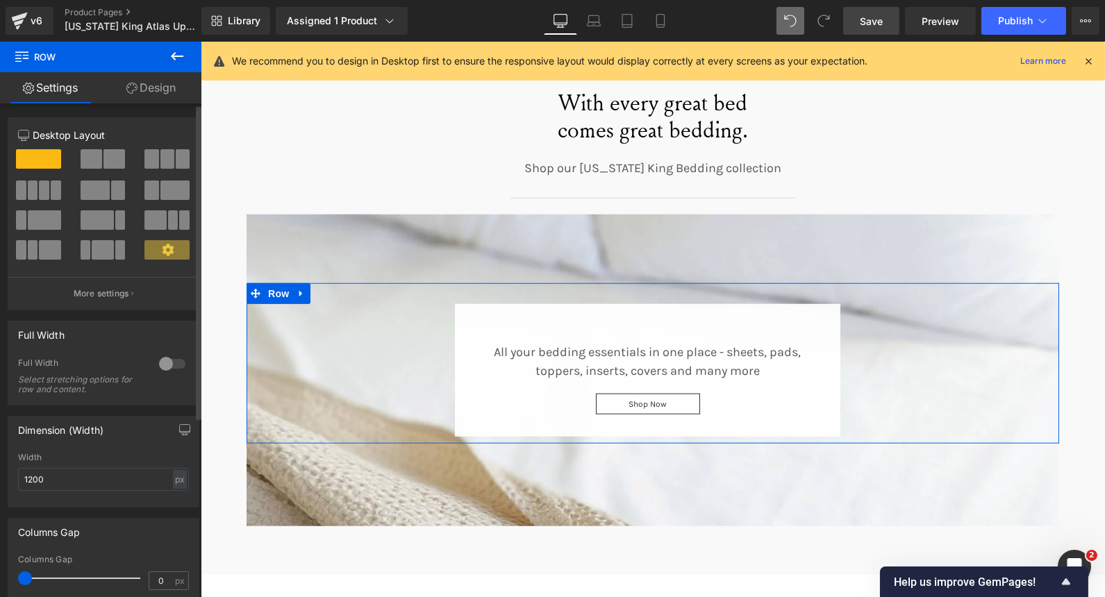
scroll to position [1, 0]
click at [105, 344] on div "Full Width" at bounding box center [103, 333] width 190 height 26
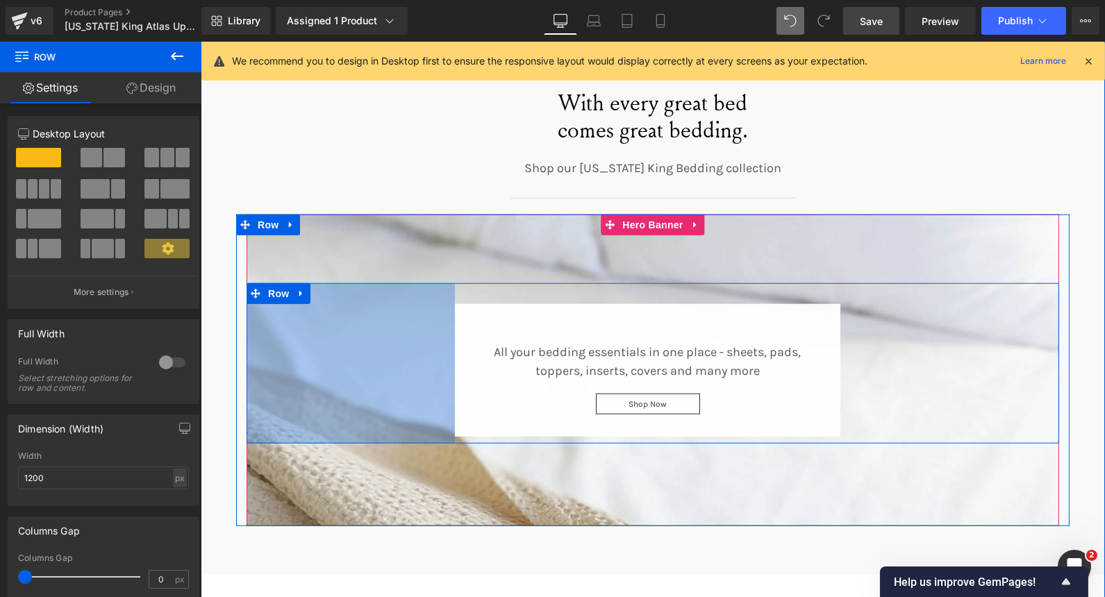
scroll to position [2434, 0]
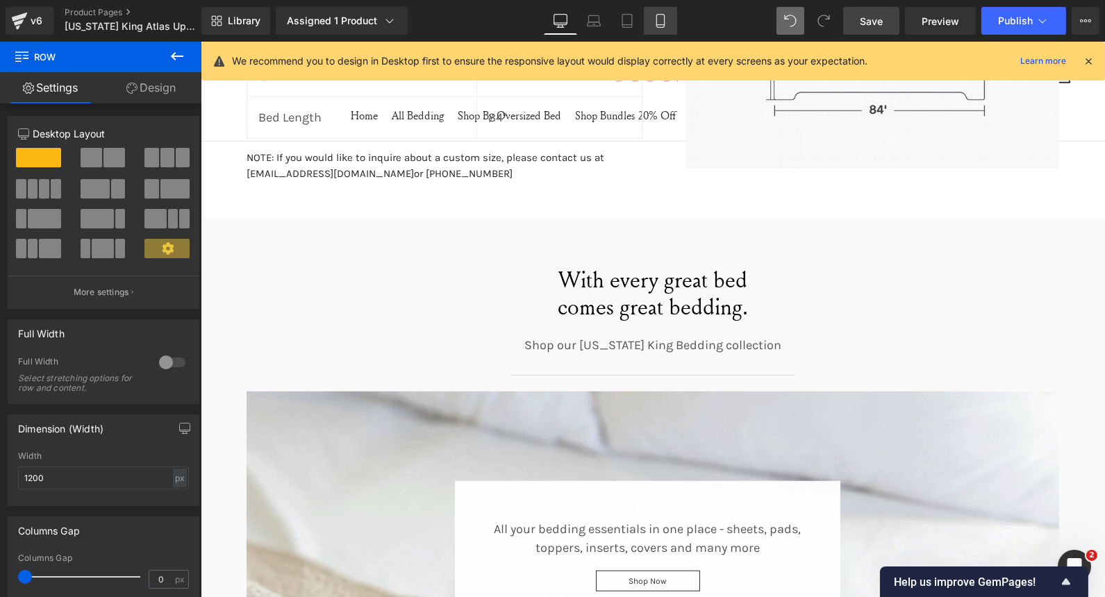
click at [658, 8] on link "Mobile" at bounding box center [660, 21] width 33 height 28
type input "100"
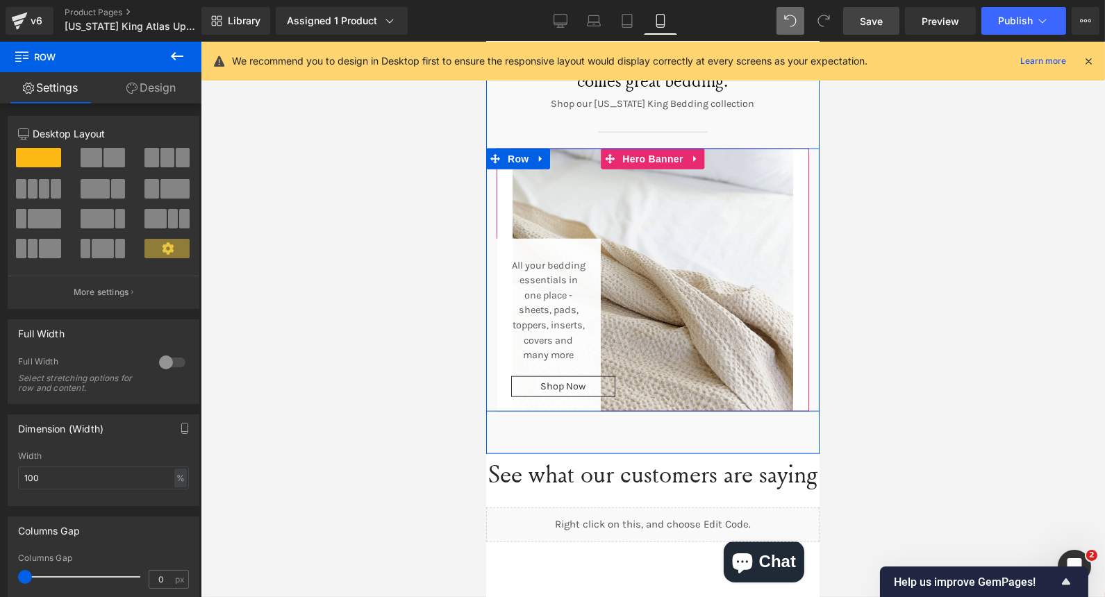
scroll to position [3098, 0]
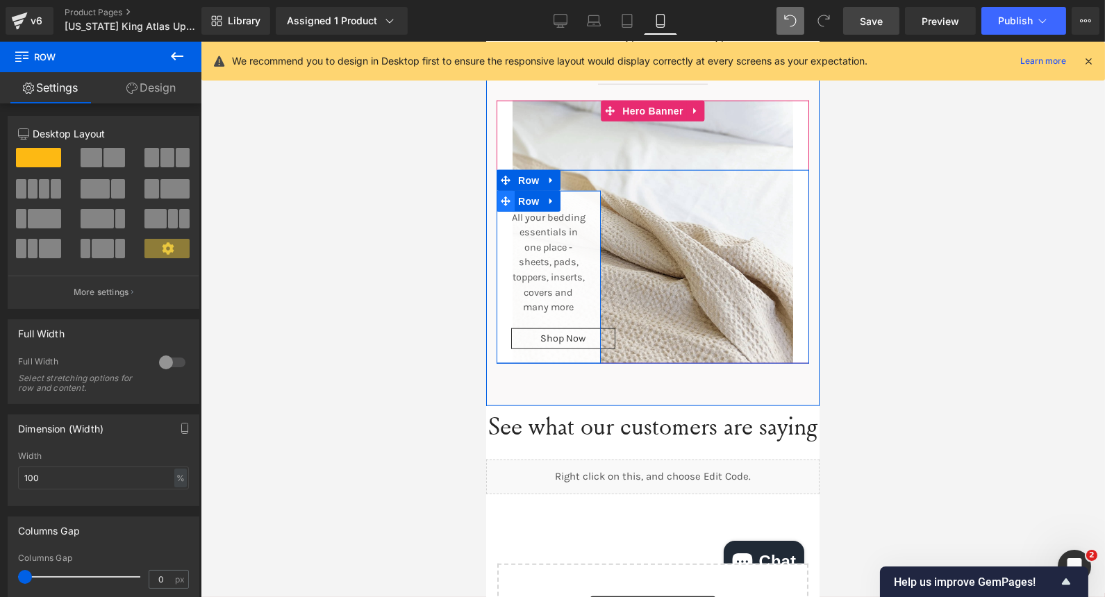
click at [500, 196] on icon at bounding box center [505, 201] width 10 height 10
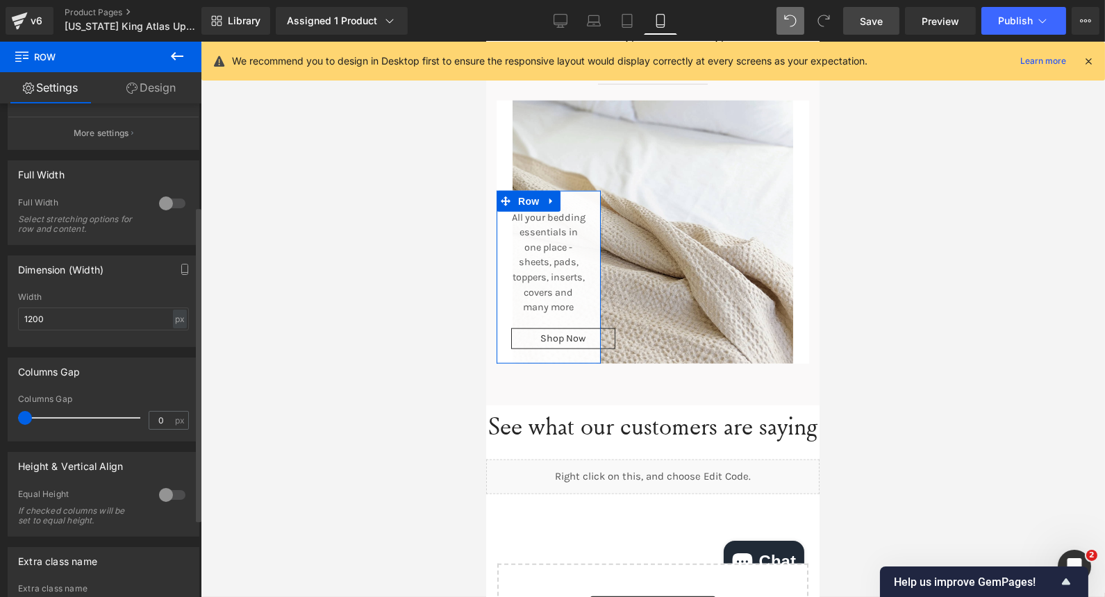
scroll to position [161, 0]
click at [181, 192] on div at bounding box center [172, 203] width 33 height 22
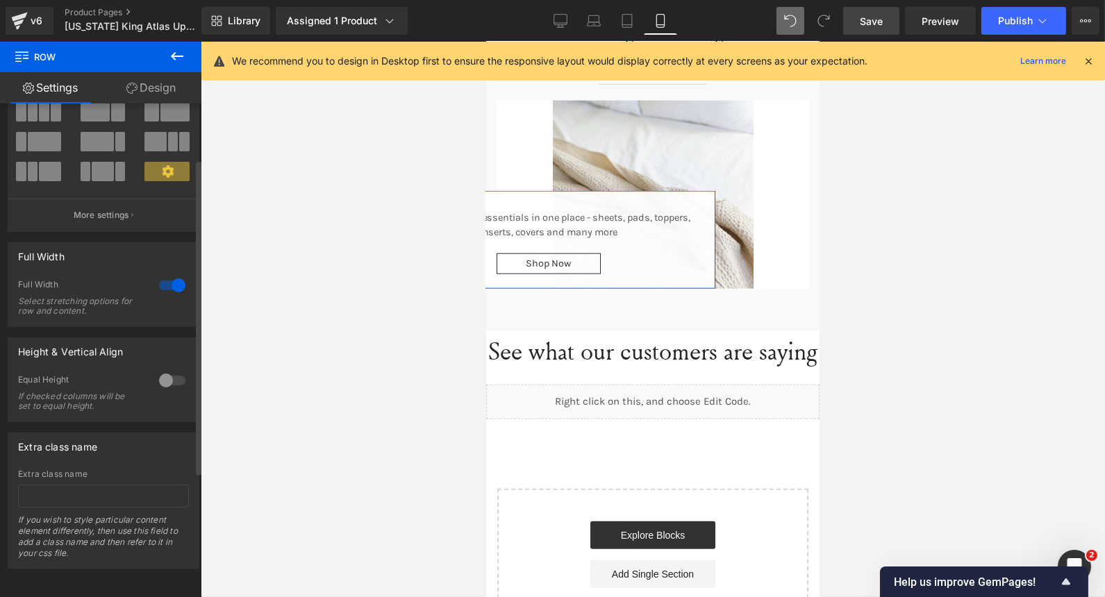
scroll to position [87, 0]
click at [160, 279] on div at bounding box center [172, 285] width 33 height 22
type input "100"
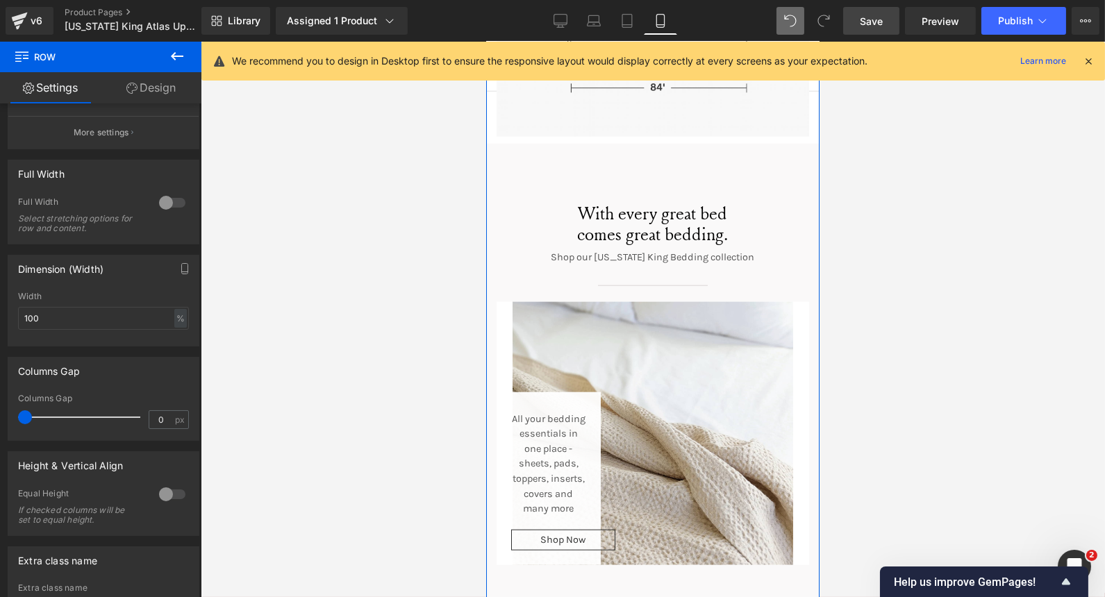
scroll to position [2899, 0]
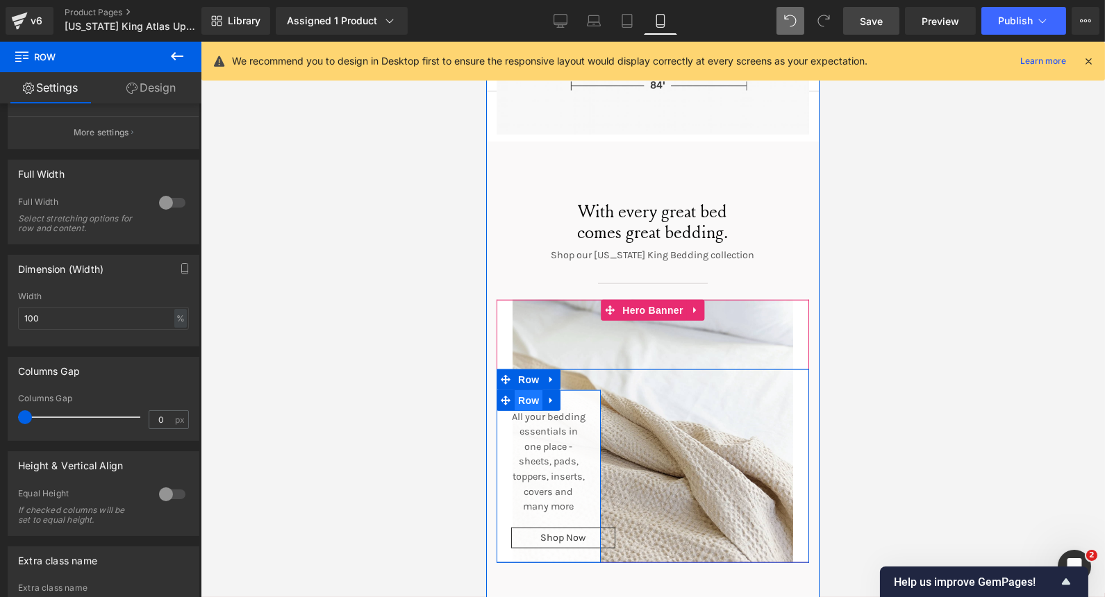
click at [516, 390] on span "Row" at bounding box center [528, 400] width 28 height 21
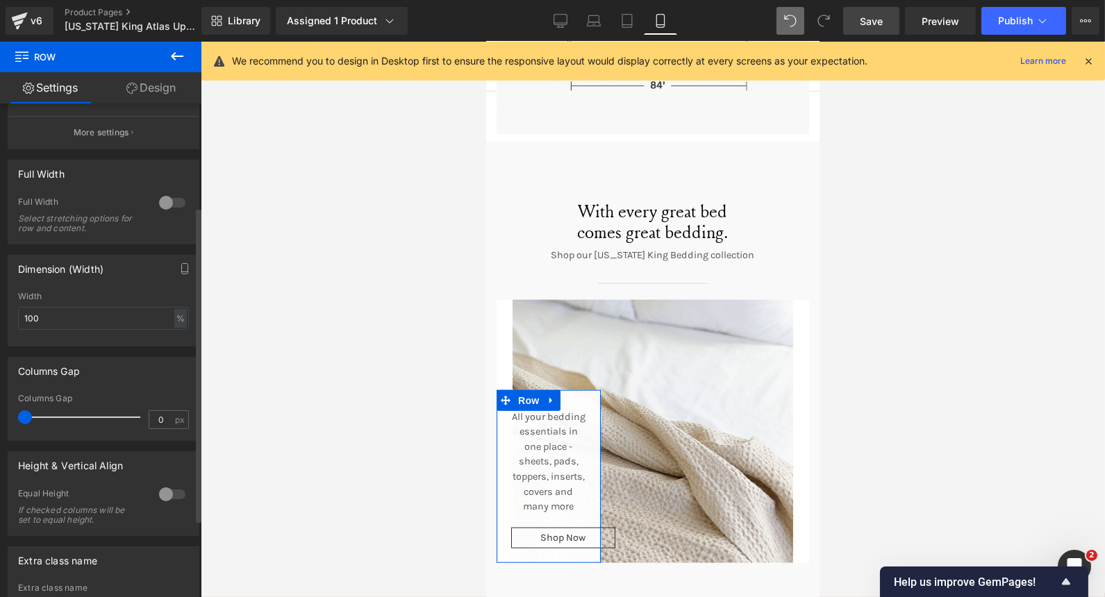
click at [173, 197] on div at bounding box center [172, 203] width 33 height 22
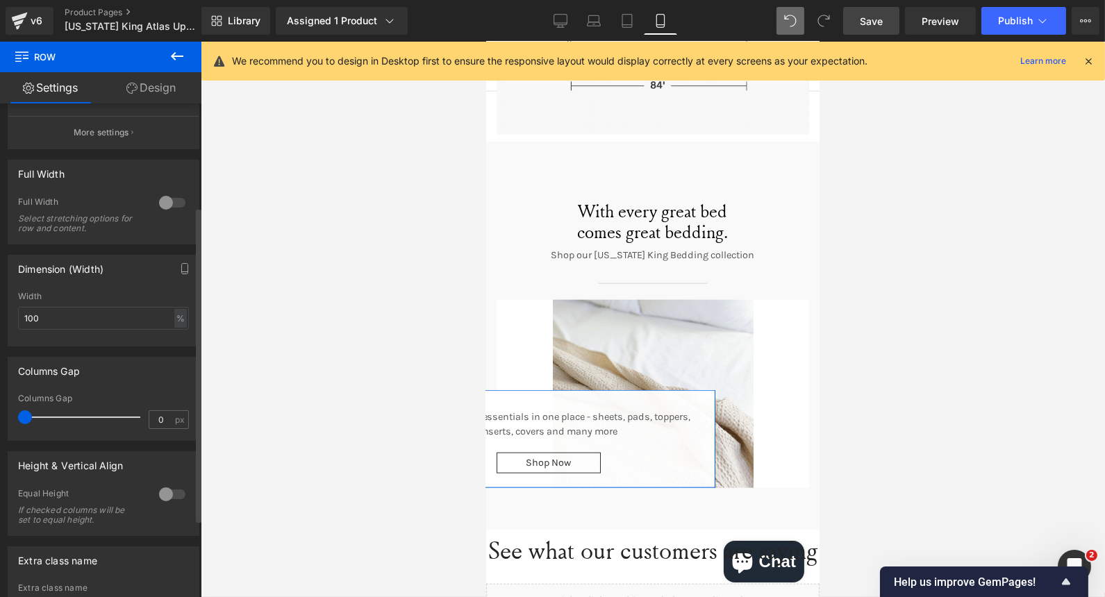
scroll to position [87, 0]
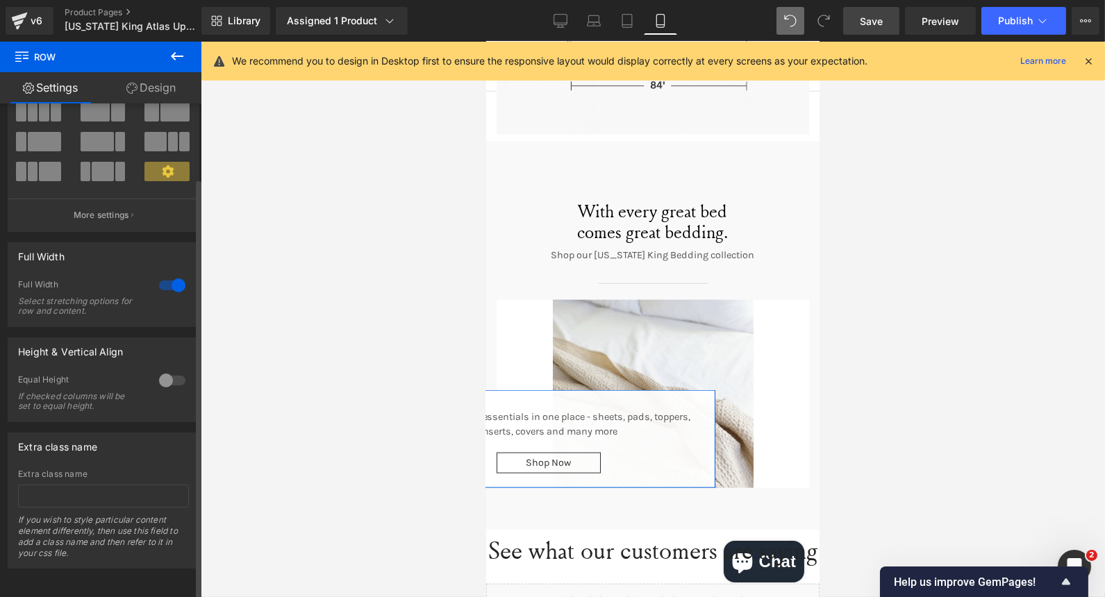
click at [158, 274] on div at bounding box center [172, 285] width 33 height 22
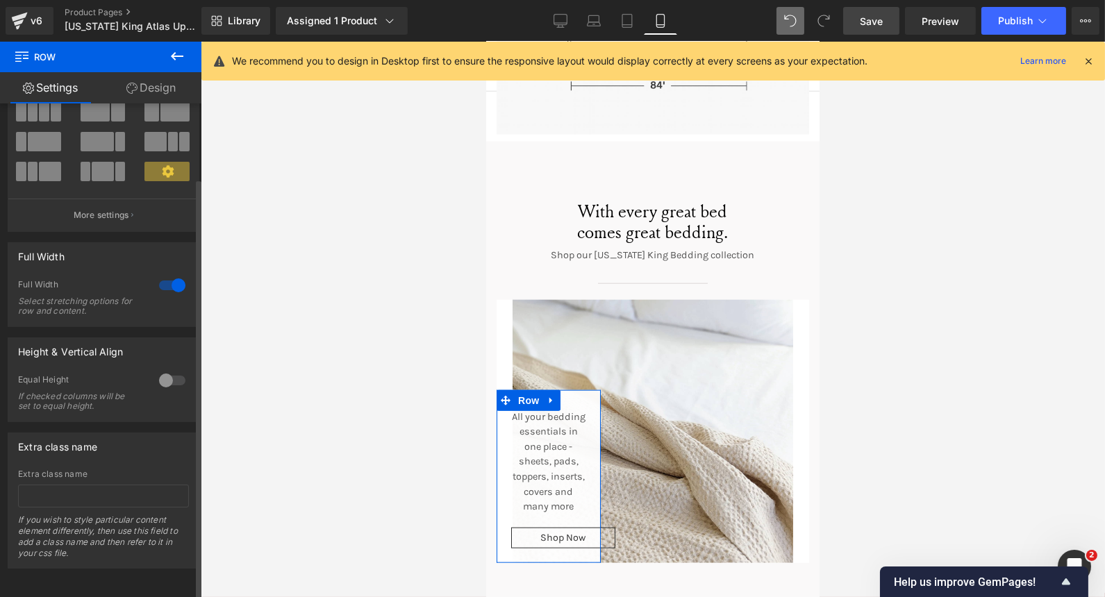
scroll to position [161, 0]
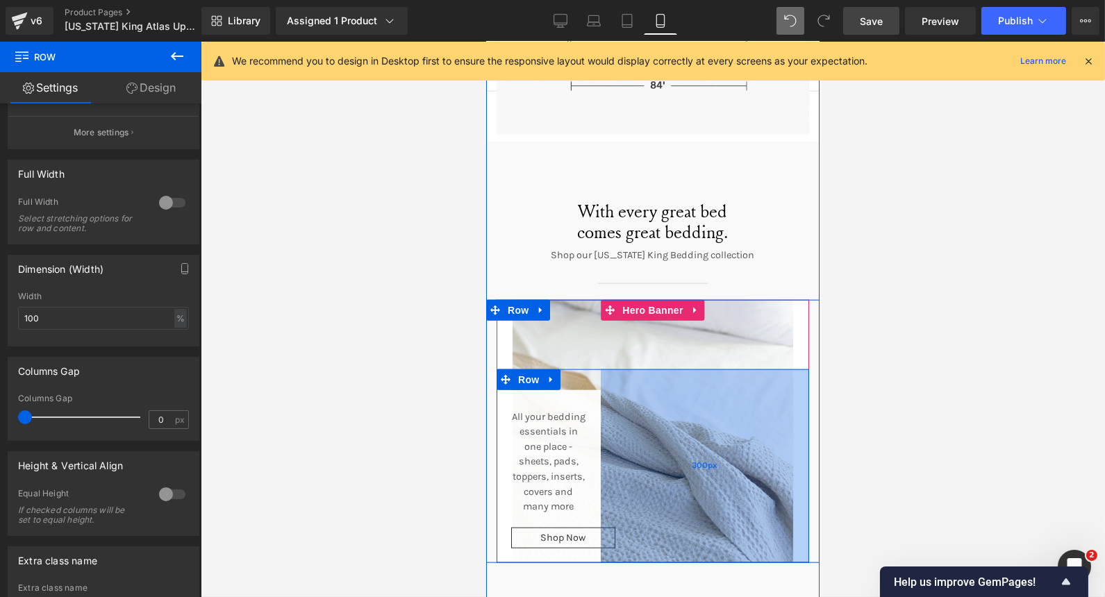
click at [680, 453] on div "300px" at bounding box center [704, 466] width 208 height 194
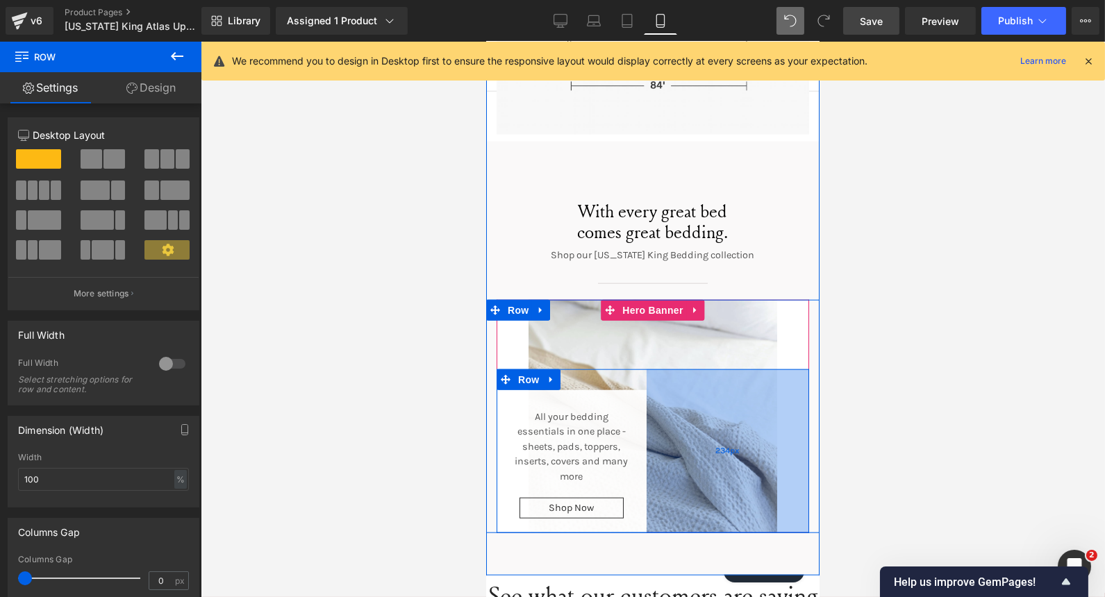
drag, startPoint x: 680, startPoint y: 453, endPoint x: 726, endPoint y: 409, distance: 63.4
click at [726, 409] on div "234px" at bounding box center [727, 451] width 162 height 164
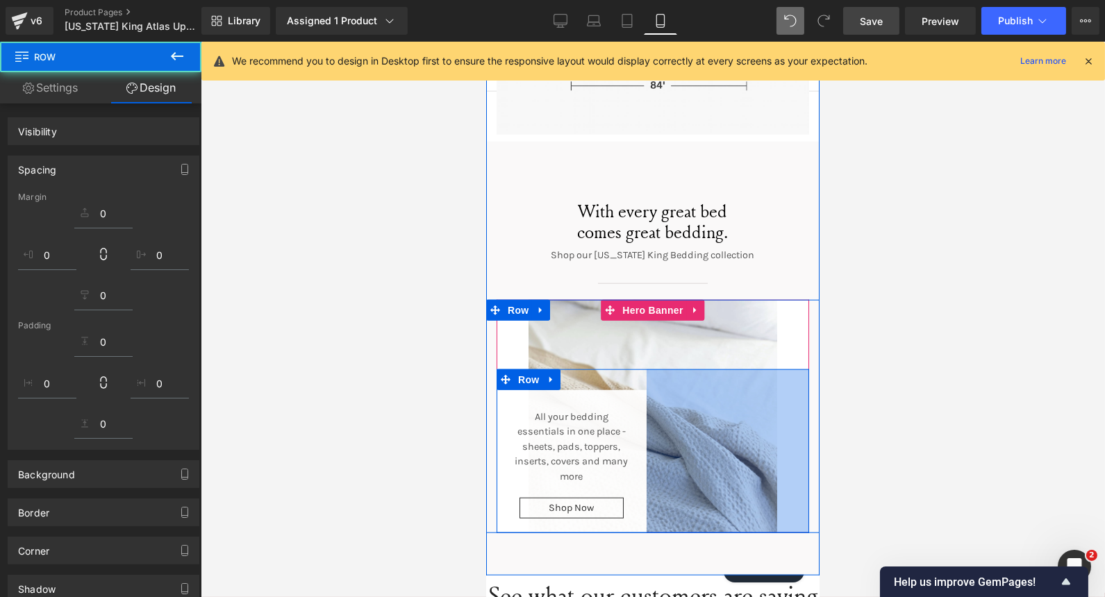
click at [939, 282] on div at bounding box center [653, 319] width 904 height 555
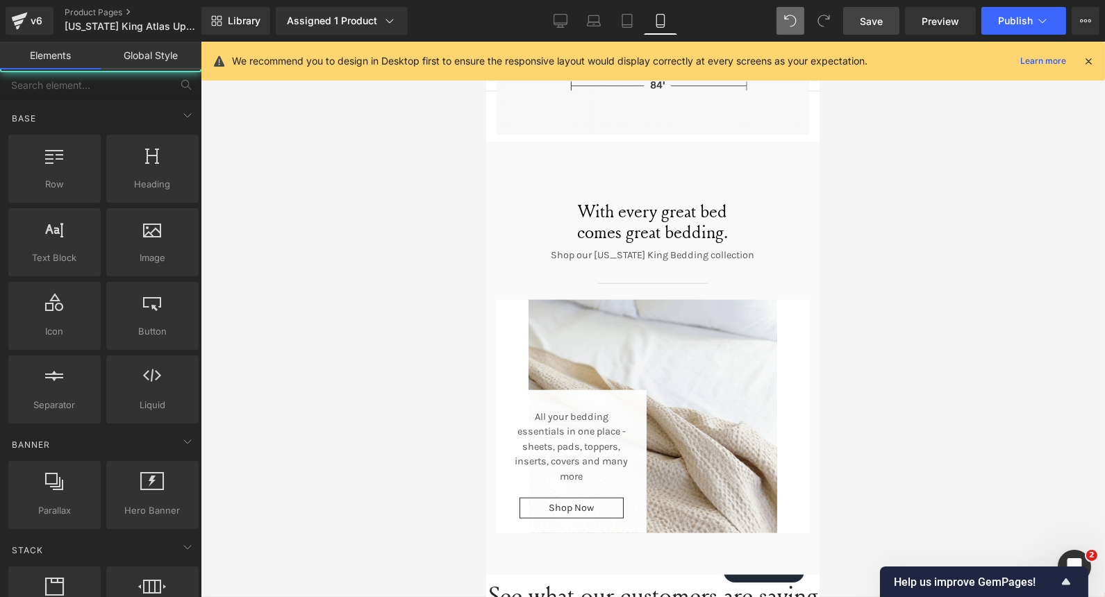
click at [939, 282] on div at bounding box center [653, 319] width 904 height 555
click at [623, 24] on icon at bounding box center [627, 21] width 14 height 14
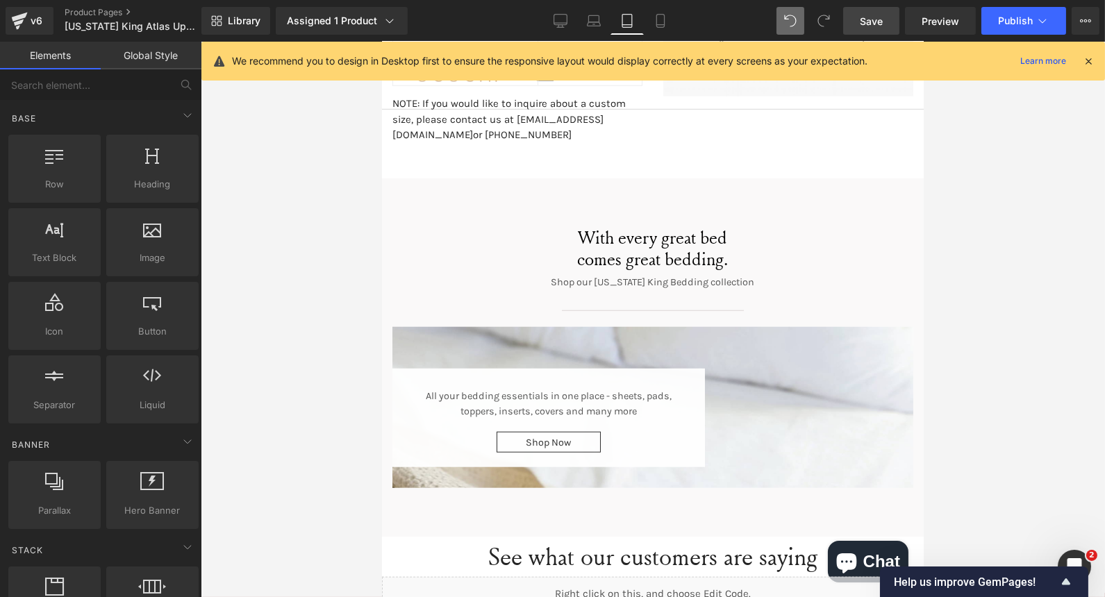
scroll to position [2561, 0]
click at [598, 16] on icon at bounding box center [594, 21] width 14 height 14
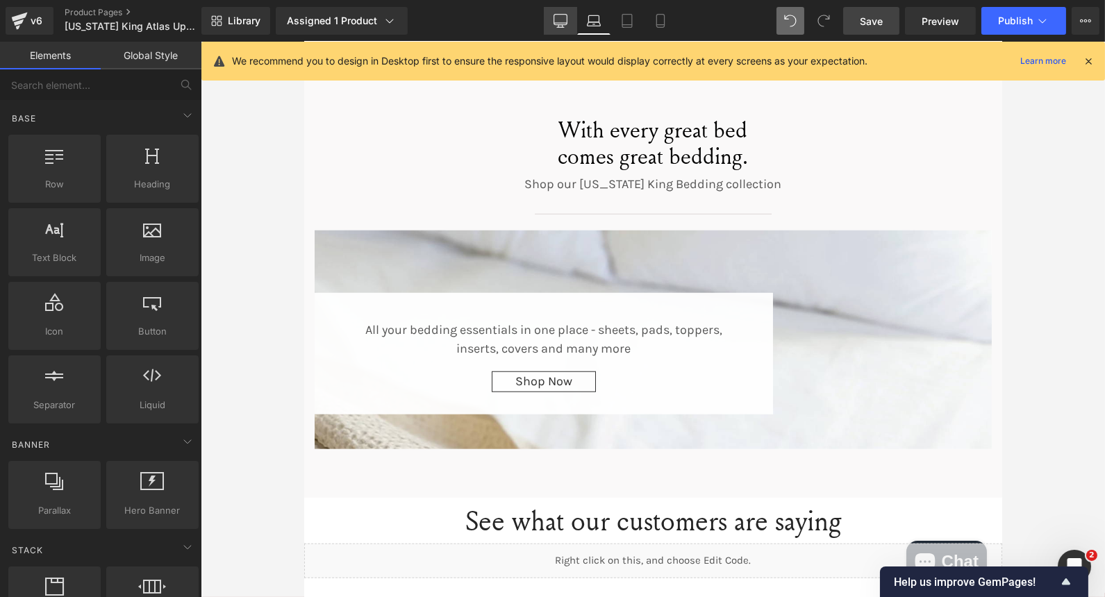
click at [556, 19] on icon at bounding box center [560, 21] width 14 height 14
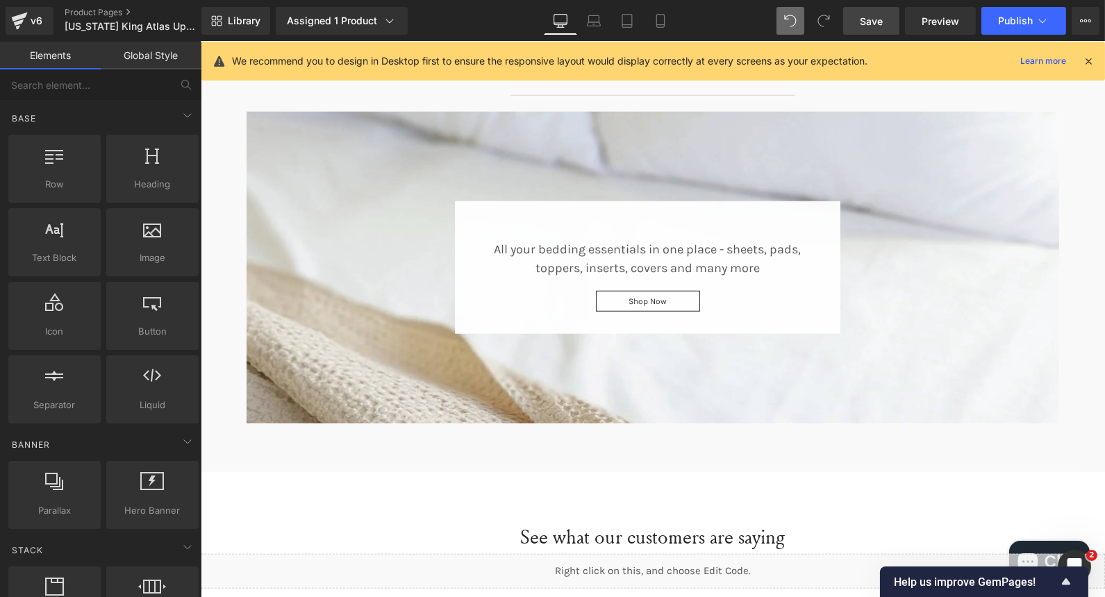
scroll to position [2735, 0]
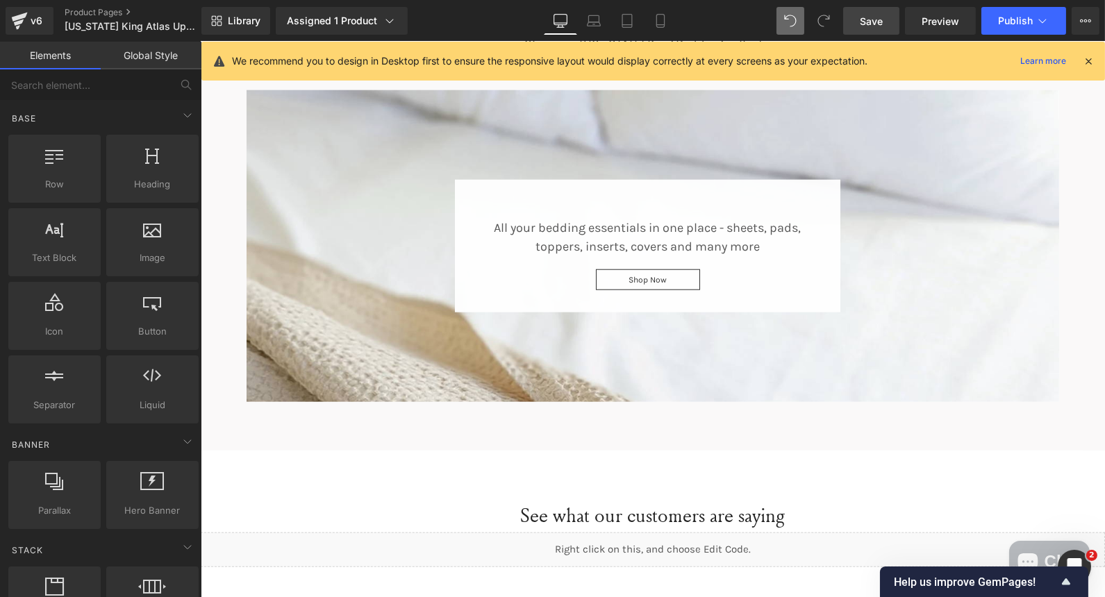
click at [356, 194] on div "All your bedding essentials in one place - sheets, pads, toppers, inserts, cove…" at bounding box center [652, 239] width 812 height 160
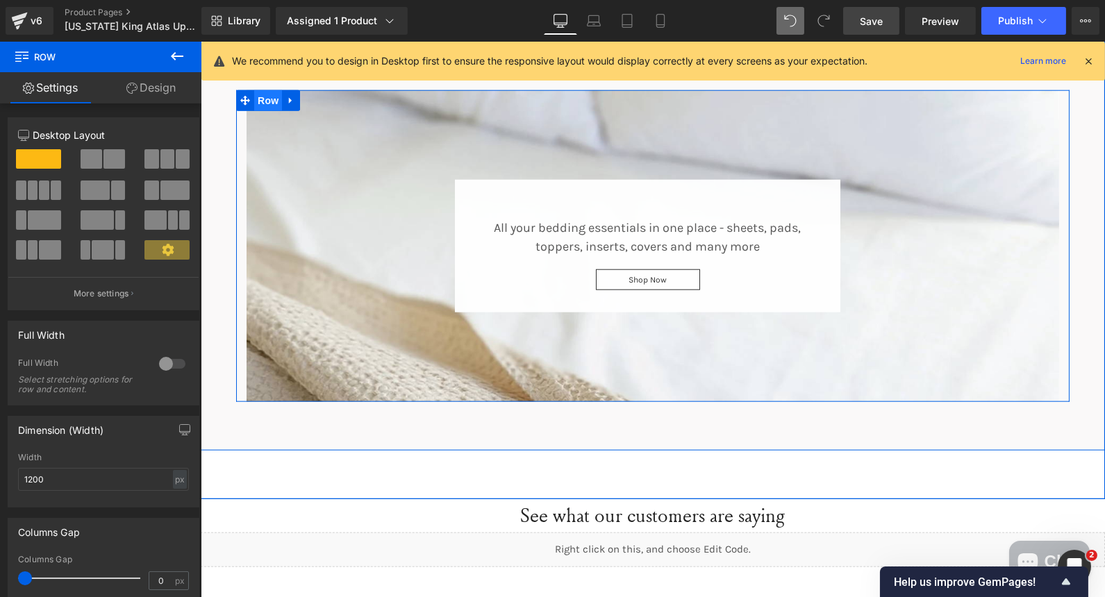
click at [258, 92] on span "Row" at bounding box center [267, 100] width 28 height 21
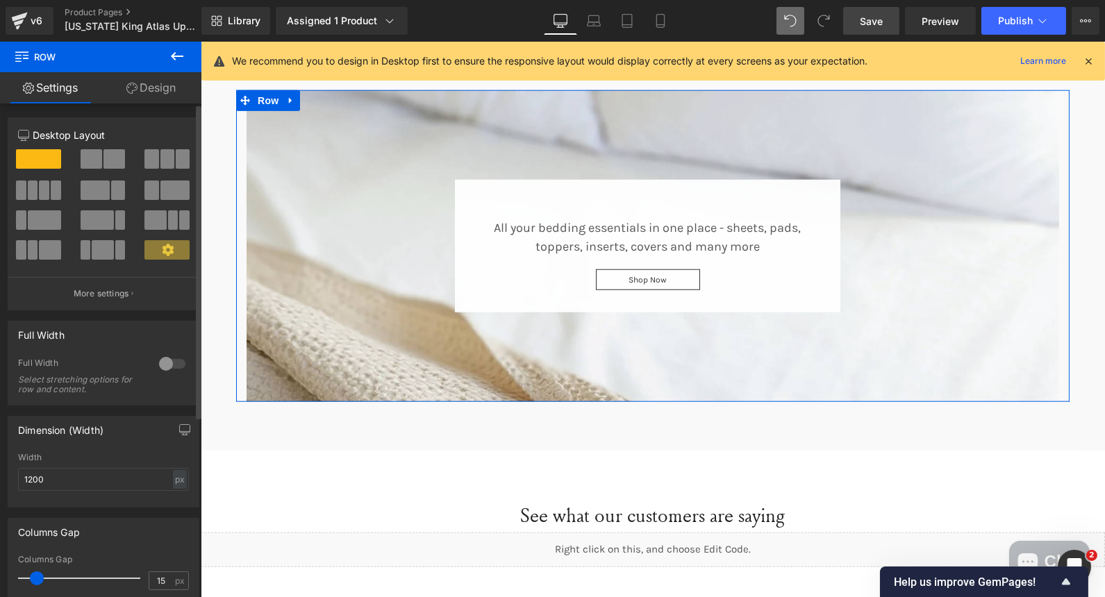
click at [169, 106] on div "12 12 12 Column Size Customizer 12 Desktop Layout Laptop Layout Tablet Layout M…" at bounding box center [104, 473] width 208 height 740
click at [156, 92] on link "Design" at bounding box center [151, 87] width 101 height 31
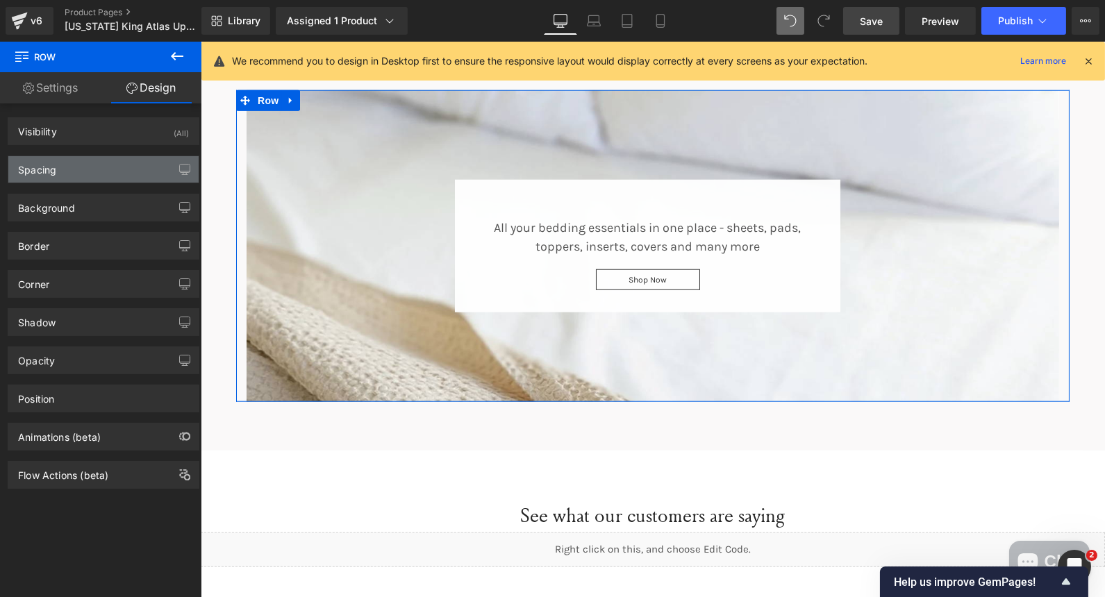
click at [110, 163] on div "Spacing" at bounding box center [103, 169] width 190 height 26
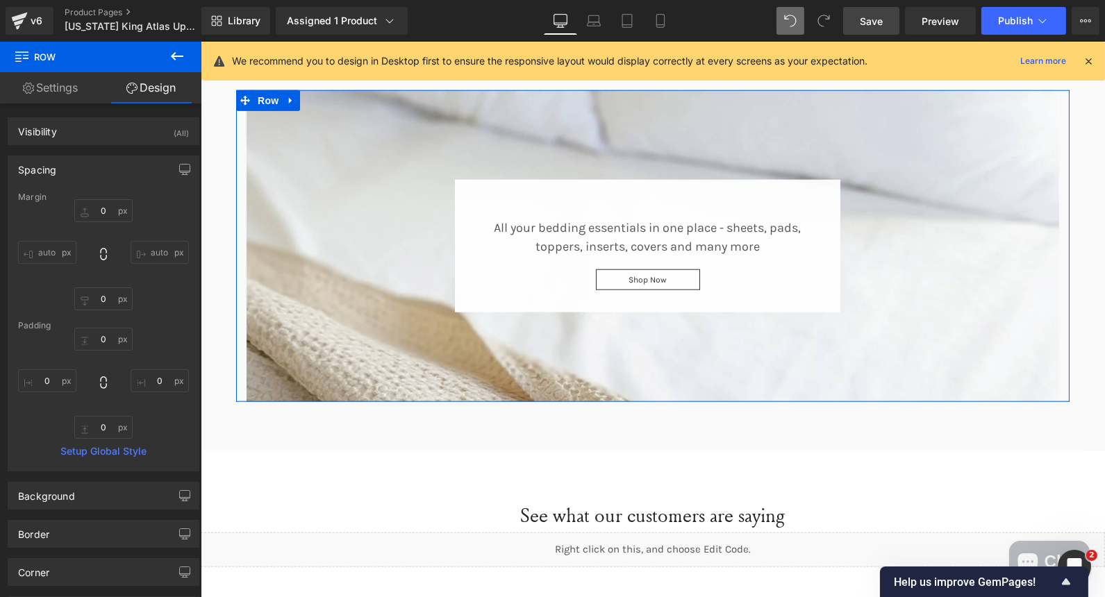
click at [71, 92] on link "Settings" at bounding box center [50, 87] width 101 height 31
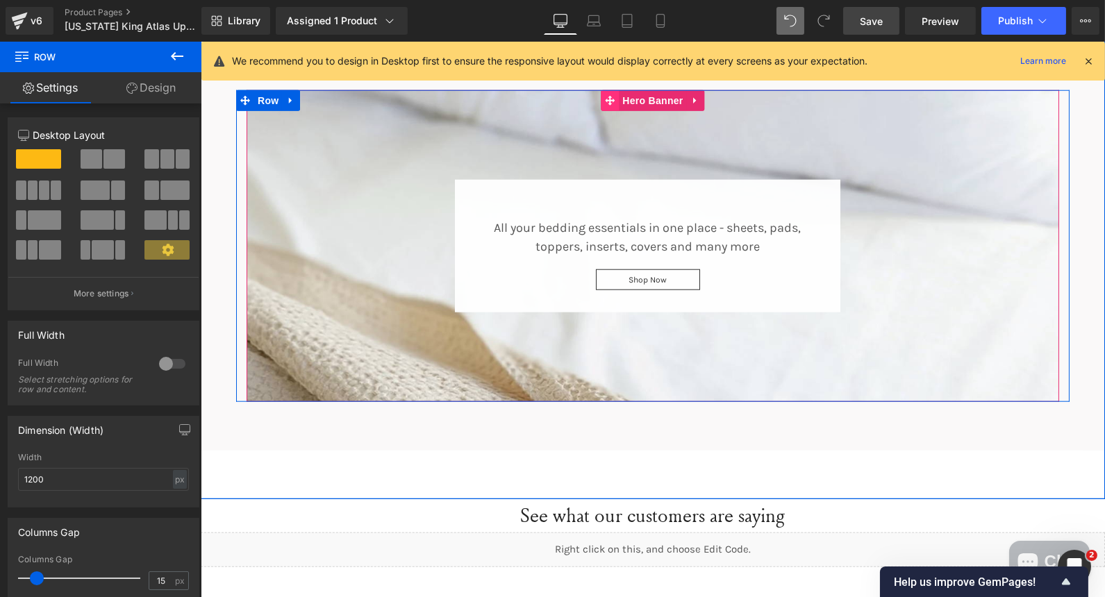
click at [606, 99] on icon at bounding box center [609, 101] width 10 height 10
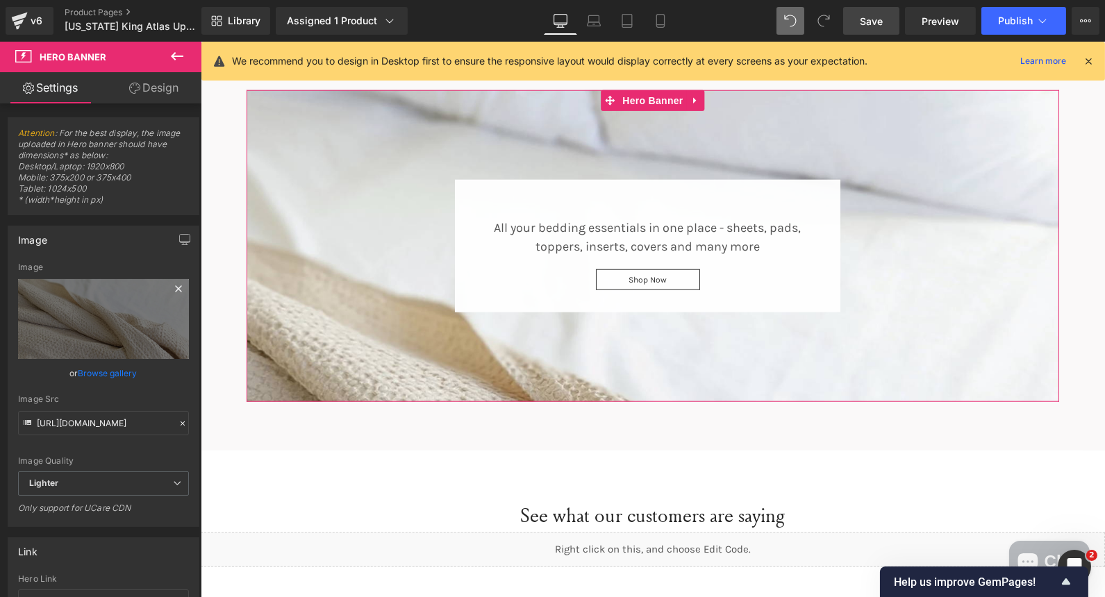
click at [174, 294] on icon at bounding box center [178, 289] width 17 height 17
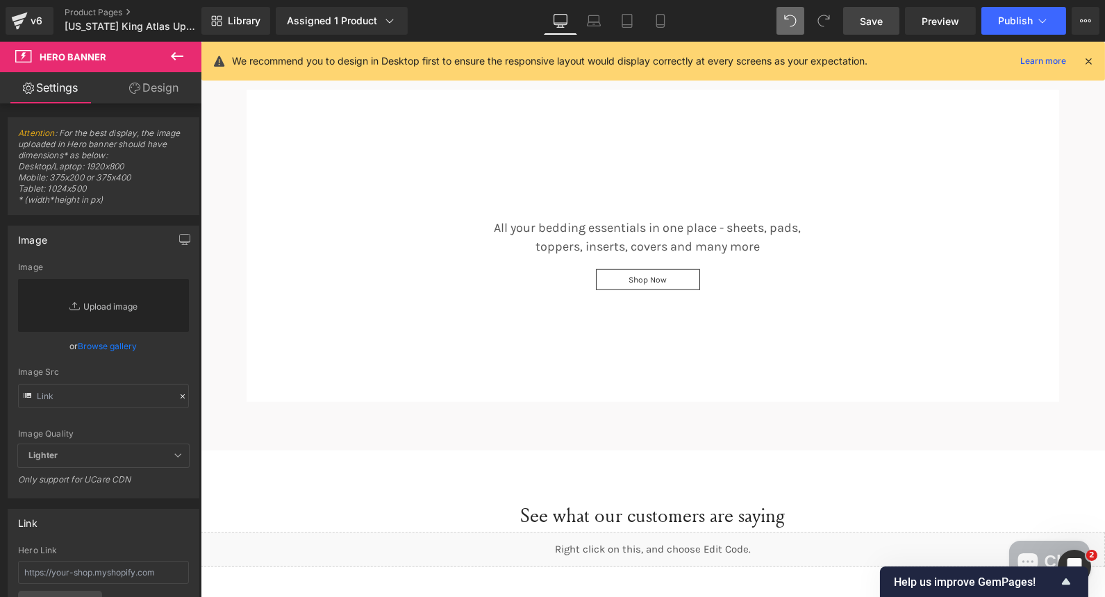
click at [121, 308] on link "Replace Image" at bounding box center [103, 305] width 171 height 53
type input "C:\fakepath\Screenshot 2025-09-29 133333.png"
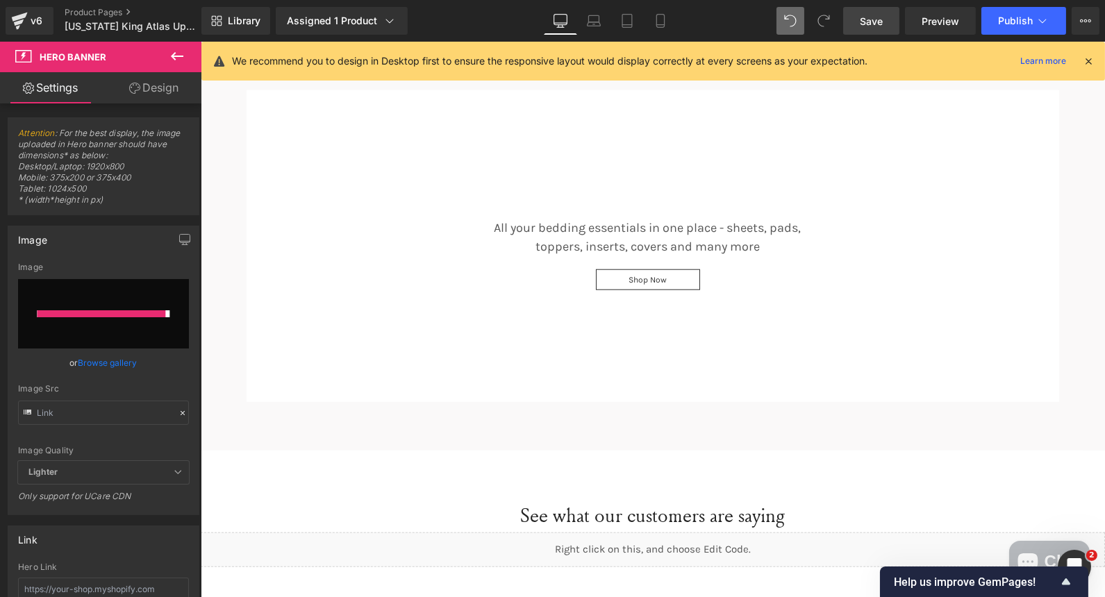
type input "https://ucarecdn.com/4fe283da-8e68-4369-94ae-4e2c58471e29/-/format/auto/-/previ…"
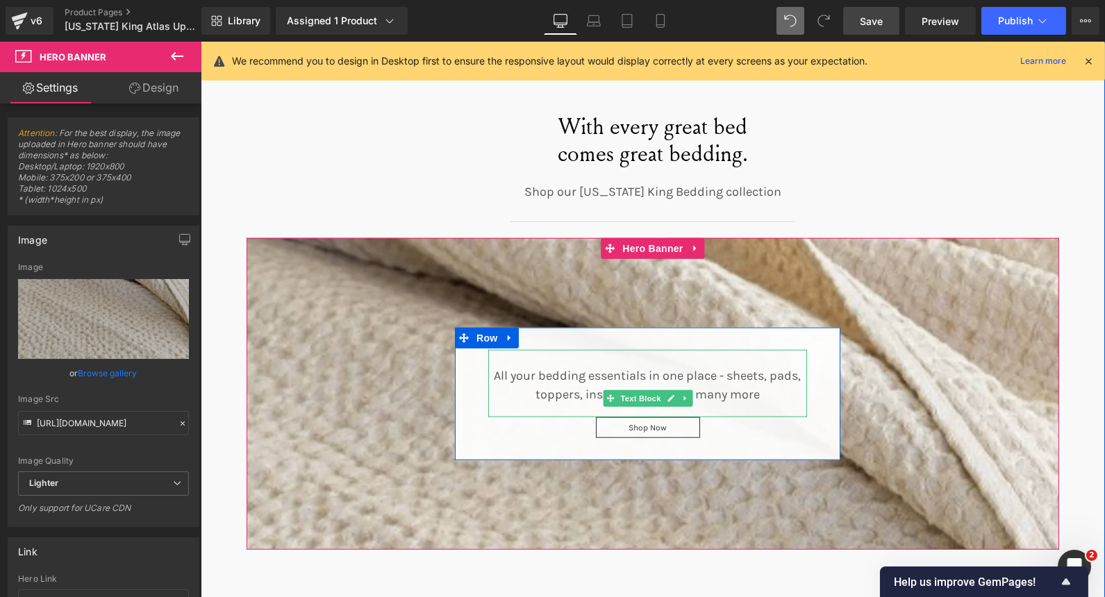
scroll to position [2791, 0]
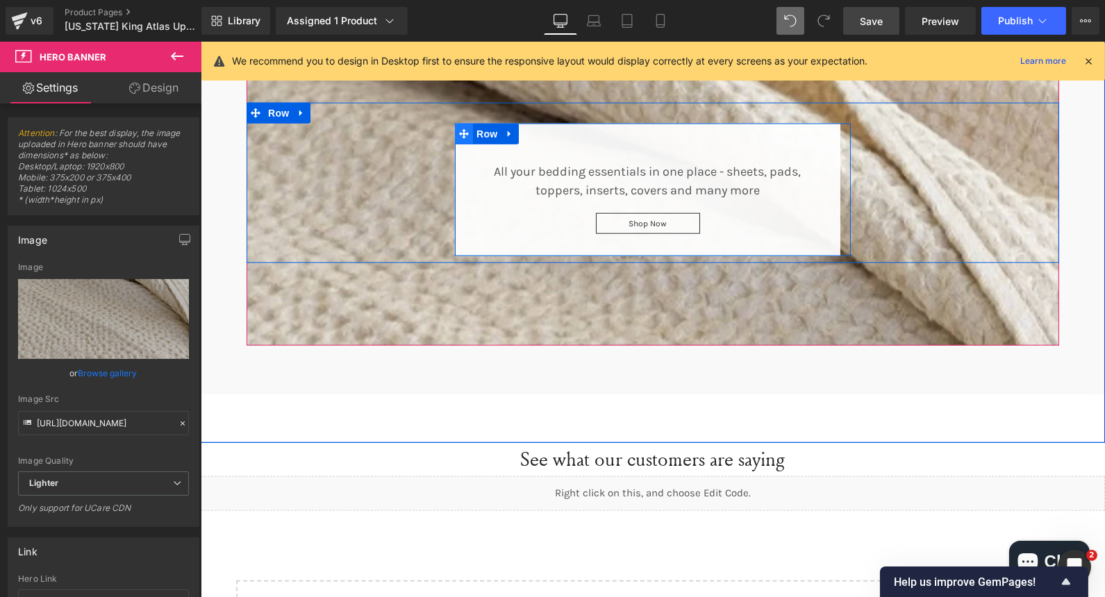
click at [461, 133] on icon at bounding box center [463, 134] width 10 height 10
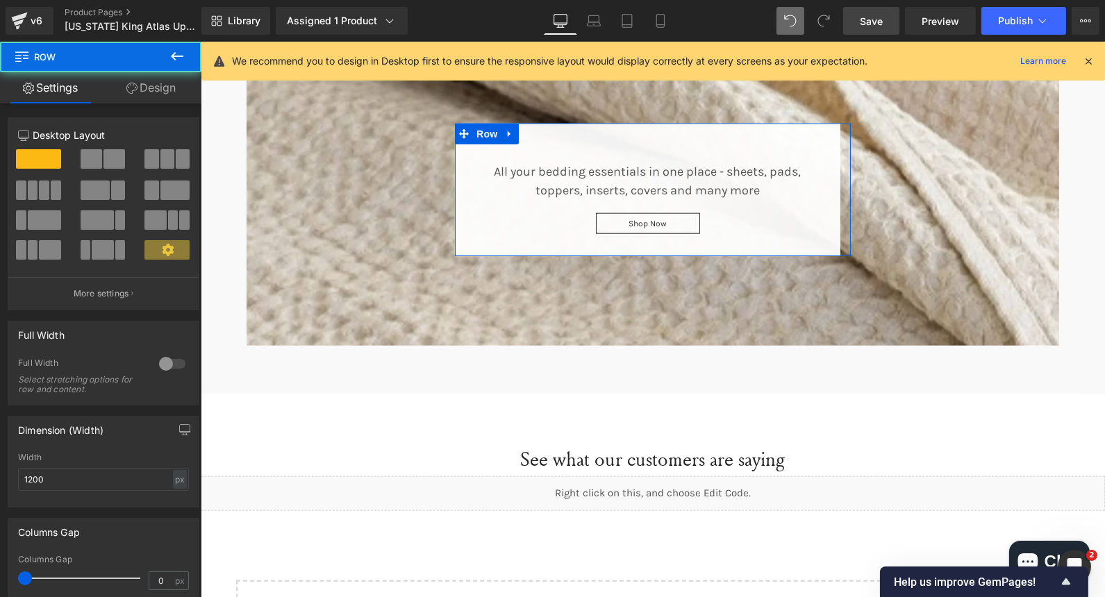
click at [162, 85] on link "Design" at bounding box center [151, 87] width 101 height 31
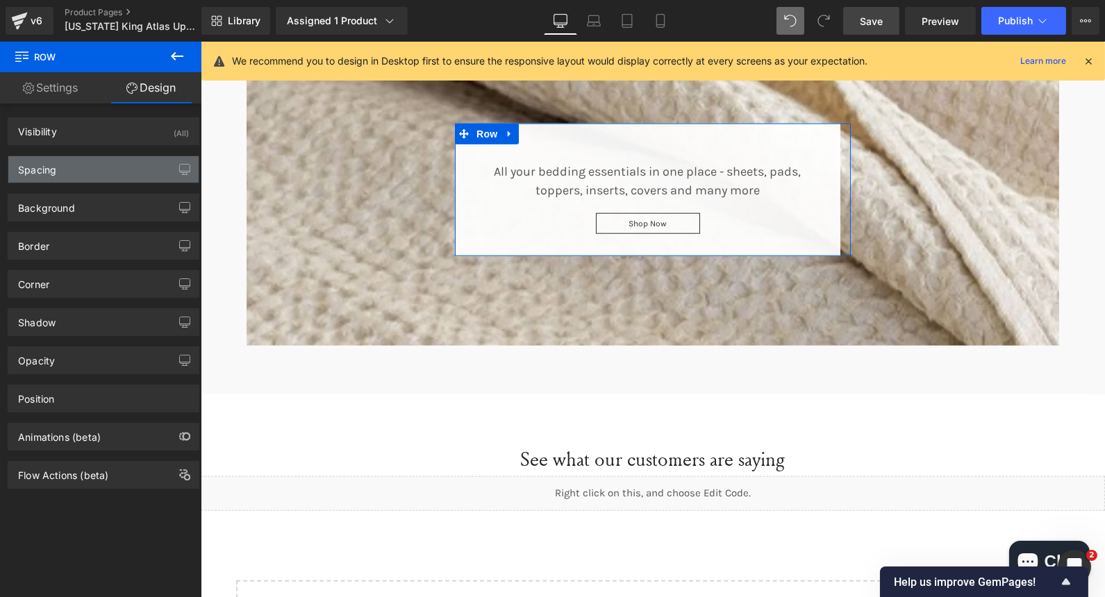
click at [62, 171] on div "Spacing" at bounding box center [103, 169] width 190 height 26
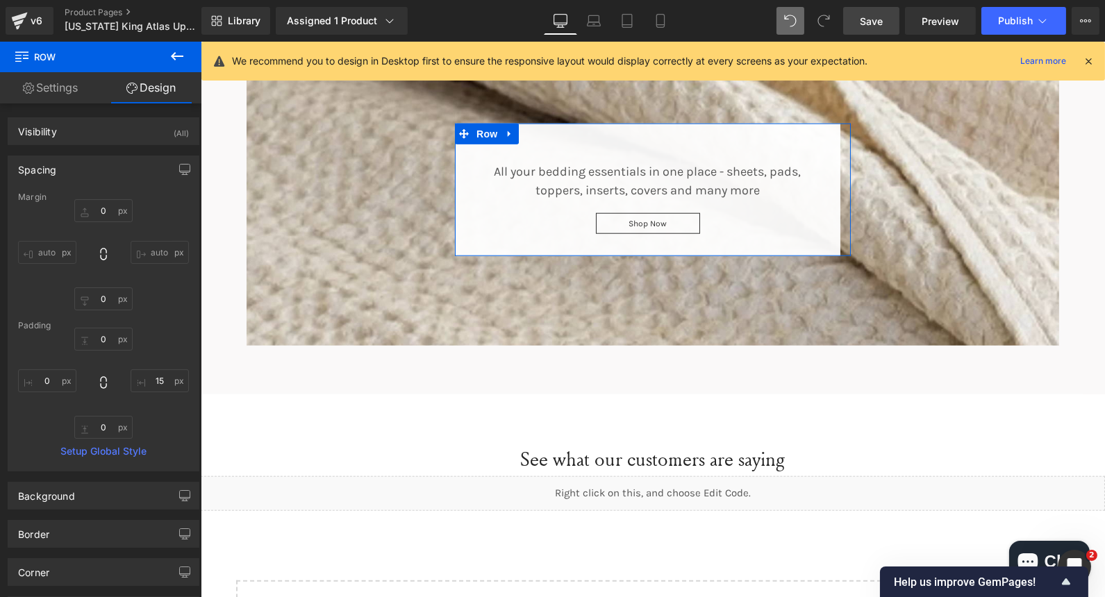
type input "0"
type input "15"
type input "0"
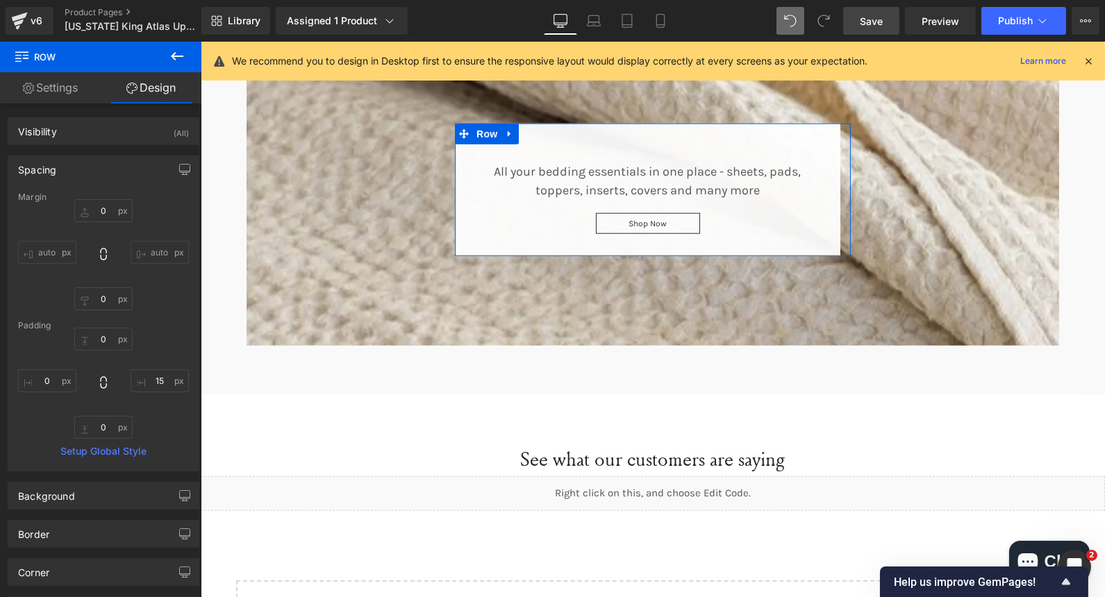
type input "0"
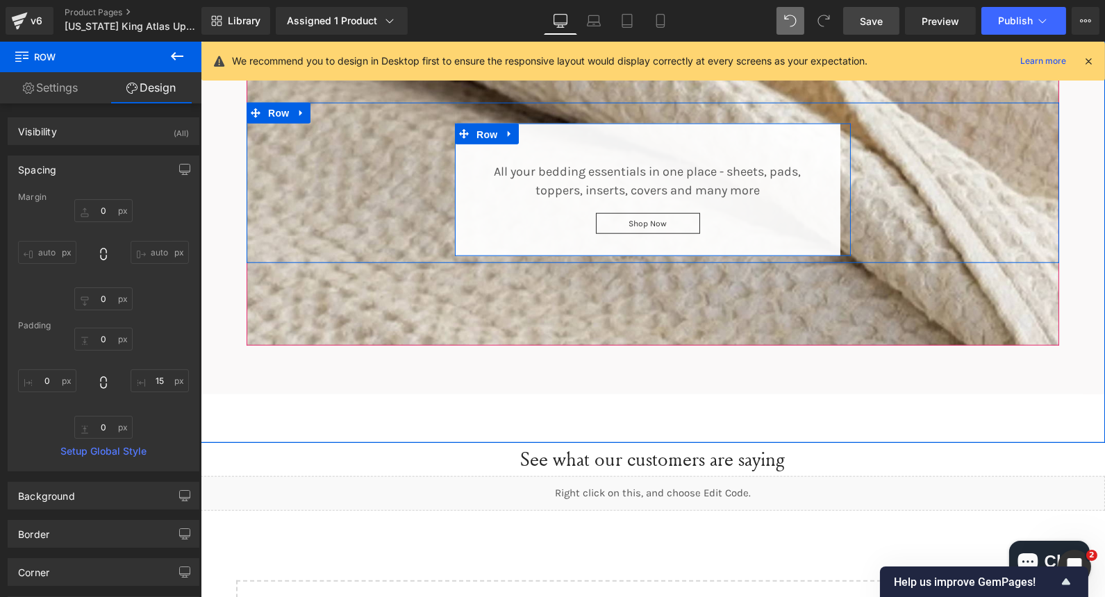
click at [476, 134] on span "Row" at bounding box center [486, 134] width 28 height 21
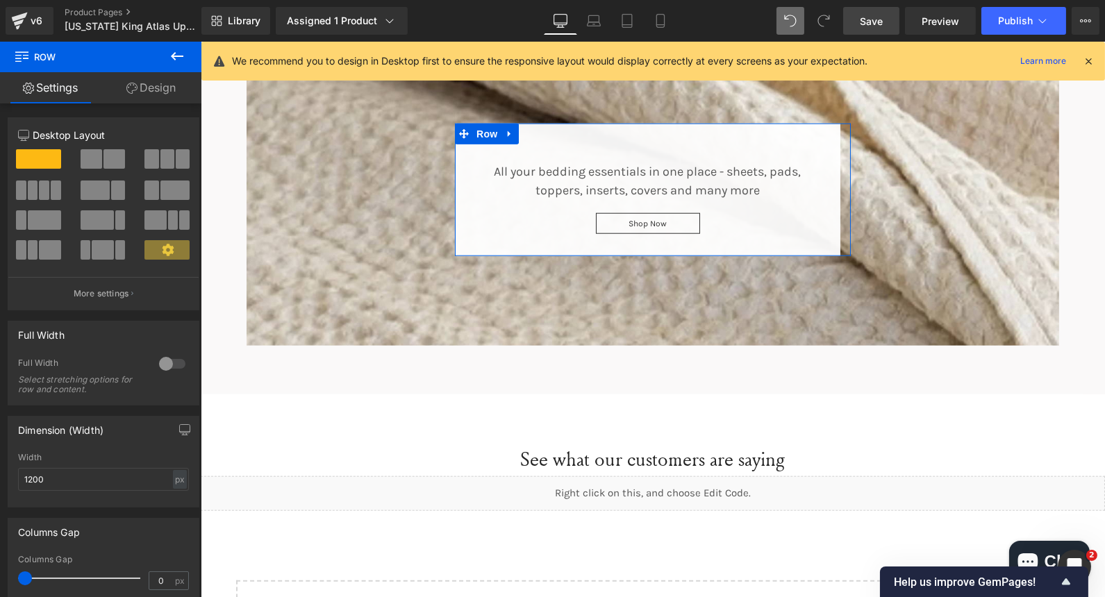
click at [147, 88] on link "Design" at bounding box center [151, 87] width 101 height 31
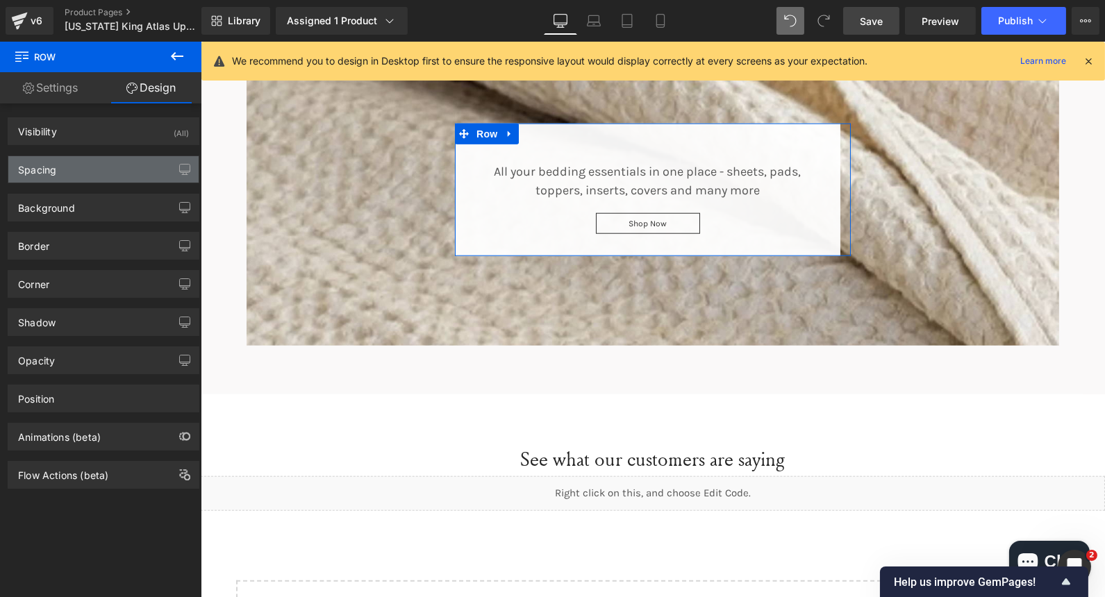
type input "0"
type input "15"
type input "0"
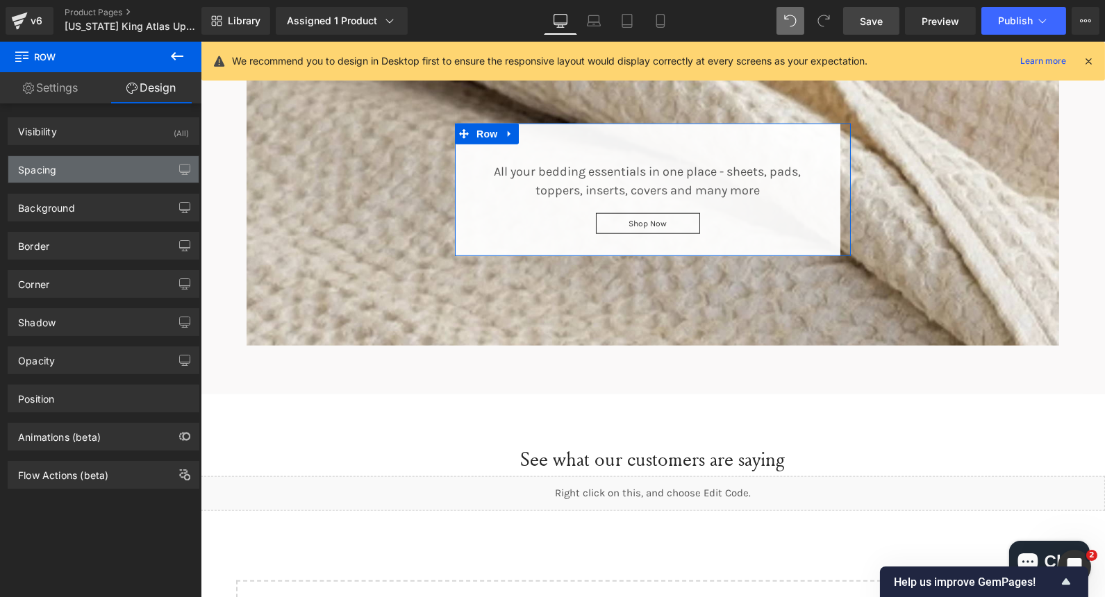
type input "0"
click at [111, 167] on div "Spacing" at bounding box center [103, 169] width 190 height 26
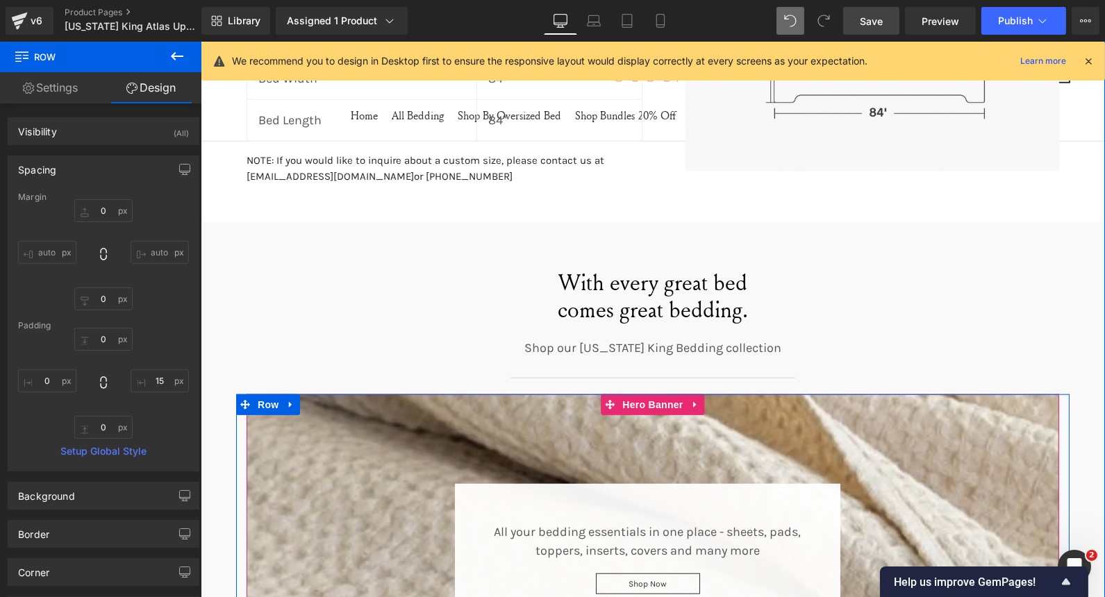
scroll to position [2429, 0]
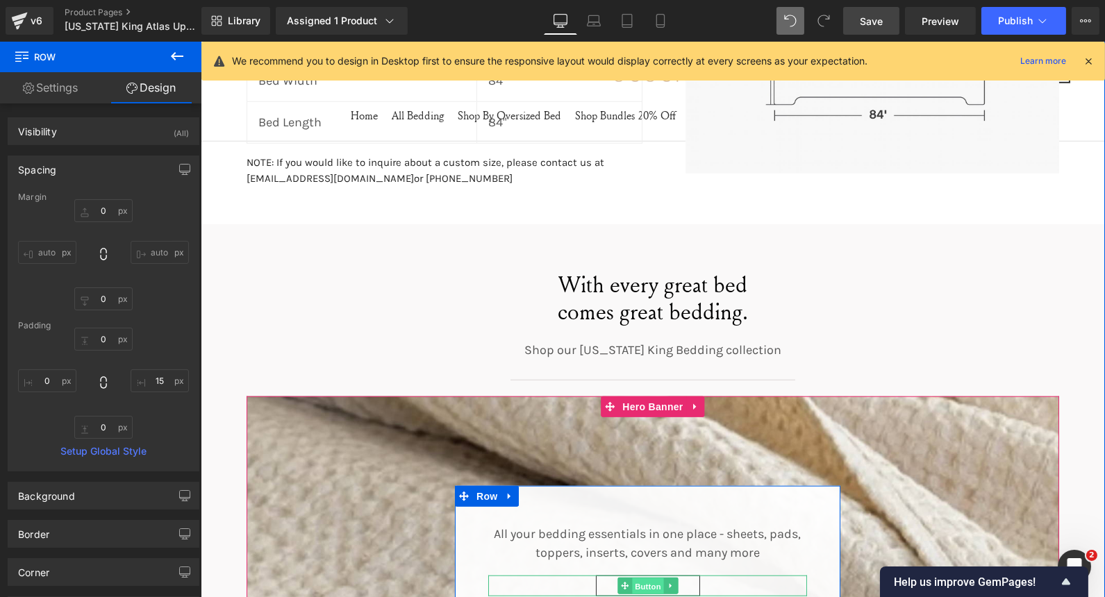
click at [642, 585] on span "Button" at bounding box center [647, 586] width 32 height 17
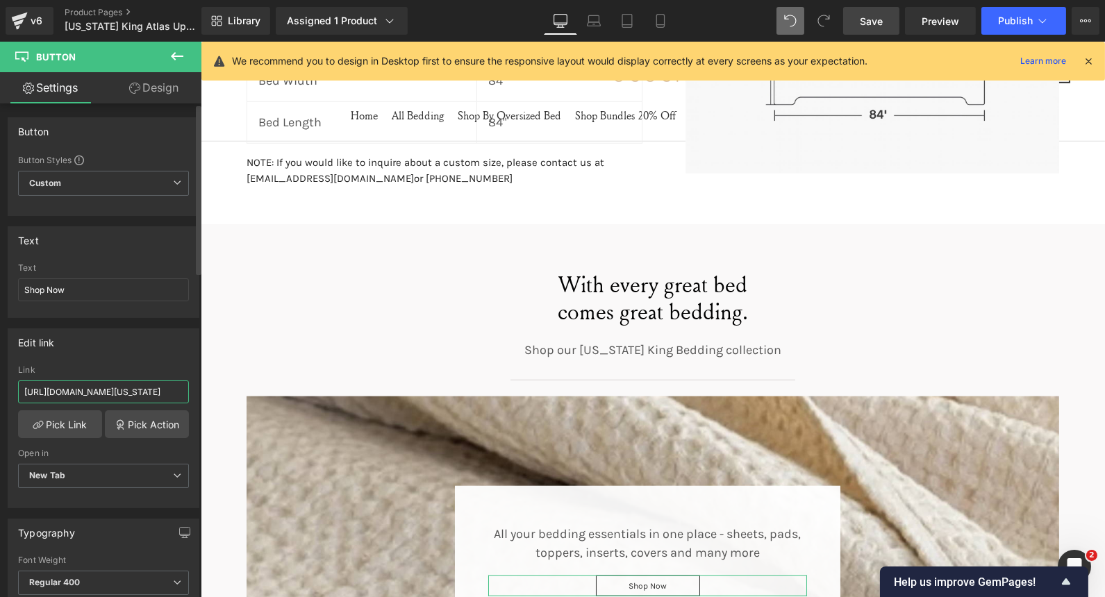
click at [127, 382] on input "https://ocochi.com/collections/wyoming-king?gf_539729=Duvet+Cover+Set&gf_539729…" at bounding box center [103, 391] width 171 height 23
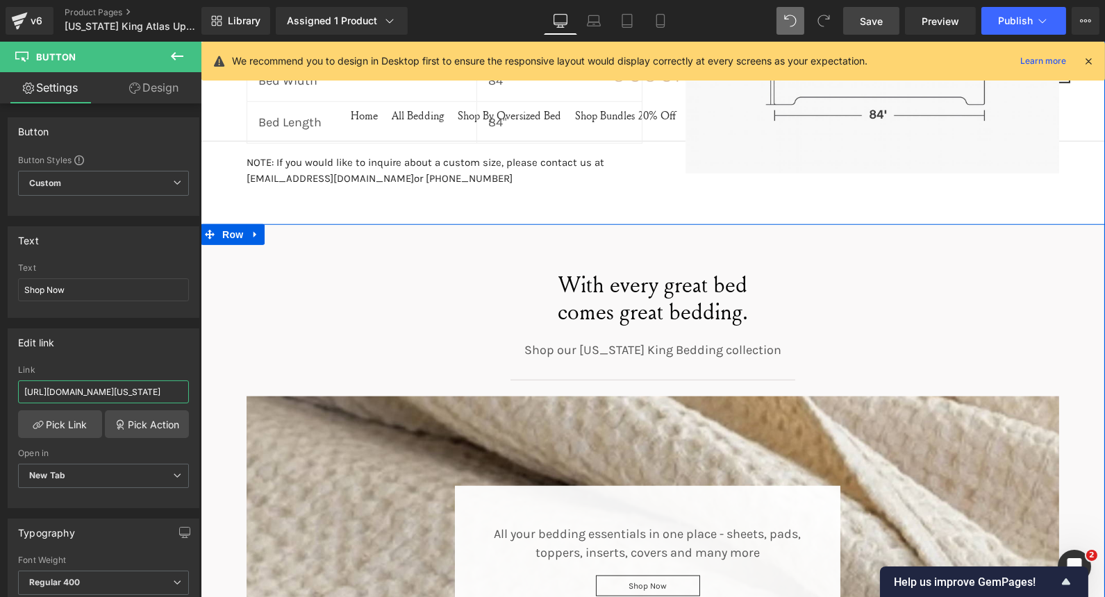
drag, startPoint x: 288, startPoint y: 431, endPoint x: 227, endPoint y: 389, distance: 74.3
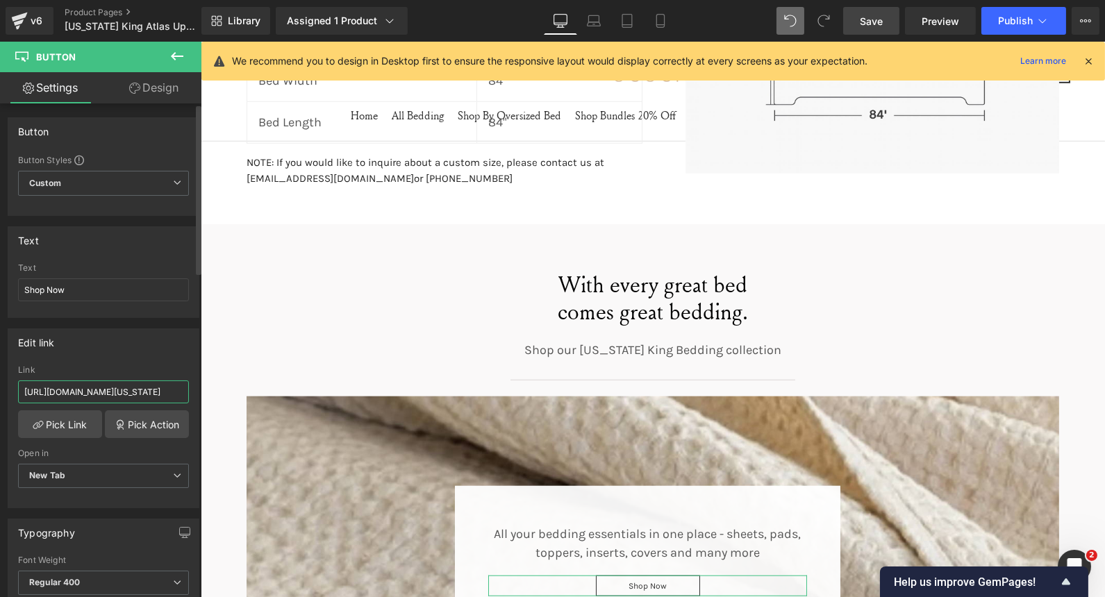
click at [181, 387] on input "https://ocochi.com/collections/wyoming-king?gf_539729=Duvet+Cover+Set&gf_539729…" at bounding box center [103, 391] width 171 height 23
type input "https://ocochi.com/collections/wyoming-king"
click at [869, 22] on span "Save" at bounding box center [871, 21] width 23 height 15
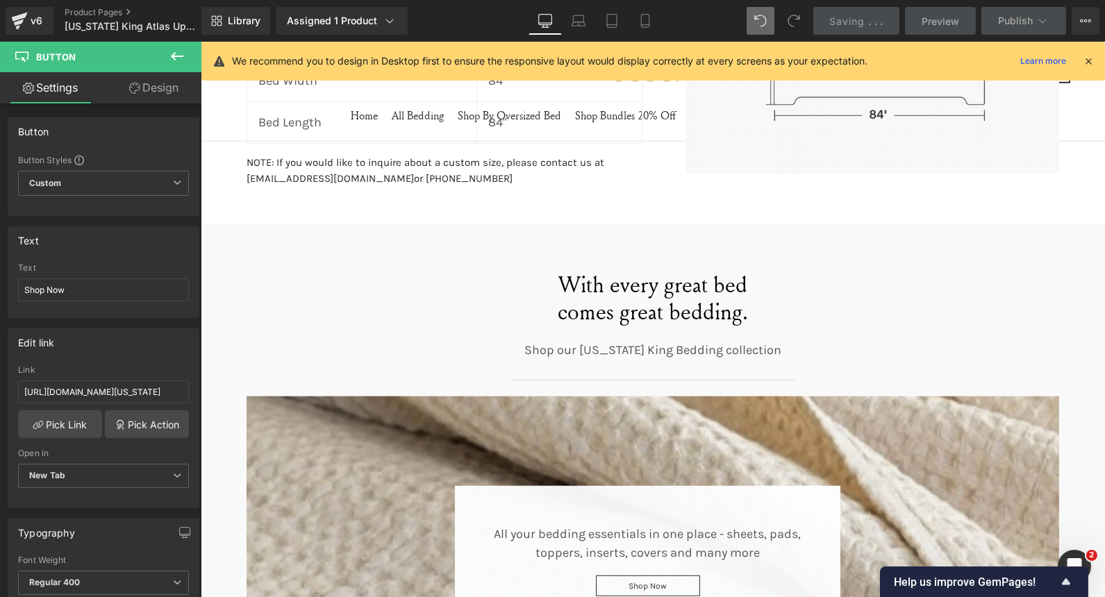
scroll to position [0, 0]
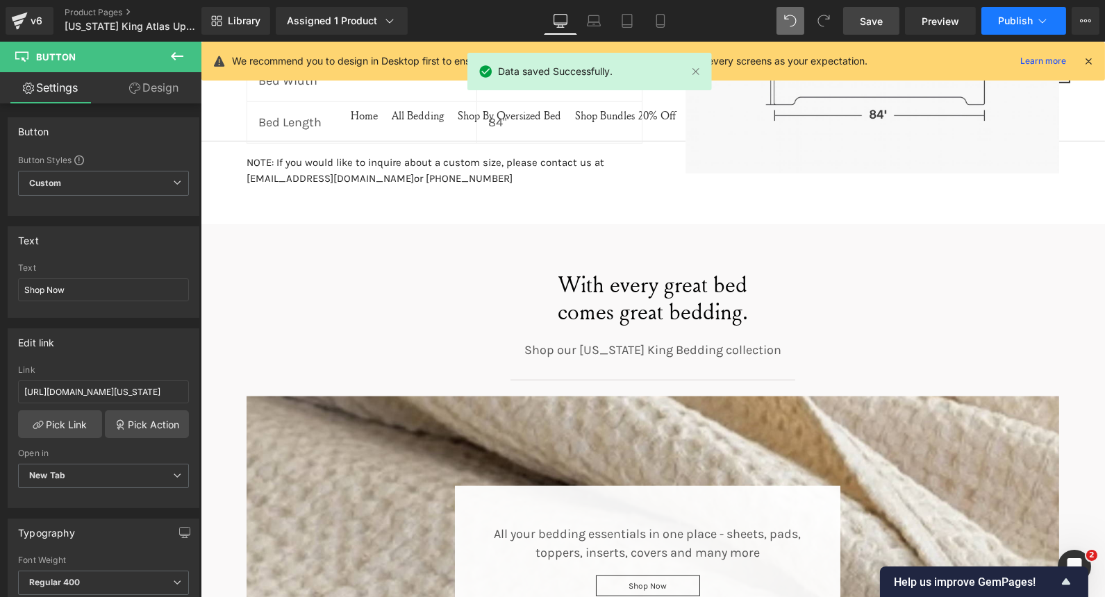
click at [1007, 22] on span "Publish" at bounding box center [1015, 20] width 35 height 11
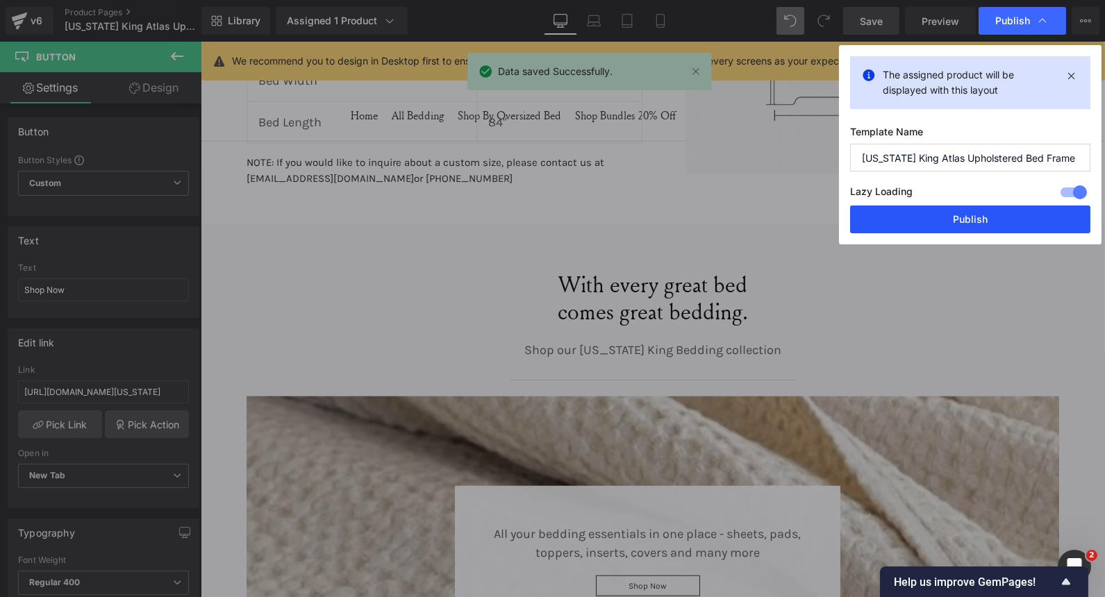
click at [926, 228] on button "Publish" at bounding box center [970, 220] width 240 height 28
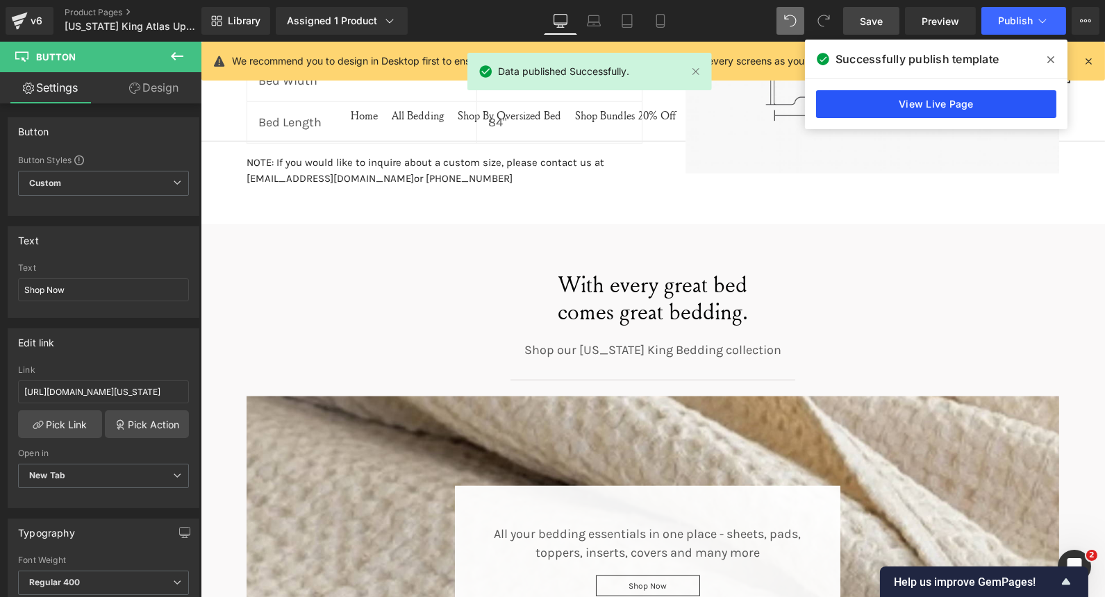
click at [880, 99] on link "View Live Page" at bounding box center [936, 104] width 240 height 28
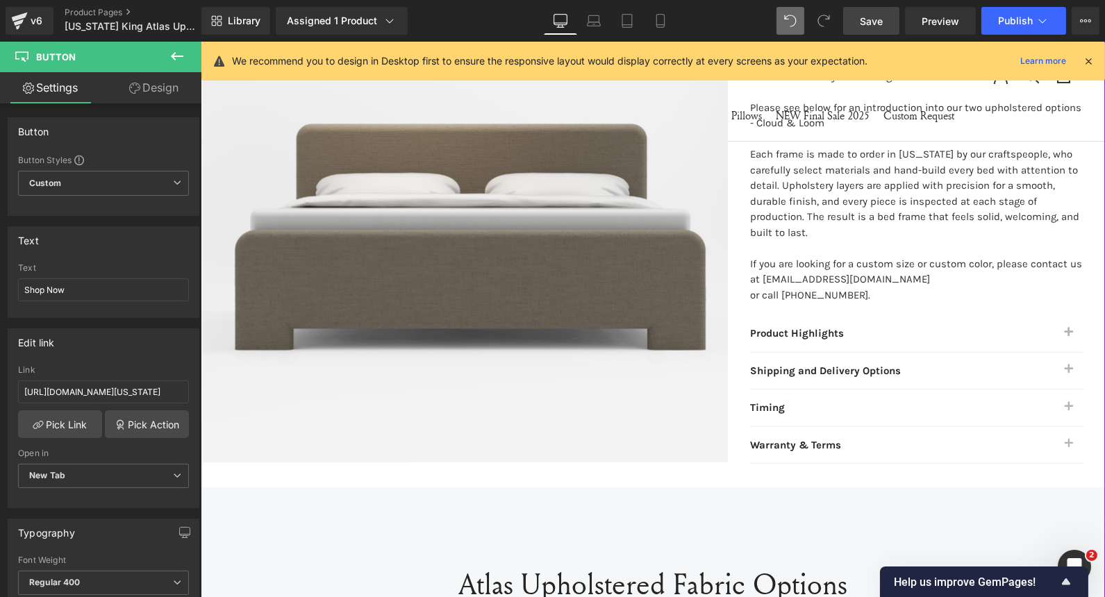
scroll to position [606, 0]
